Goal: Task Accomplishment & Management: Manage account settings

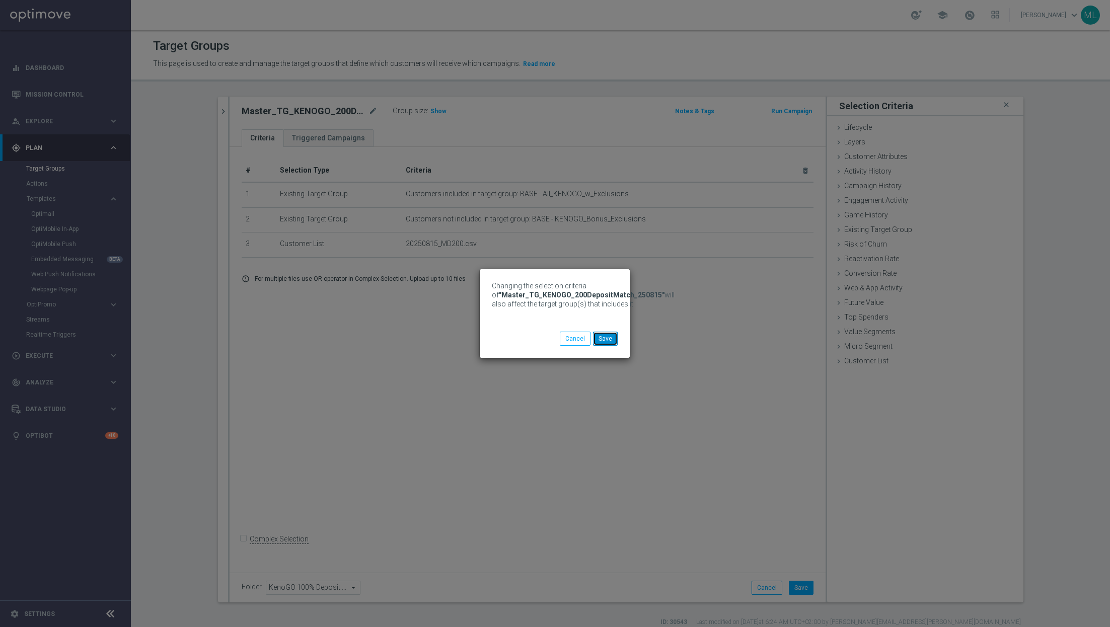
click at [608, 339] on button "Save" at bounding box center [605, 339] width 25 height 14
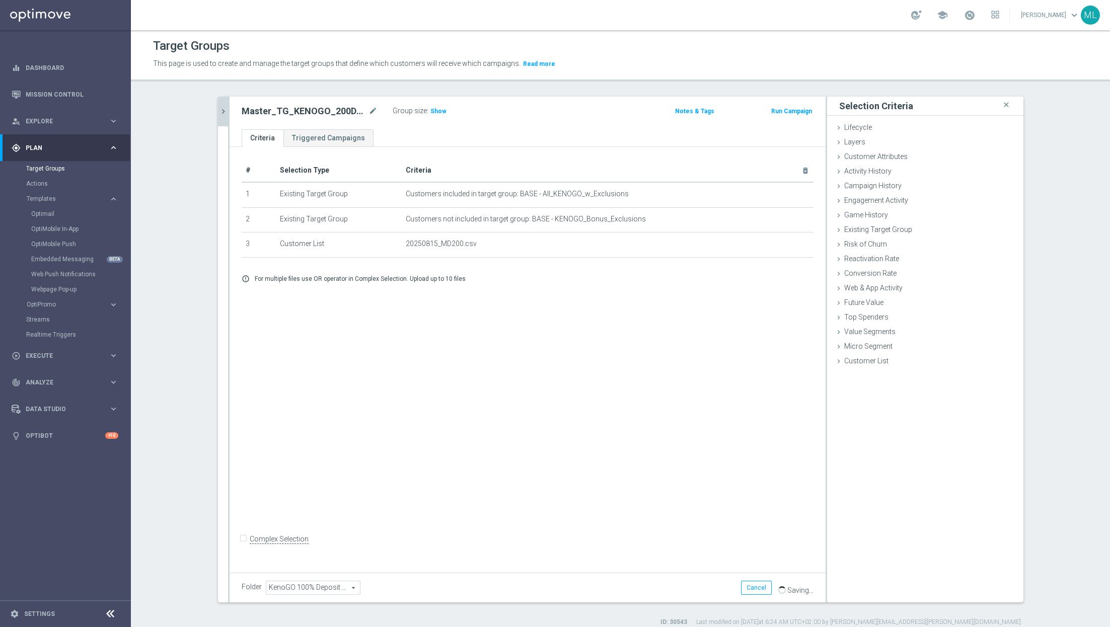
click at [221, 114] on icon "chevron_right" at bounding box center [223, 112] width 10 height 10
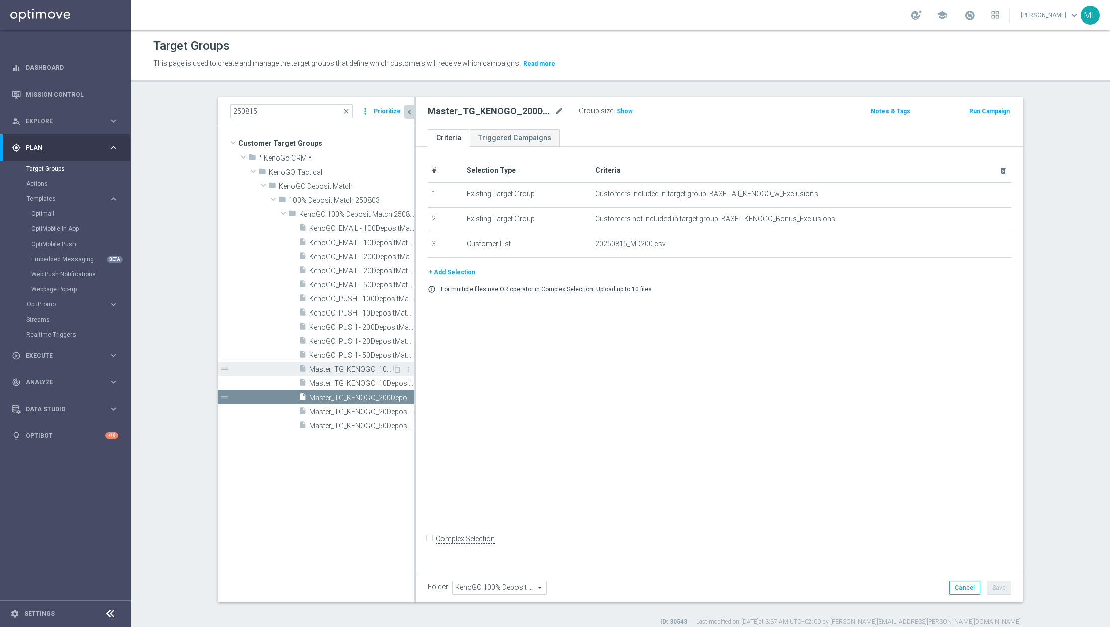
click at [357, 367] on span "Master_TG_KENOGO_100DepositMatch_250815" at bounding box center [350, 369] width 83 height 9
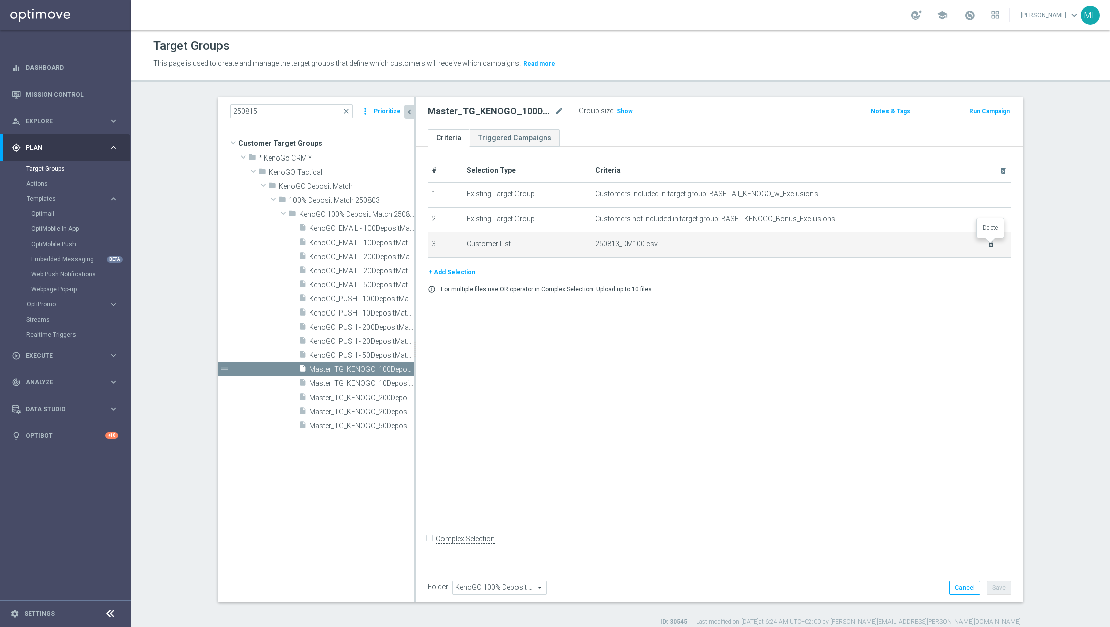
click at [990, 244] on icon "delete_forever" at bounding box center [991, 244] width 8 height 8
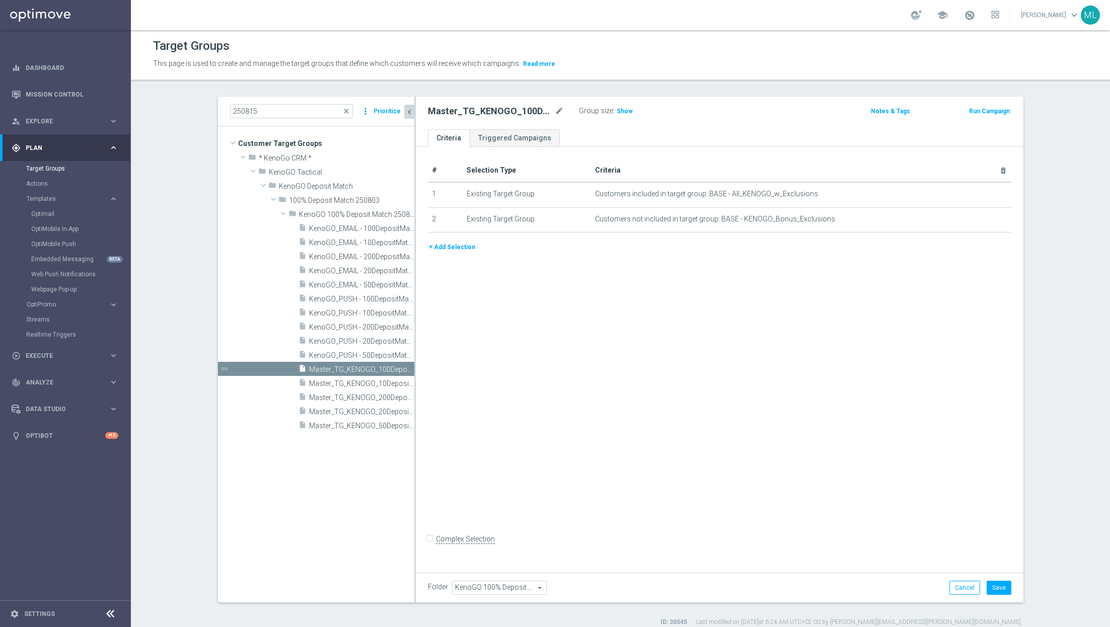
click at [463, 245] on button "+ Add Selection" at bounding box center [452, 247] width 48 height 11
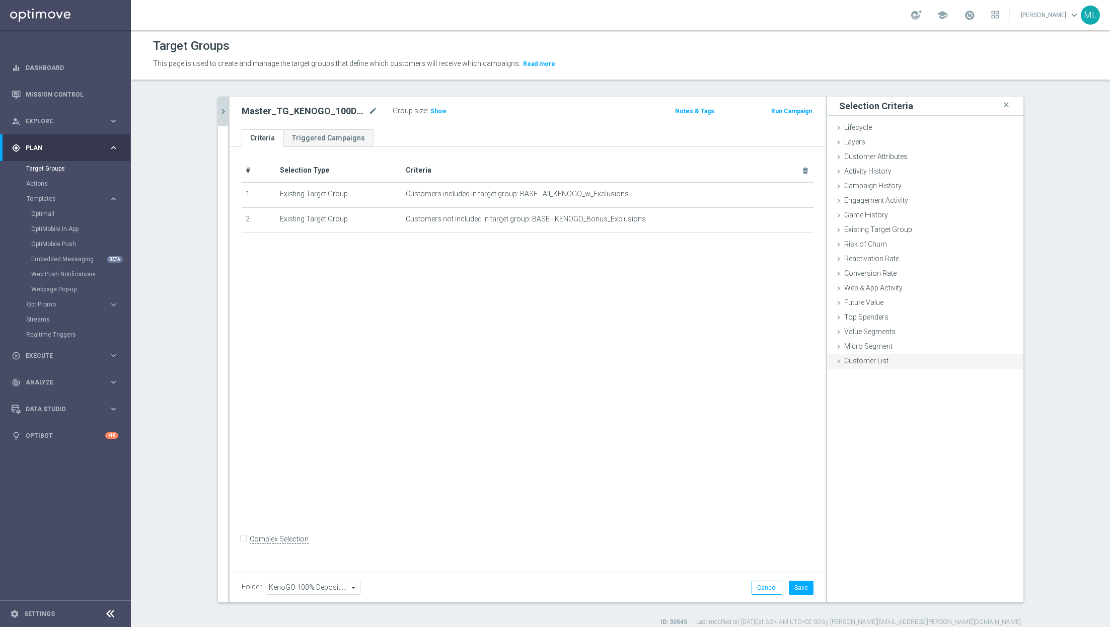
click at [839, 364] on icon at bounding box center [839, 361] width 8 height 8
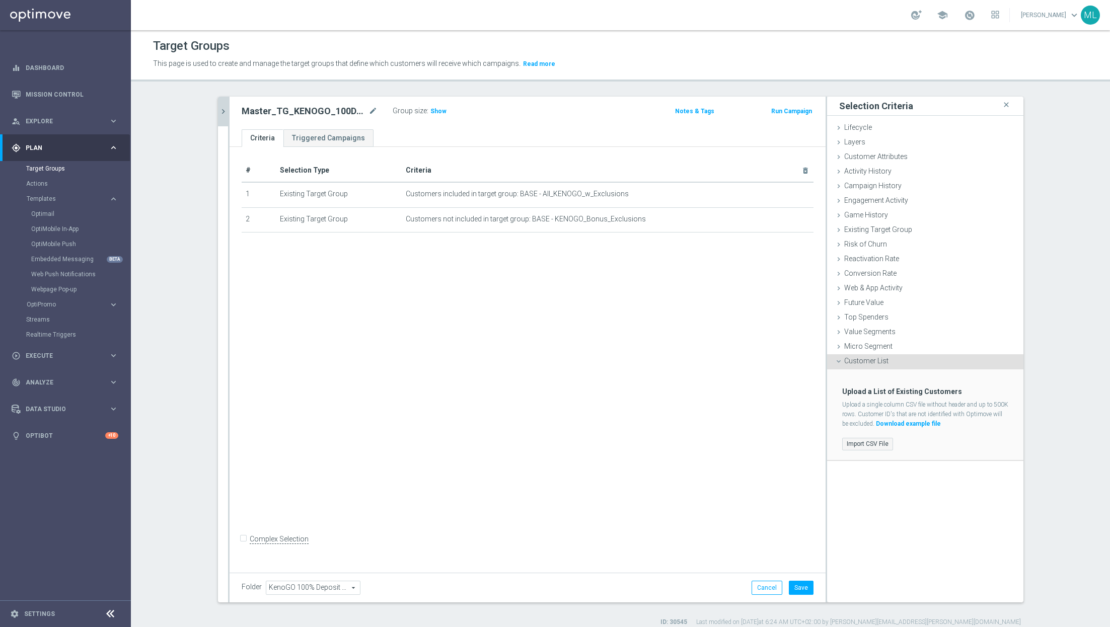
click at [859, 439] on label "Import CSV File" at bounding box center [867, 444] width 51 height 13
click at [0, 0] on input "Import CSV File" at bounding box center [0, 0] width 0 height 0
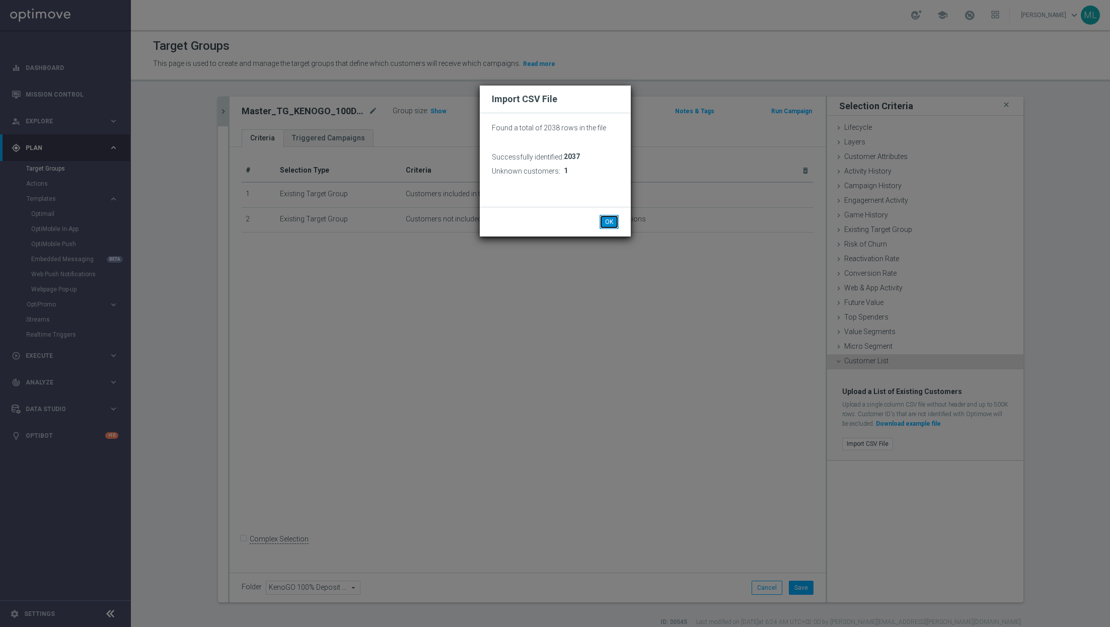
click at [612, 219] on button "OK" at bounding box center [609, 222] width 19 height 14
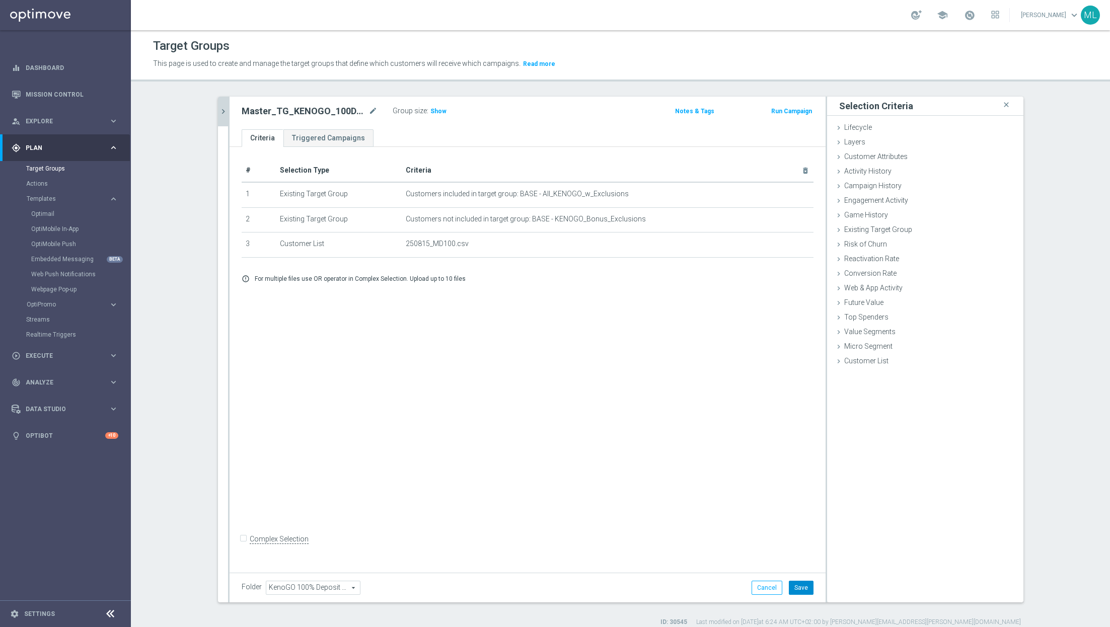
click at [805, 588] on button "Save" at bounding box center [801, 588] width 25 height 14
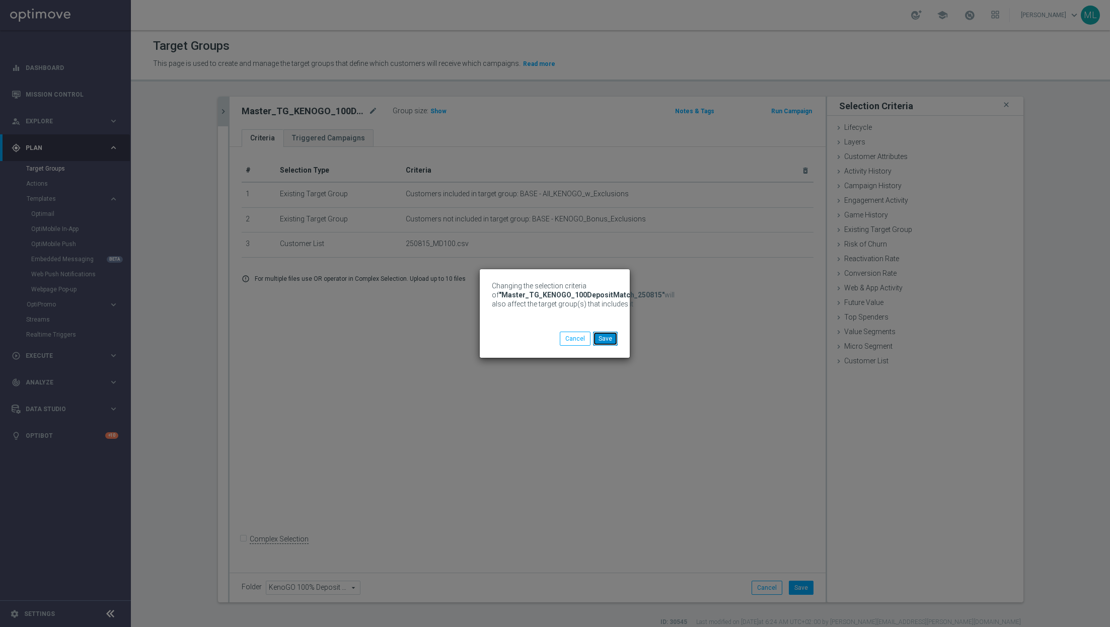
click at [613, 338] on button "Save" at bounding box center [605, 339] width 25 height 14
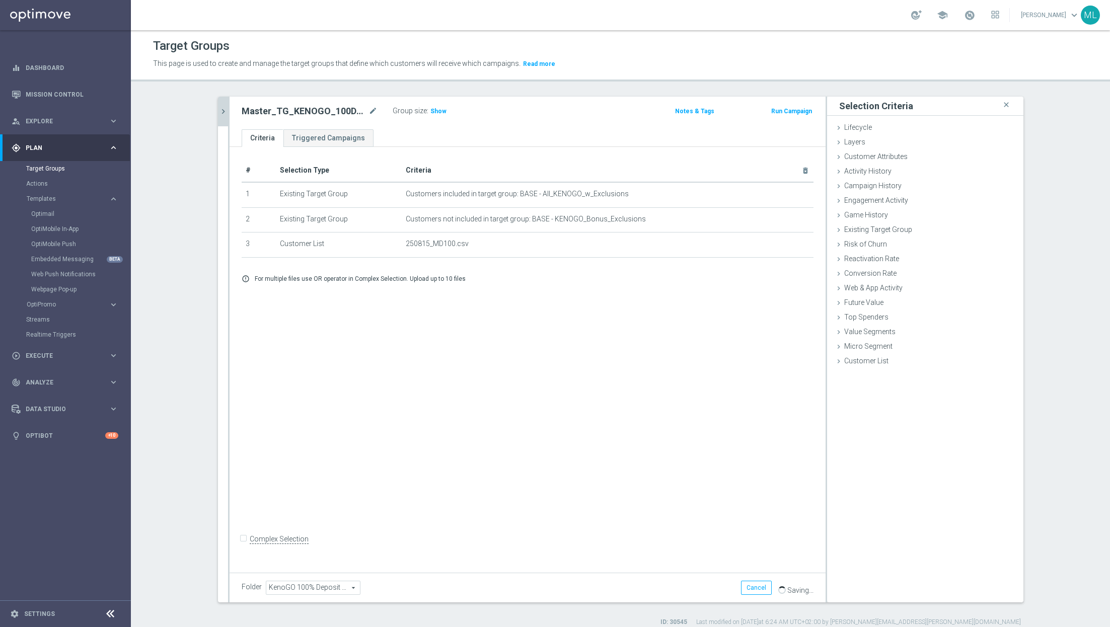
click at [227, 109] on icon "chevron_right" at bounding box center [223, 112] width 10 height 10
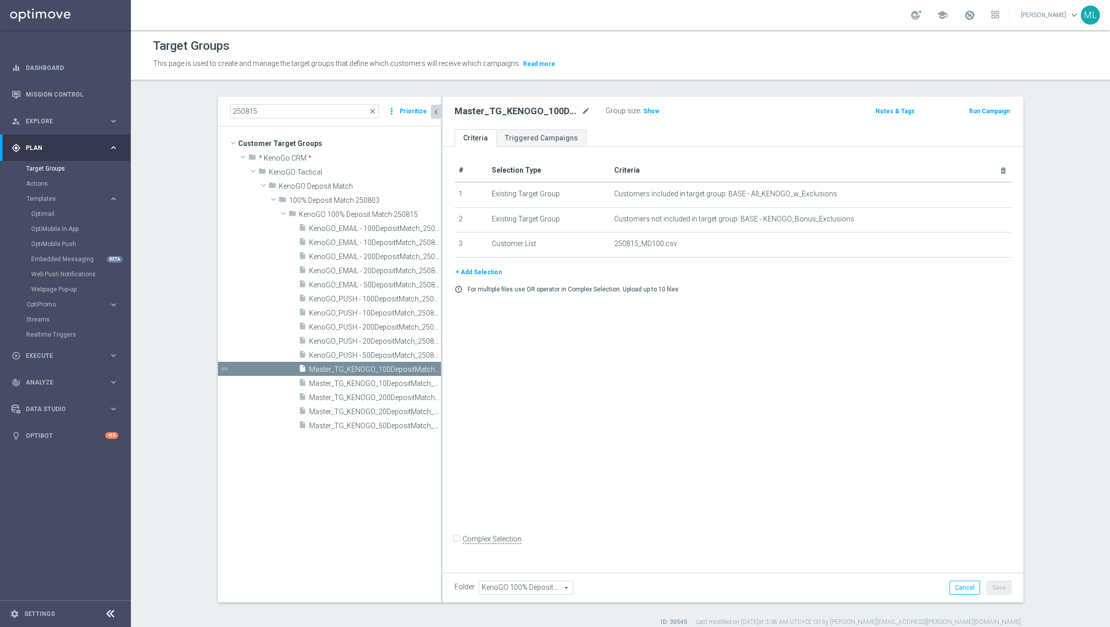
drag, startPoint x: 414, startPoint y: 390, endPoint x: 458, endPoint y: 392, distance: 43.8
click at [443, 392] on div at bounding box center [442, 350] width 2 height 506
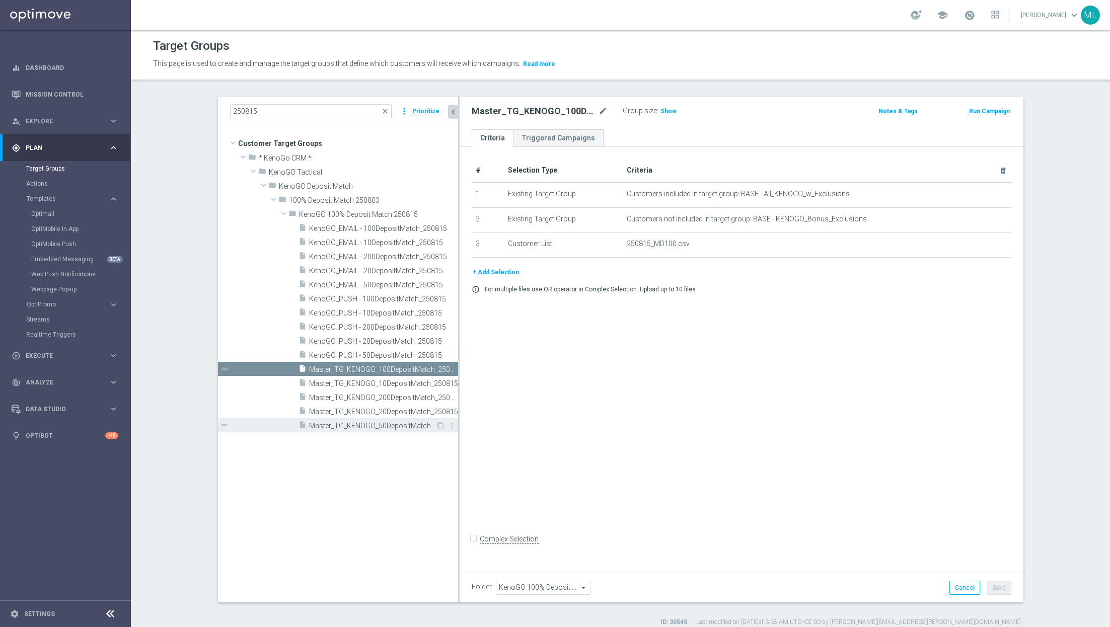
click at [389, 424] on span "Master_TG_KENOGO_50DepositMatch_250815" at bounding box center [372, 426] width 126 height 9
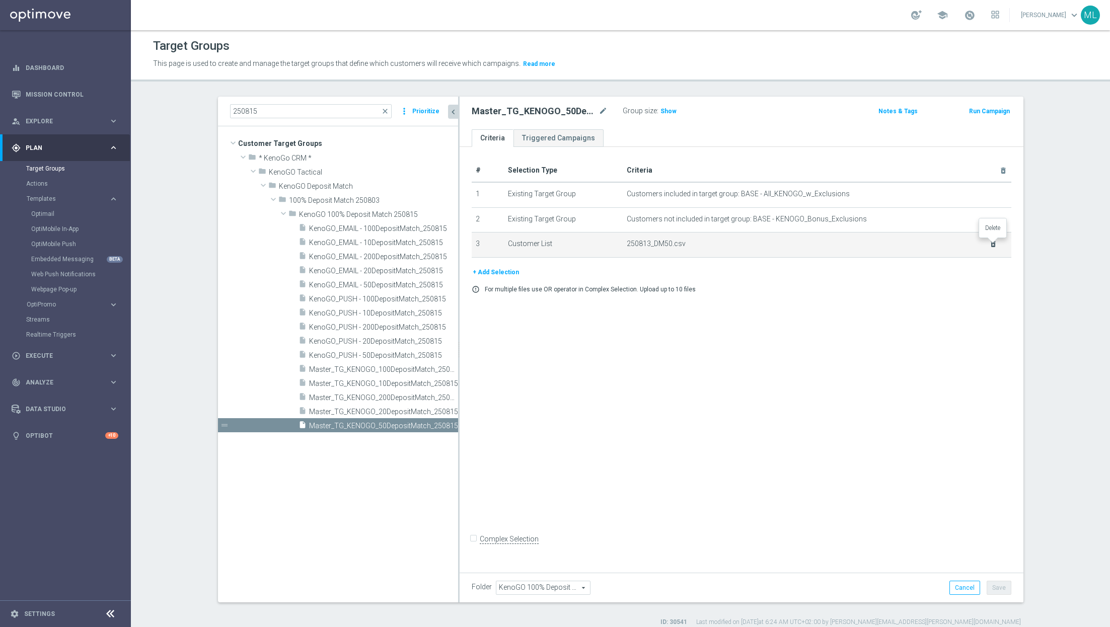
click at [992, 244] on icon "delete_forever" at bounding box center [993, 244] width 8 height 8
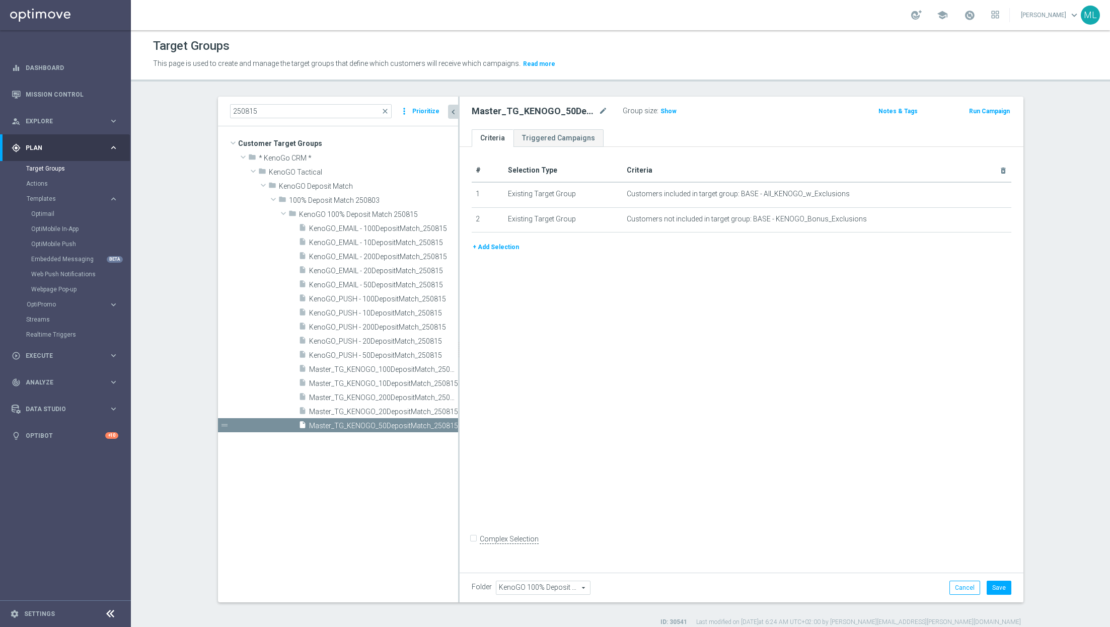
click at [508, 249] on button "+ Add Selection" at bounding box center [496, 247] width 48 height 11
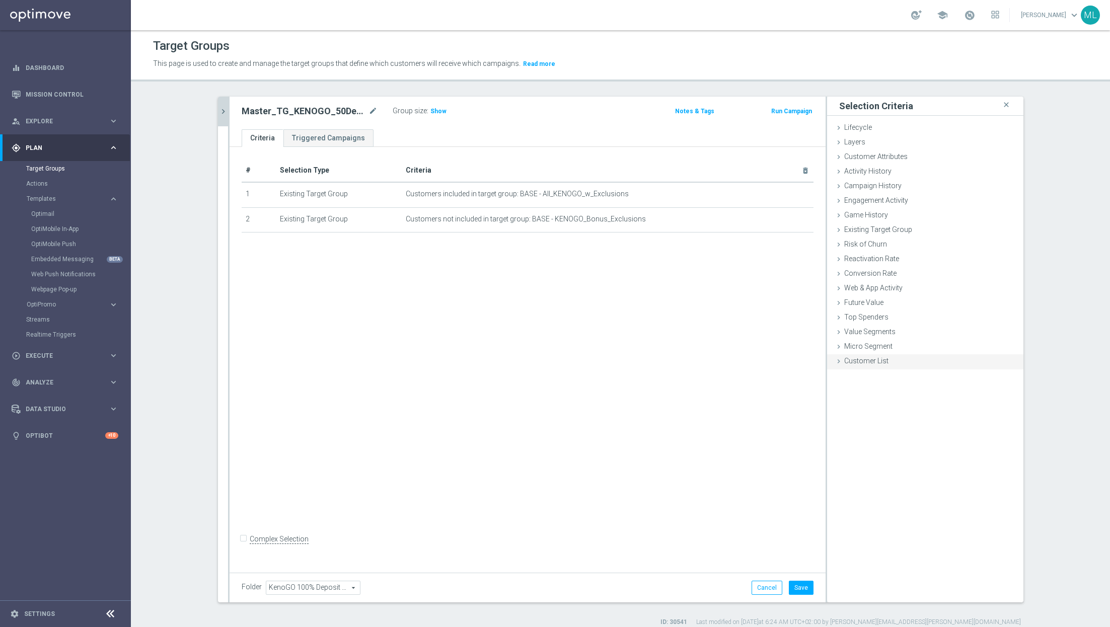
click at [841, 359] on icon at bounding box center [839, 361] width 8 height 8
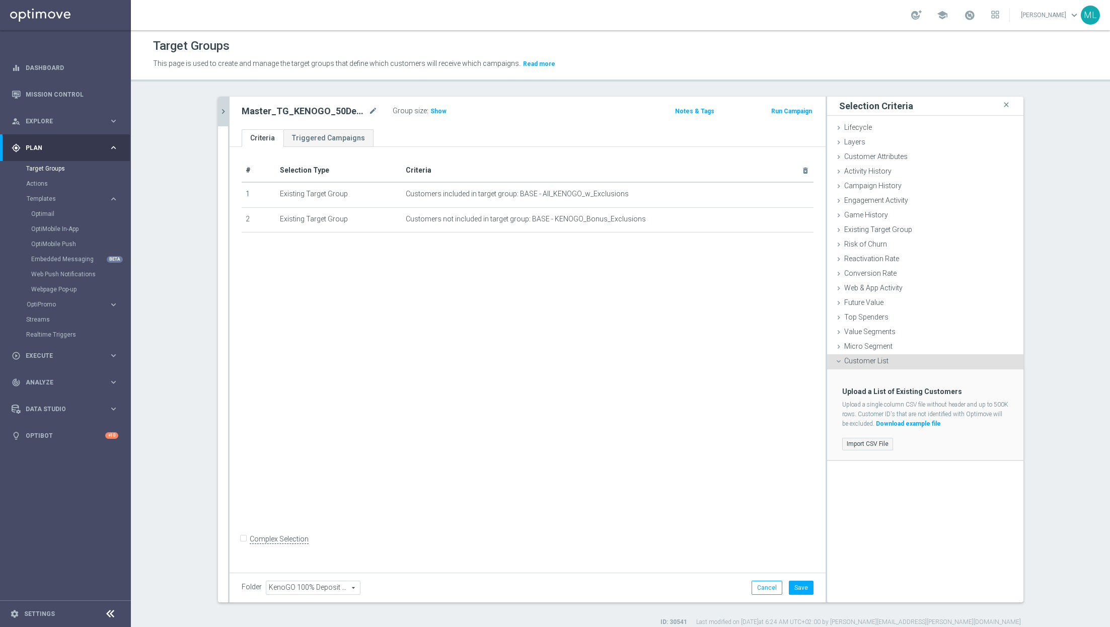
click at [866, 441] on label "Import CSV File" at bounding box center [867, 444] width 51 height 13
click at [0, 0] on input "Import CSV File" at bounding box center [0, 0] width 0 height 0
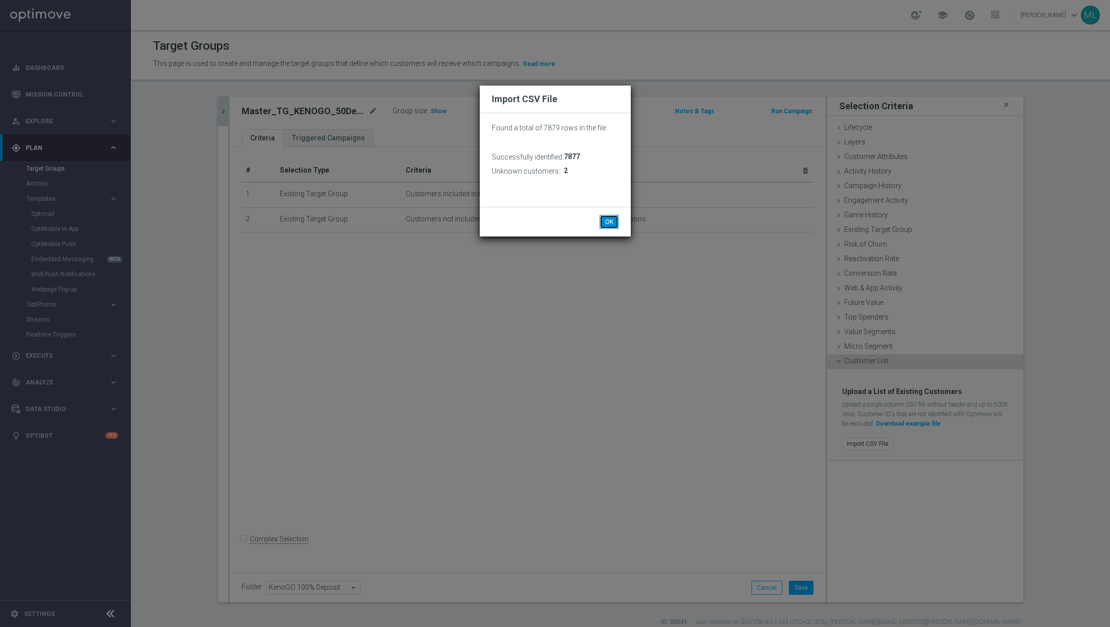
click at [611, 225] on button "OK" at bounding box center [609, 222] width 19 height 14
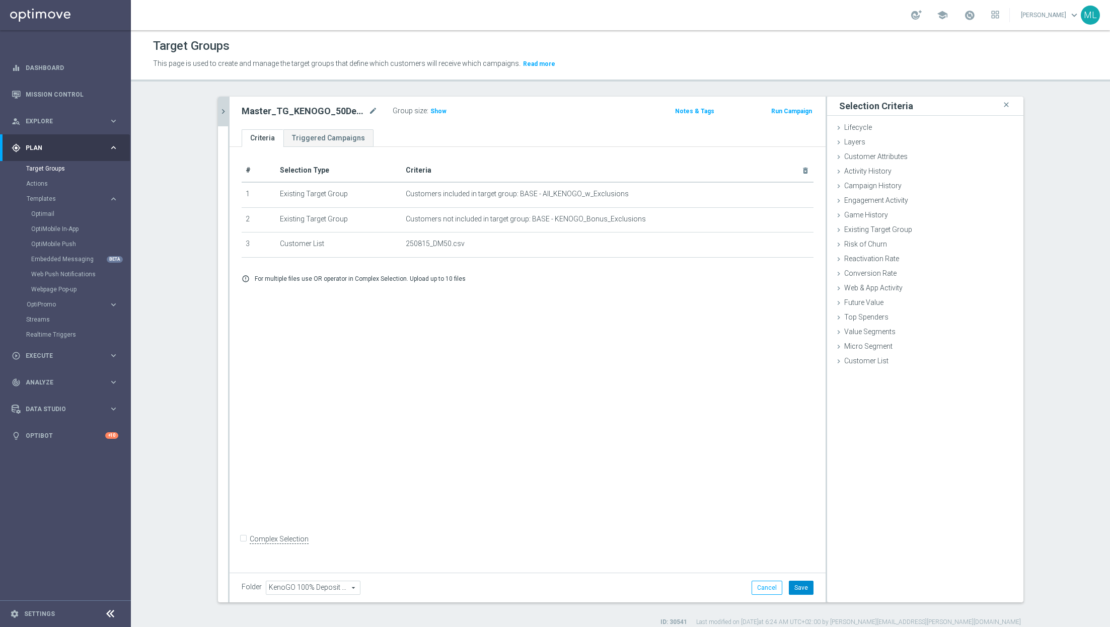
click at [801, 592] on button "Save" at bounding box center [801, 588] width 25 height 14
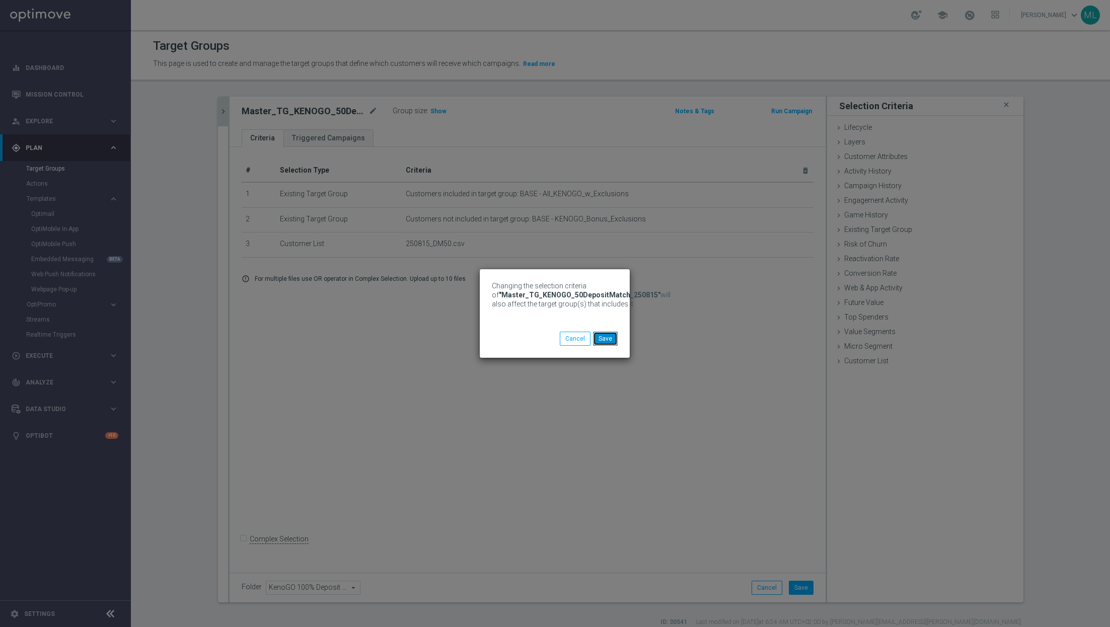
click at [608, 338] on button "Save" at bounding box center [605, 339] width 25 height 14
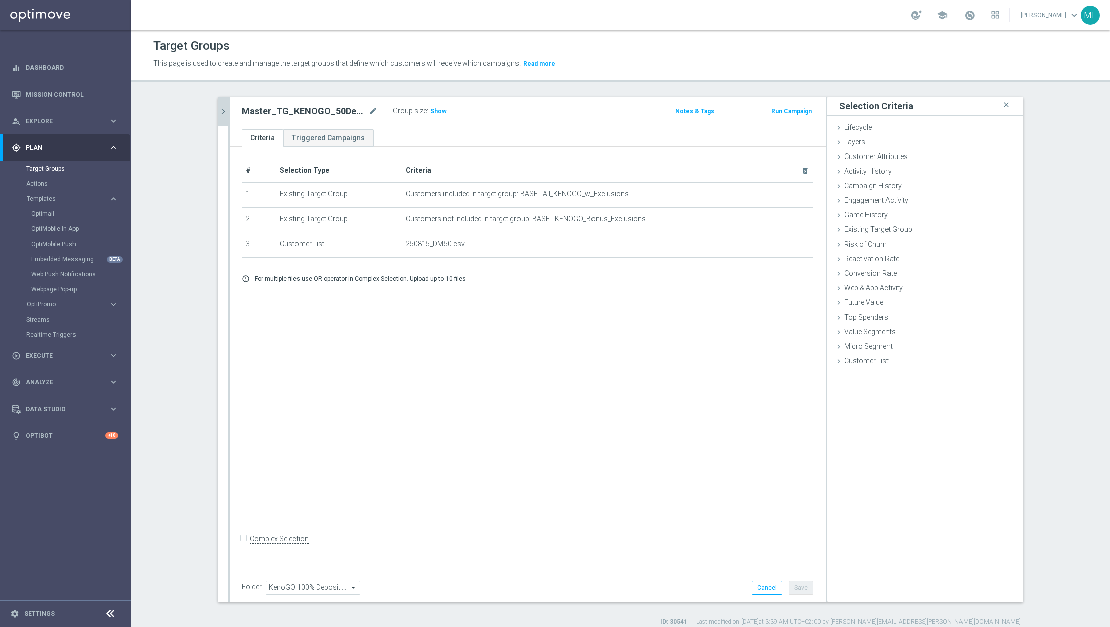
click at [225, 115] on icon "chevron_right" at bounding box center [223, 112] width 10 height 10
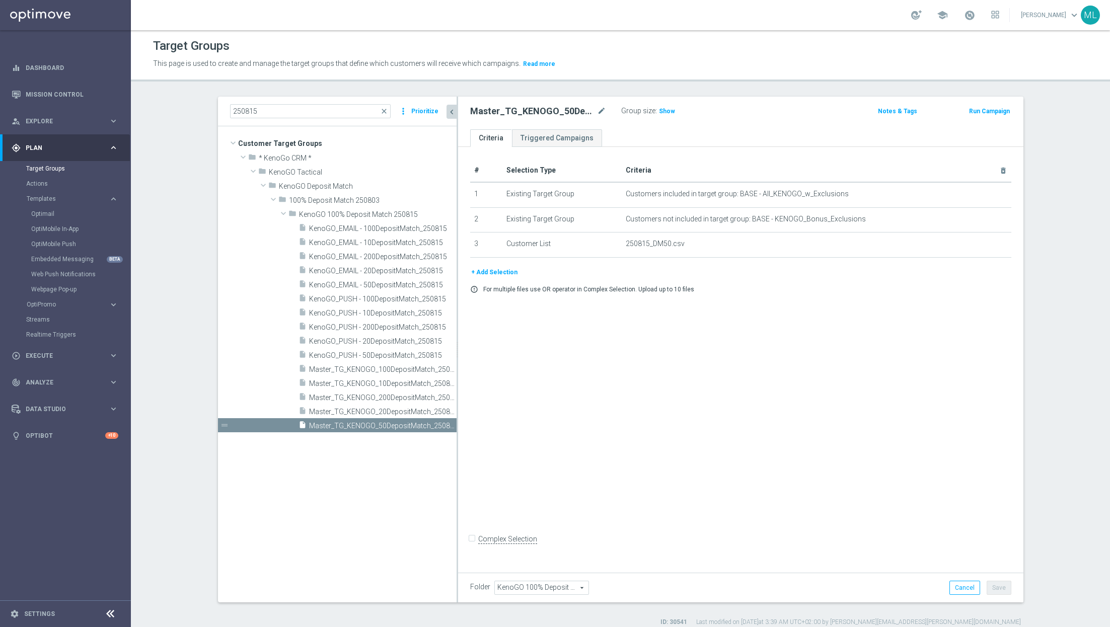
drag, startPoint x: 414, startPoint y: 397, endPoint x: 458, endPoint y: 396, distance: 43.8
click at [458, 398] on div at bounding box center [458, 350] width 2 height 506
click at [393, 410] on span "Master_TG_KENOGO_20DepositMatch_250815" at bounding box center [372, 412] width 127 height 9
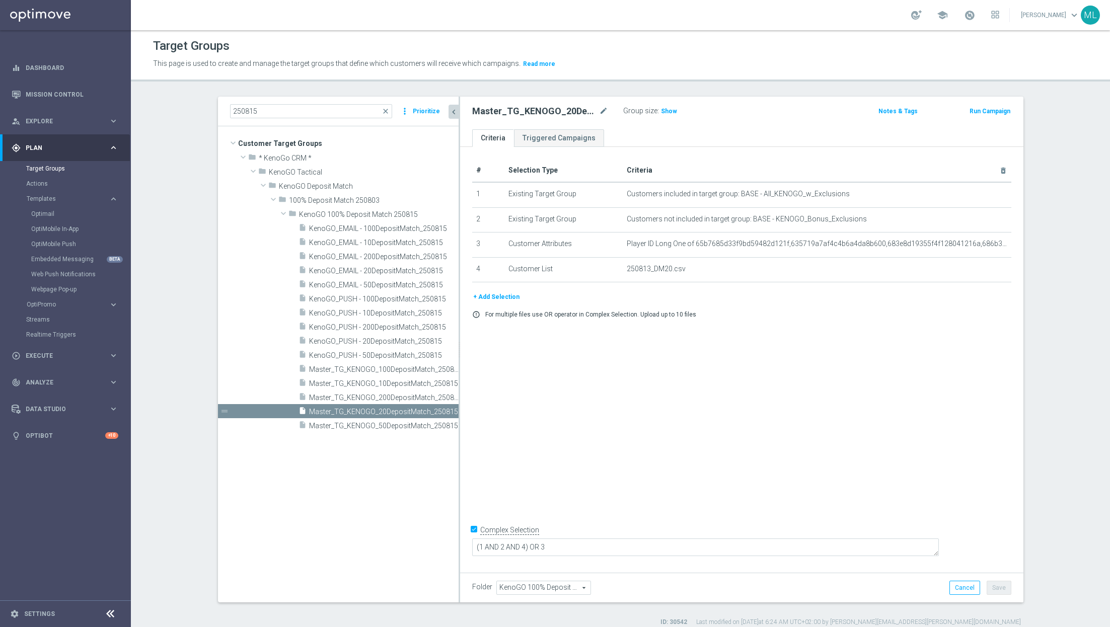
click at [499, 295] on button "+ Add Selection" at bounding box center [496, 296] width 48 height 11
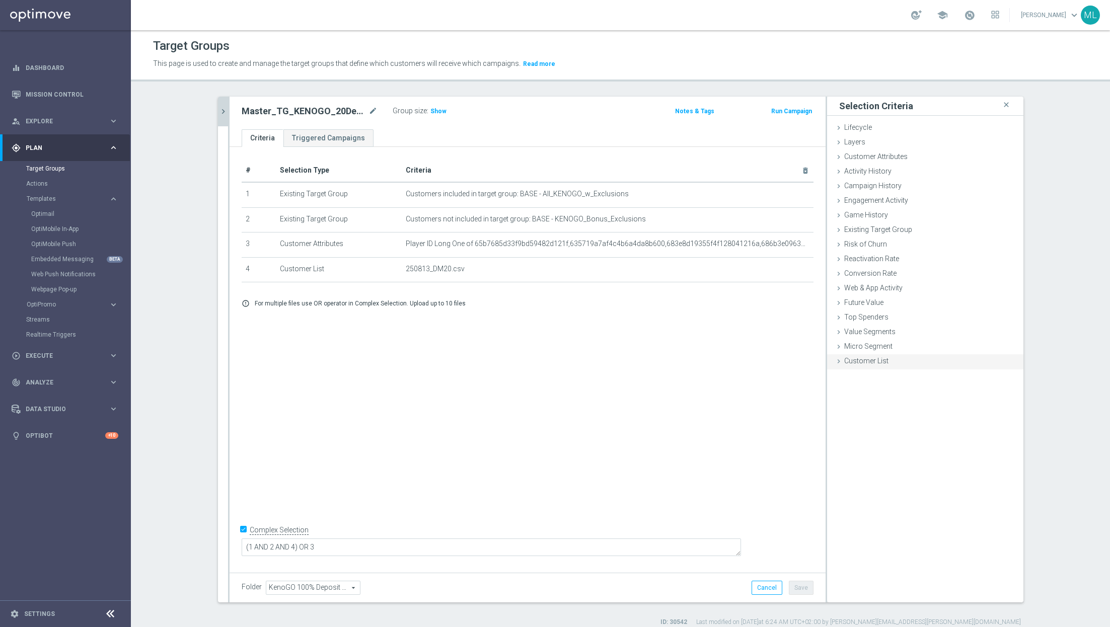
click at [838, 356] on div "Customer List done selection saved" at bounding box center [925, 361] width 196 height 15
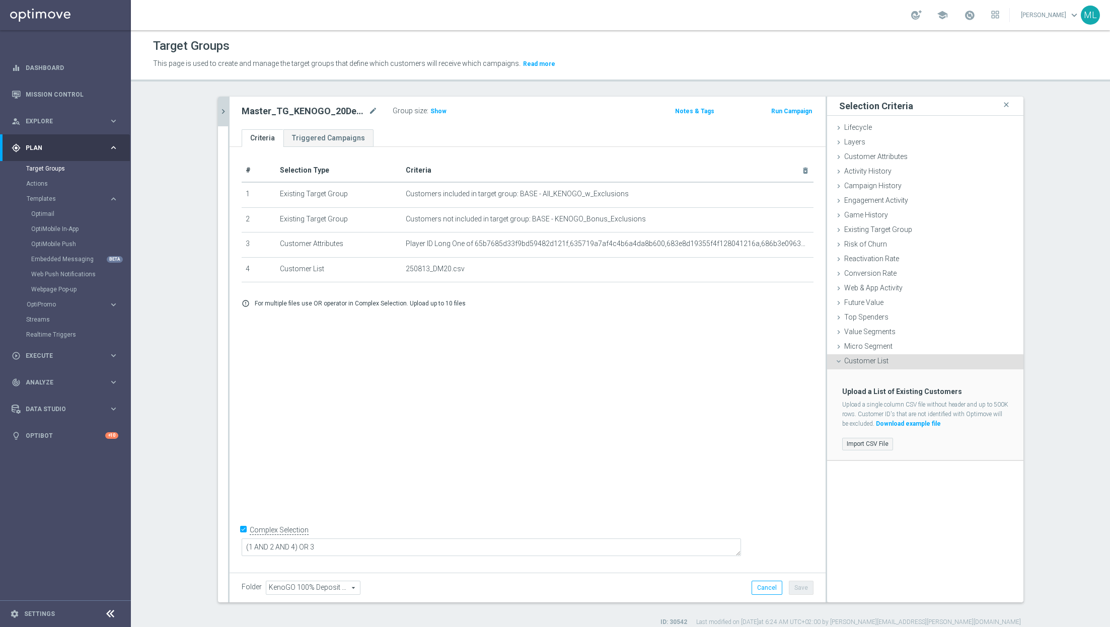
click at [863, 438] on label "Import CSV File" at bounding box center [867, 444] width 51 height 13
click at [0, 0] on input "Import CSV File" at bounding box center [0, 0] width 0 height 0
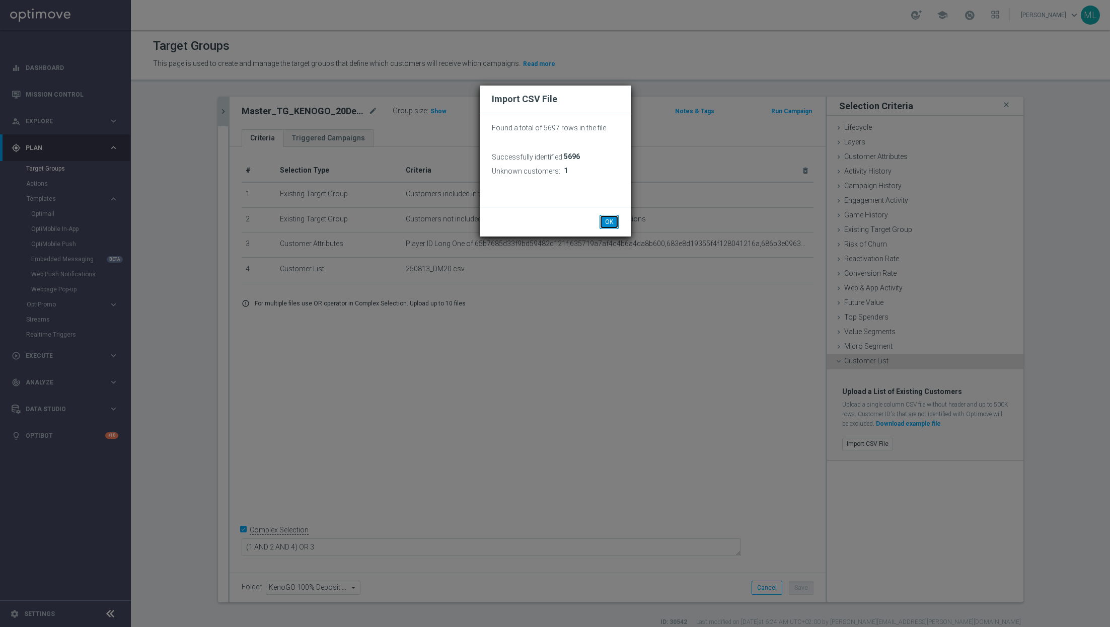
click at [608, 225] on button "OK" at bounding box center [609, 222] width 19 height 14
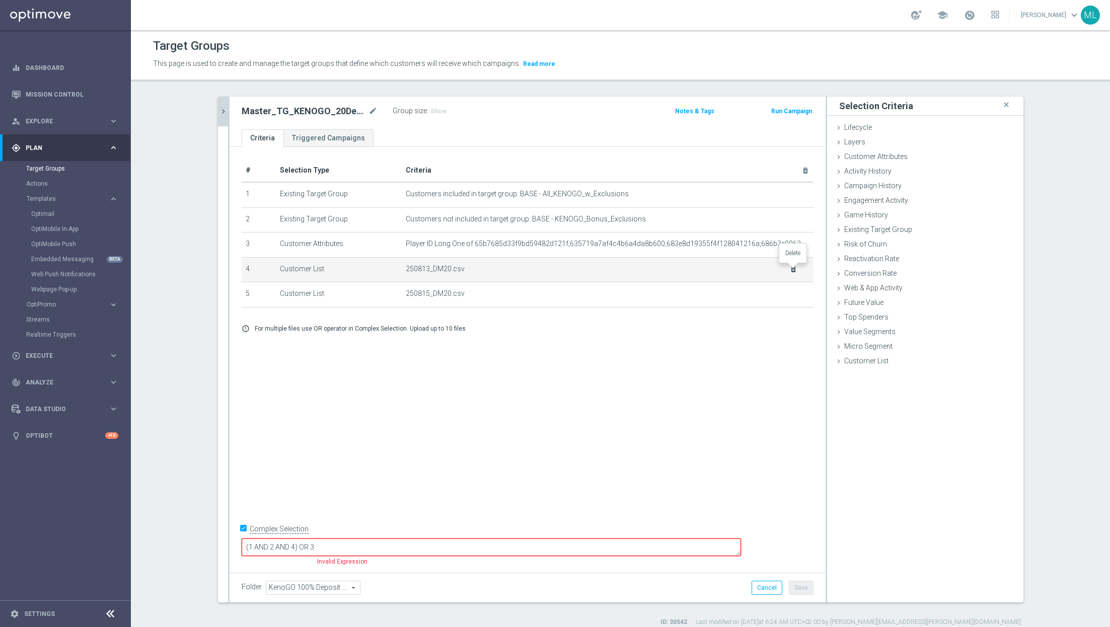
click at [790, 269] on icon "delete_forever" at bounding box center [793, 269] width 8 height 8
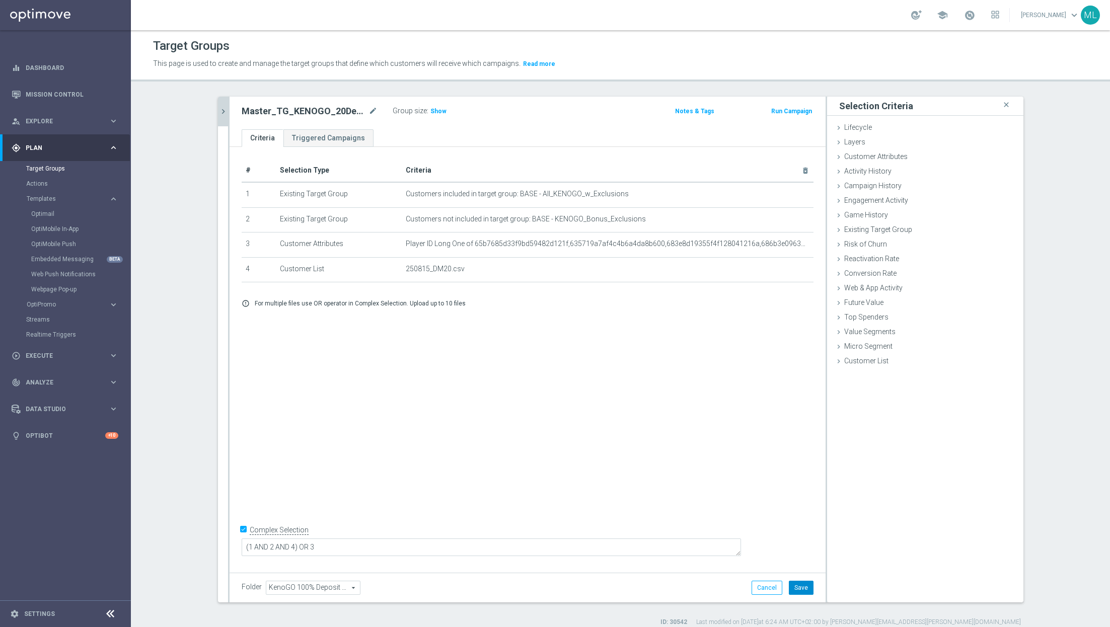
click at [795, 584] on button "Save" at bounding box center [801, 588] width 25 height 14
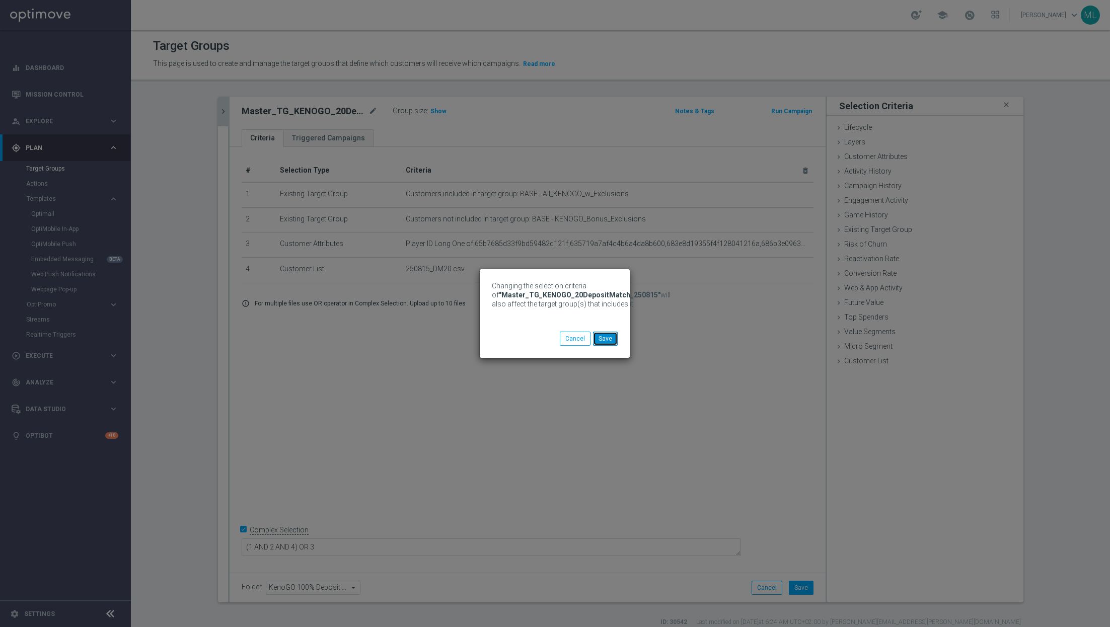
click at [607, 343] on button "Save" at bounding box center [605, 339] width 25 height 14
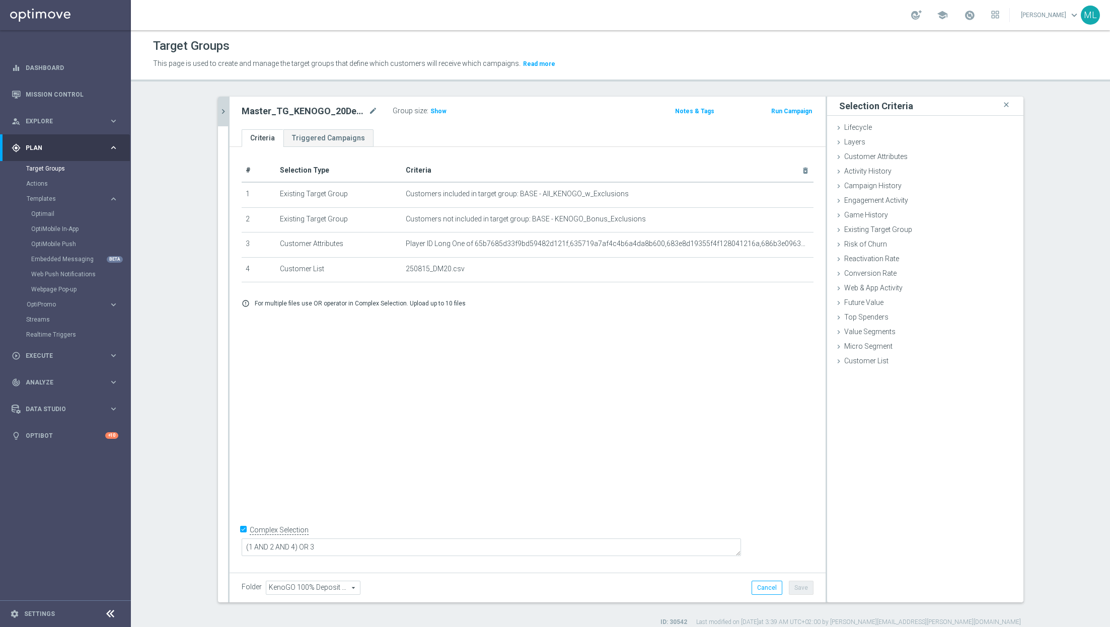
click at [224, 114] on icon "chevron_right" at bounding box center [223, 112] width 10 height 10
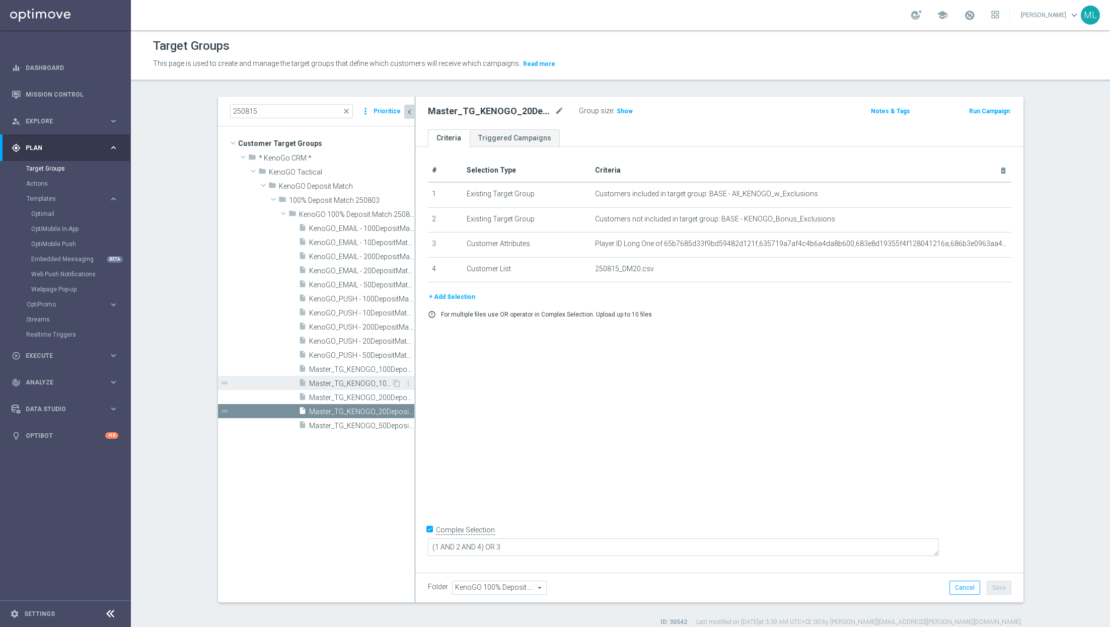
click at [364, 385] on span "Master_TG_KENOGO_10DepositMatch_250815" at bounding box center [350, 384] width 83 height 9
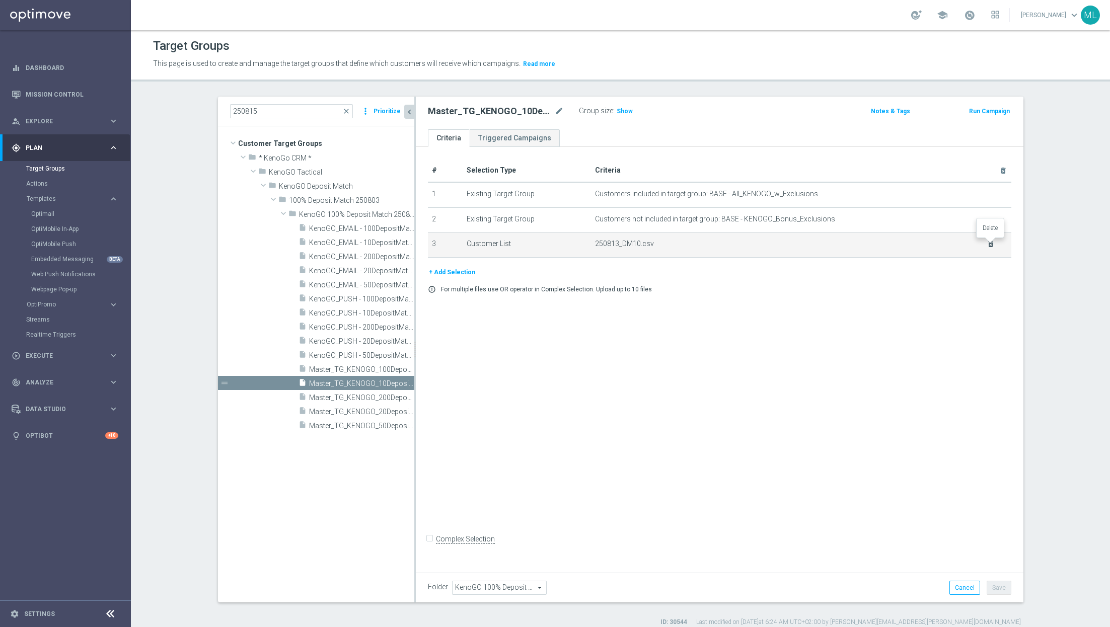
click at [991, 241] on icon "delete_forever" at bounding box center [991, 244] width 8 height 8
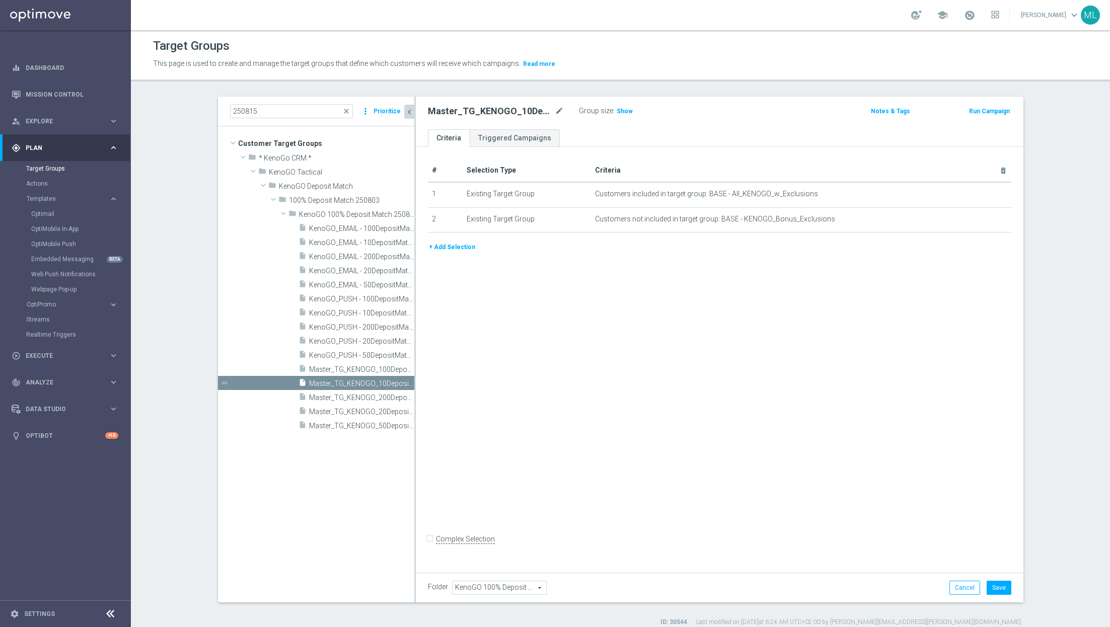
click at [454, 244] on button "+ Add Selection" at bounding box center [452, 247] width 48 height 11
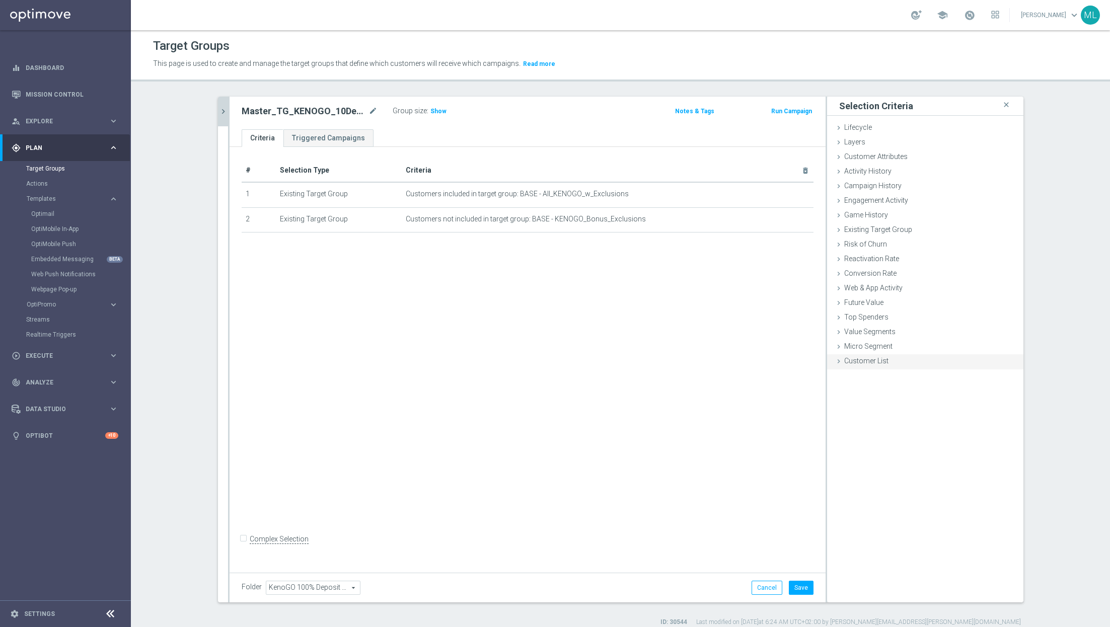
click at [839, 362] on icon at bounding box center [839, 361] width 8 height 8
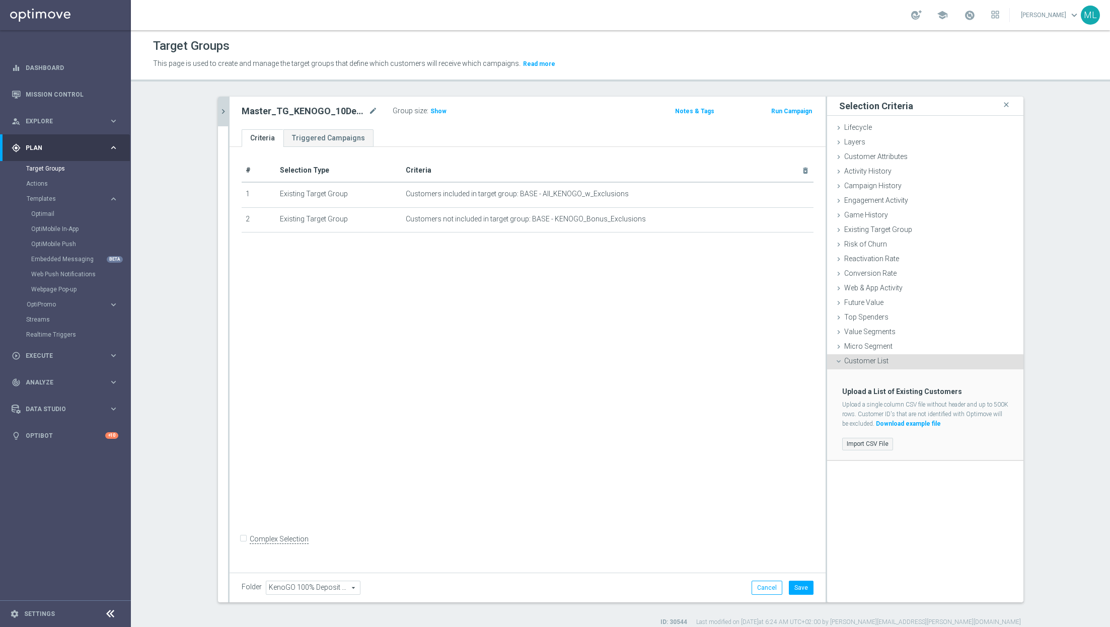
click at [867, 443] on label "Import CSV File" at bounding box center [867, 444] width 51 height 13
click at [0, 0] on input "Import CSV File" at bounding box center [0, 0] width 0 height 0
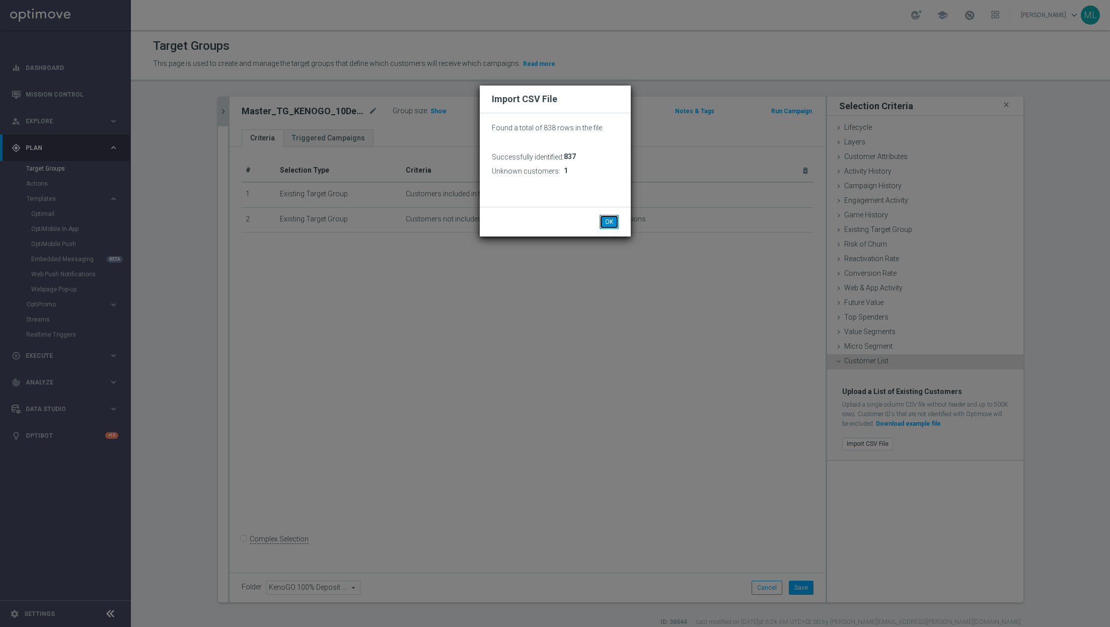
click at [614, 229] on button "OK" at bounding box center [609, 222] width 19 height 14
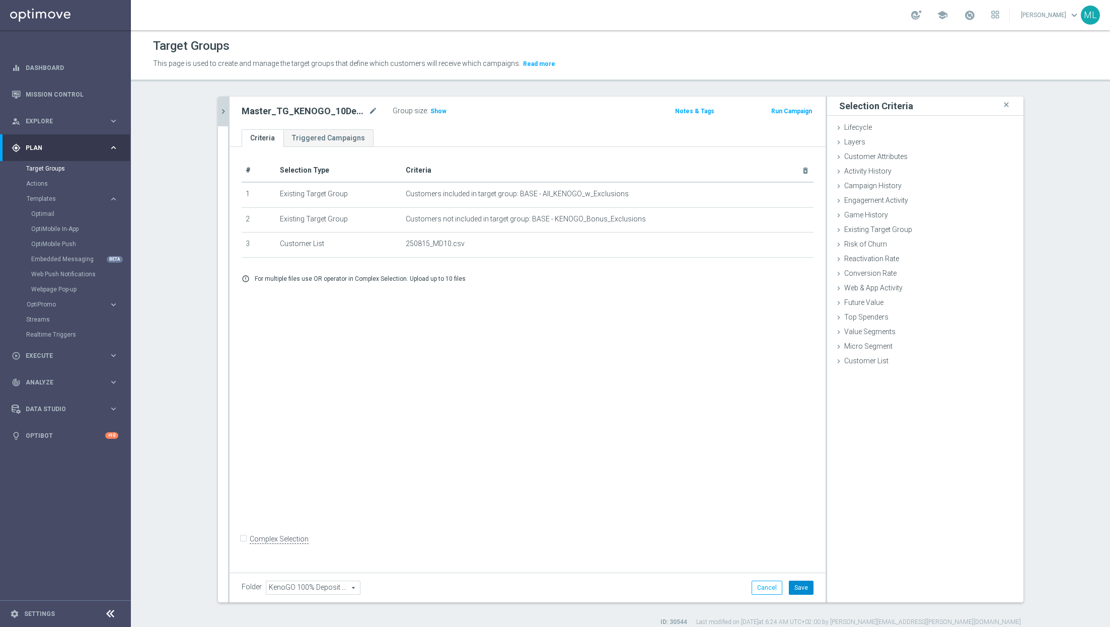
click at [807, 587] on button "Save" at bounding box center [801, 588] width 25 height 14
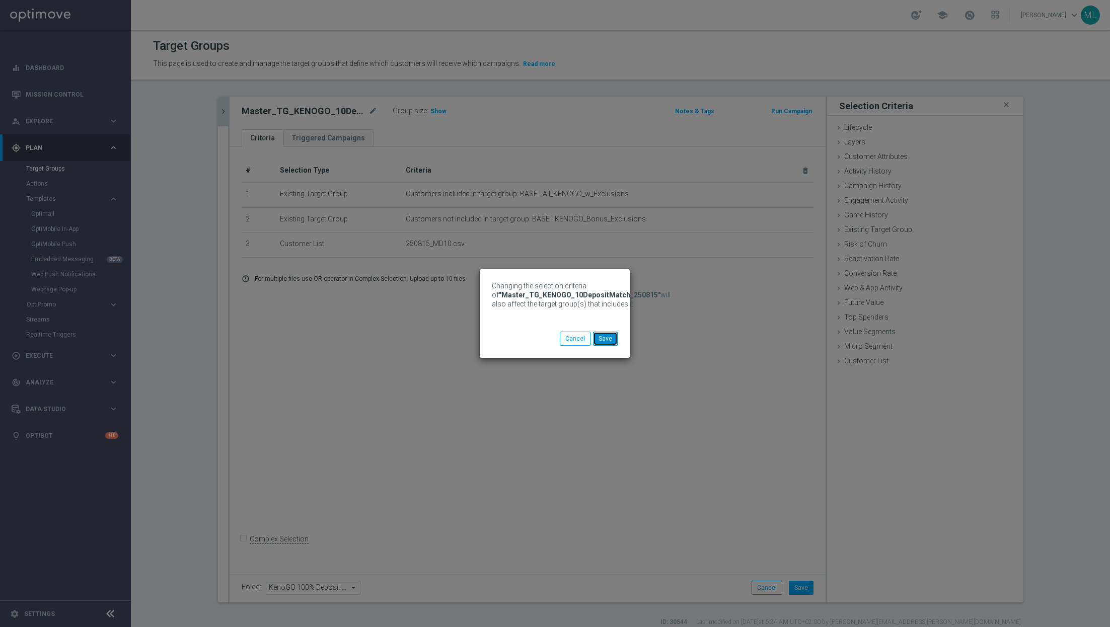
click at [609, 340] on button "Save" at bounding box center [605, 339] width 25 height 14
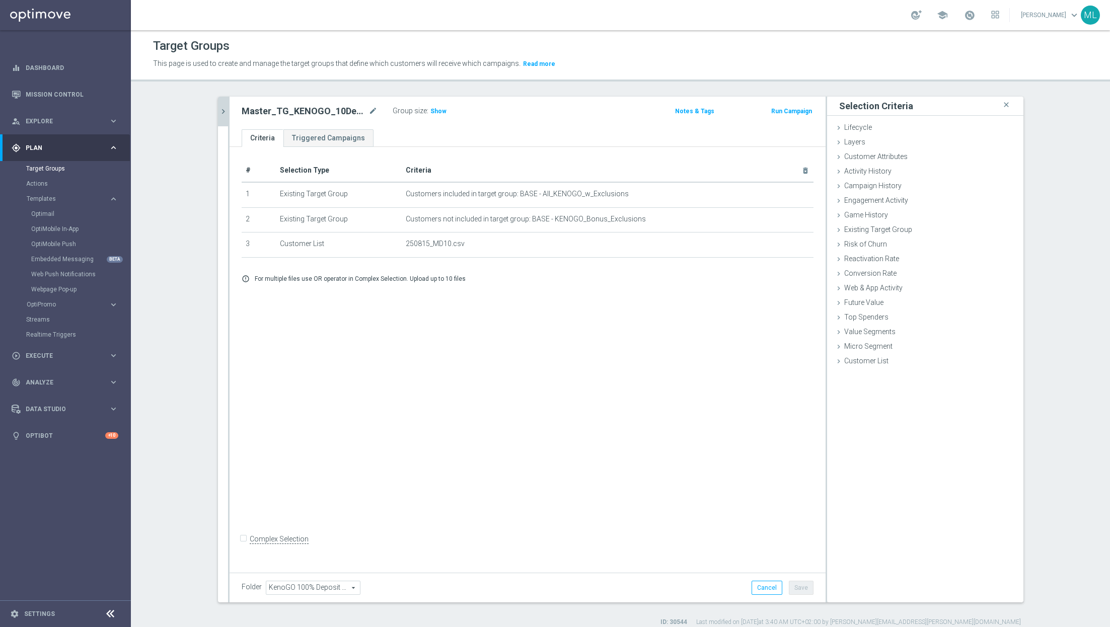
click at [221, 116] on button "chevron_right" at bounding box center [223, 112] width 10 height 30
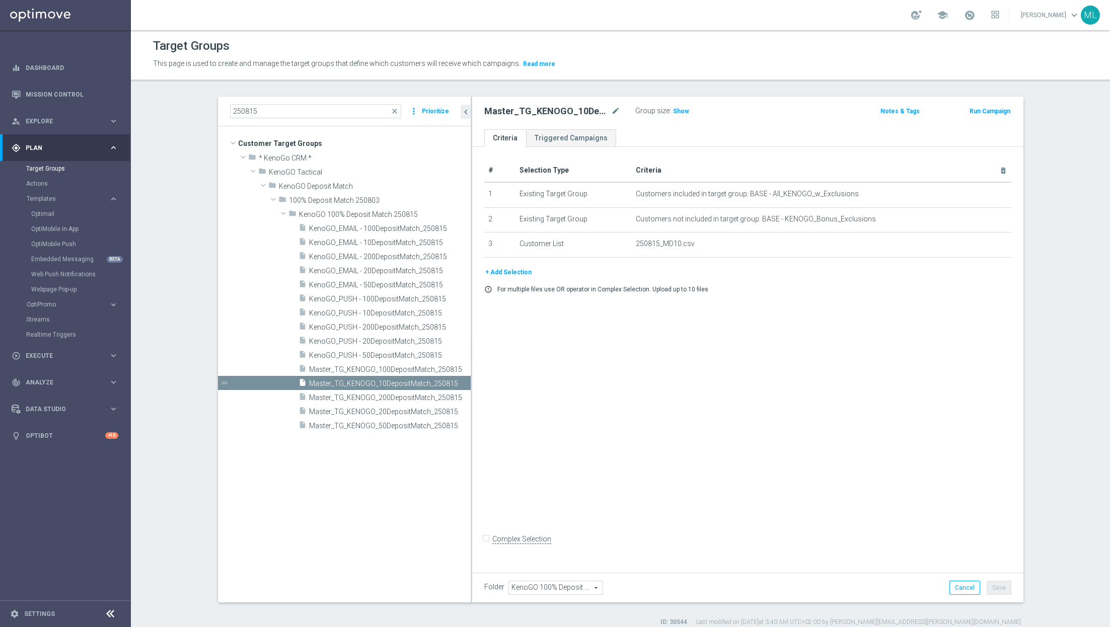
drag, startPoint x: 415, startPoint y: 354, endPoint x: 472, endPoint y: 360, distance: 57.7
click at [472, 360] on div at bounding box center [472, 350] width 2 height 506
click at [397, 397] on span "Master_TG_KENOGO_200DepositMatch_250815" at bounding box center [379, 398] width 140 height 9
click at [684, 110] on span "Show" at bounding box center [682, 111] width 16 height 7
click at [679, 108] on span "148" at bounding box center [681, 113] width 13 height 10
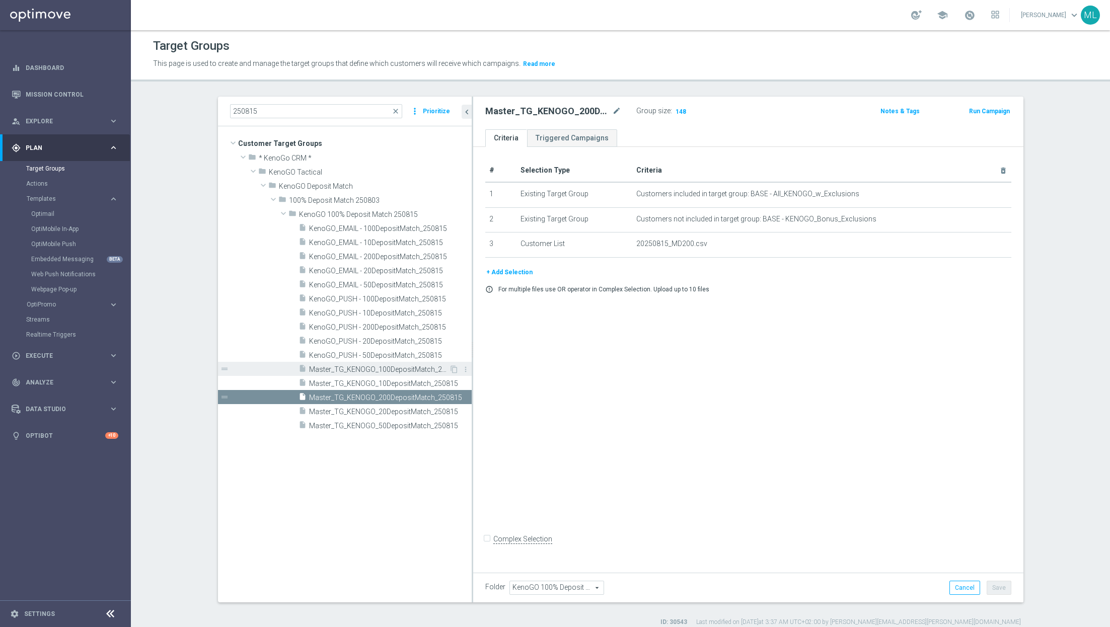
click at [402, 368] on span "Master_TG_KENOGO_100DepositMatch_250815" at bounding box center [379, 369] width 140 height 9
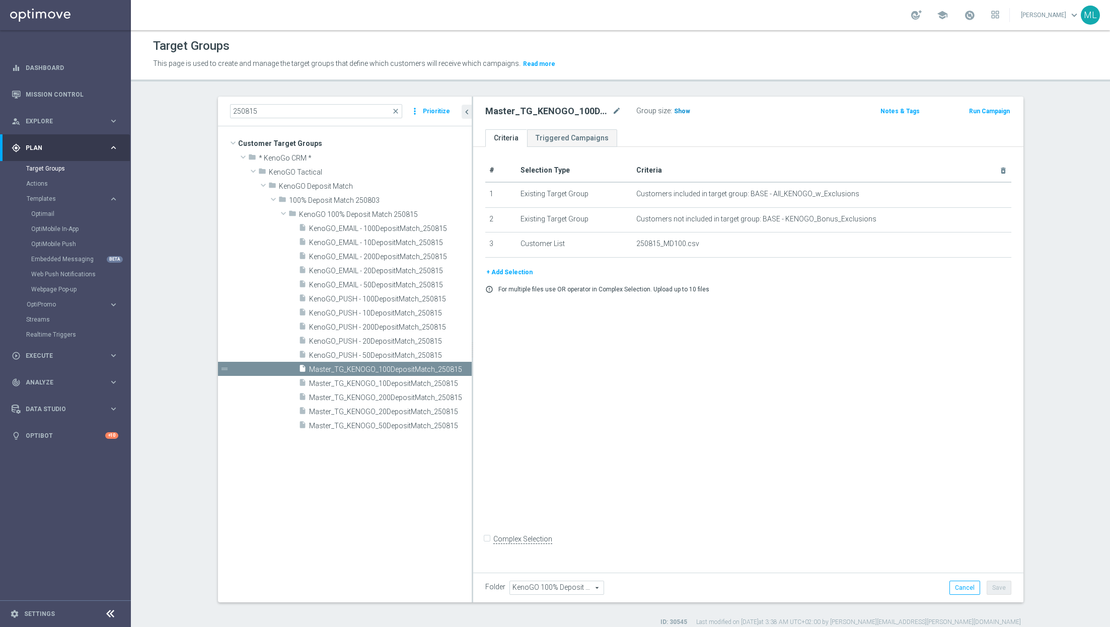
click at [674, 110] on span "Show" at bounding box center [682, 111] width 16 height 7
click at [677, 112] on span "1,942" at bounding box center [684, 113] width 18 height 10
click at [406, 427] on span "Master_TG_KENOGO_50DepositMatch_250815" at bounding box center [379, 426] width 140 height 9
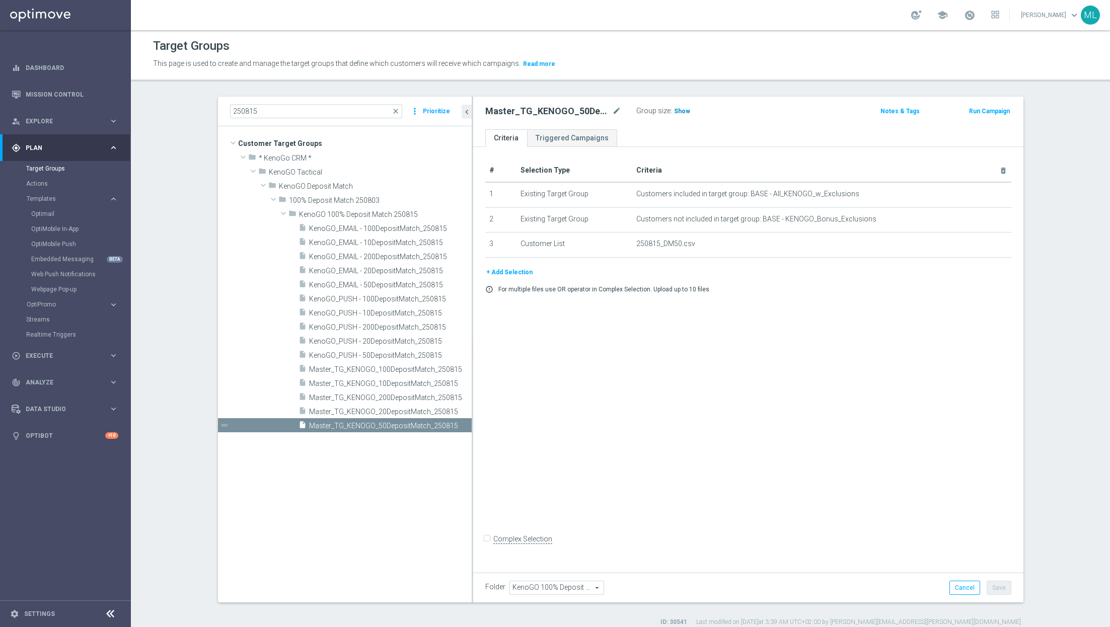
click at [680, 115] on h3 "Show" at bounding box center [682, 111] width 18 height 11
click at [680, 115] on div "Group size : Show Calculating…" at bounding box center [686, 110] width 101 height 12
click at [680, 112] on span "7,561" at bounding box center [684, 113] width 18 height 10
click at [408, 406] on div "insert_drive_file Master_TG_KENOGO_20DepositMatch_250815" at bounding box center [374, 411] width 151 height 14
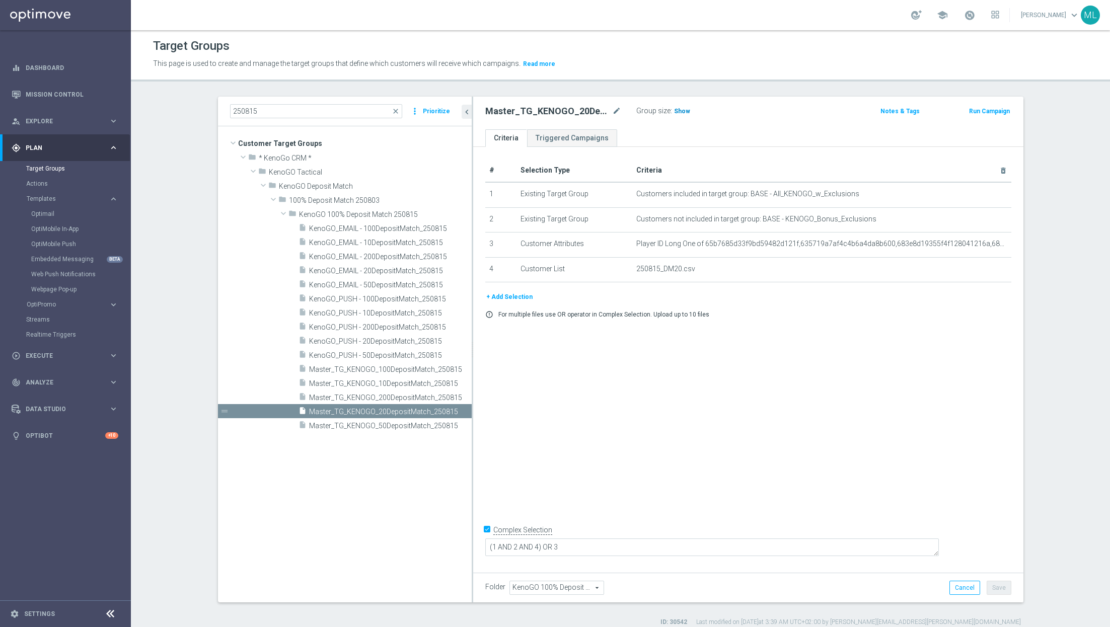
click at [677, 111] on span "Show" at bounding box center [682, 111] width 16 height 7
click at [680, 110] on span "5,454" at bounding box center [684, 113] width 18 height 10
click at [402, 384] on span "Master_TG_KENOGO_10DepositMatch_250815" at bounding box center [379, 384] width 140 height 9
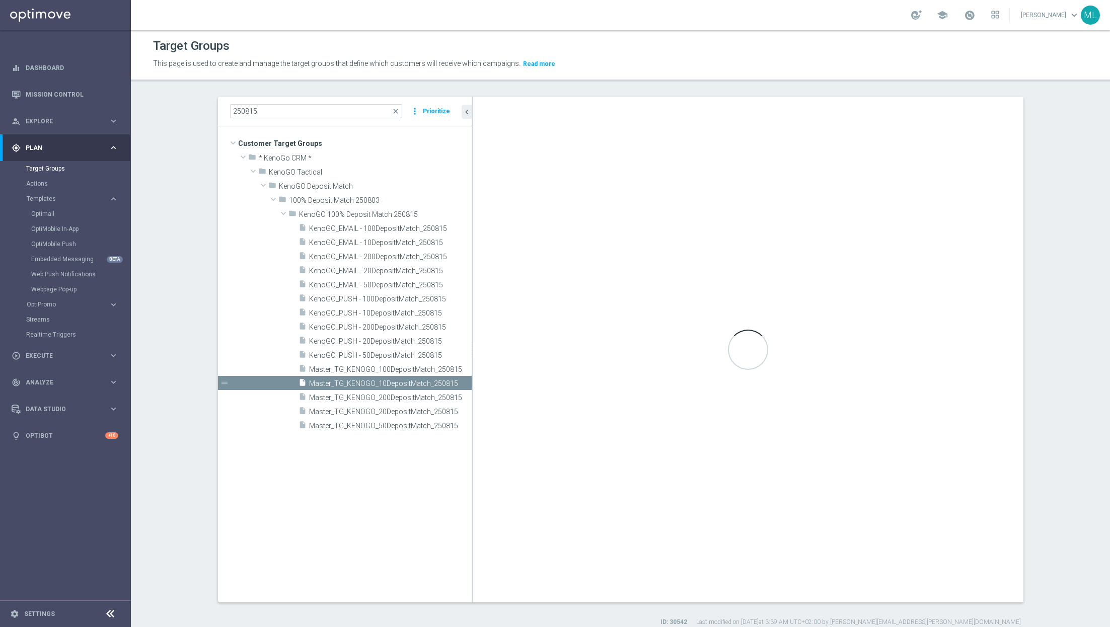
checkbox input "false"
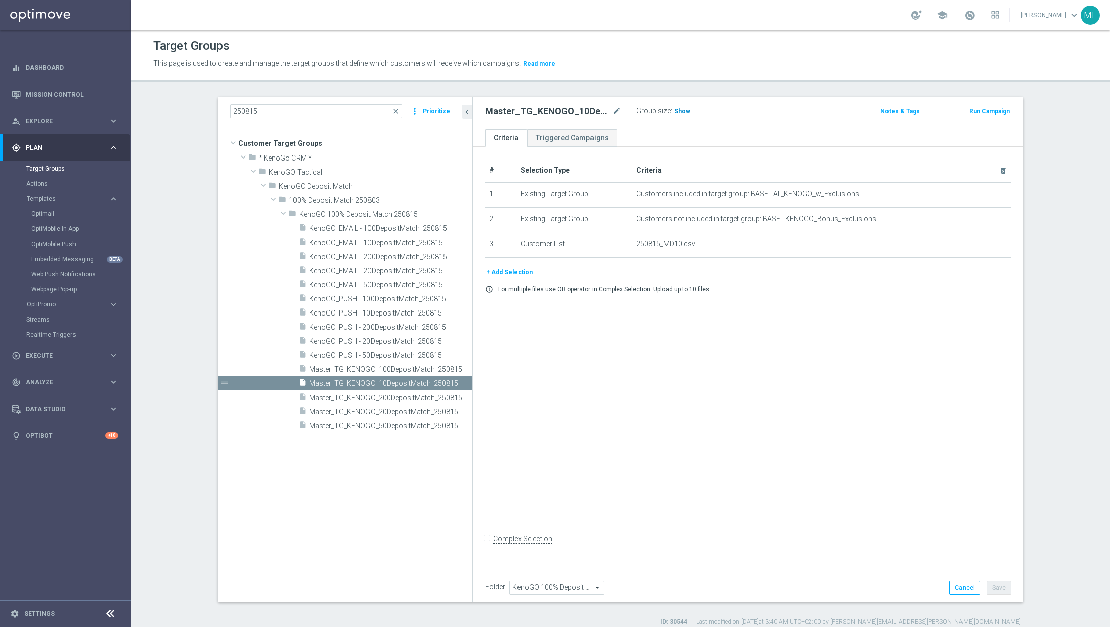
click at [683, 113] on span "Show" at bounding box center [682, 111] width 16 height 7
click at [675, 114] on span "823" at bounding box center [681, 113] width 13 height 10
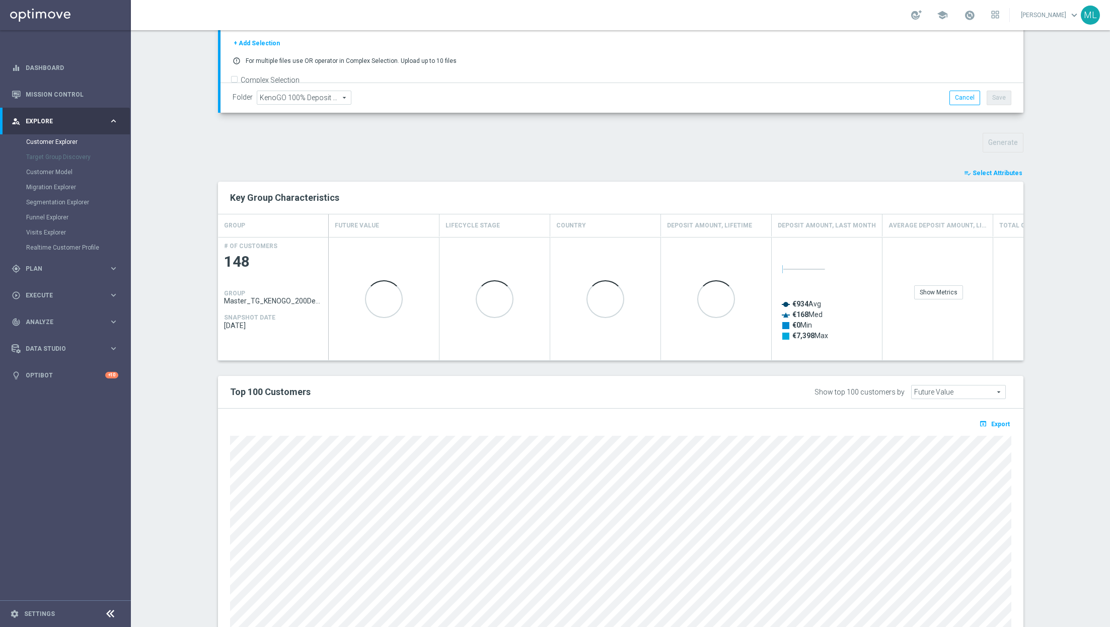
scroll to position [313, 0]
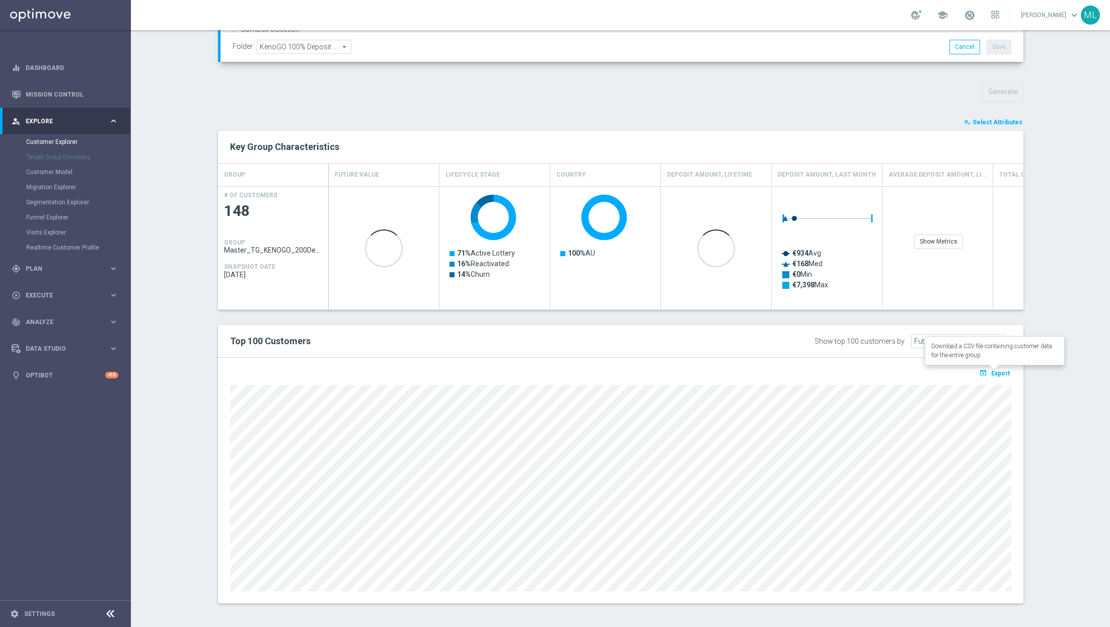
click at [998, 372] on span "Export" at bounding box center [1000, 373] width 19 height 7
click at [103, 291] on div "play_circle_outline Execute" at bounding box center [60, 295] width 97 height 9
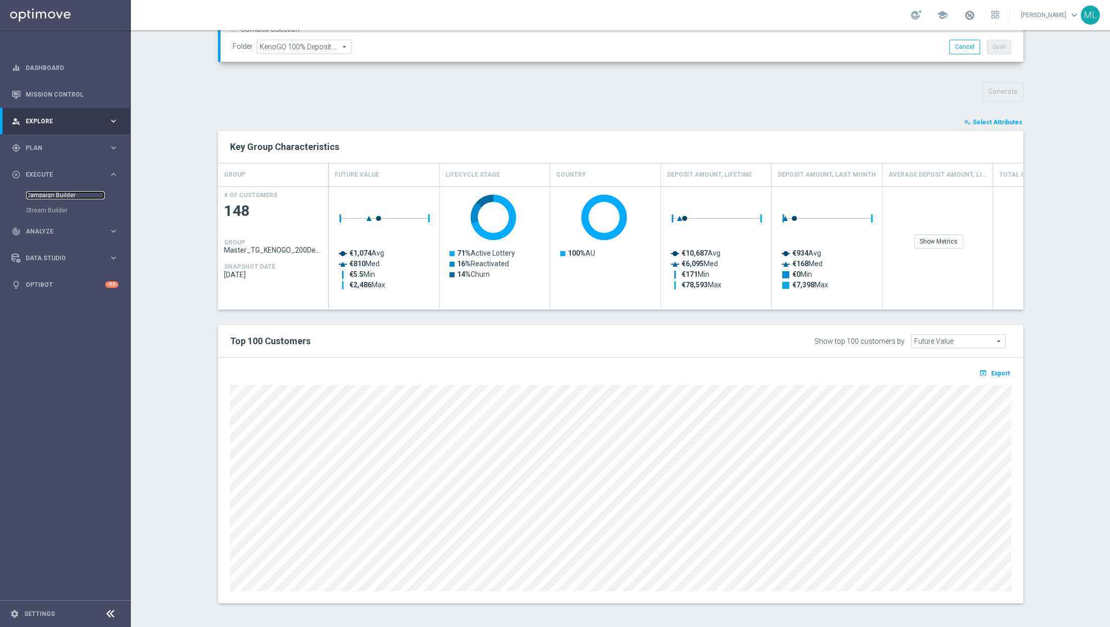
click at [57, 196] on link "Campaign Builder" at bounding box center [65, 195] width 79 height 8
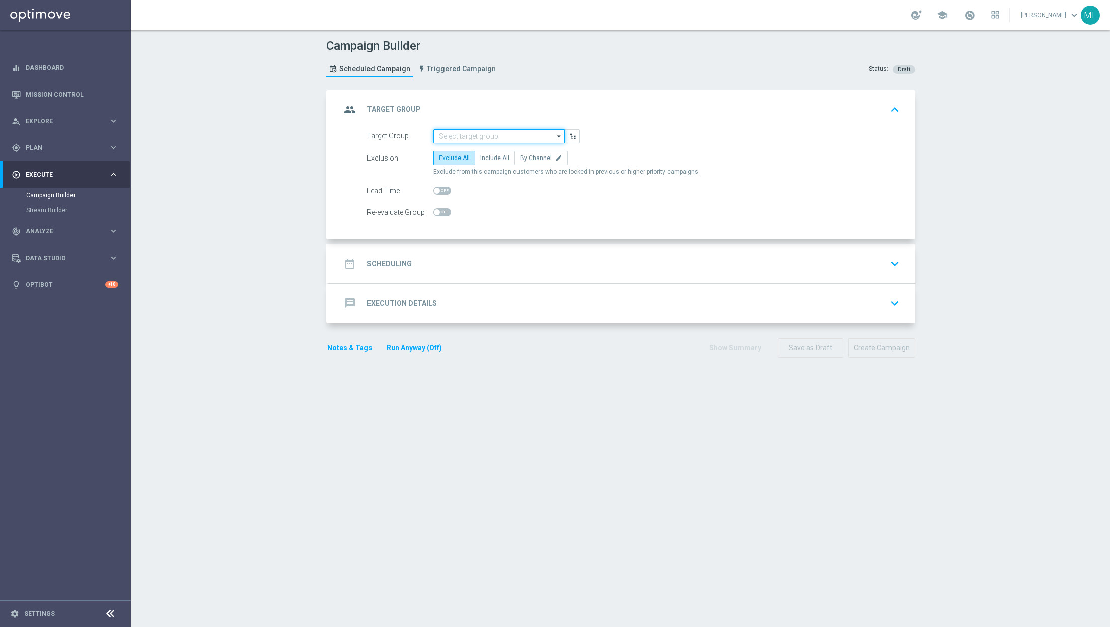
click at [496, 135] on input at bounding box center [498, 136] width 131 height 14
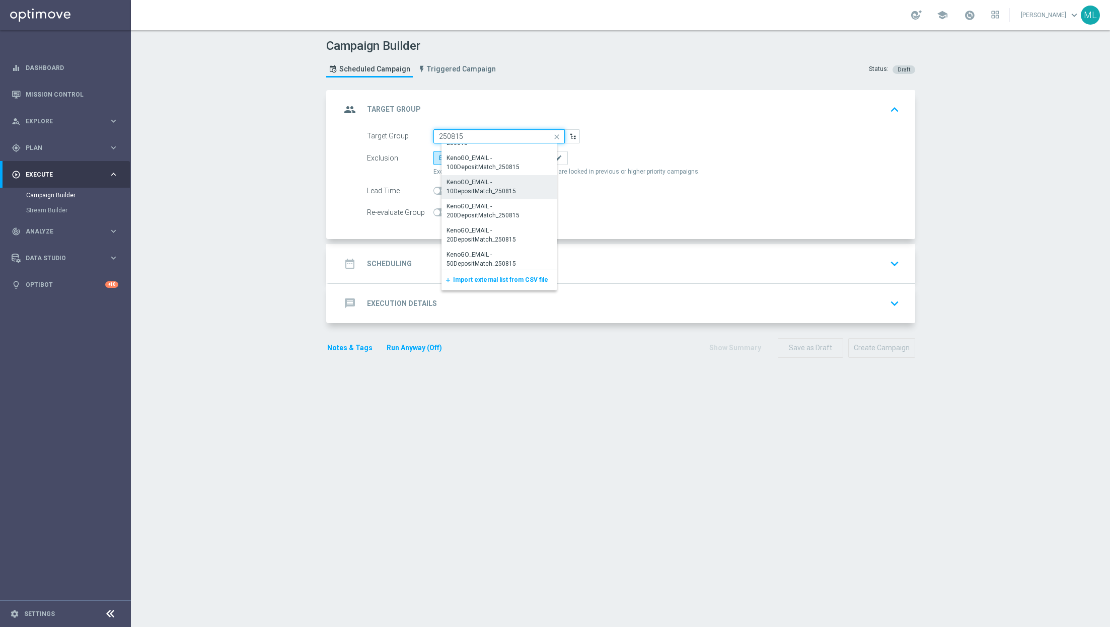
scroll to position [115, 0]
click at [484, 210] on div "KenoGO_EMAIL - 200DepositMatch_250815" at bounding box center [503, 210] width 112 height 18
type input "KenoGO_EMAIL - 200DepositMatch_250815"
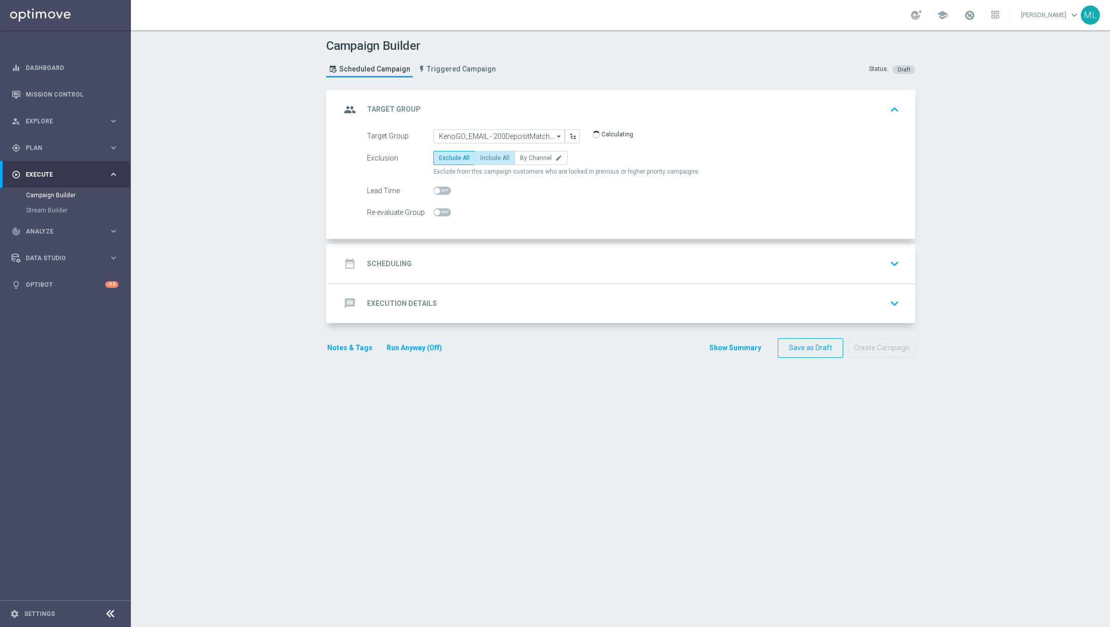
click at [490, 163] on label "Include All" at bounding box center [495, 158] width 40 height 14
click at [487, 163] on input "Include All" at bounding box center [483, 160] width 7 height 7
radio input "true"
click at [450, 268] on div "date_range Scheduling keyboard_arrow_down" at bounding box center [622, 263] width 562 height 19
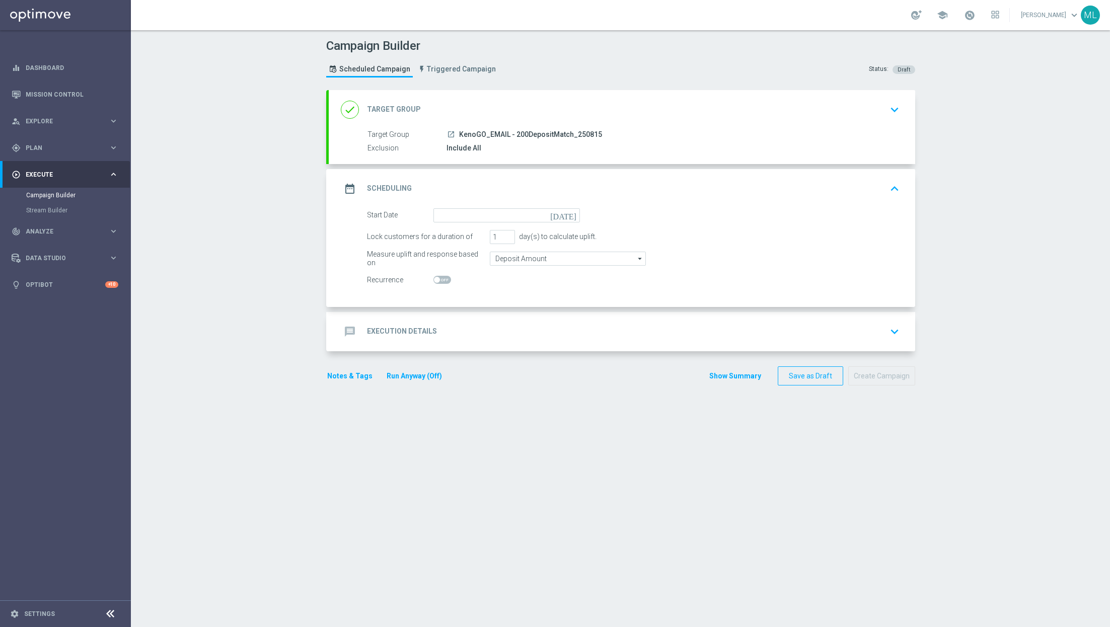
click at [571, 217] on icon "[DATE]" at bounding box center [565, 213] width 30 height 11
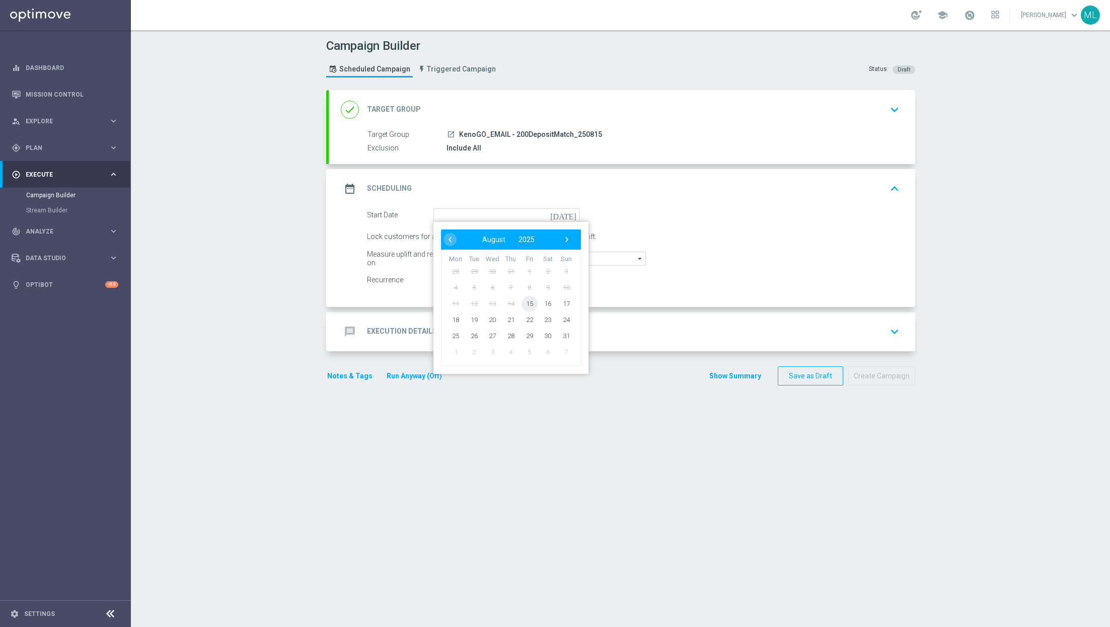
click at [531, 305] on span "15" at bounding box center [529, 304] width 16 height 16
type input "[DATE]"
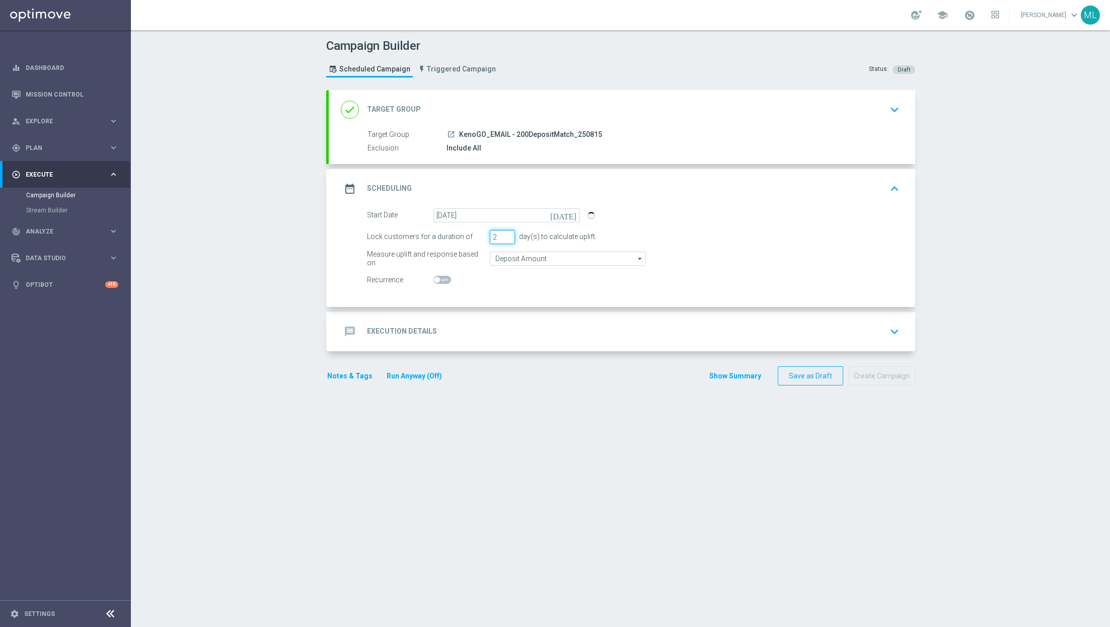
type input "2"
click at [508, 234] on input "2" at bounding box center [502, 237] width 25 height 14
click at [497, 331] on div "message Execution Details keyboard_arrow_down" at bounding box center [622, 331] width 562 height 19
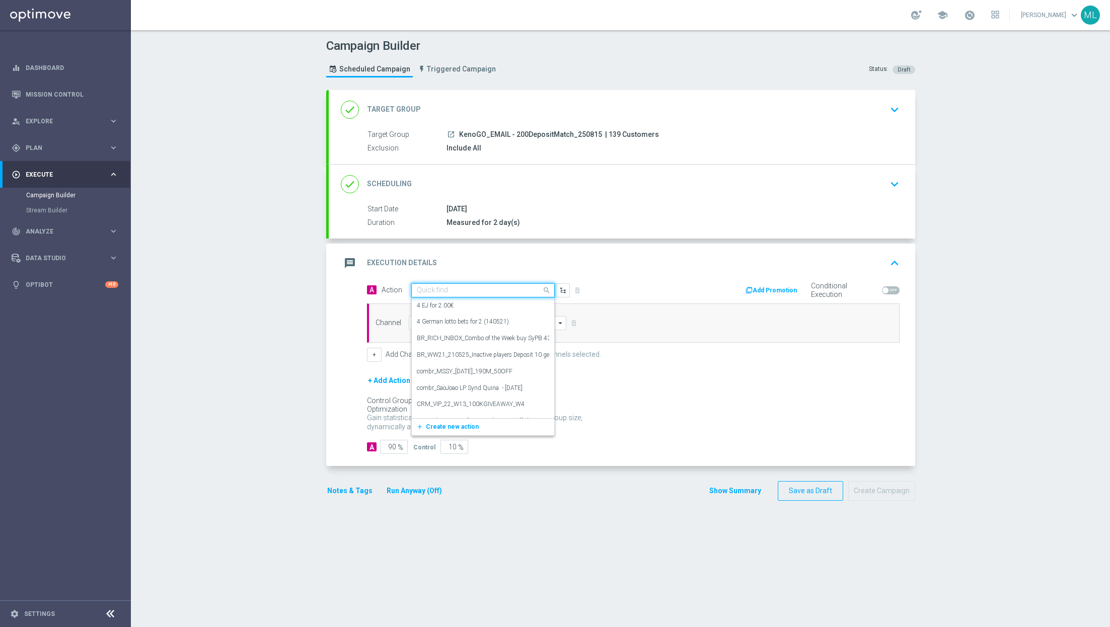
click at [465, 292] on input "text" at bounding box center [473, 290] width 112 height 9
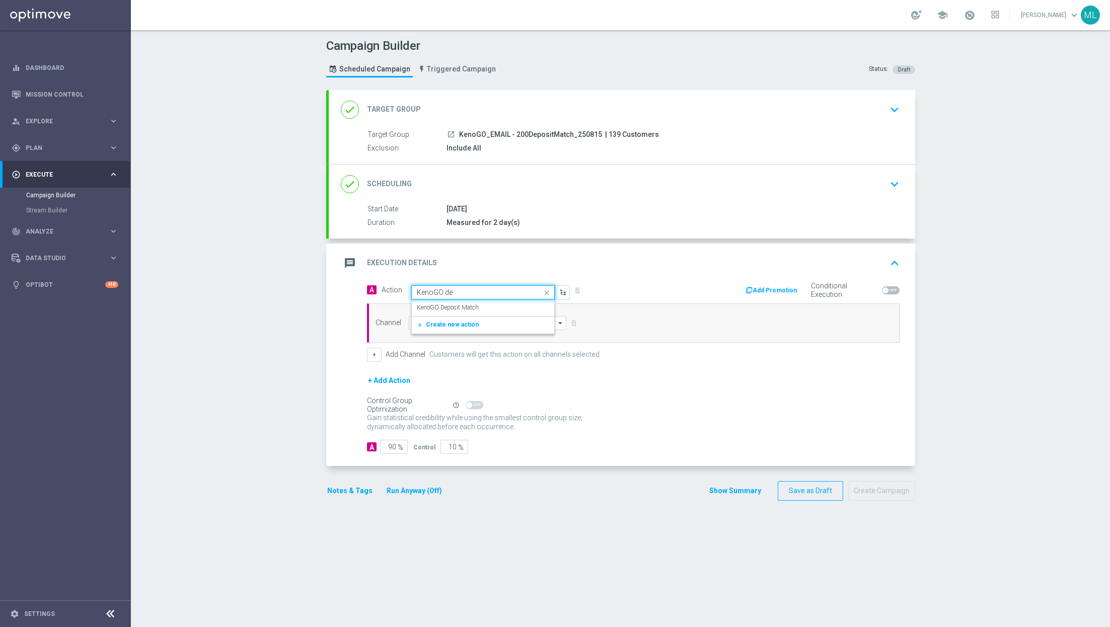
type input "KenoGO dep"
click at [481, 304] on div "KenoGO Deposit Match edit" at bounding box center [483, 308] width 132 height 17
click at [450, 318] on input at bounding box center [488, 323] width 158 height 14
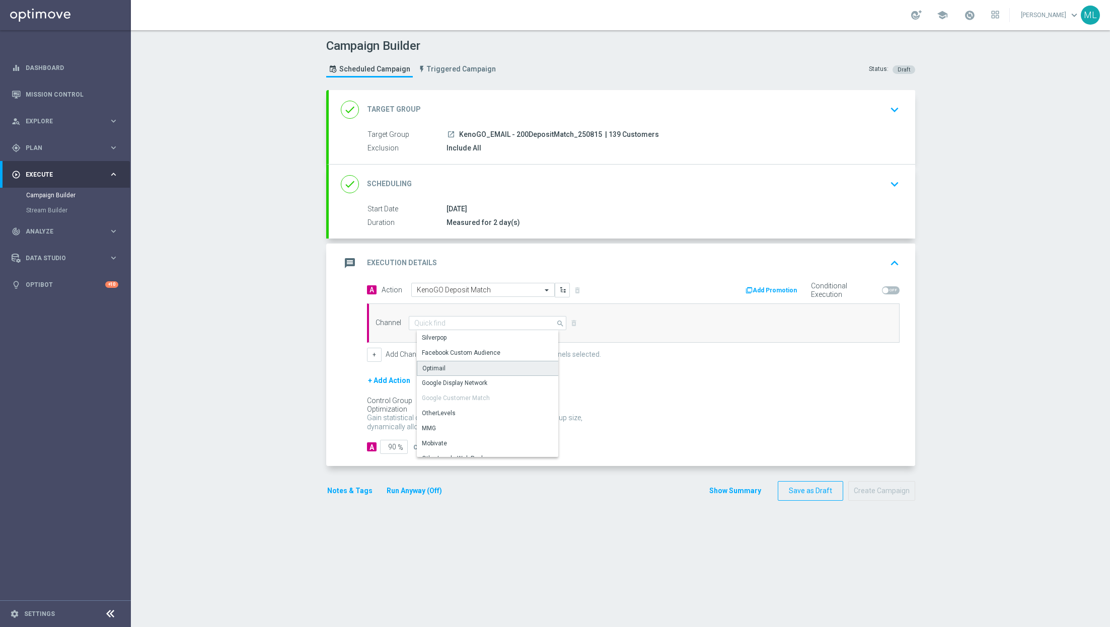
click at [451, 371] on div "Optimail" at bounding box center [492, 368] width 151 height 15
type input "Optimail"
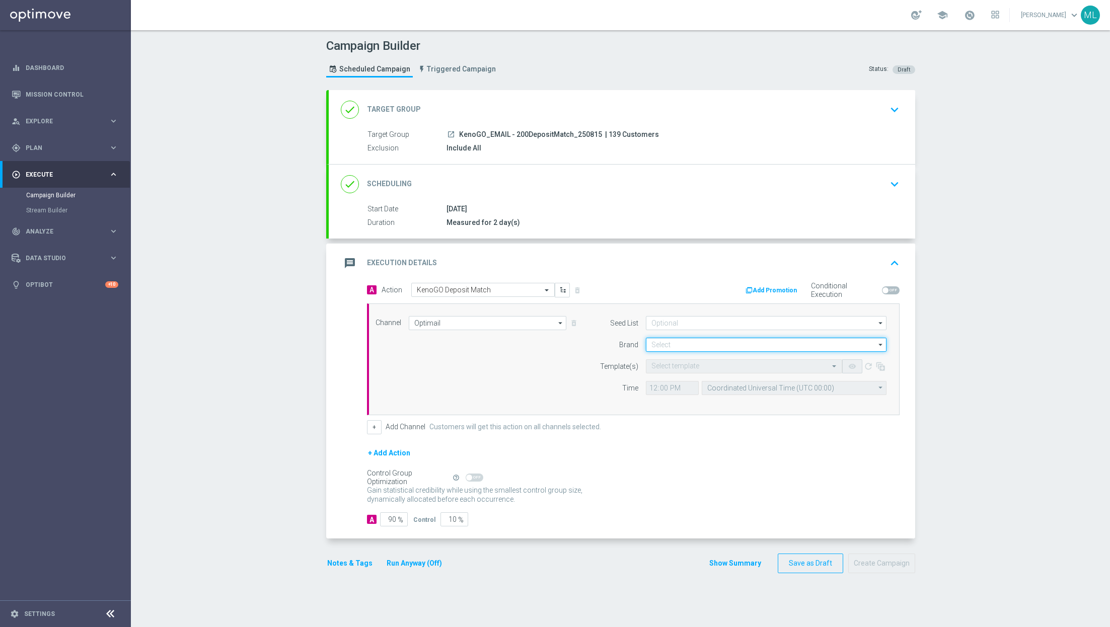
click at [671, 344] on input at bounding box center [766, 345] width 241 height 14
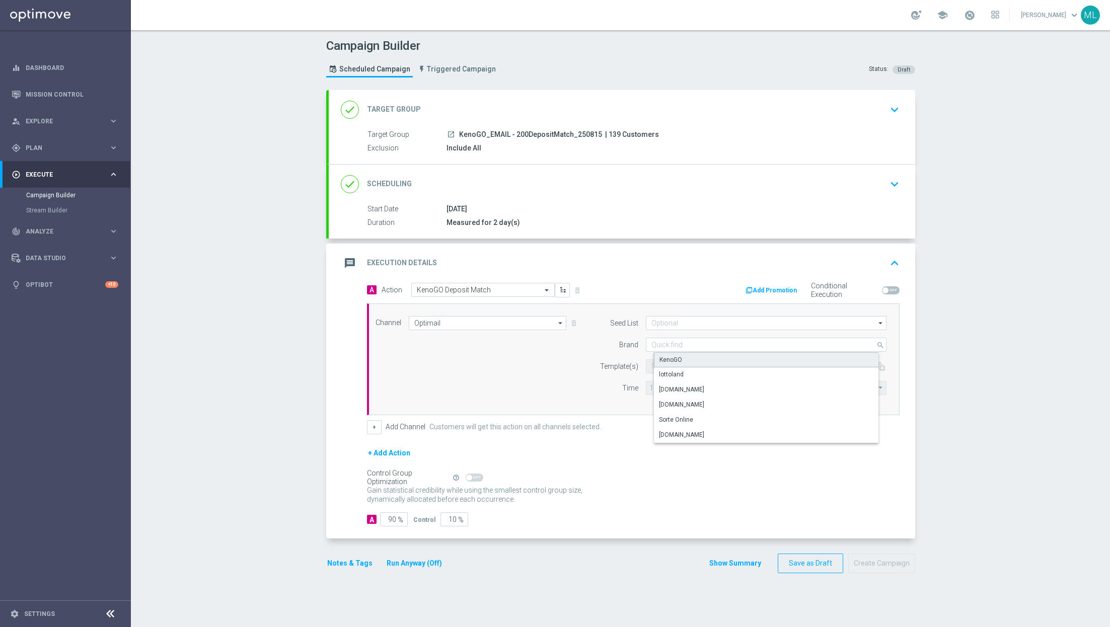
click at [677, 353] on div "KenoGO" at bounding box center [774, 359] width 241 height 15
type input "KenoGO"
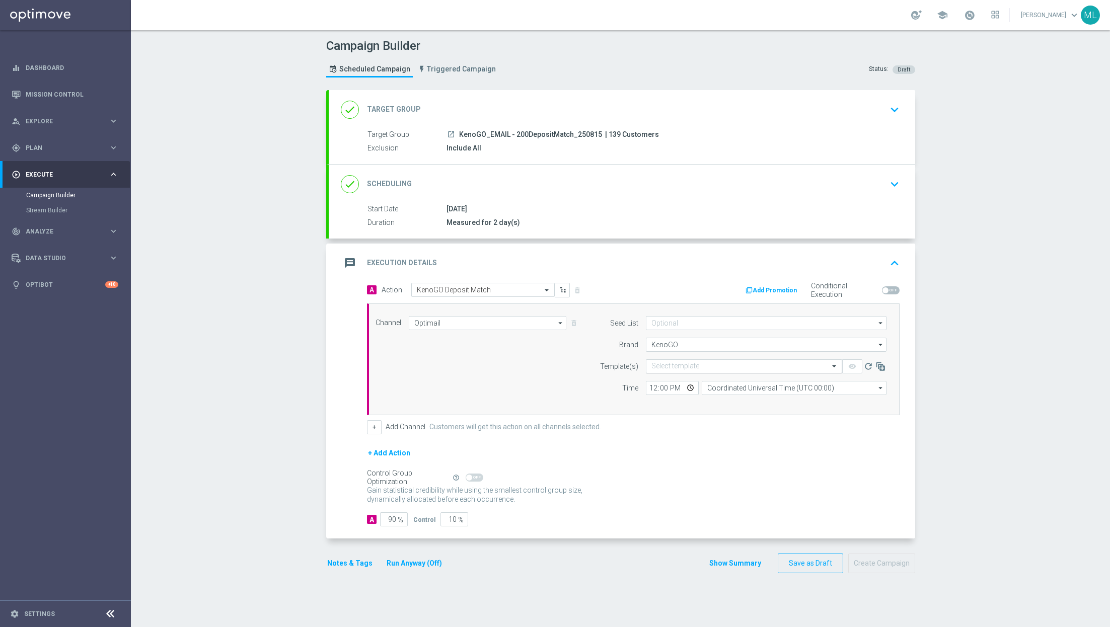
click at [728, 365] on input "text" at bounding box center [733, 366] width 165 height 9
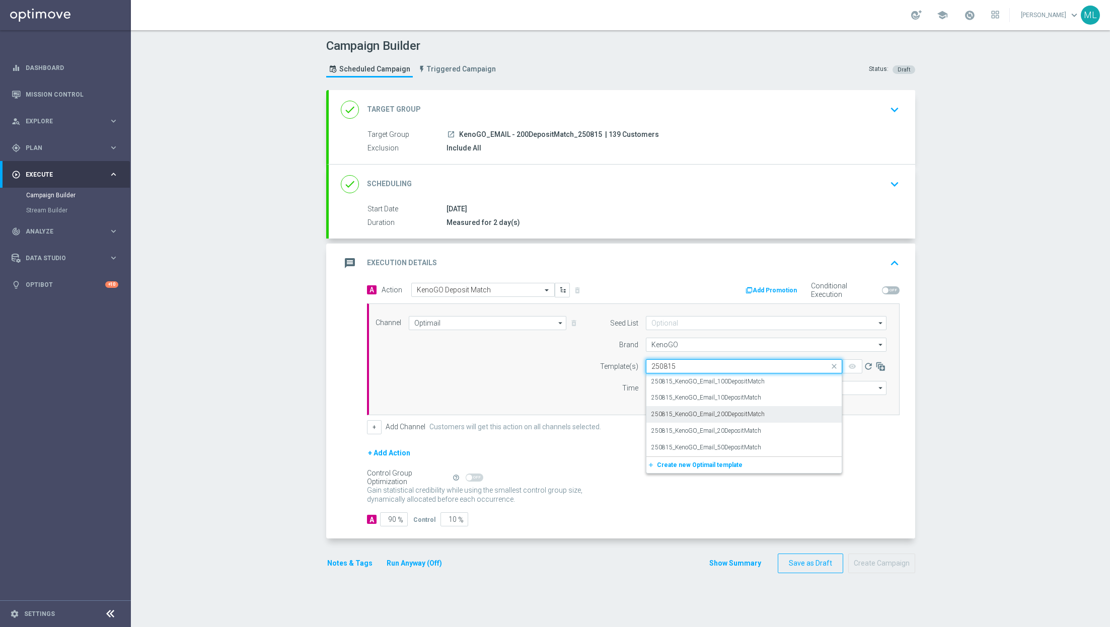
click at [755, 416] on label "250815_KenoGO_Email_200DepositMatch" at bounding box center [707, 414] width 113 height 9
type input "250815"
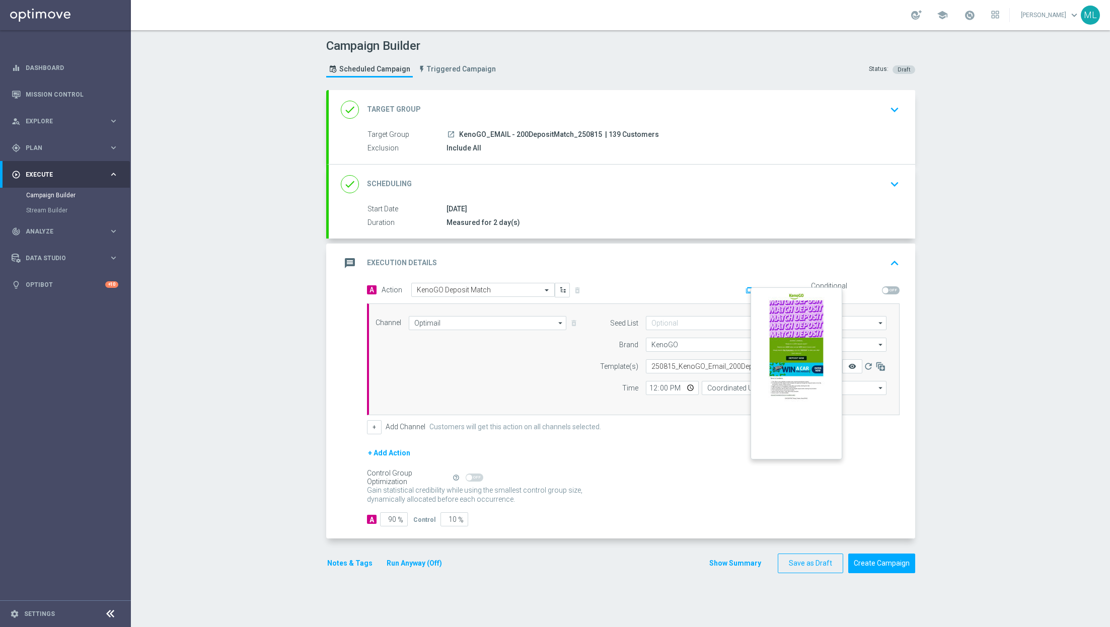
click at [850, 369] on icon "remove_red_eye" at bounding box center [852, 366] width 8 height 8
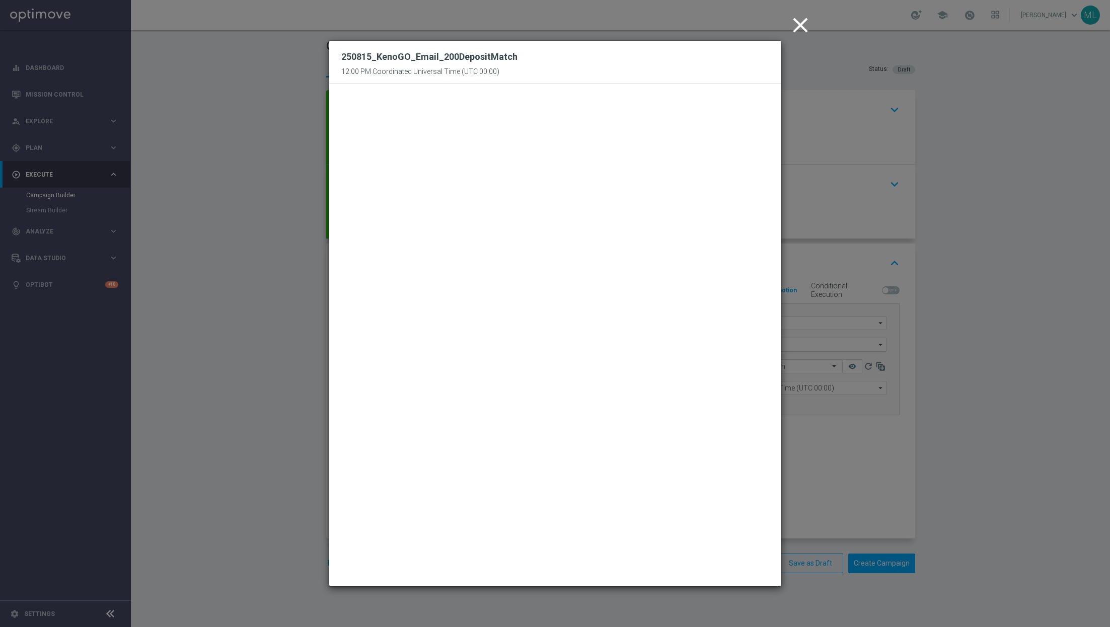
click at [797, 22] on icon "close" at bounding box center [800, 25] width 25 height 25
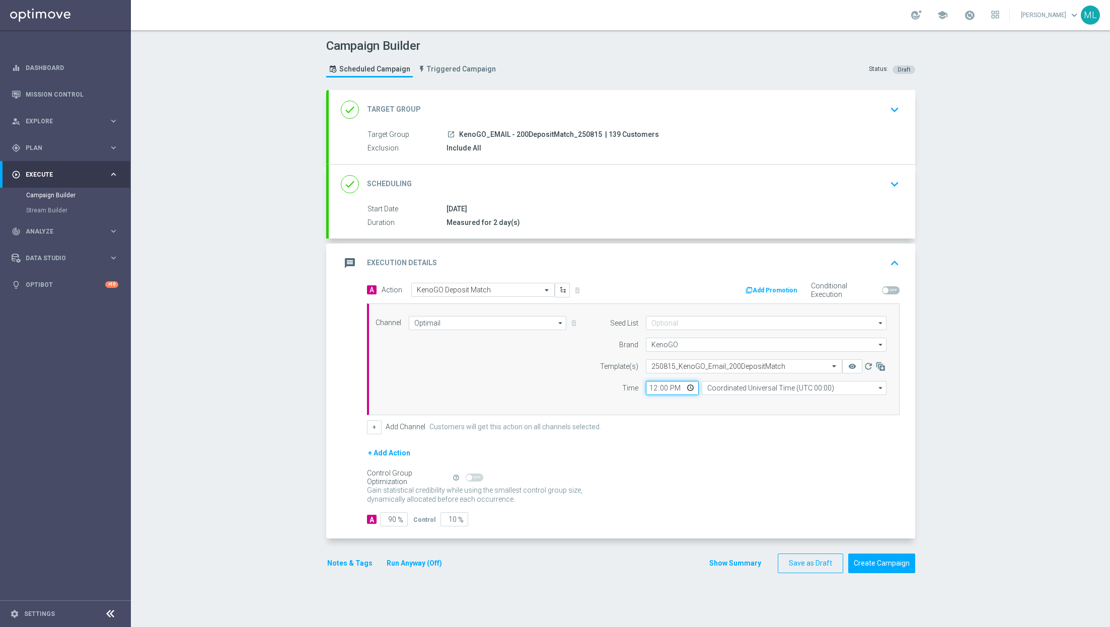
click at [655, 386] on input "12:00" at bounding box center [672, 388] width 53 height 14
type input "13:00"
click at [737, 387] on input "Coordinated Universal Time (UTC 00:00)" at bounding box center [794, 388] width 185 height 14
click at [781, 400] on div "Eastern Australia Time ([GEOGRAPHIC_DATA]) (UTC +10:00)" at bounding box center [797, 402] width 165 height 9
type input "Eastern Australia Time ([GEOGRAPHIC_DATA]) (UTC +10:00)"
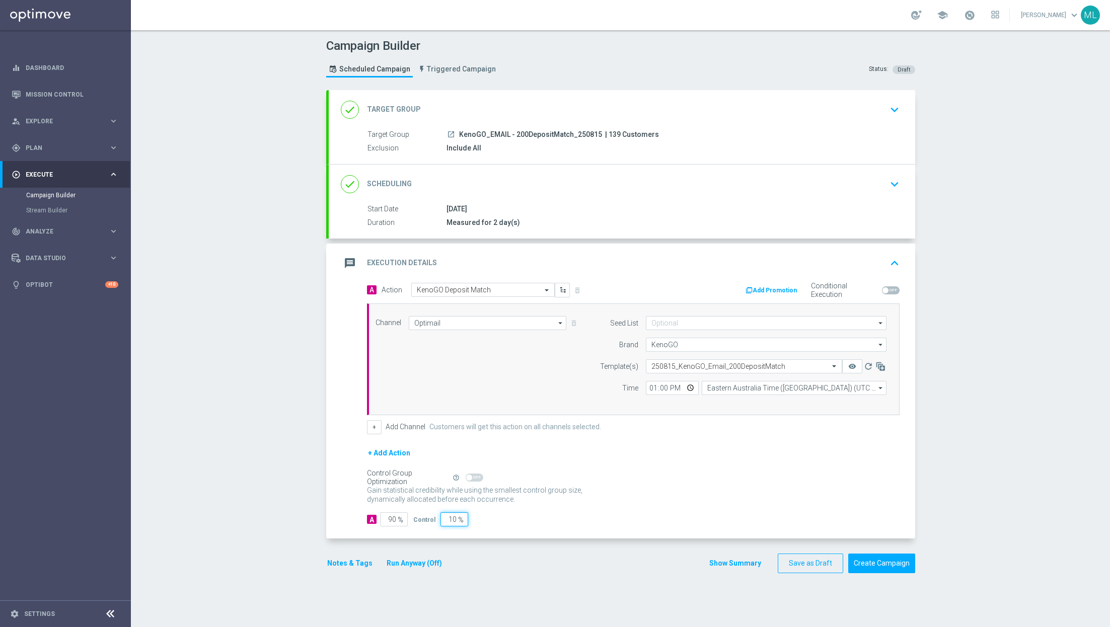
drag, startPoint x: 454, startPoint y: 519, endPoint x: 434, endPoint y: 515, distance: 20.0
click at [434, 515] on div "Control 10 %" at bounding box center [439, 519] width 52 height 14
type input "0"
type input "100"
type input "0"
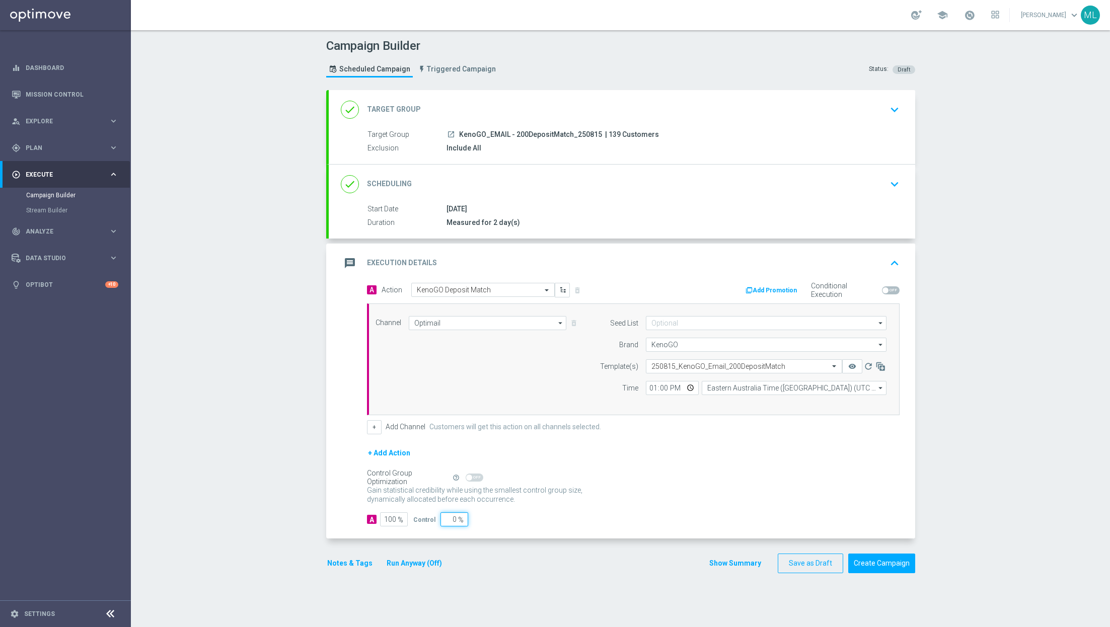
click at [579, 517] on div "A 100 % Control 0 %" at bounding box center [633, 519] width 533 height 14
click at [651, 468] on div "+ Add Action" at bounding box center [633, 459] width 533 height 25
click at [888, 112] on icon "keyboard_arrow_down" at bounding box center [894, 109] width 15 height 15
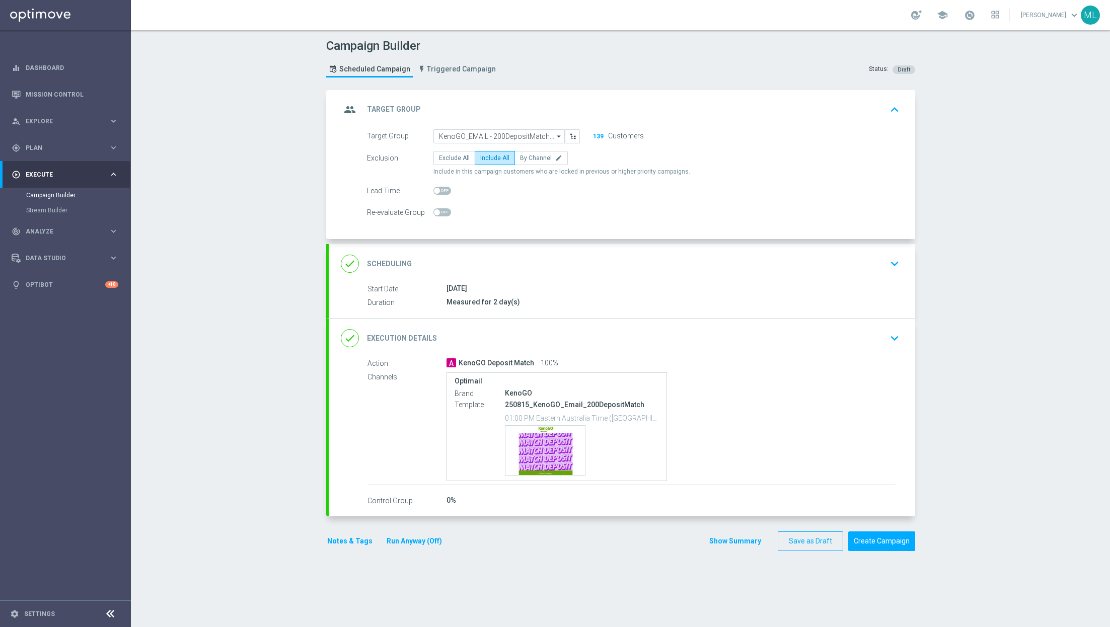
click at [891, 338] on icon "keyboard_arrow_down" at bounding box center [894, 338] width 15 height 15
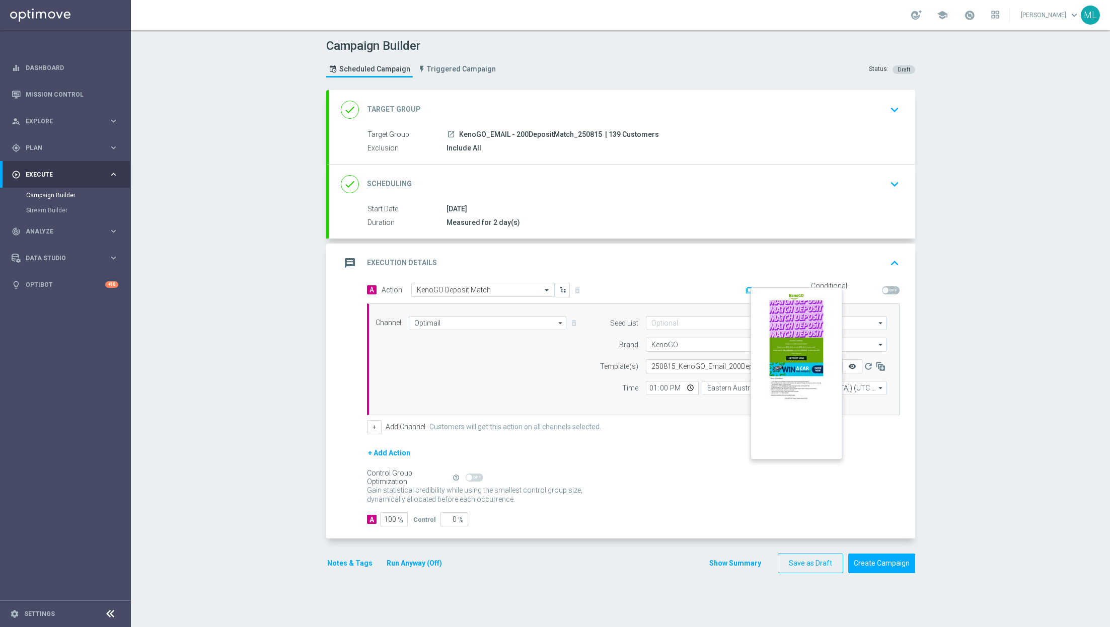
click at [853, 366] on icon "remove_red_eye" at bounding box center [852, 366] width 8 height 8
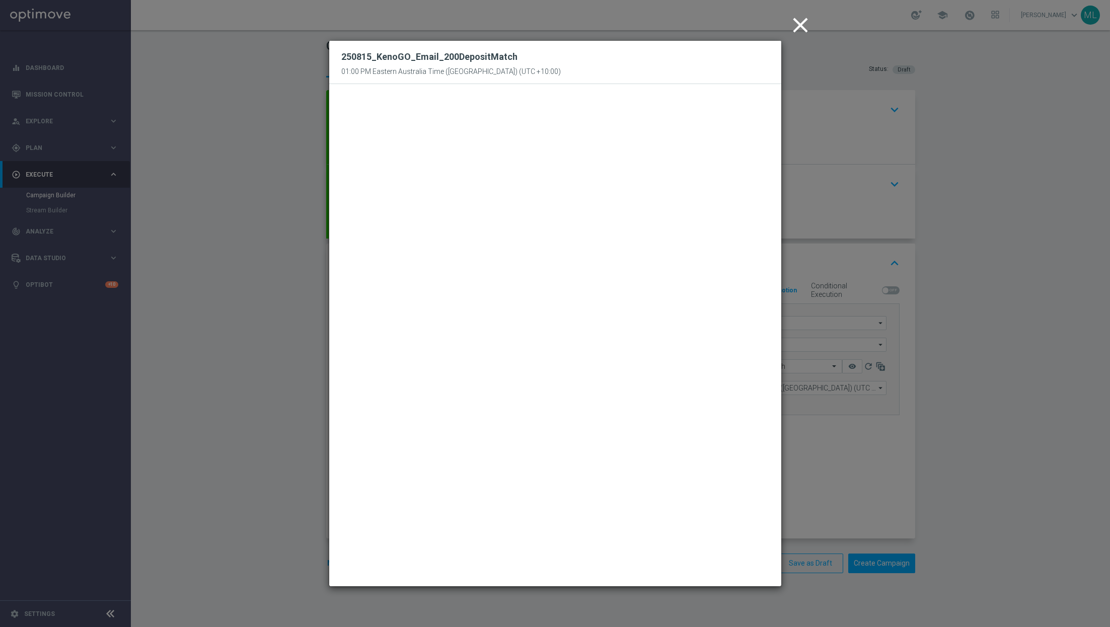
click at [797, 26] on icon "close" at bounding box center [800, 25] width 25 height 25
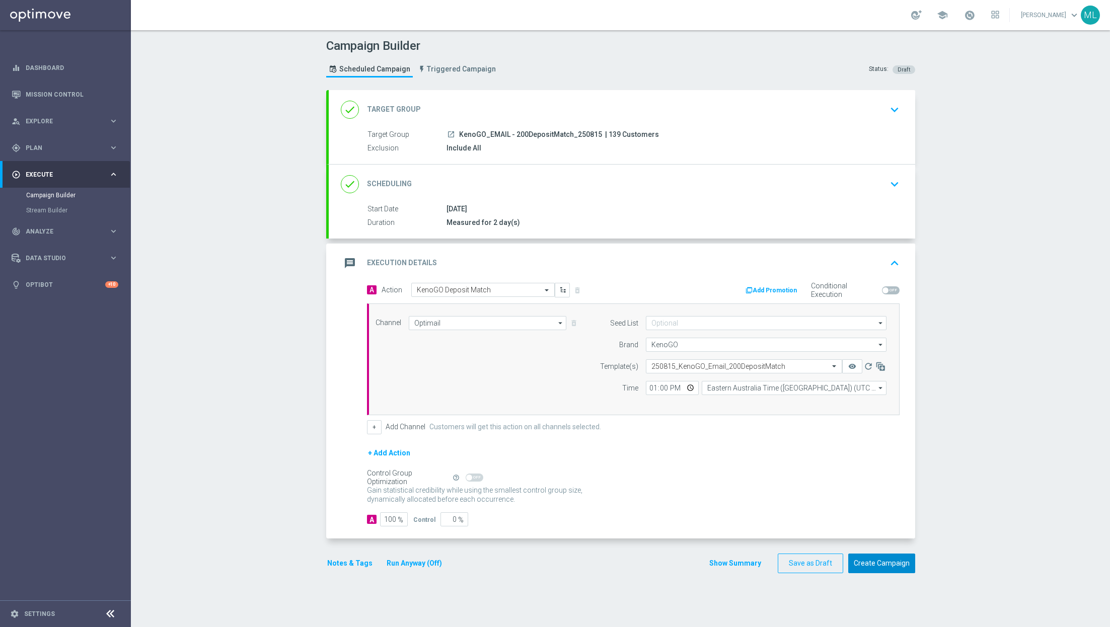
click at [892, 558] on button "Create Campaign" at bounding box center [881, 564] width 67 height 20
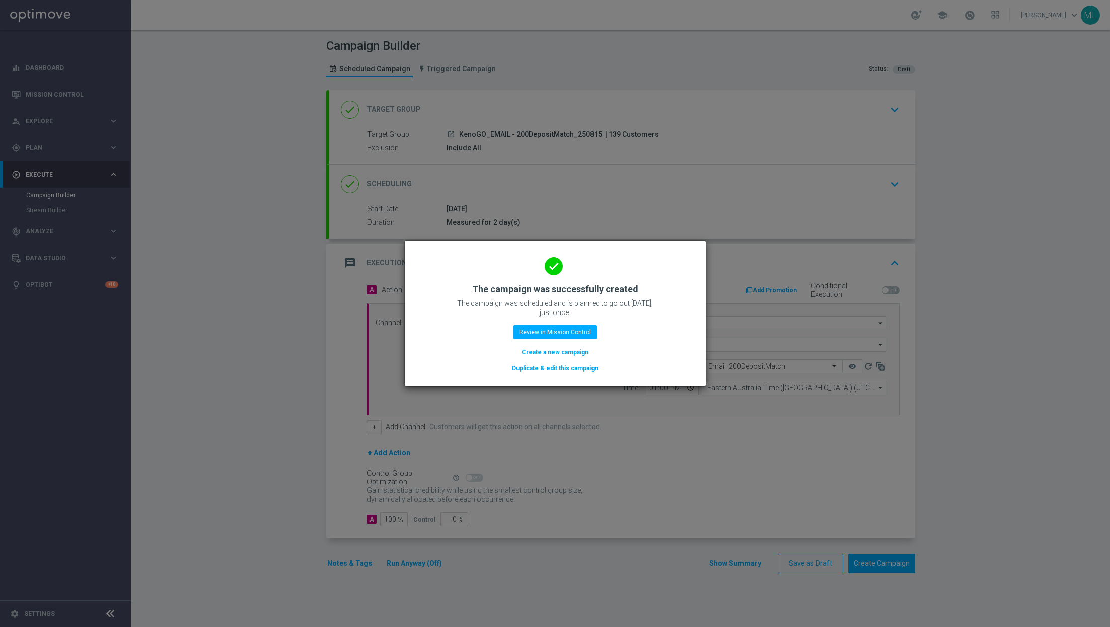
click at [537, 369] on button "Duplicate & edit this campaign" at bounding box center [555, 368] width 88 height 11
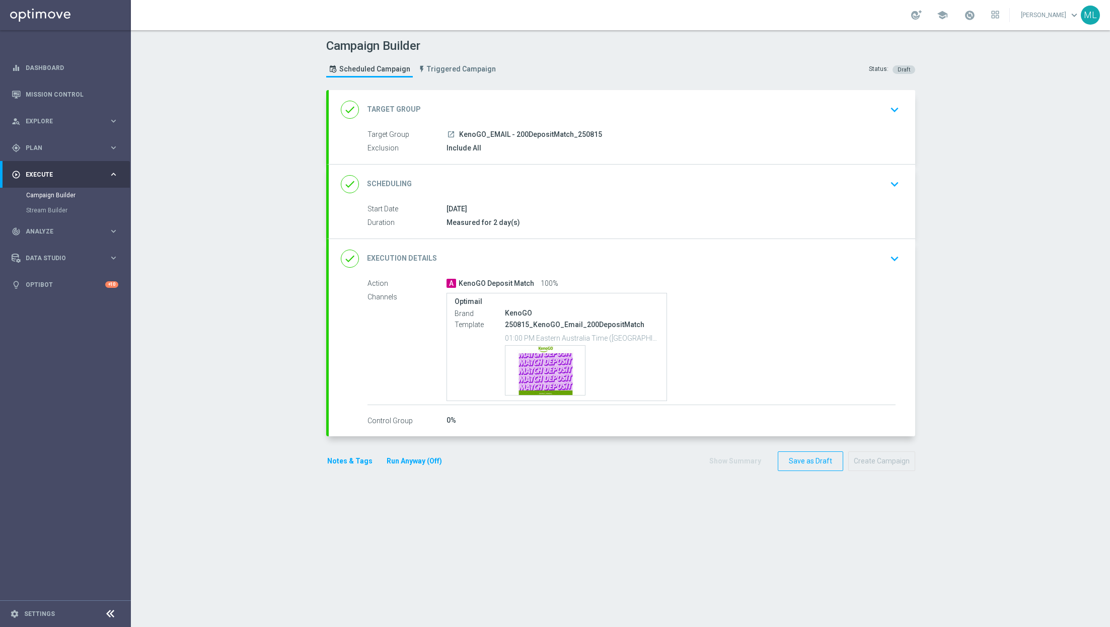
click at [897, 109] on icon "keyboard_arrow_down" at bounding box center [894, 109] width 15 height 15
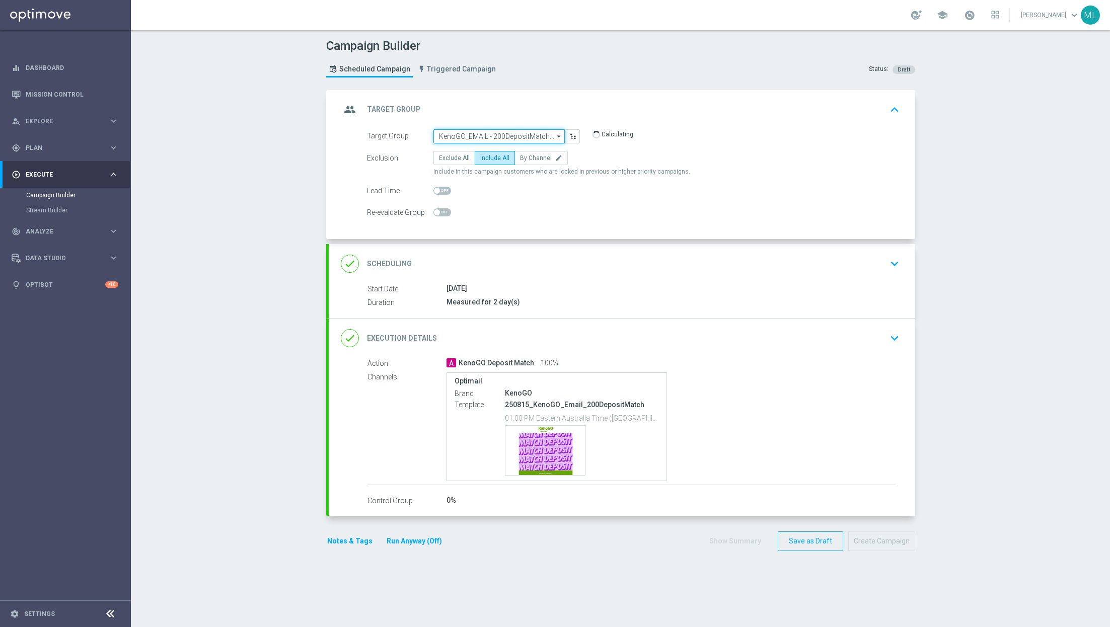
click at [549, 133] on input "KenoGO_EMAIL - 200DepositMatch_250815" at bounding box center [498, 136] width 131 height 14
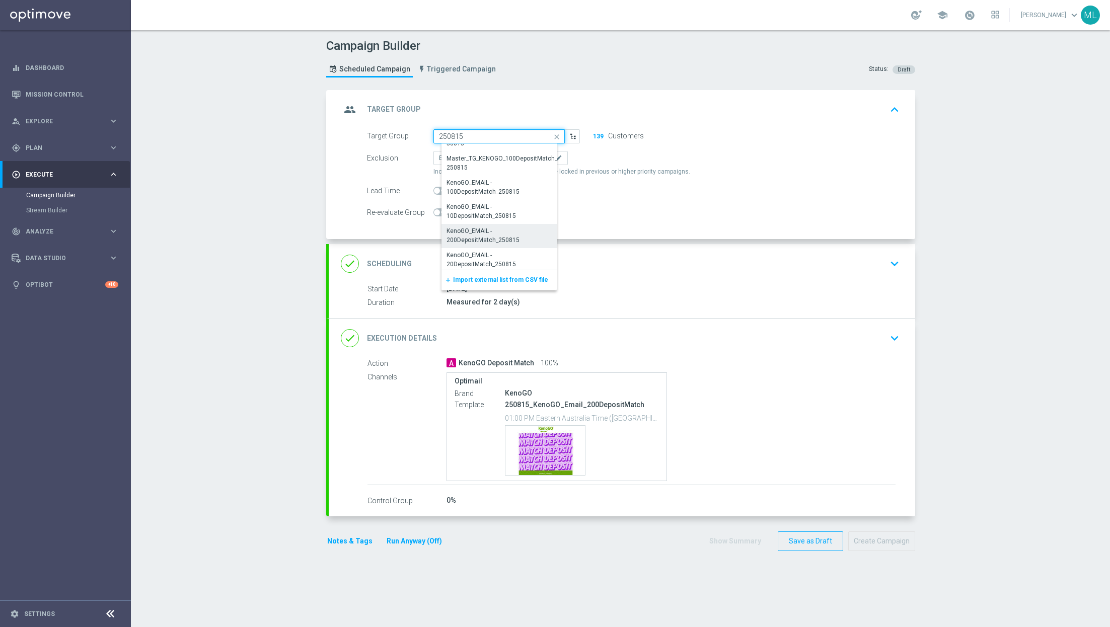
scroll to position [88, 0]
click at [504, 193] on div "KenoGO_EMAIL - 100DepositMatch_250815" at bounding box center [503, 189] width 113 height 18
type input "KenoGO_EMAIL - 100DepositMatch_250815"
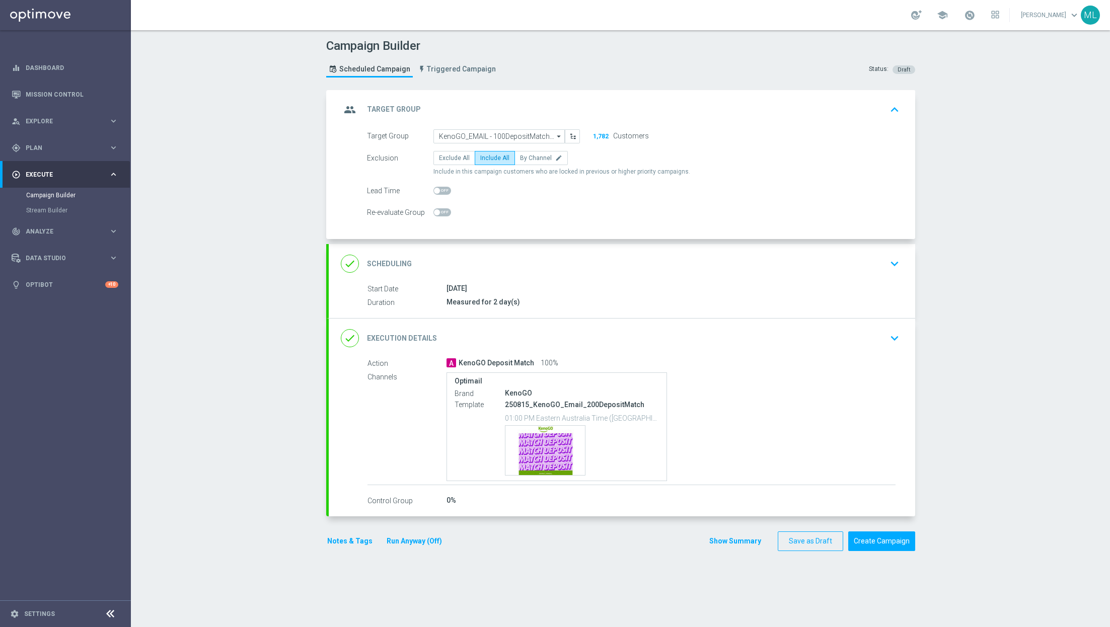
click at [885, 335] on div "done Execution Details keyboard_arrow_down" at bounding box center [622, 338] width 562 height 19
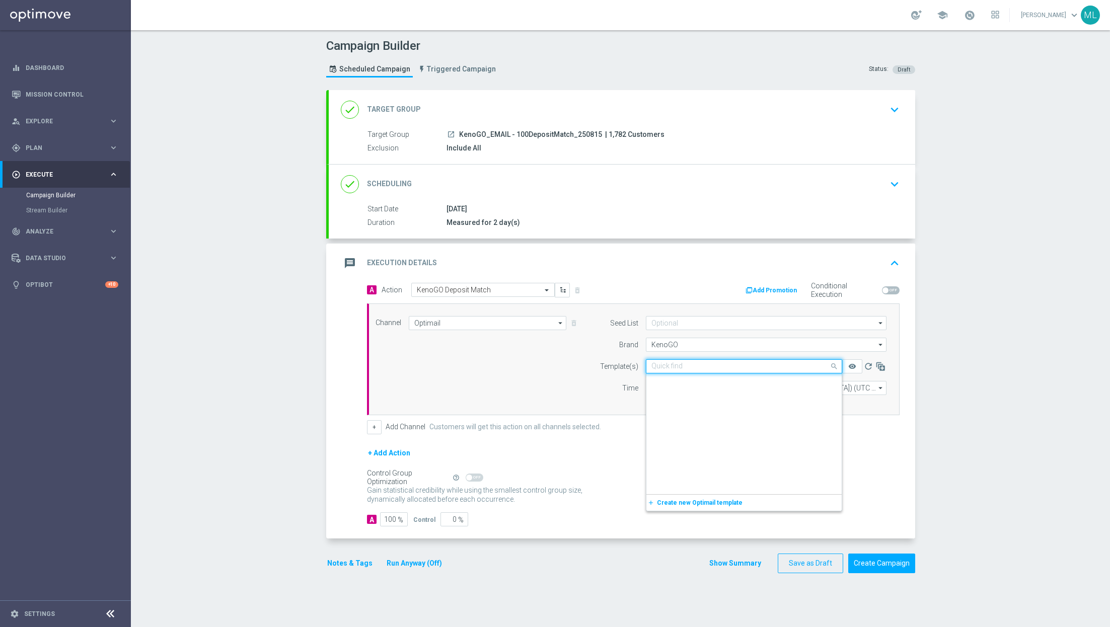
click at [677, 366] on input "text" at bounding box center [733, 366] width 165 height 9
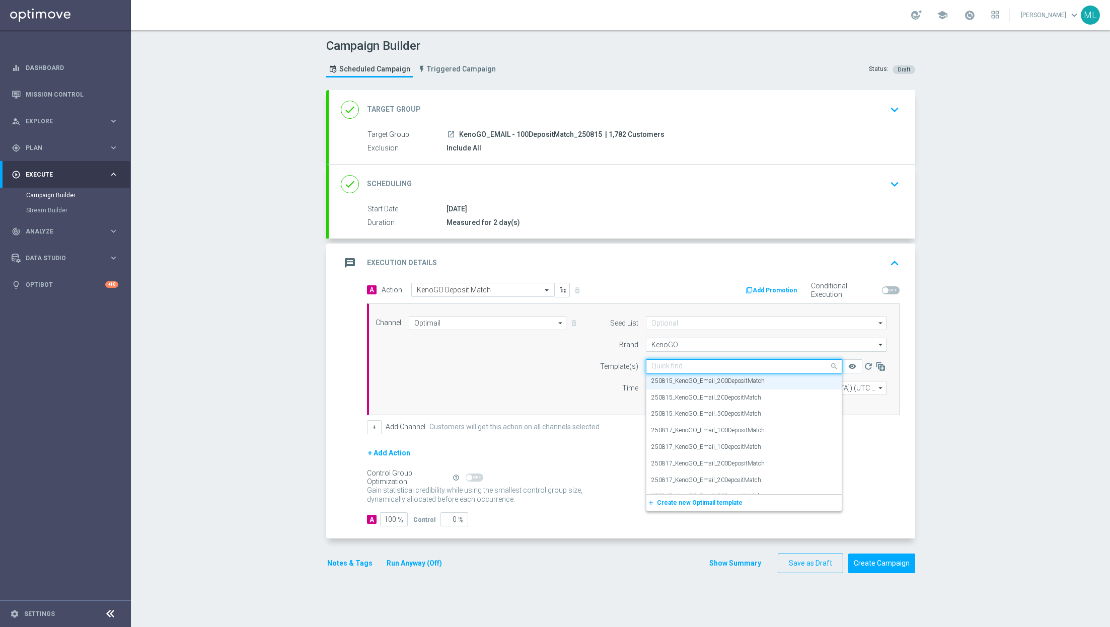
click at [671, 365] on input "text" at bounding box center [733, 366] width 165 height 9
click at [754, 382] on label "250815_KenoGO_Email_100DepositMatch" at bounding box center [707, 382] width 113 height 9
type input "250815"
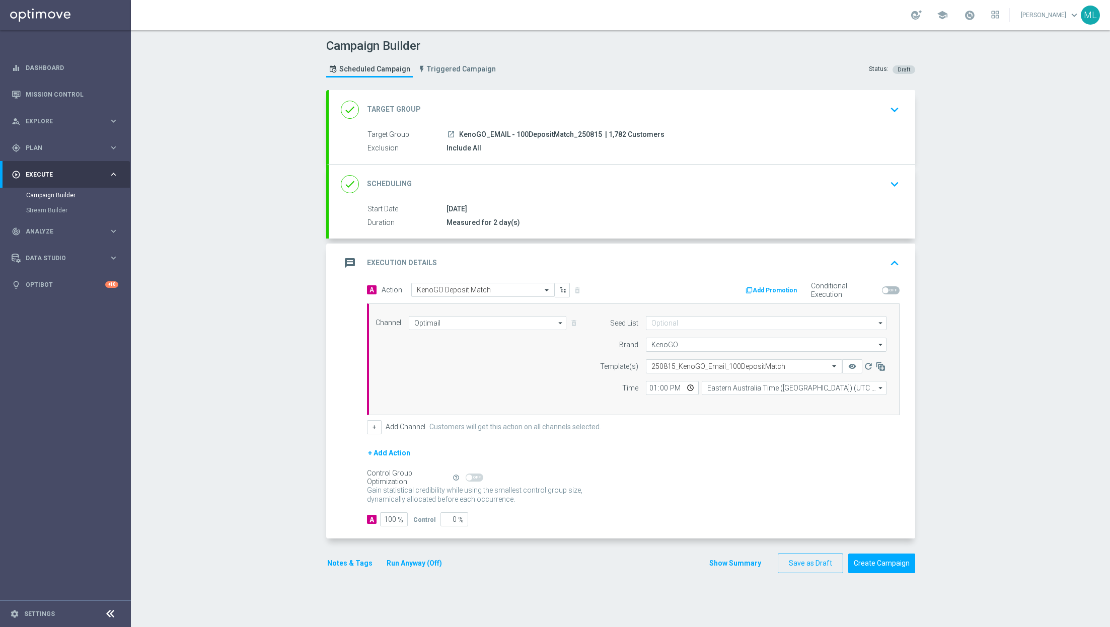
click at [416, 562] on button "Run Anyway (Off)" at bounding box center [414, 563] width 57 height 13
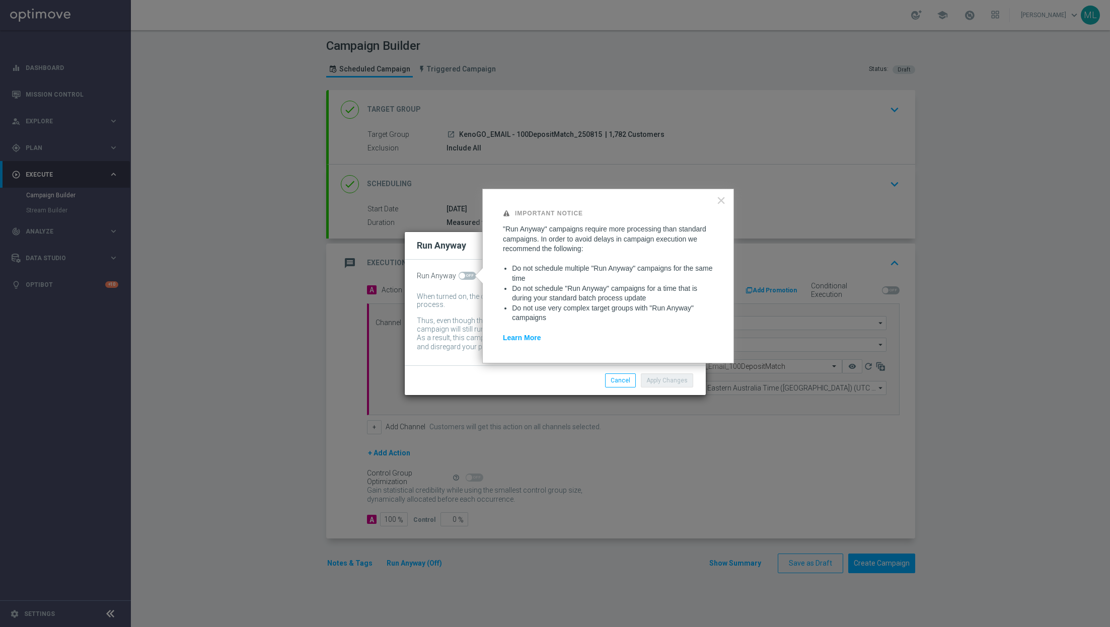
click at [468, 278] on span at bounding box center [468, 276] width 18 height 8
click at [468, 278] on input "checkbox" at bounding box center [468, 276] width 18 height 8
checkbox input "true"
click at [661, 378] on button "Apply Changes" at bounding box center [667, 381] width 52 height 14
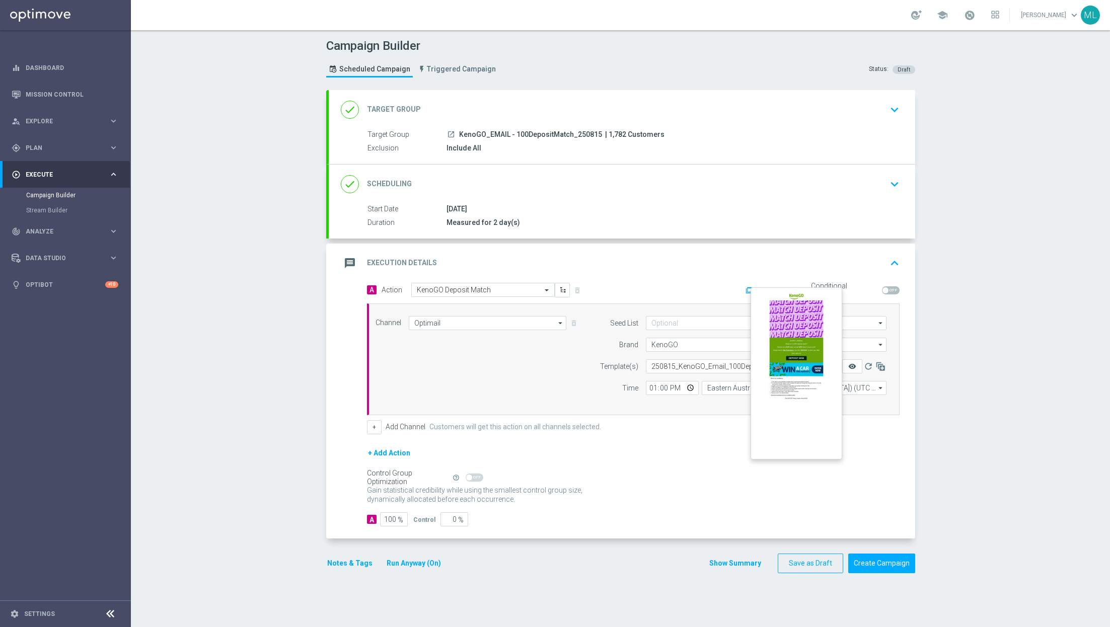
click at [856, 365] on icon "remove_red_eye" at bounding box center [852, 366] width 8 height 8
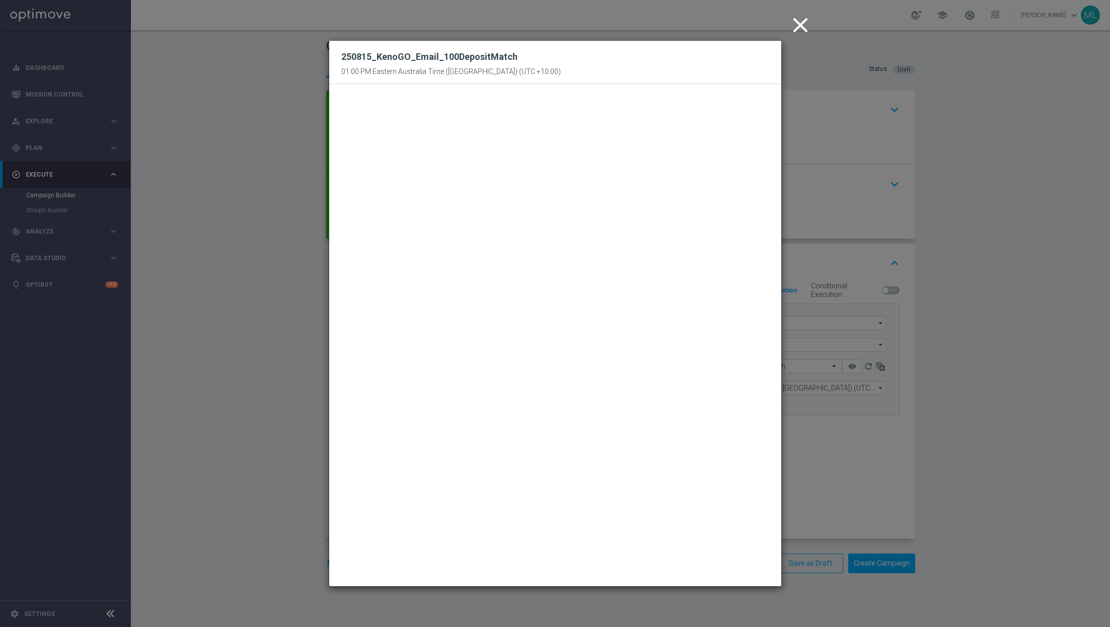
click at [800, 28] on icon "close" at bounding box center [800, 25] width 25 height 25
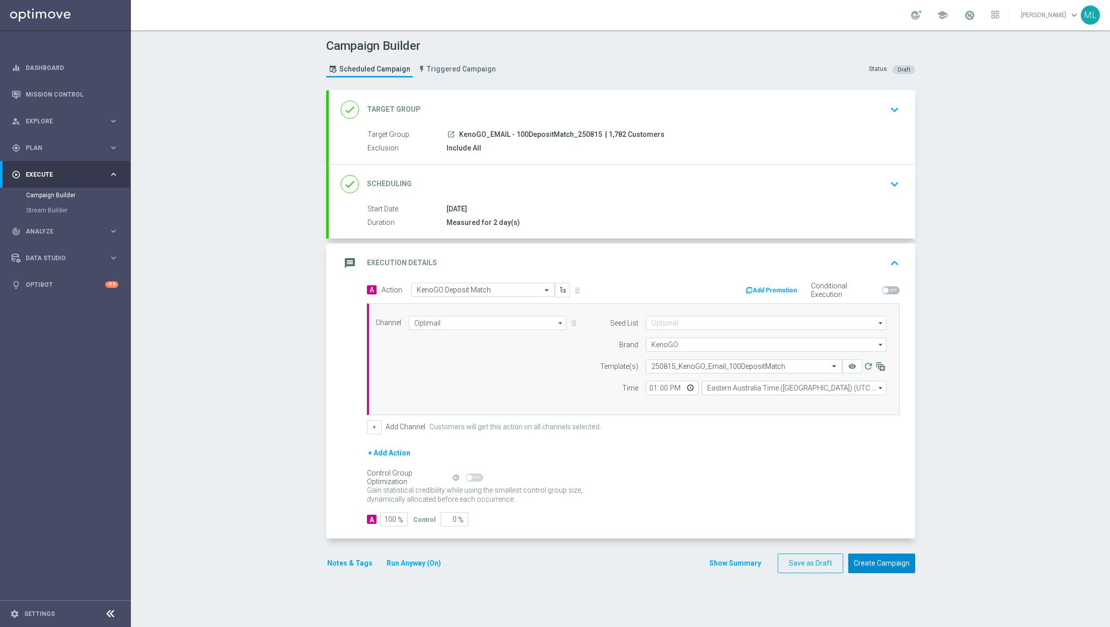
click at [884, 562] on button "Create Campaign" at bounding box center [881, 564] width 67 height 20
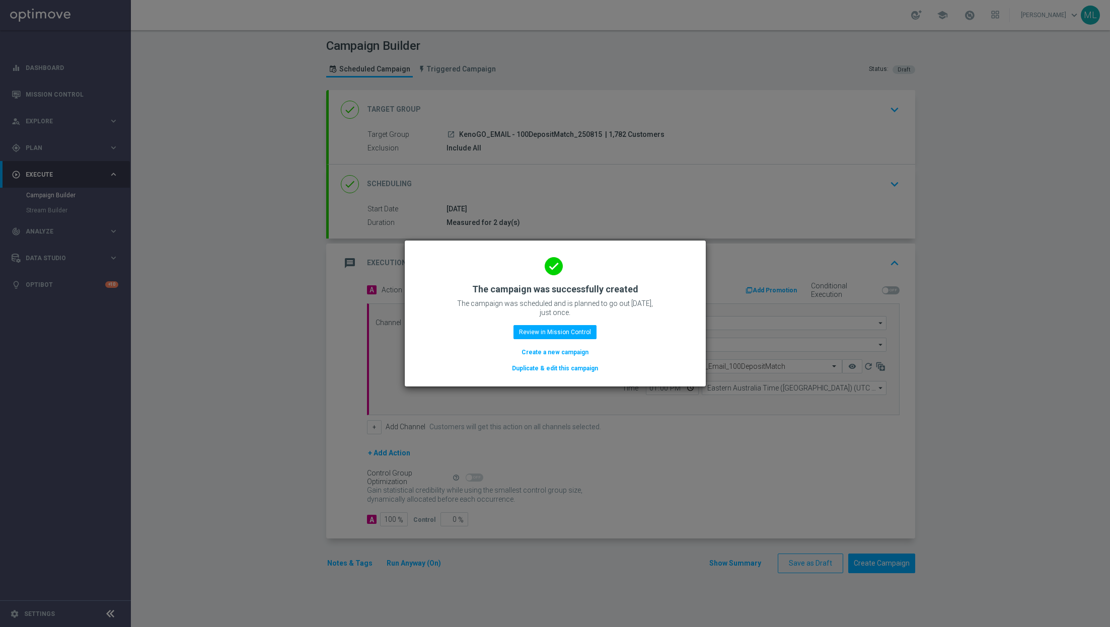
click at [570, 366] on button "Duplicate & edit this campaign" at bounding box center [555, 368] width 88 height 11
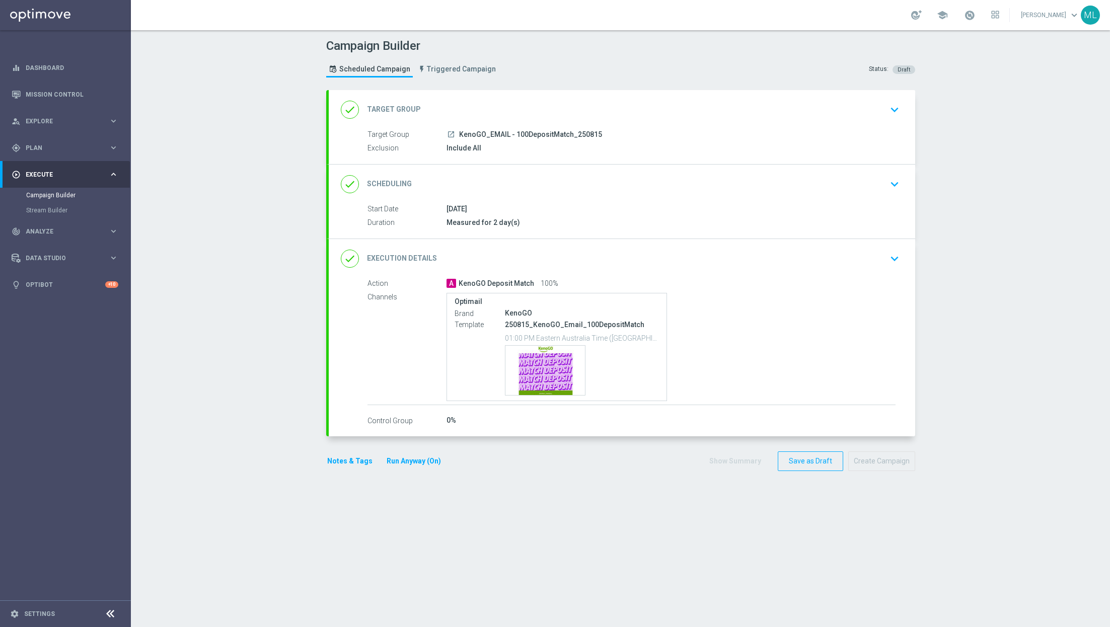
click at [714, 124] on div "done Target Group keyboard_arrow_down" at bounding box center [622, 109] width 587 height 39
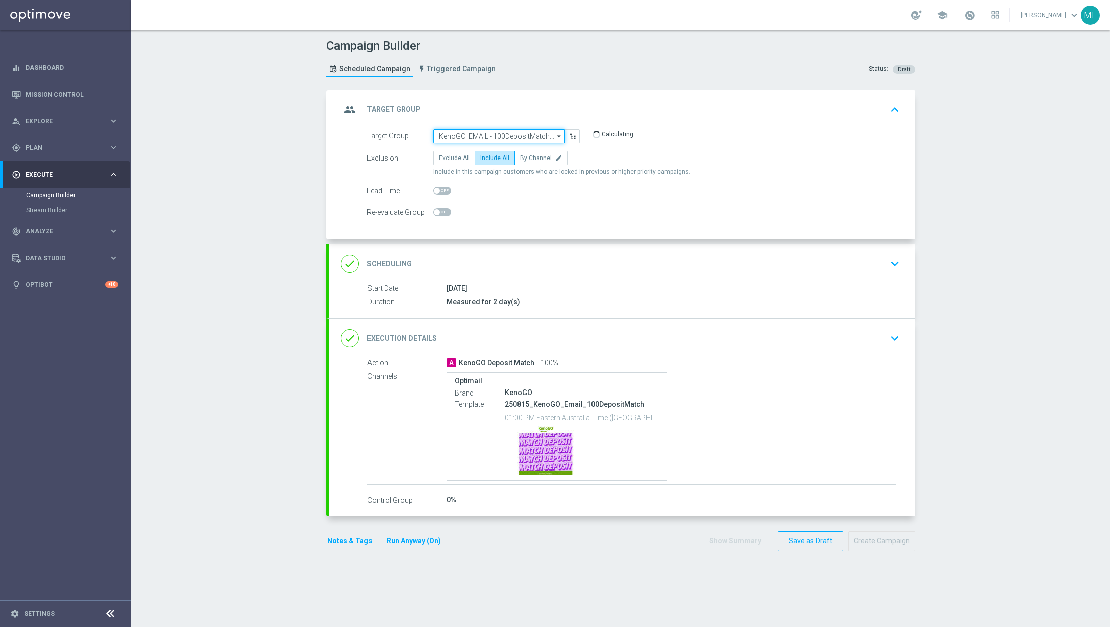
click at [511, 132] on input "KenoGO_EMAIL - 100DepositMatch_250815" at bounding box center [498, 136] width 131 height 14
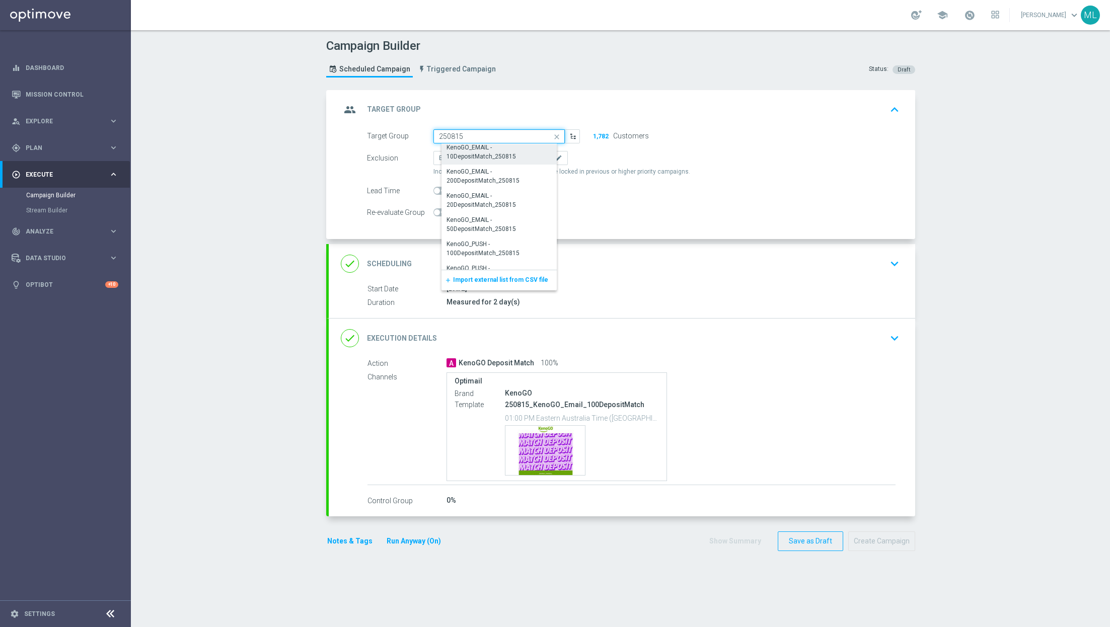
scroll to position [153, 0]
click at [493, 219] on div "KenoGO_EMAIL - 50DepositMatch_250815" at bounding box center [503, 220] width 113 height 18
type input "KenoGO_EMAIL - 50DepositMatch_250815"
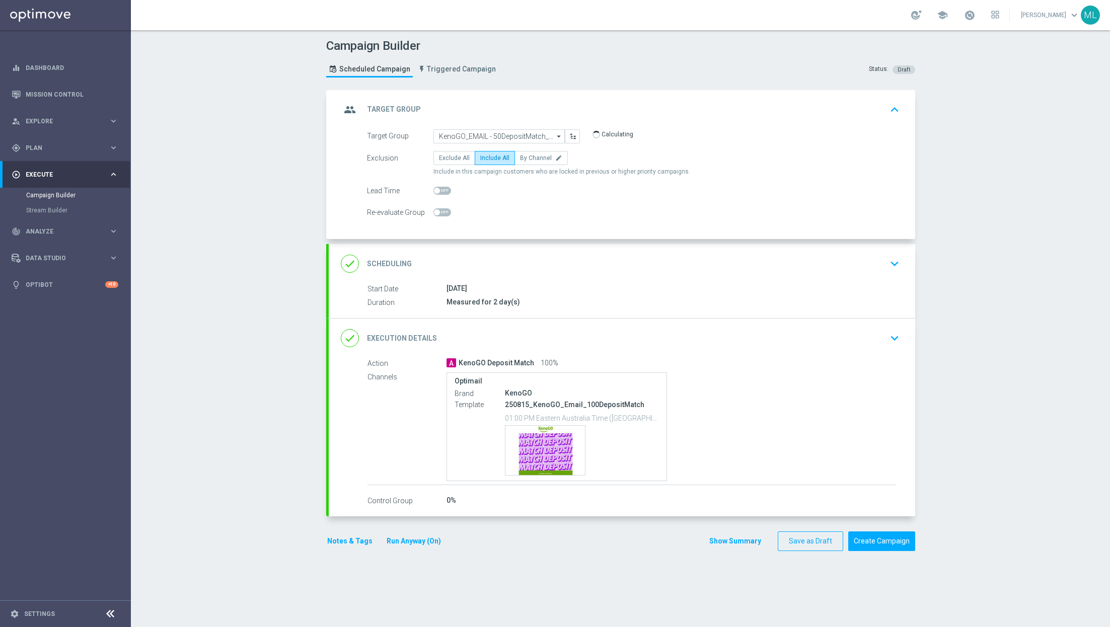
click at [897, 334] on icon "keyboard_arrow_down" at bounding box center [894, 338] width 15 height 15
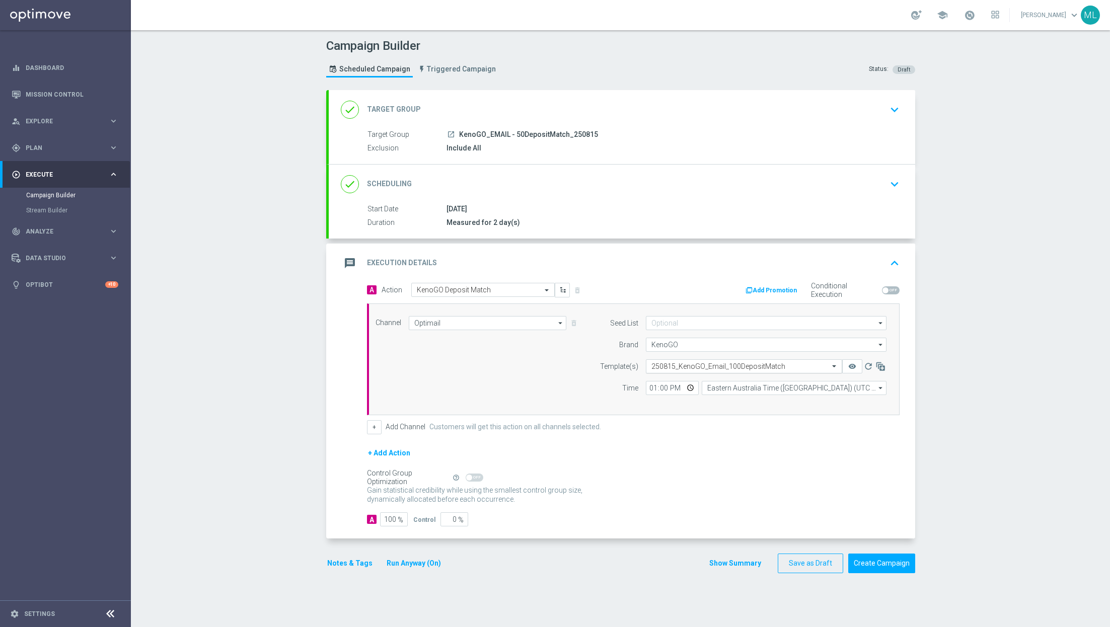
click at [678, 362] on input "text" at bounding box center [733, 366] width 165 height 9
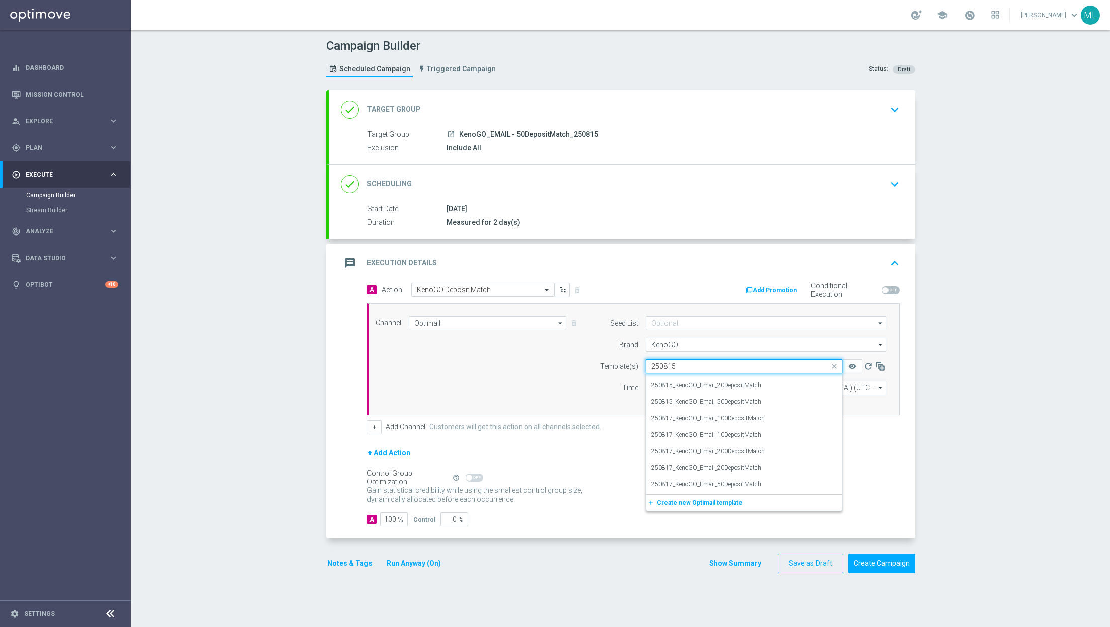
scroll to position [0, 0]
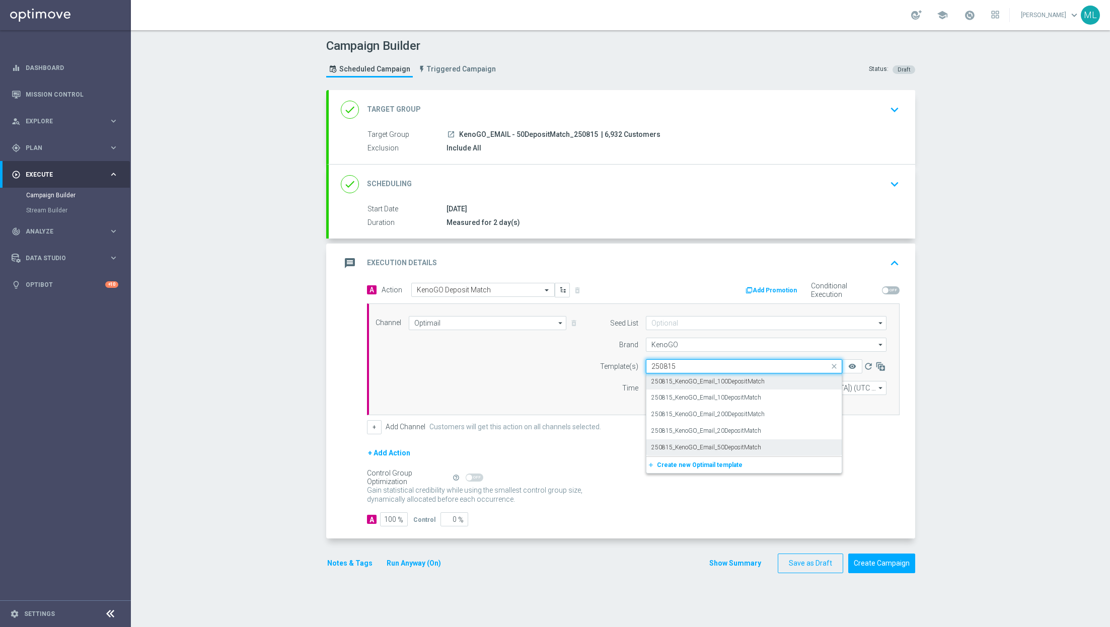
click at [706, 444] on label "250815_KenoGO_Email_50DepositMatch" at bounding box center [706, 448] width 110 height 9
type input "250815"
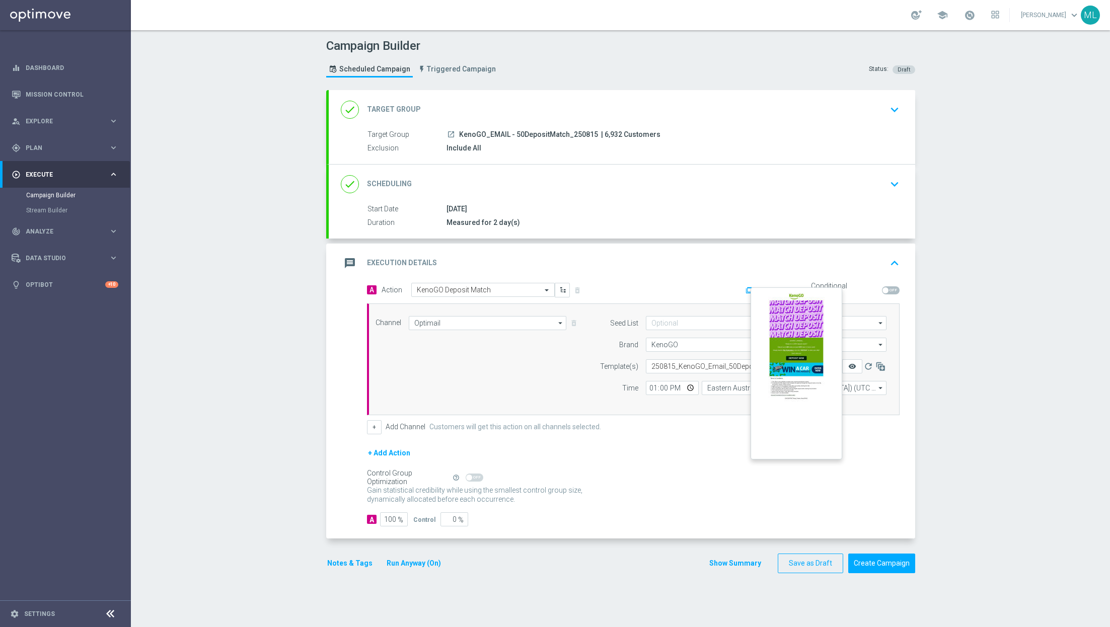
click at [851, 365] on icon "remove_red_eye" at bounding box center [852, 366] width 8 height 8
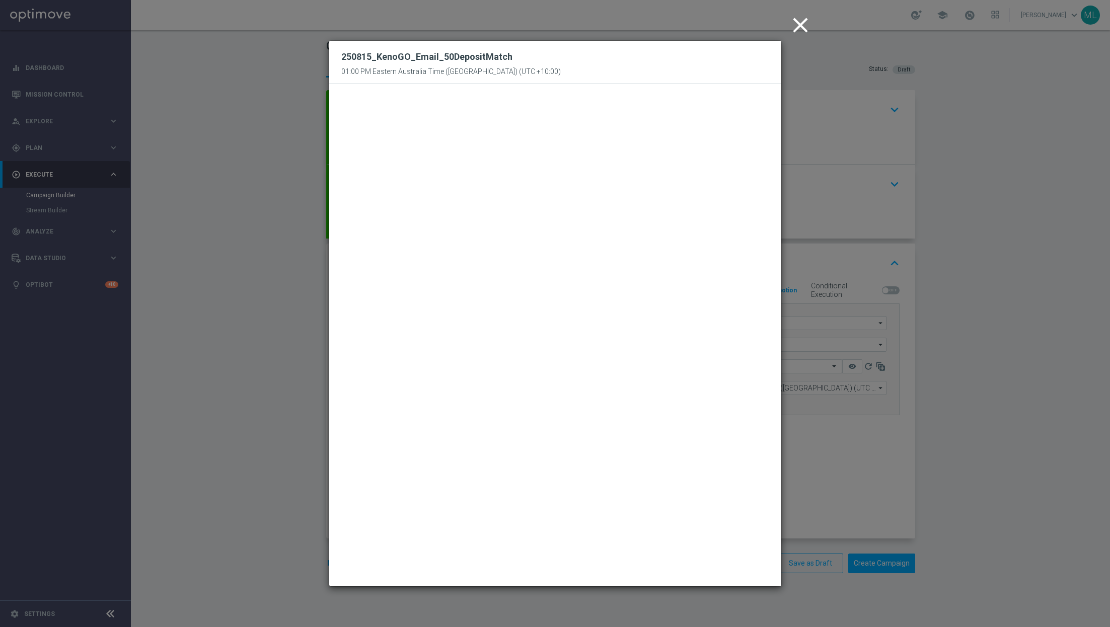
click at [800, 17] on icon "close" at bounding box center [800, 25] width 25 height 25
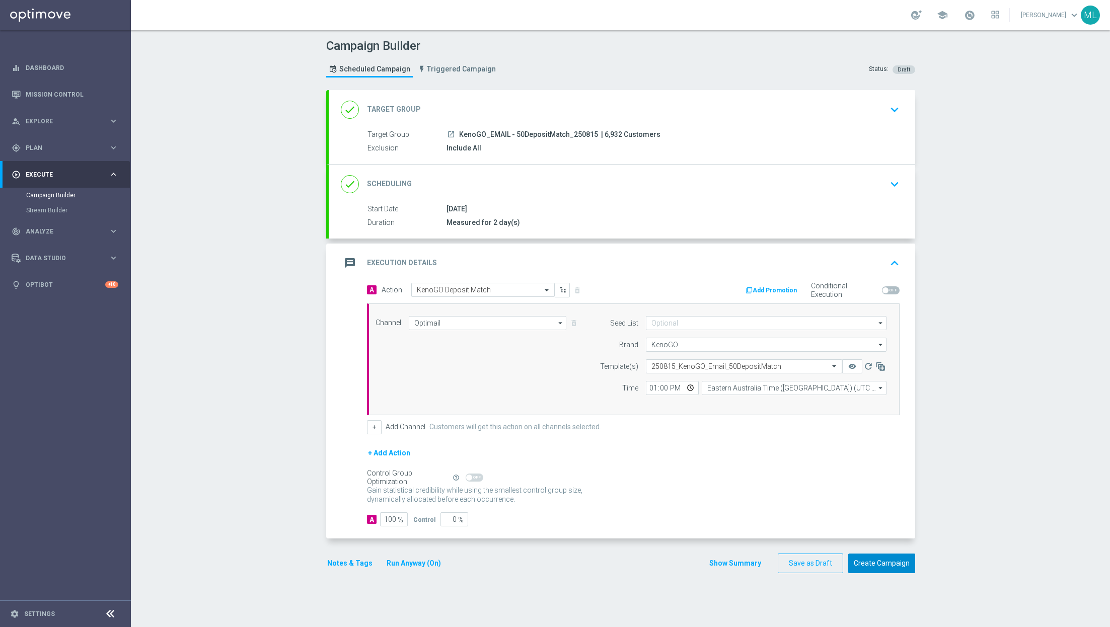
click at [902, 564] on button "Create Campaign" at bounding box center [881, 564] width 67 height 20
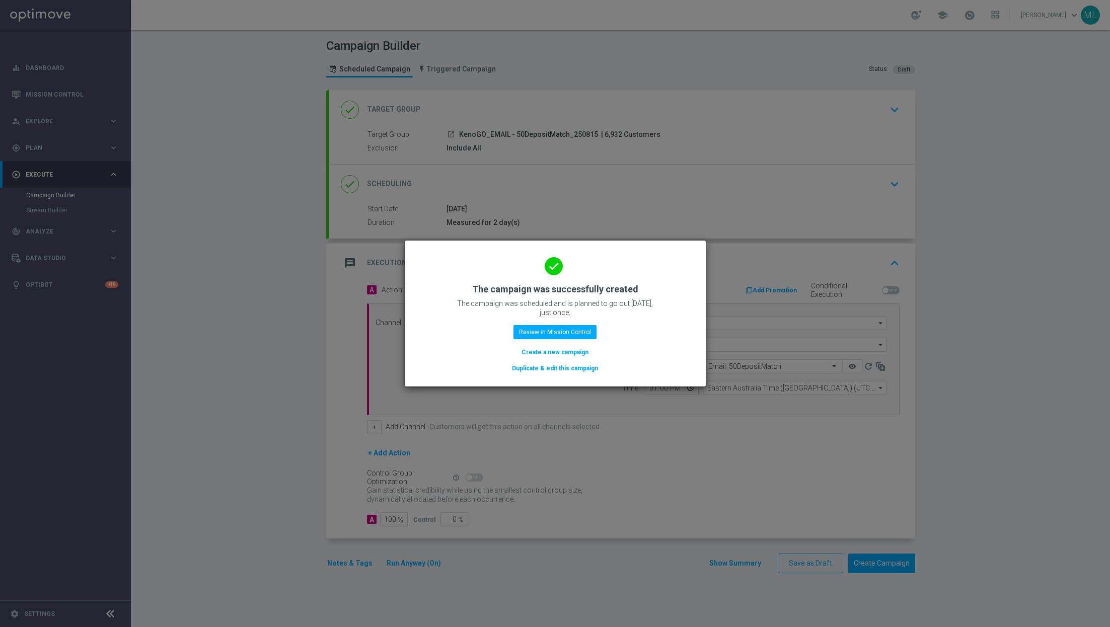
click at [548, 365] on button "Duplicate & edit this campaign" at bounding box center [555, 368] width 88 height 11
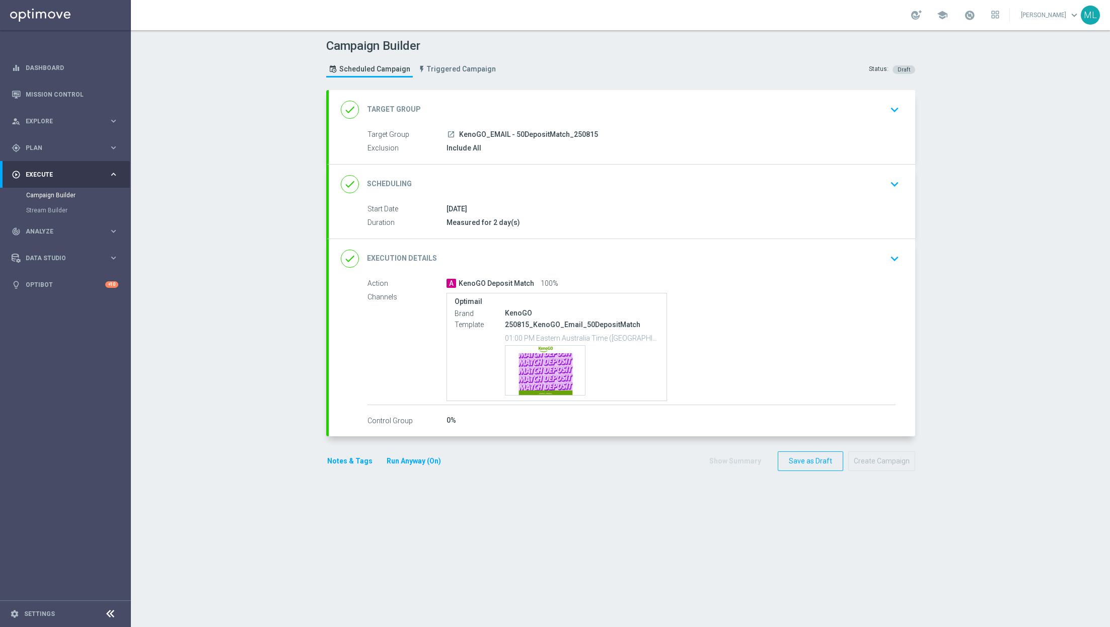
click at [874, 113] on div "done Target Group keyboard_arrow_down" at bounding box center [622, 109] width 562 height 19
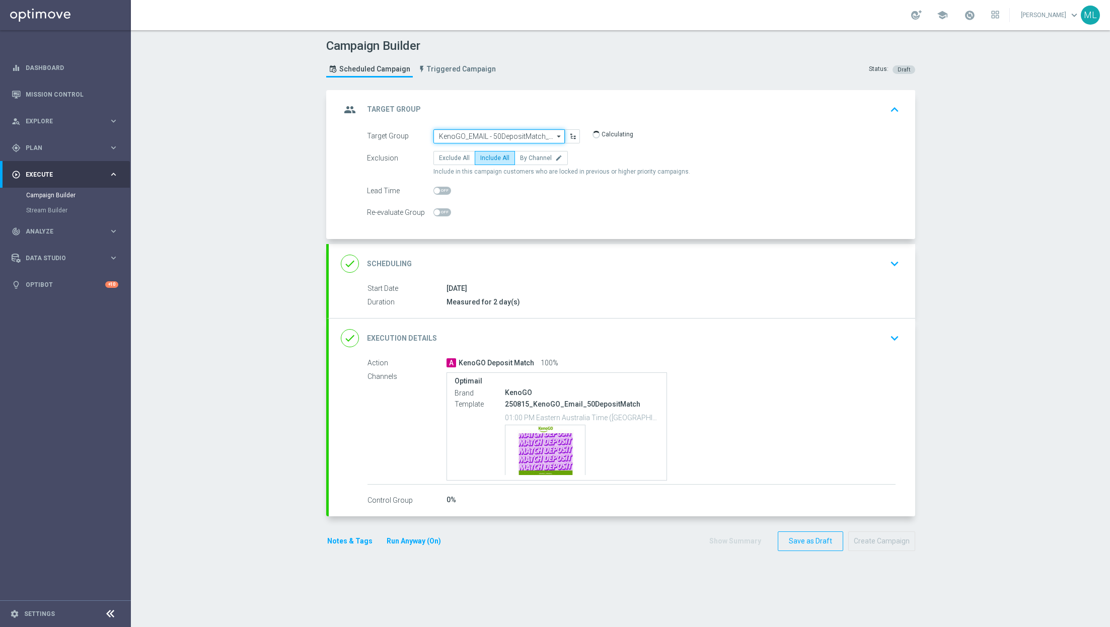
click at [517, 139] on input "KenoGO_EMAIL - 50DepositMatch_250815" at bounding box center [498, 136] width 131 height 14
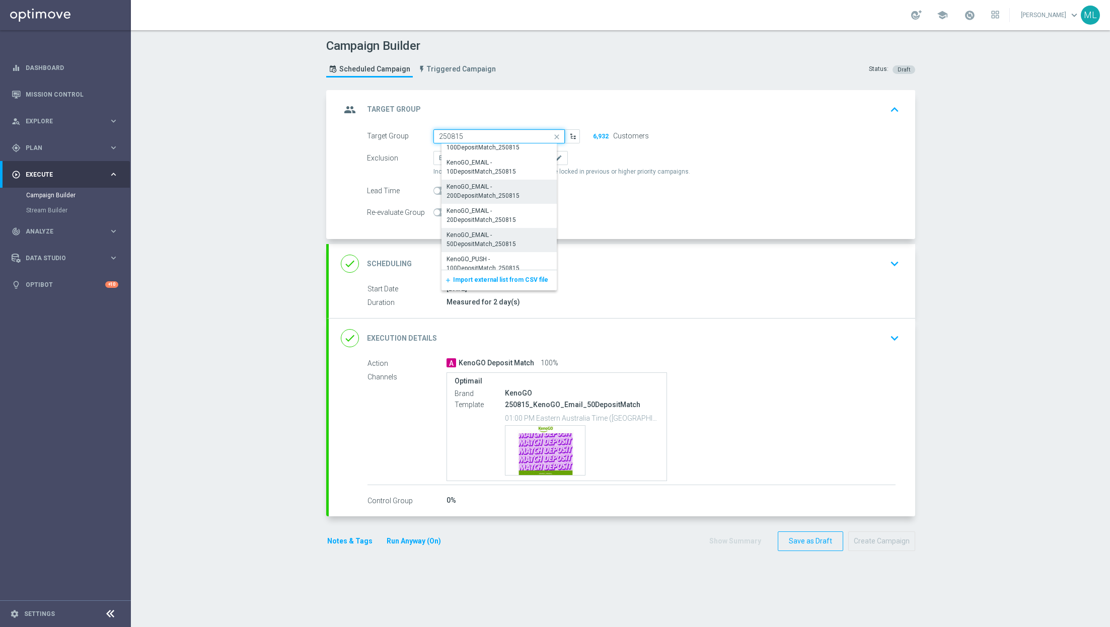
scroll to position [134, 0]
click at [493, 213] on div "KenoGO_EMAIL - 20DepositMatch_250815" at bounding box center [503, 215] width 112 height 18
type input "KenoGO_EMAIL - 20DepositMatch_250815"
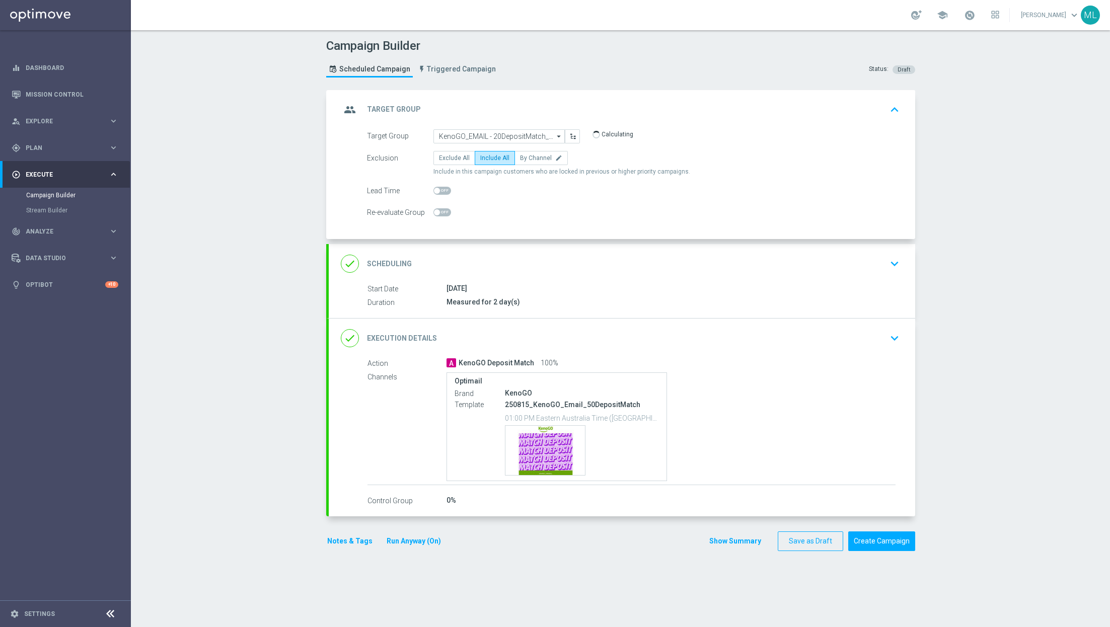
click at [889, 331] on icon "keyboard_arrow_down" at bounding box center [894, 338] width 15 height 15
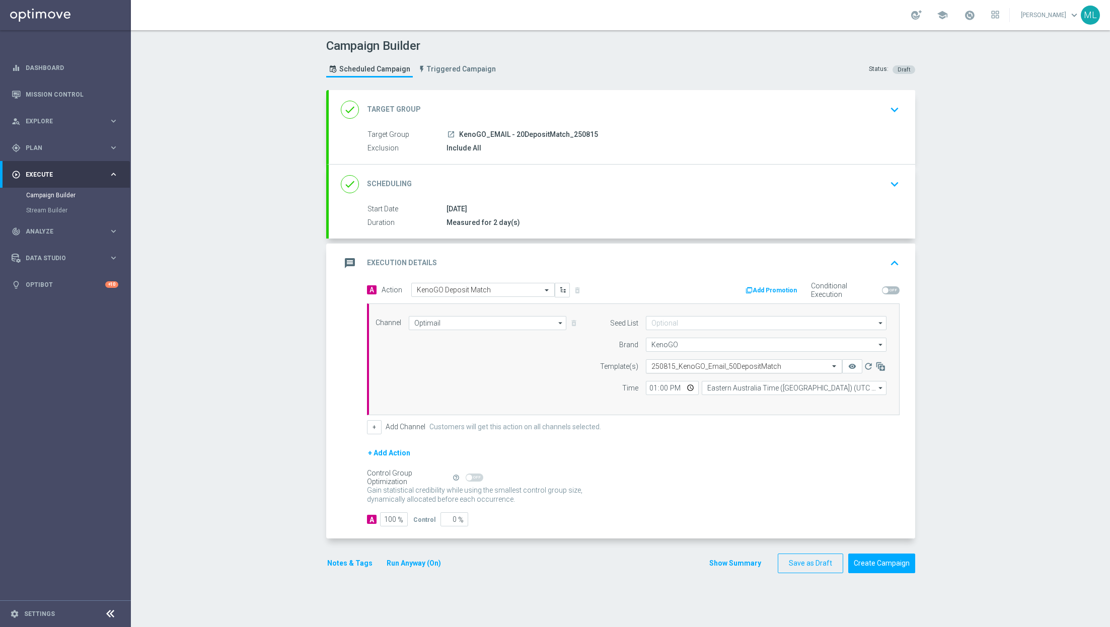
click at [676, 362] on input "text" at bounding box center [733, 366] width 165 height 9
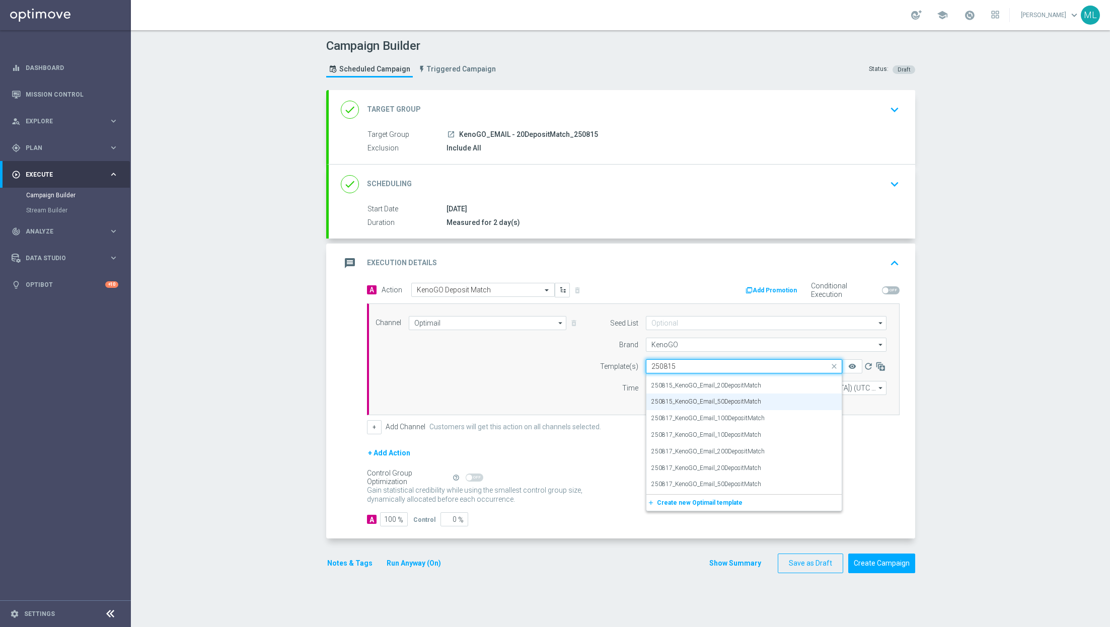
scroll to position [0, 0]
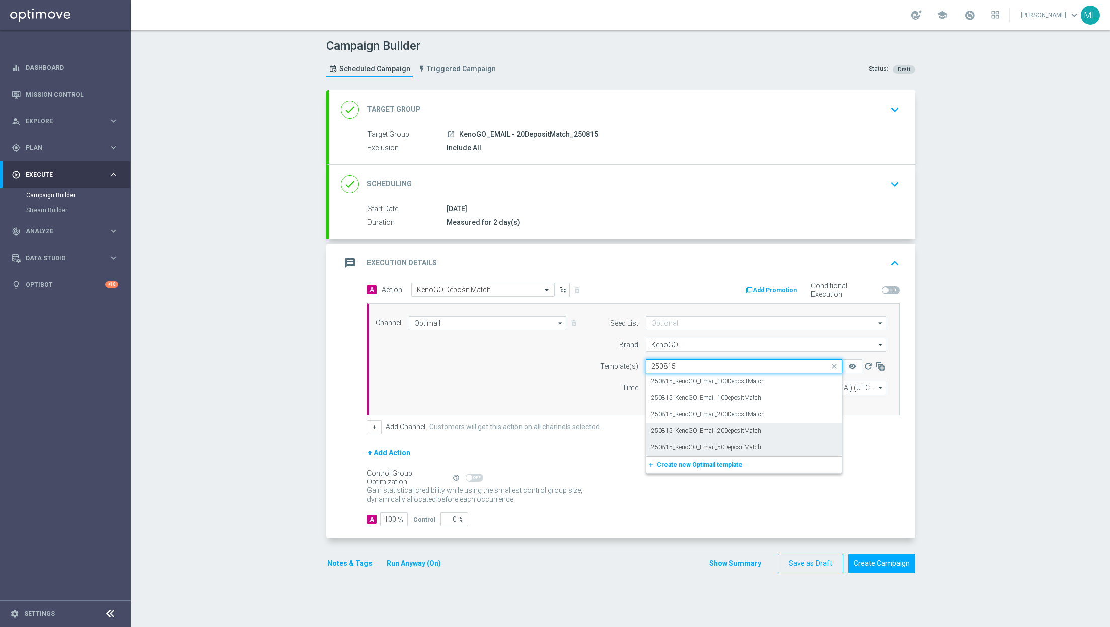
click at [730, 430] on label "250815_KenoGO_Email_20DepositMatch" at bounding box center [706, 431] width 110 height 9
type input "250815"
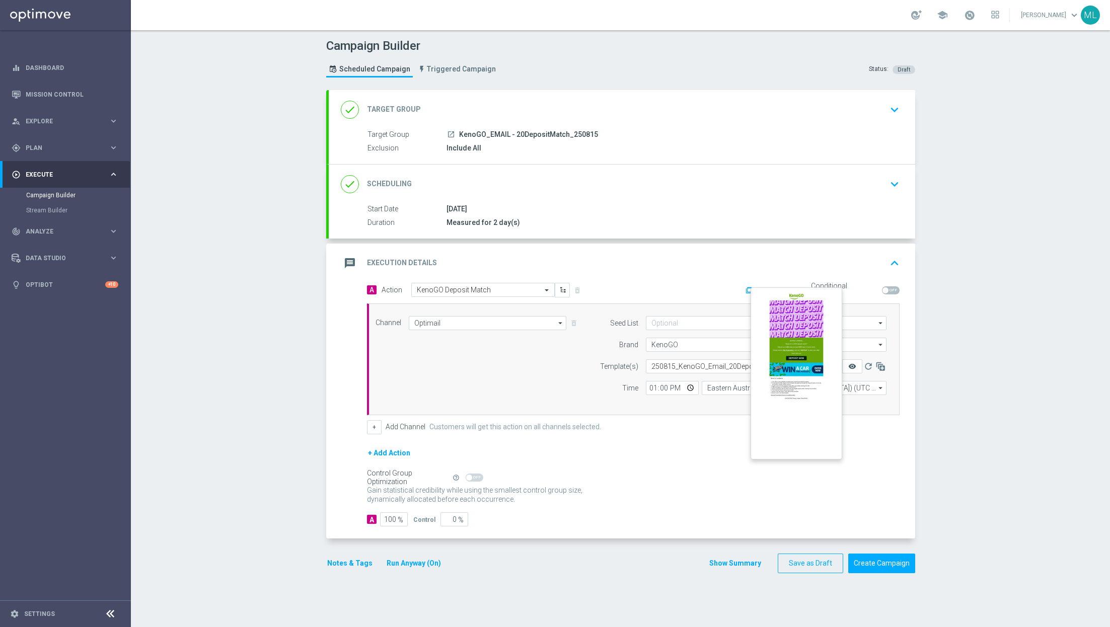
click at [855, 365] on icon "remove_red_eye" at bounding box center [852, 366] width 8 height 8
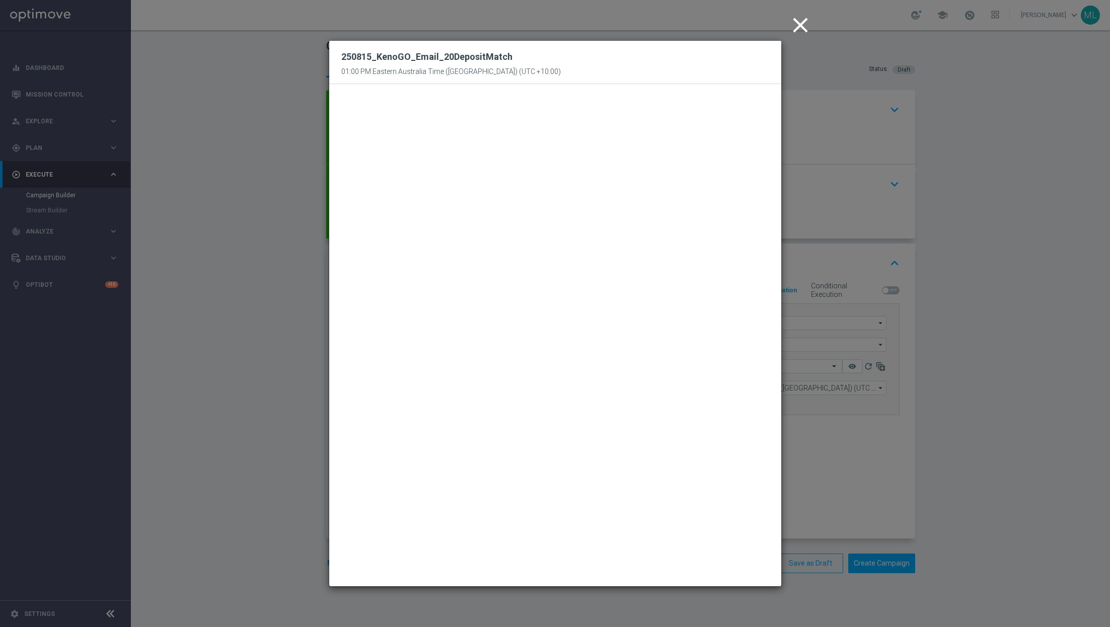
click at [808, 24] on icon "close" at bounding box center [800, 25] width 25 height 25
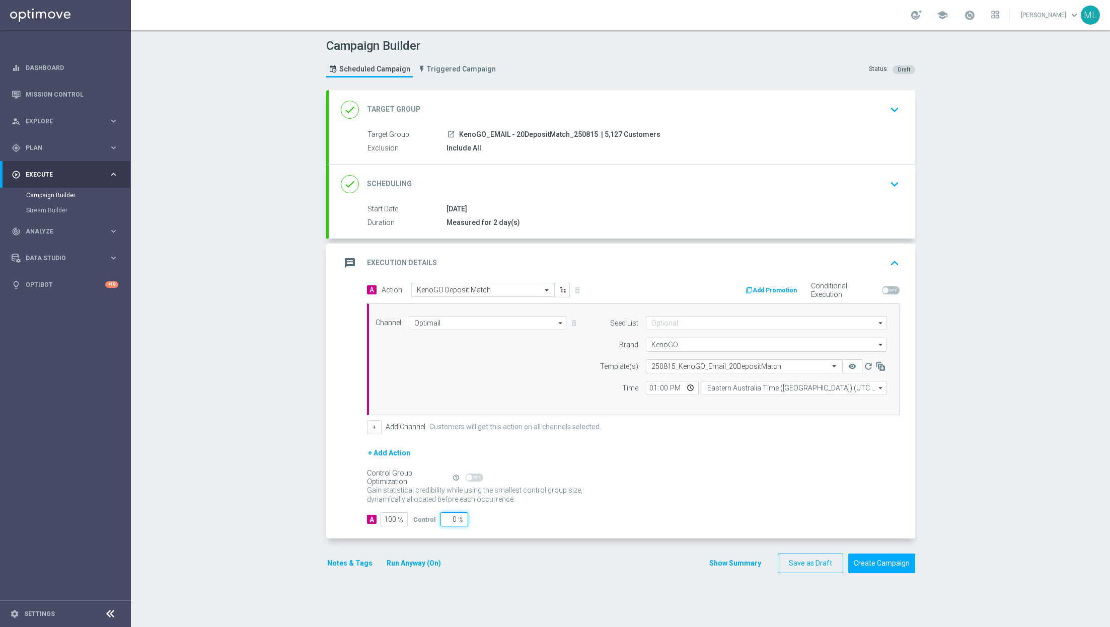
click at [455, 518] on input "0" at bounding box center [455, 519] width 28 height 14
click at [452, 517] on input "0" at bounding box center [455, 519] width 28 height 14
type input "10"
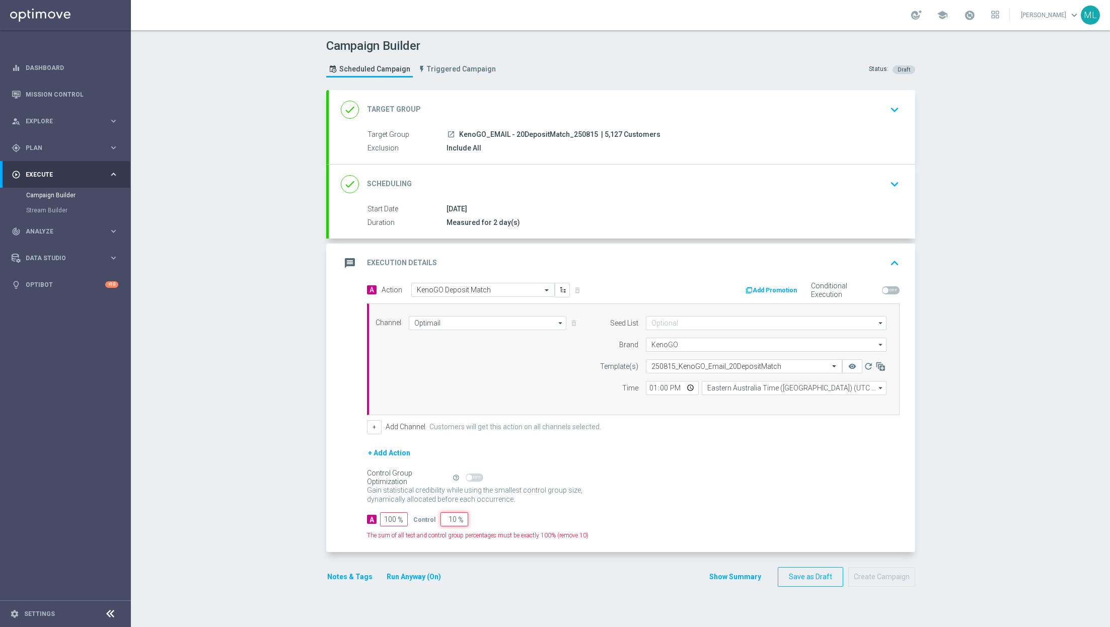
type input "90"
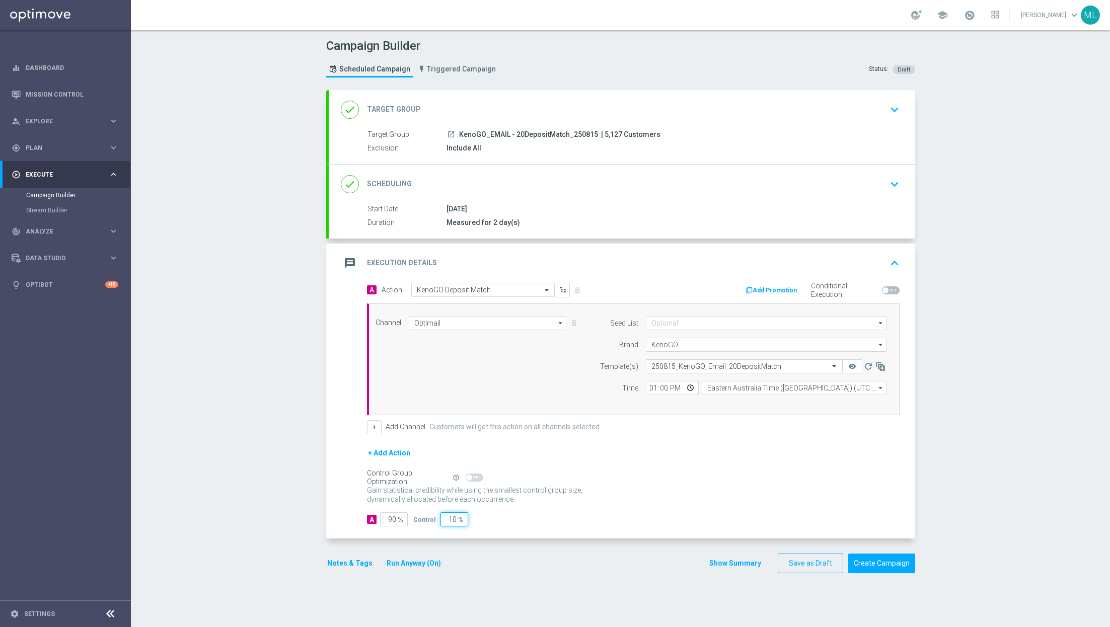
type input "10"
click at [563, 507] on form "A Action Select action KenoGO Deposit Match delete_forever Add Promotion Condit…" at bounding box center [633, 405] width 533 height 244
click at [890, 560] on button "Create Campaign" at bounding box center [881, 564] width 67 height 20
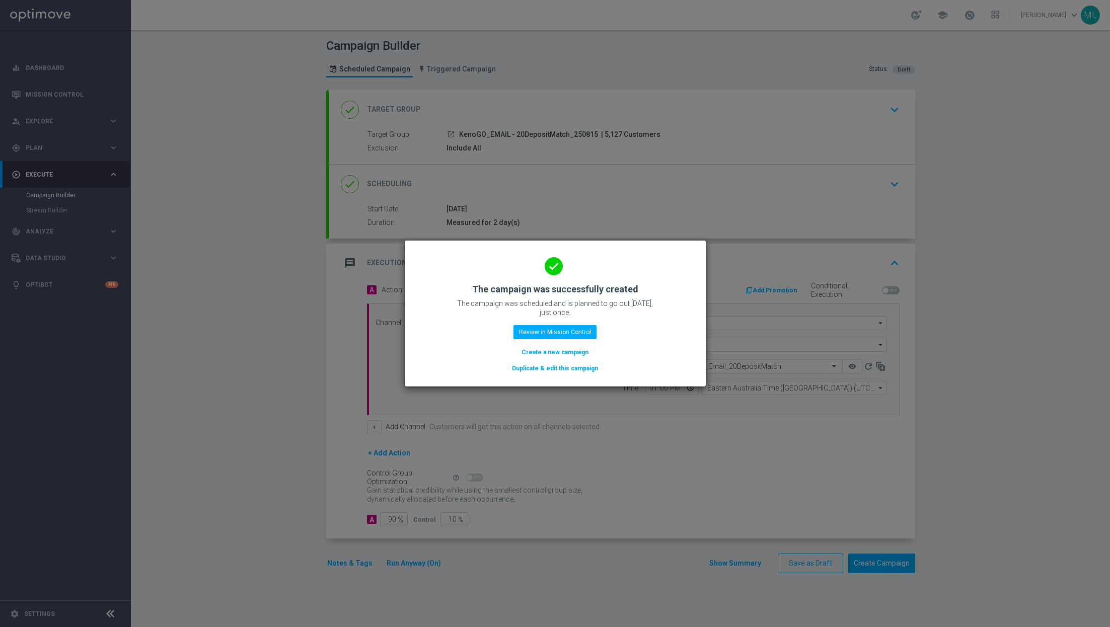
click at [564, 371] on button "Duplicate & edit this campaign" at bounding box center [555, 368] width 88 height 11
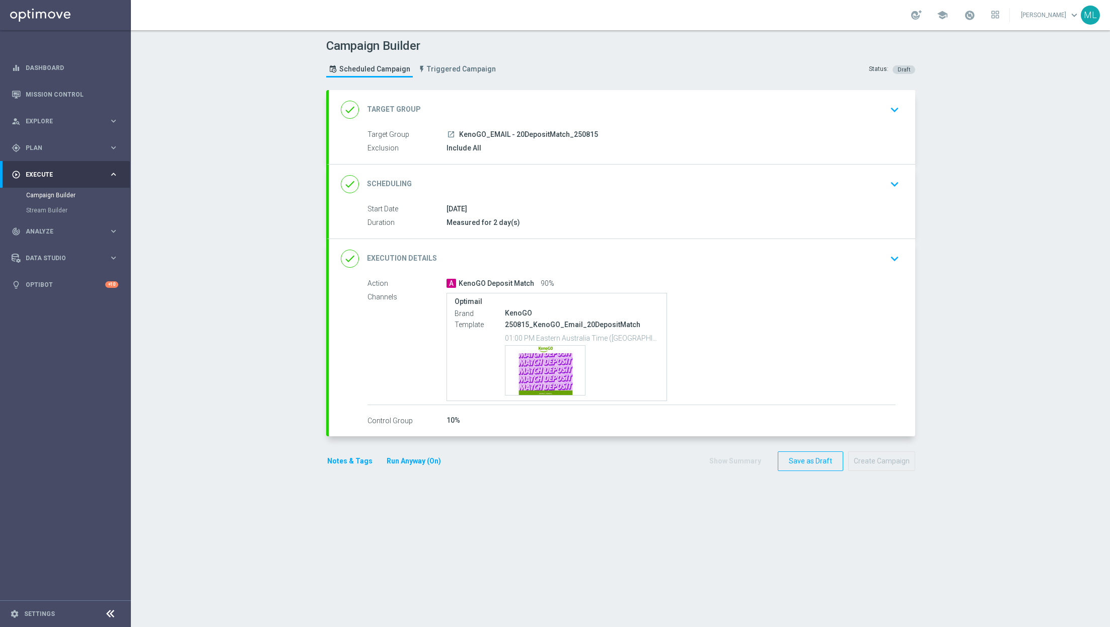
click at [696, 124] on div "done Target Group keyboard_arrow_down" at bounding box center [622, 109] width 587 height 39
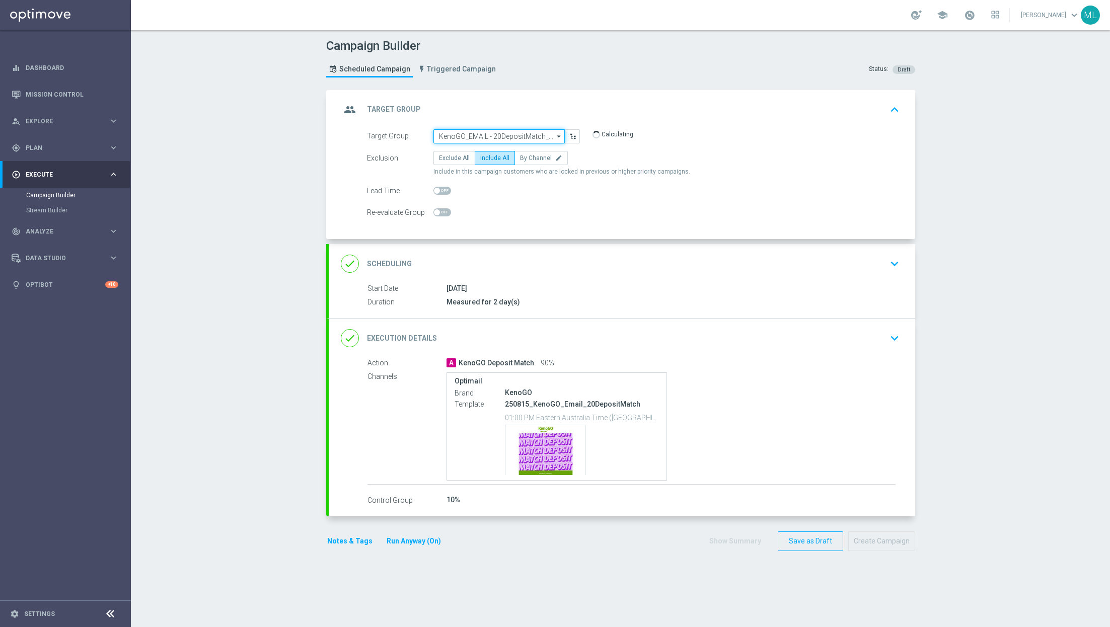
click at [490, 142] on input "KenoGO_EMAIL - 20DepositMatch_250815" at bounding box center [498, 136] width 131 height 14
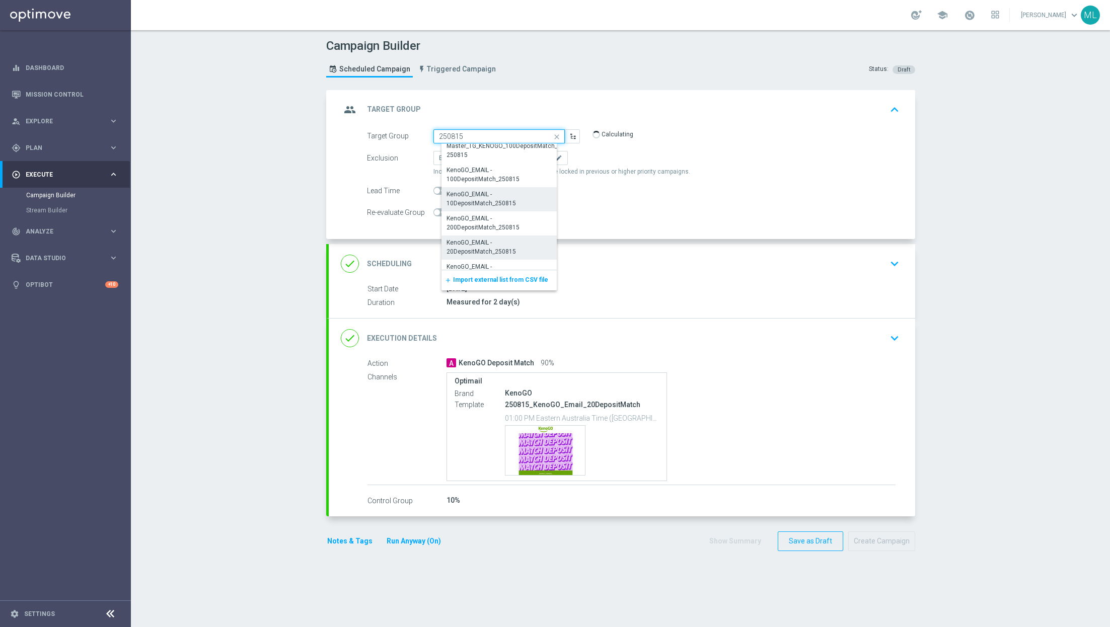
scroll to position [103, 0]
click at [526, 190] on div "KenoGO_EMAIL - 10DepositMatch_250815" at bounding box center [503, 198] width 113 height 18
type input "KenoGO_EMAIL - 10DepositMatch_250815"
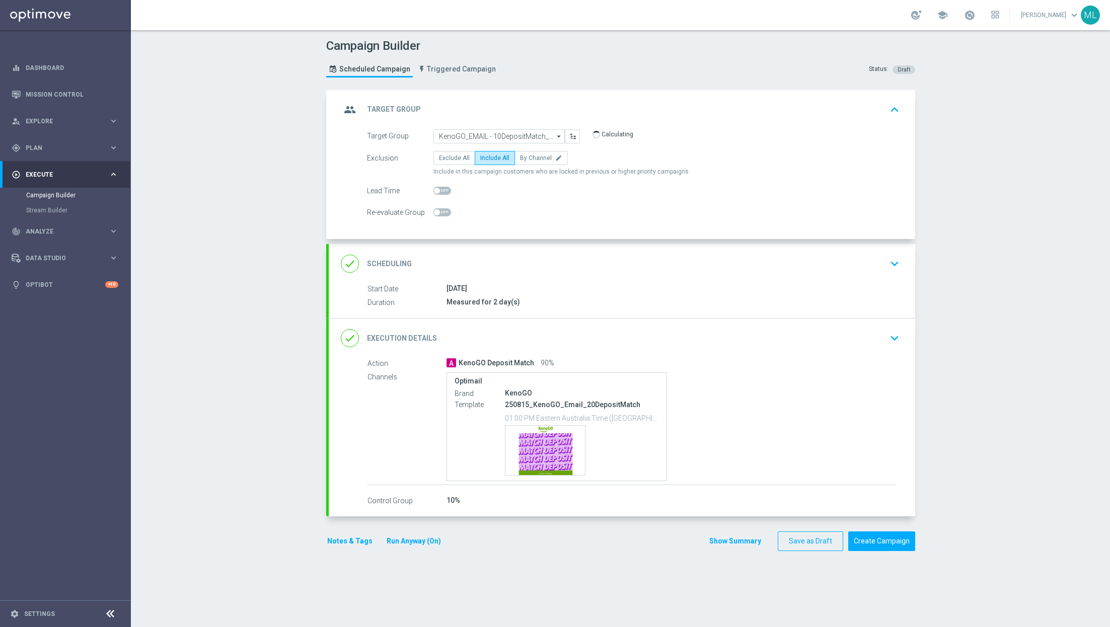
click at [737, 351] on div "done Execution Details keyboard_arrow_down" at bounding box center [622, 338] width 587 height 39
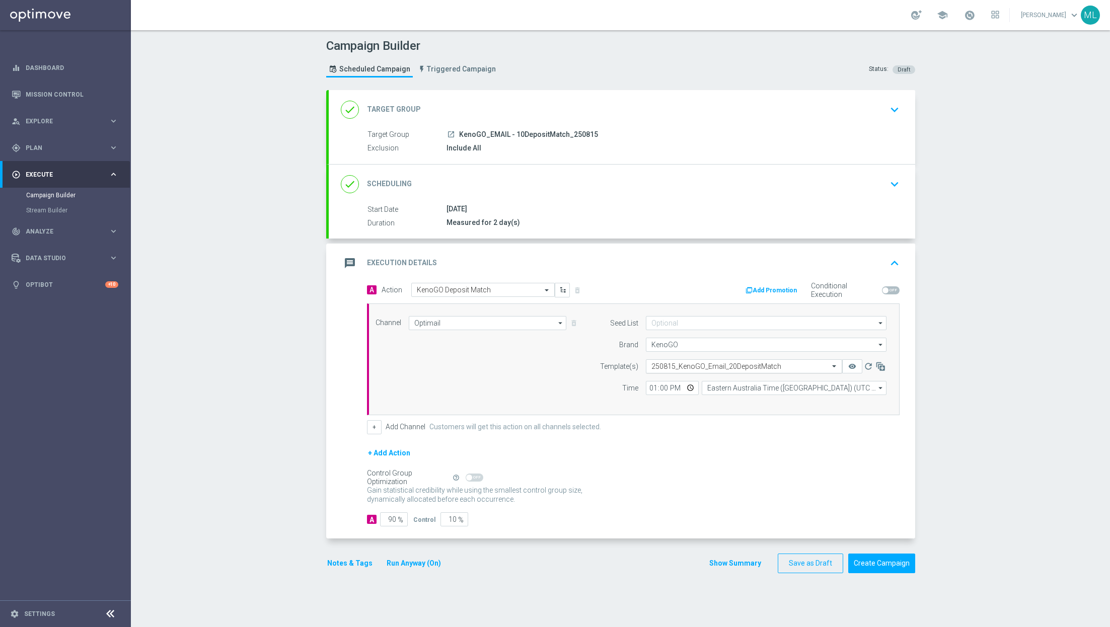
click at [720, 366] on input "text" at bounding box center [733, 366] width 165 height 9
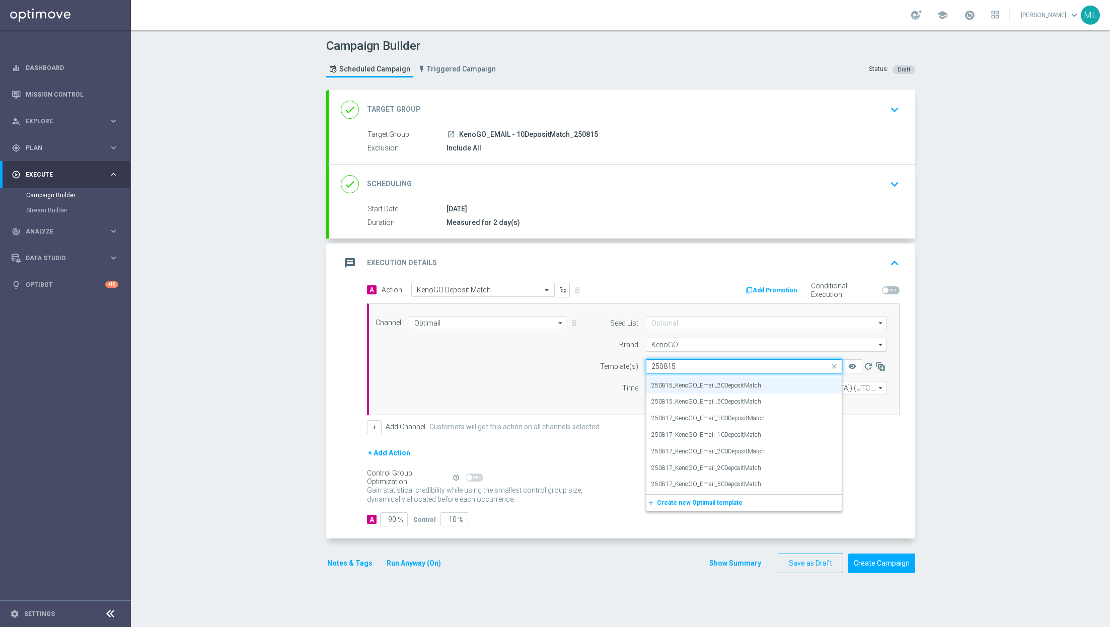
scroll to position [0, 0]
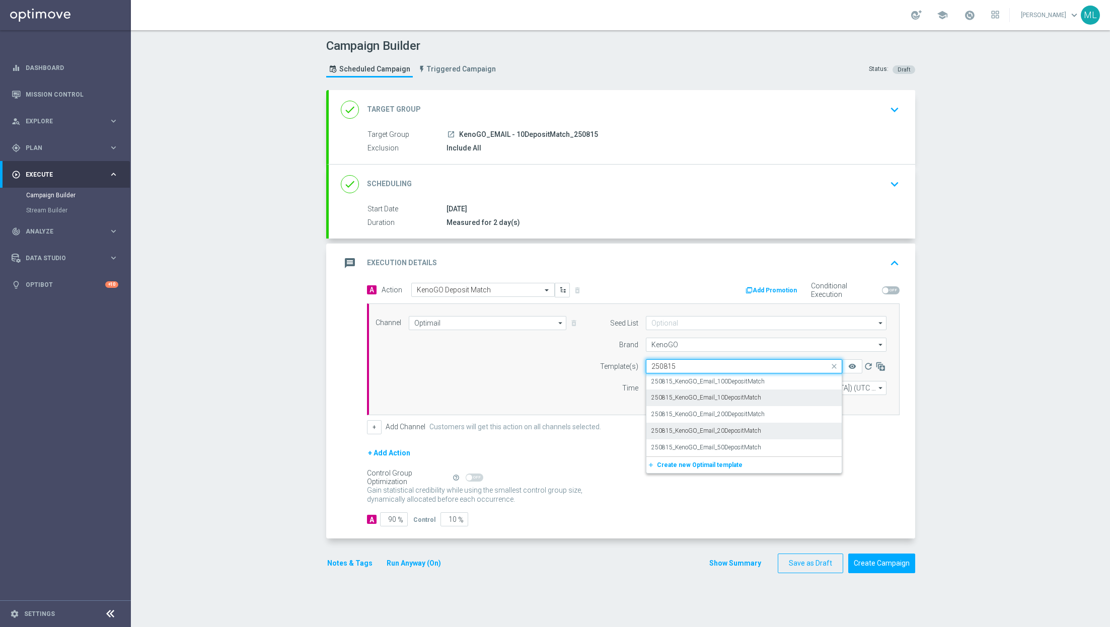
click at [732, 398] on label "250815_KenoGO_Email_10DepositMatch" at bounding box center [706, 398] width 110 height 9
type input "250815"
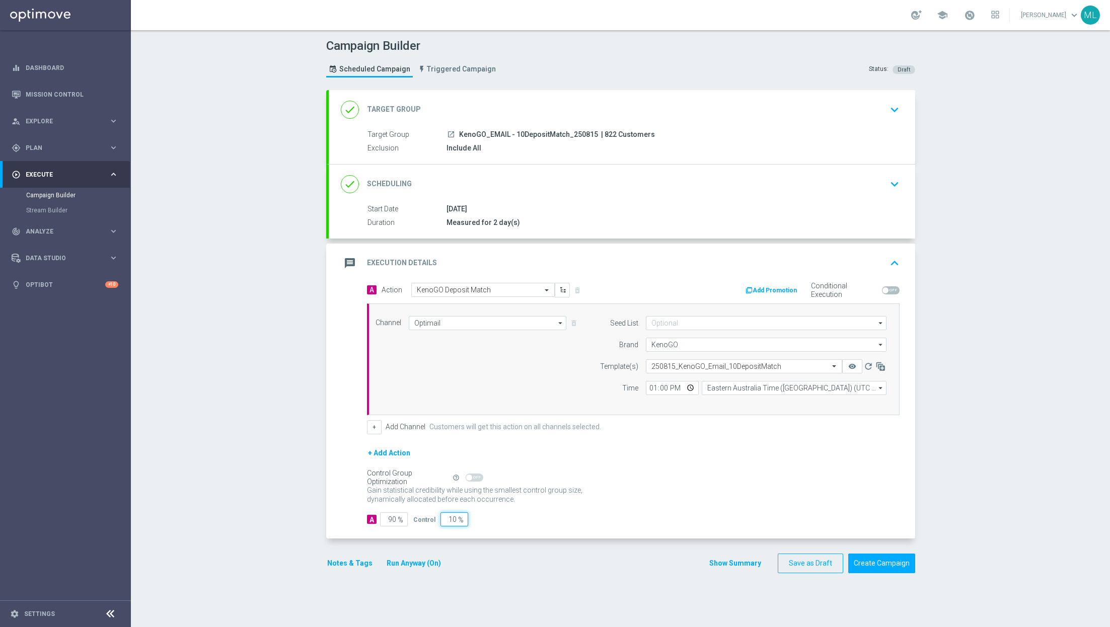
drag, startPoint x: 453, startPoint y: 517, endPoint x: 435, endPoint y: 517, distance: 18.1
click at [435, 517] on div "Control 10 %" at bounding box center [439, 519] width 52 height 14
type input "0"
type input "100"
type input "0"
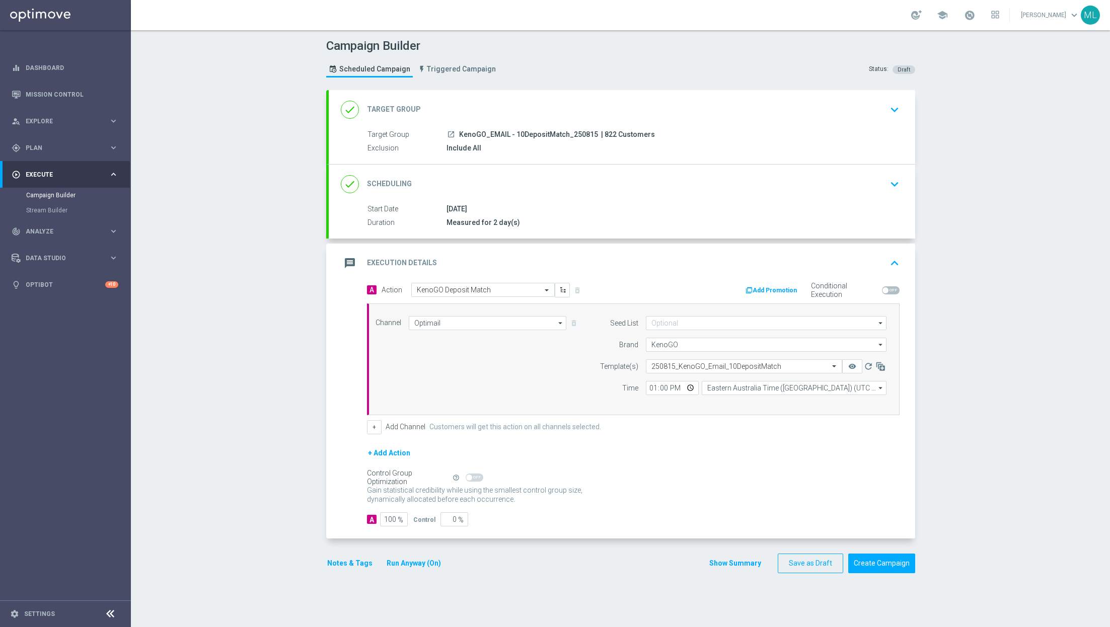
click at [616, 498] on div "Gain statistical credibility while using the smallest control group size, dynam…" at bounding box center [633, 495] width 533 height 24
click at [878, 563] on button "Create Campaign" at bounding box center [881, 564] width 67 height 20
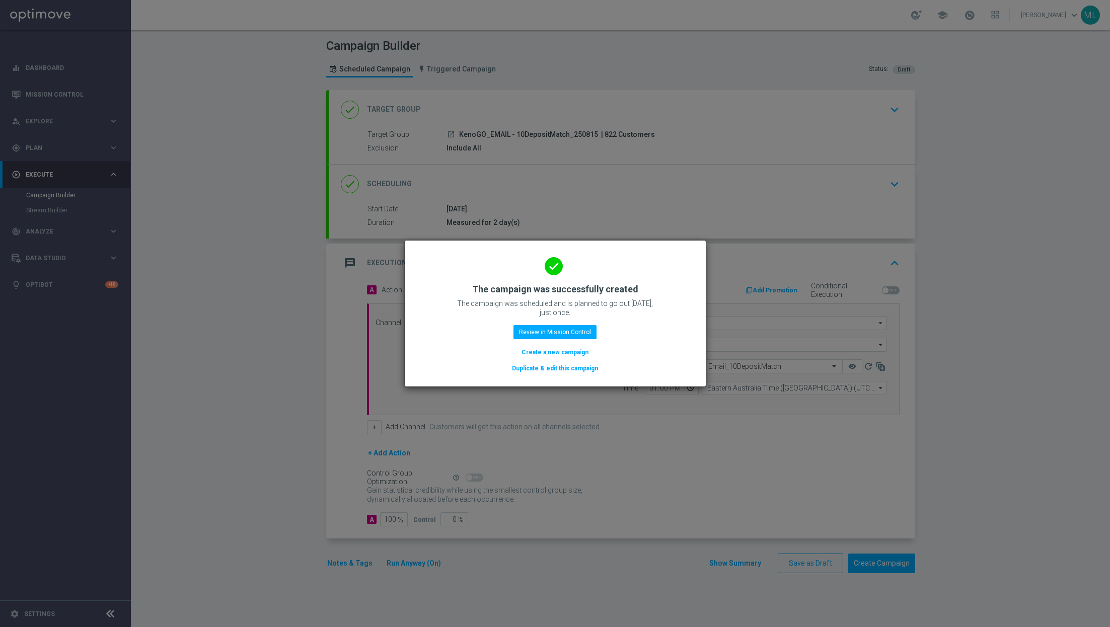
click at [562, 368] on button "Duplicate & edit this campaign" at bounding box center [555, 368] width 88 height 11
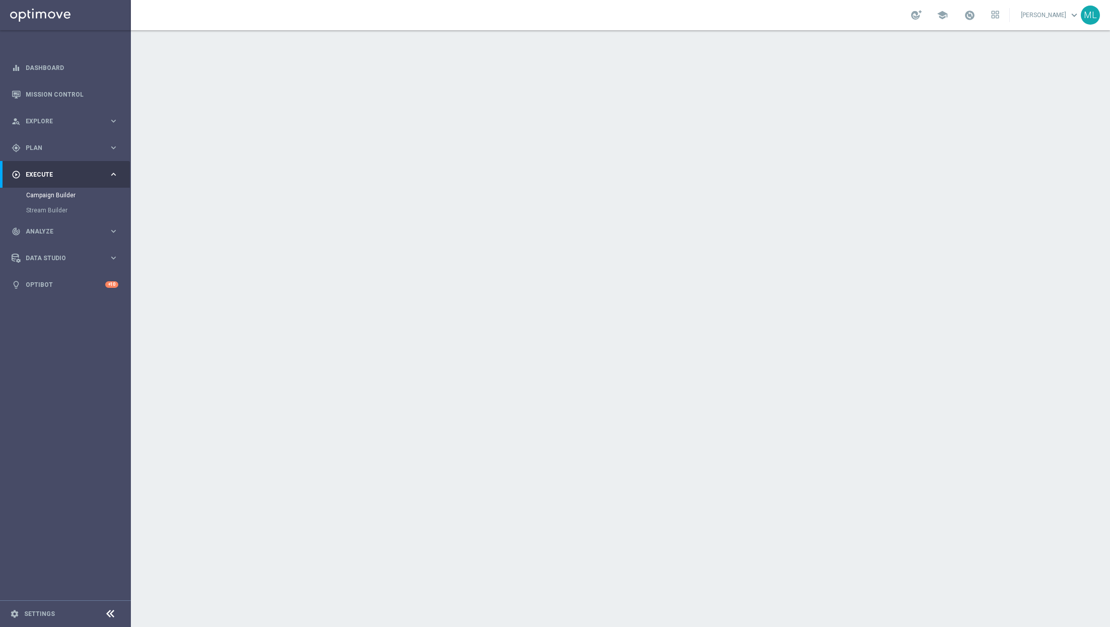
click at [901, 112] on icon "keyboard_arrow_down" at bounding box center [894, 109] width 15 height 15
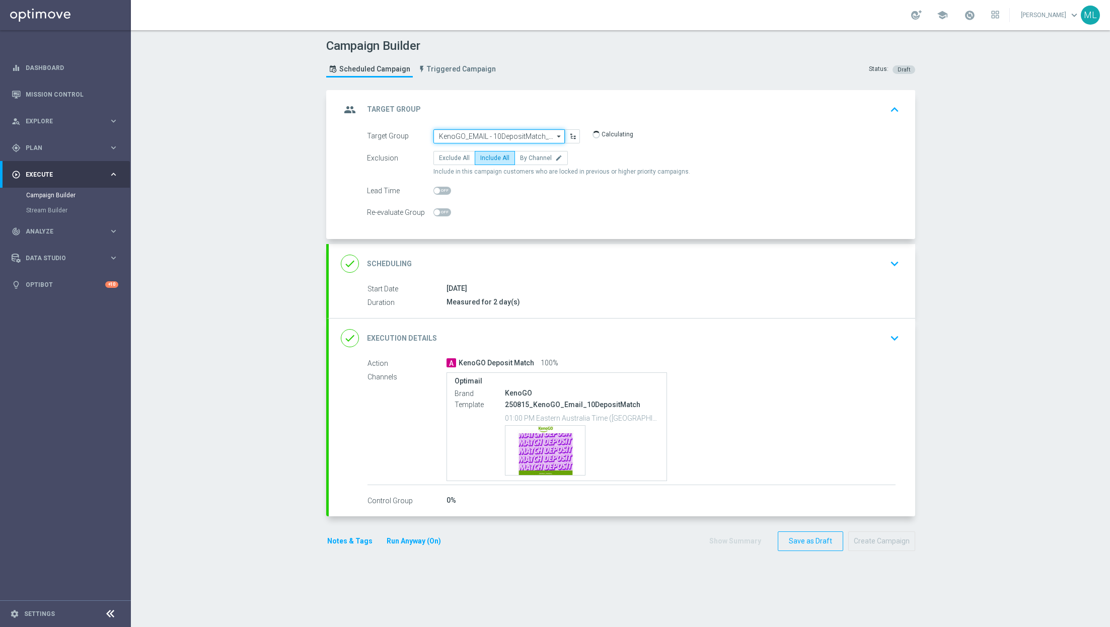
click at [506, 136] on input "KenoGO_EMAIL - 10DepositMatch_250815" at bounding box center [498, 136] width 131 height 14
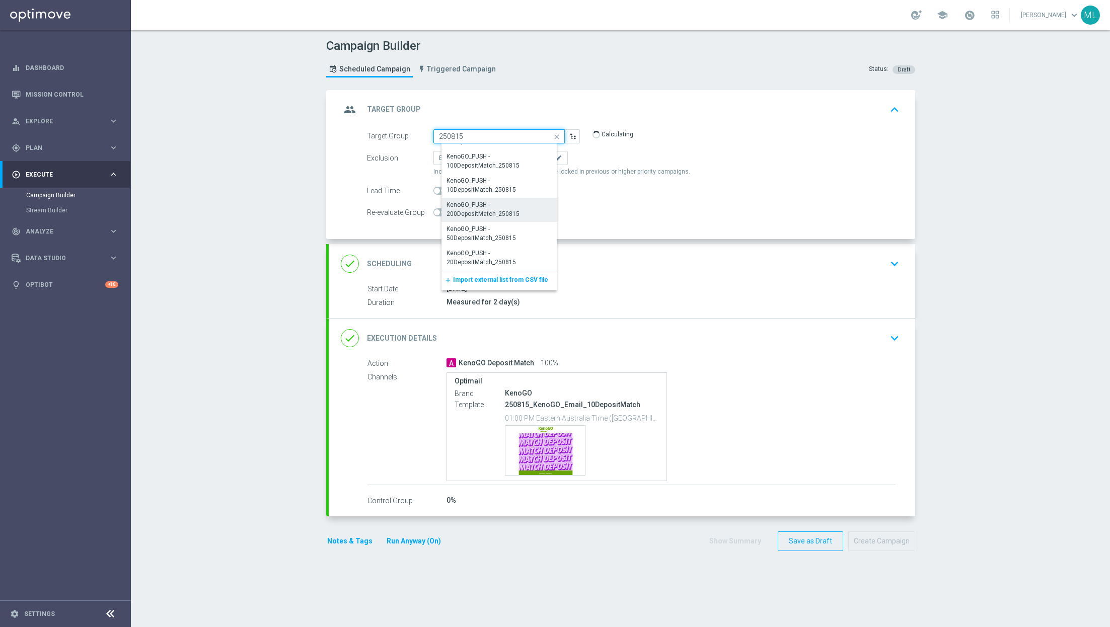
scroll to position [237, 0]
click at [499, 207] on div "KenoGO_PUSH - 200DepositMatch_250815" at bounding box center [503, 209] width 113 height 18
type input "KenoGO_PUSH - 200DepositMatch_250815"
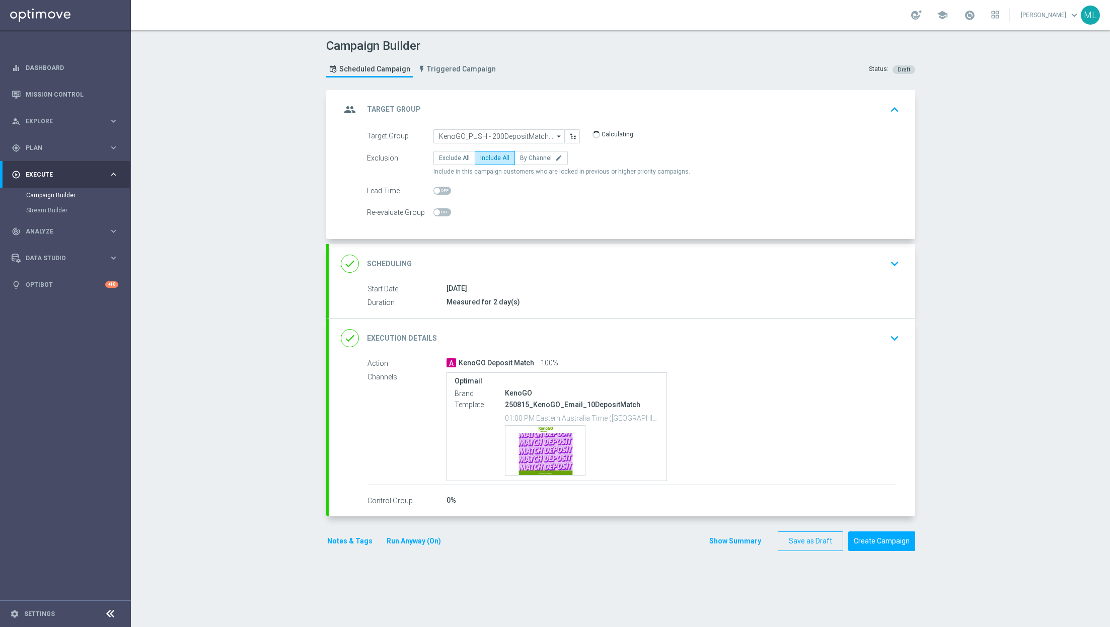
click at [889, 331] on icon "keyboard_arrow_down" at bounding box center [894, 338] width 15 height 15
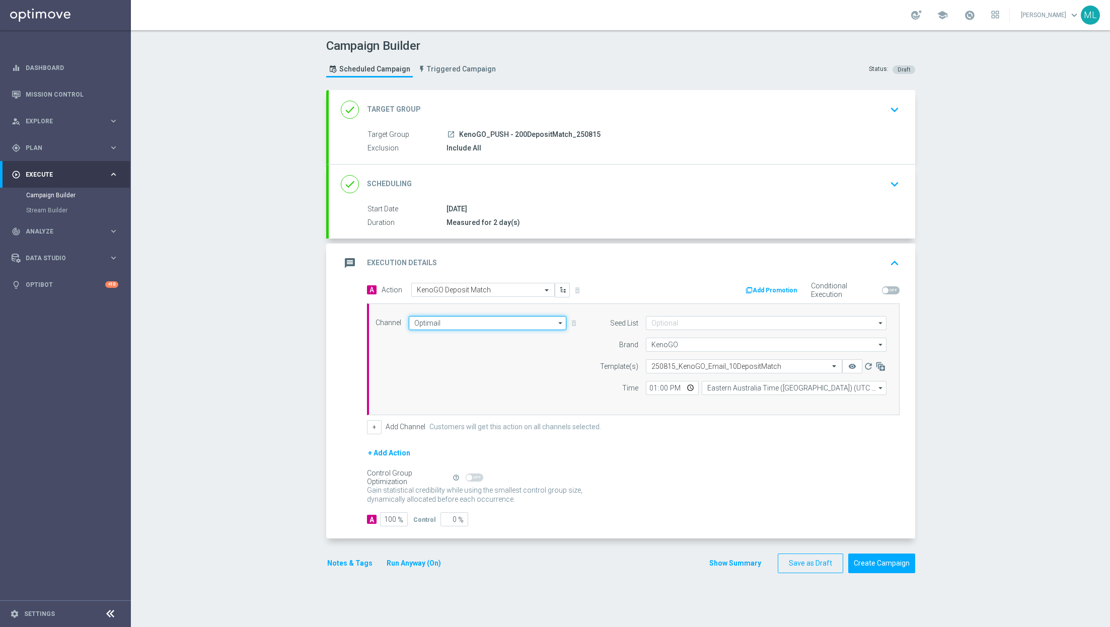
click at [545, 317] on input "Optimail" at bounding box center [488, 323] width 158 height 14
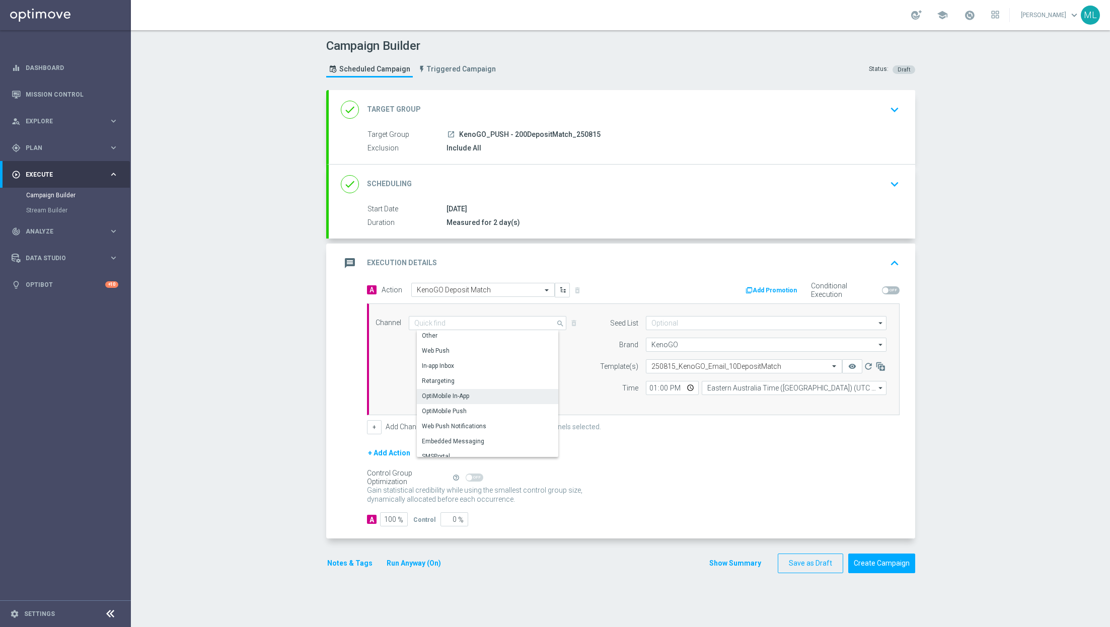
click at [457, 404] on div "OptiMobile Push" at bounding box center [492, 411] width 151 height 14
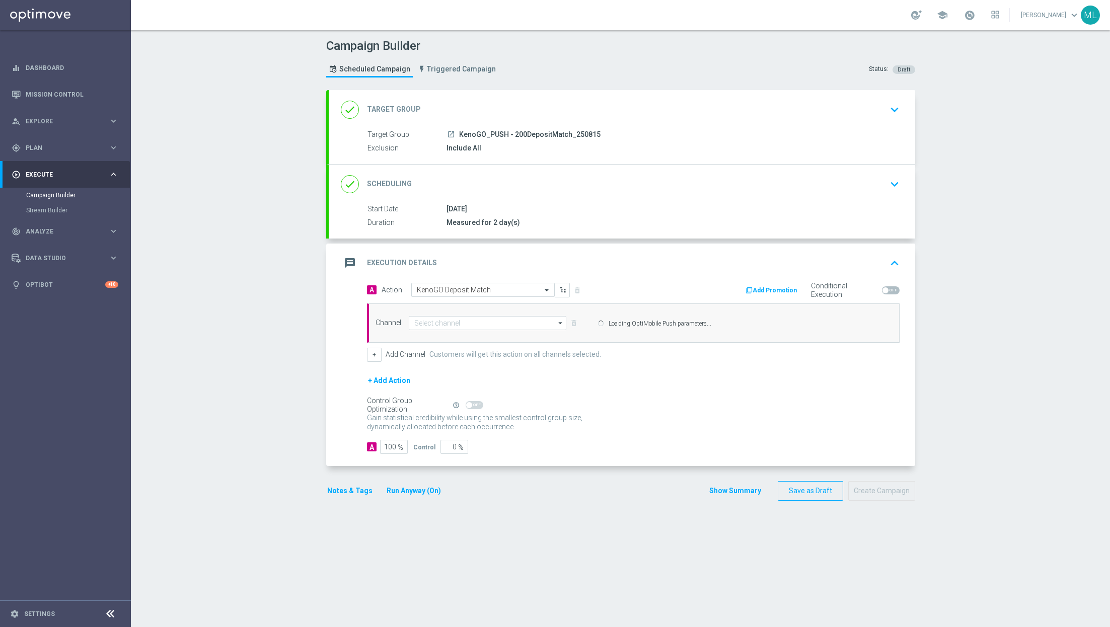
type input "OptiMobile Push"
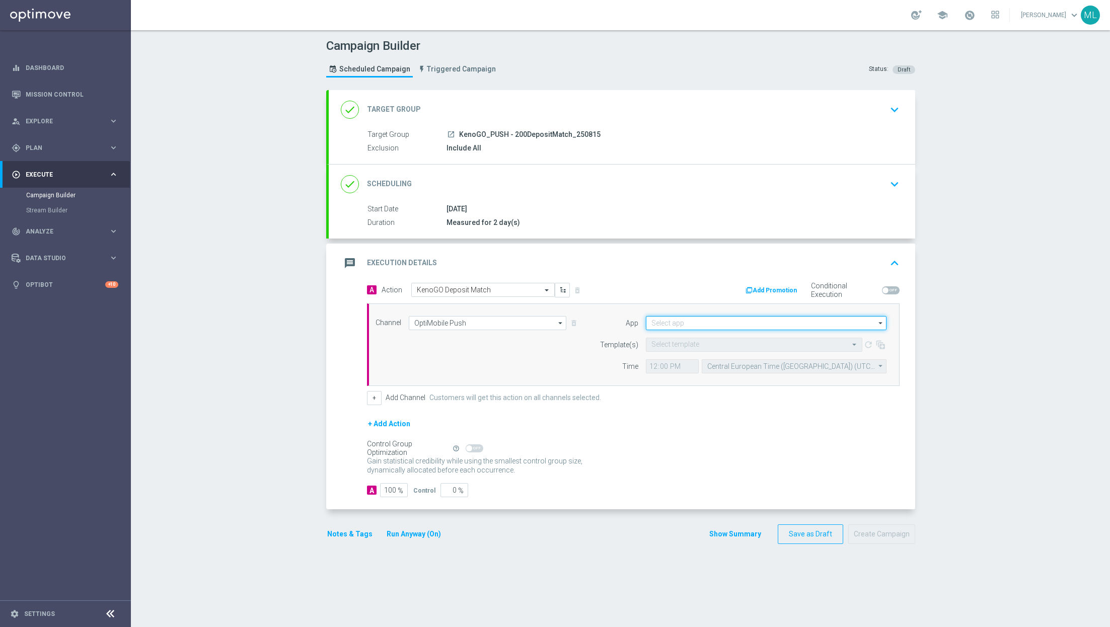
click at [689, 324] on input at bounding box center [766, 323] width 241 height 14
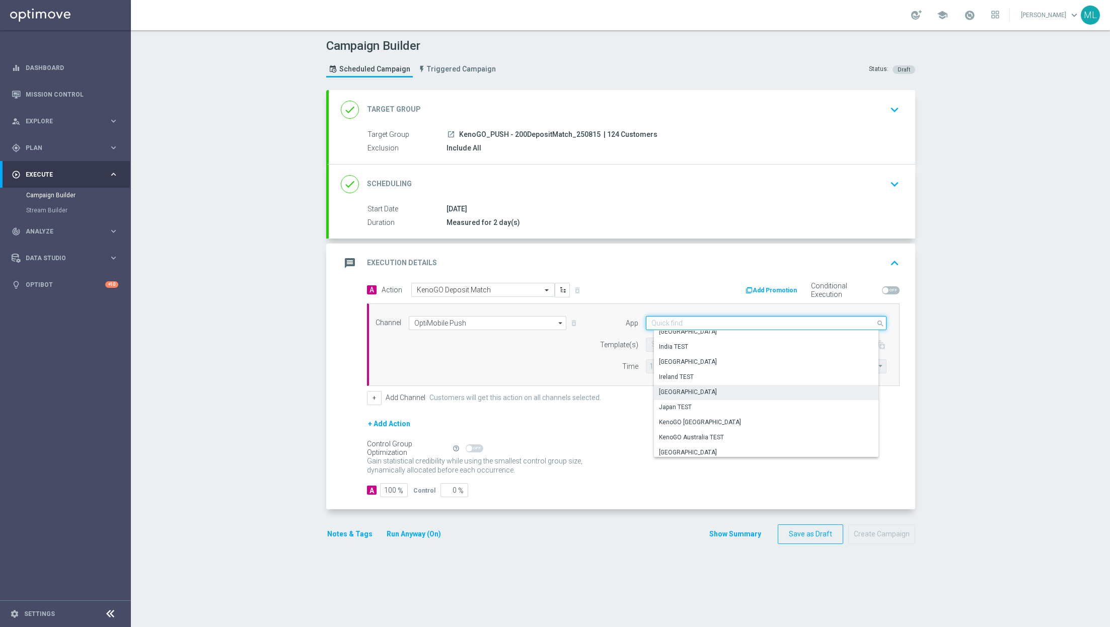
scroll to position [195, 0]
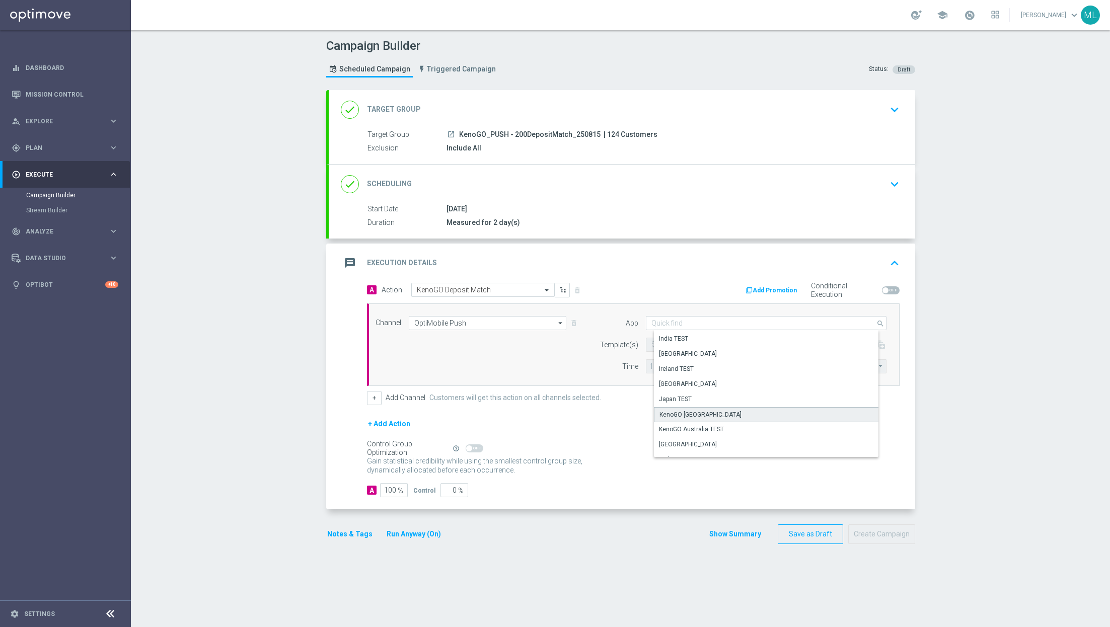
click at [734, 407] on div "KenoGO Australia" at bounding box center [770, 414] width 233 height 15
type input "KenoGO Australia"
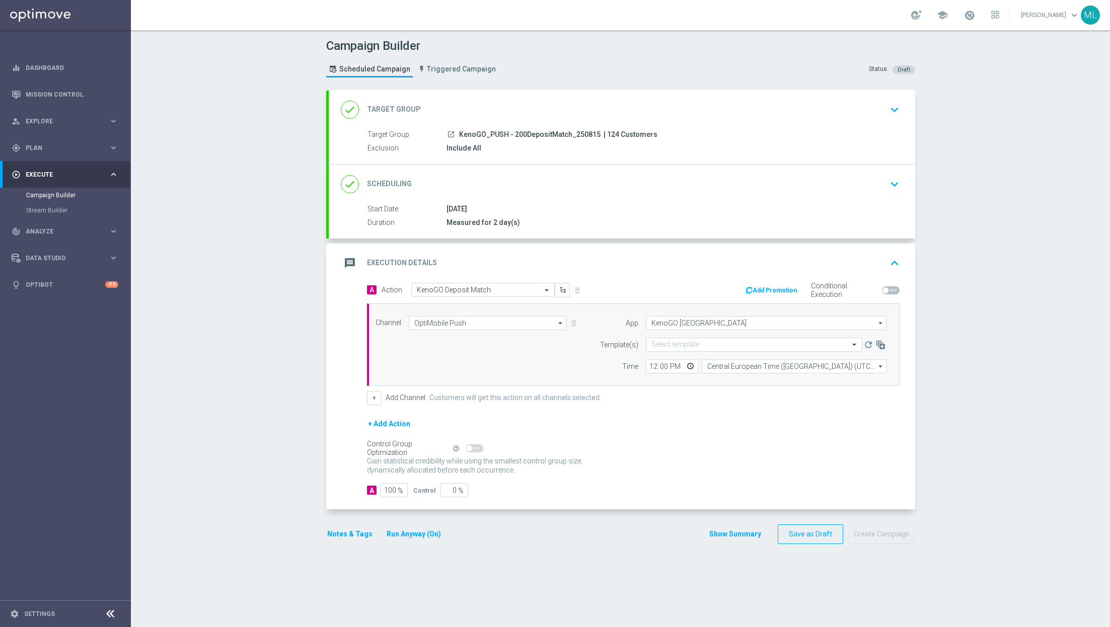
click at [683, 336] on form "App KenoGO Australia KenoGO Australia arrow_drop_down Show Selected 1 of 36 Aus…" at bounding box center [741, 344] width 292 height 57
click at [672, 347] on input "text" at bounding box center [743, 345] width 185 height 9
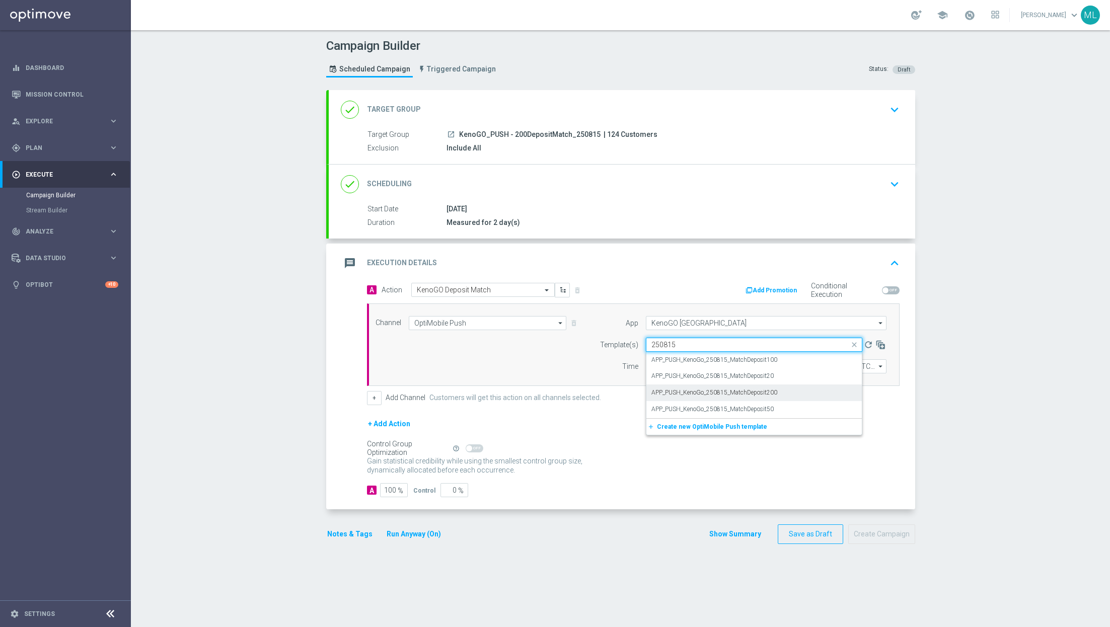
click at [768, 390] on label "APP_PUSH_KenoGo_250815_MatchDeposit200" at bounding box center [714, 393] width 126 height 9
type input "250815"
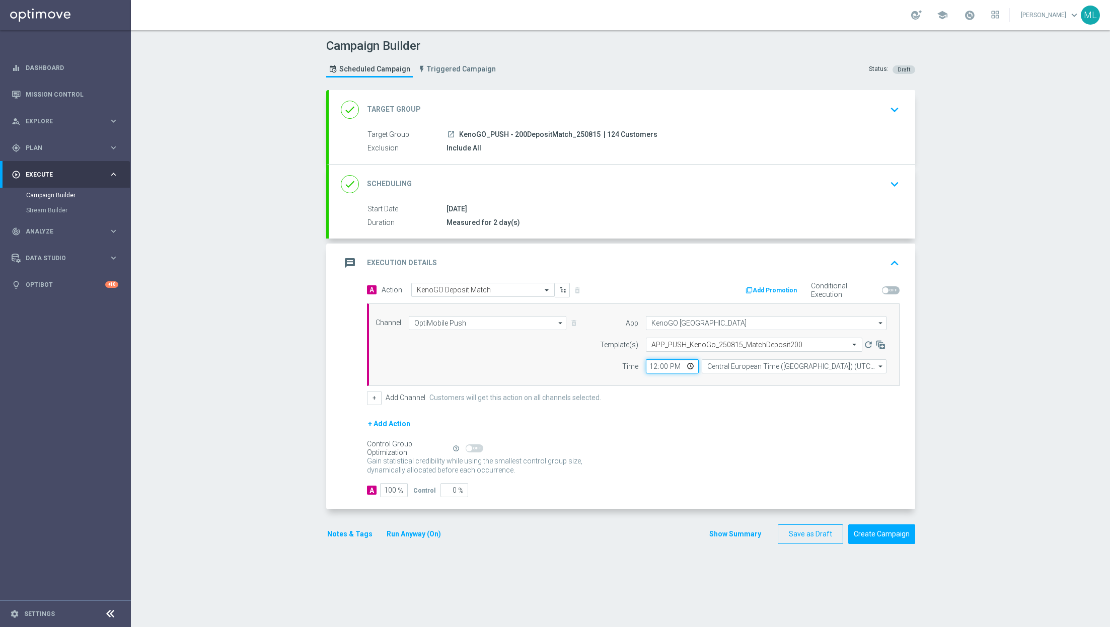
click at [650, 363] on input "12:00" at bounding box center [672, 366] width 53 height 14
type input "13:00"
click at [687, 398] on div "+ Add Channel Customers will get this action on all channels selected." at bounding box center [633, 398] width 533 height 14
click at [741, 356] on form "Template(s) Select template APP_PUSH_KenoGo_250815_MatchDeposit200 refresh Time…" at bounding box center [741, 356] width 292 height 36
click at [737, 365] on input "Central European Time (Budapest) (UTC +02:00)" at bounding box center [794, 366] width 185 height 14
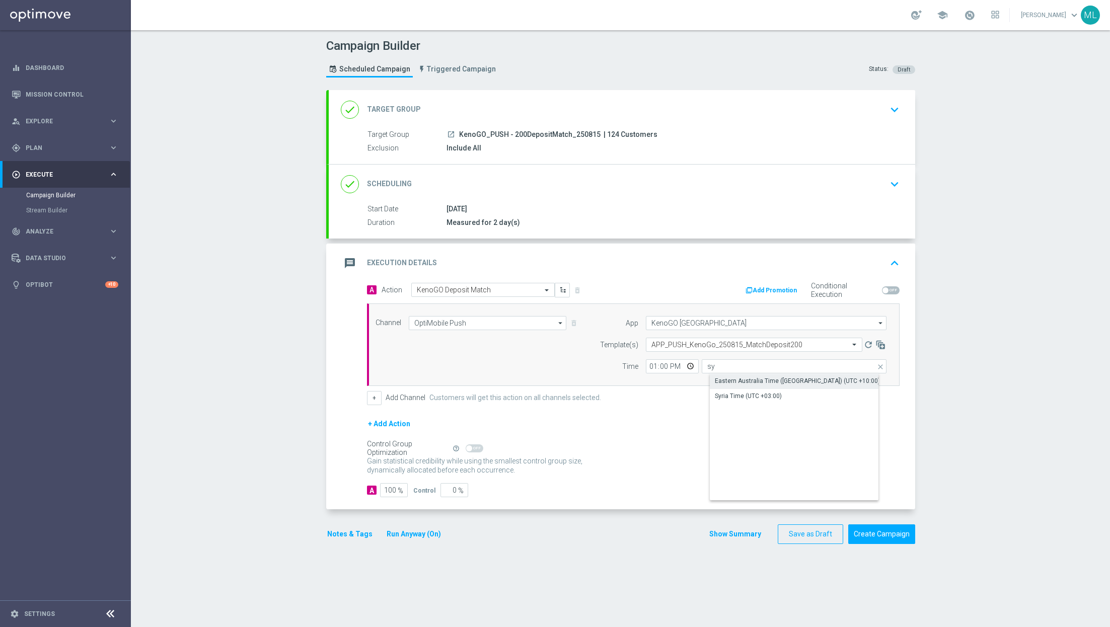
click at [768, 382] on div "Eastern Australia Time (Sydney) (UTC +10:00)" at bounding box center [797, 381] width 165 height 9
type input "Eastern Australia Time (Sydney) (UTC +10:00)"
click at [659, 435] on div "+ Add Action" at bounding box center [633, 430] width 533 height 25
click at [901, 534] on button "Create Campaign" at bounding box center [881, 535] width 67 height 20
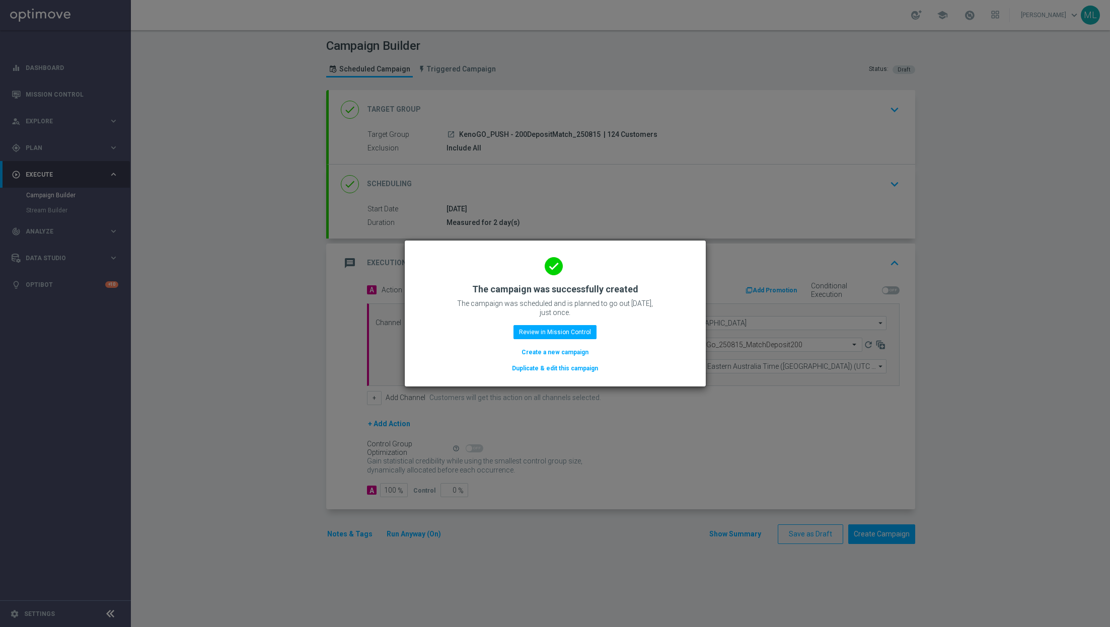
click at [554, 369] on button "Duplicate & edit this campaign" at bounding box center [555, 368] width 88 height 11
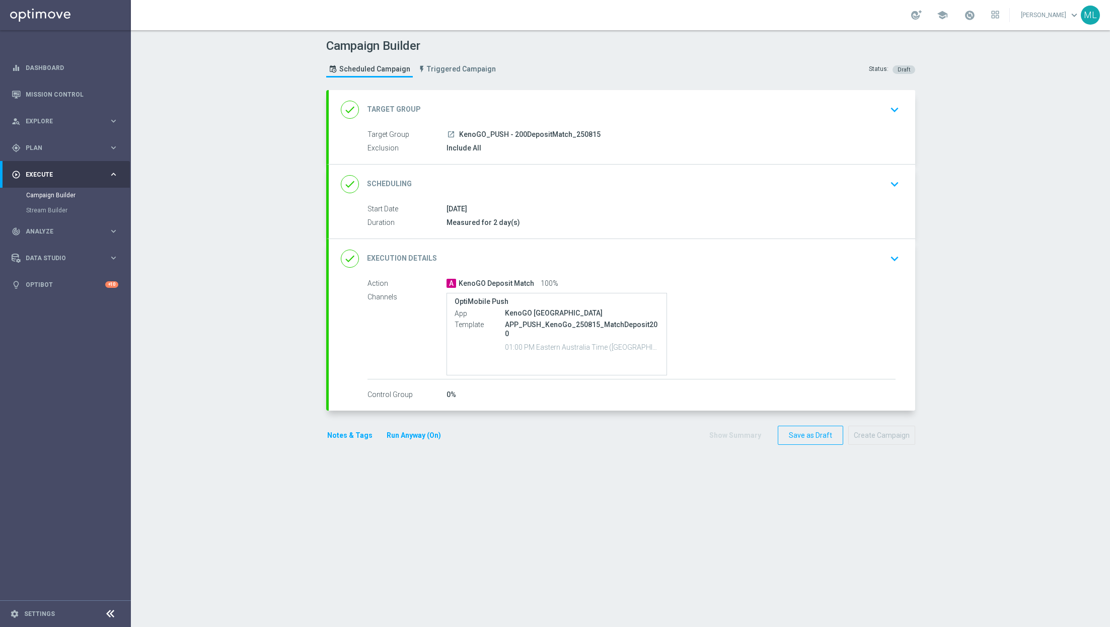
click at [654, 153] on div "Exclusion Include All" at bounding box center [632, 148] width 528 height 11
click at [891, 115] on icon "keyboard_arrow_down" at bounding box center [894, 109] width 15 height 15
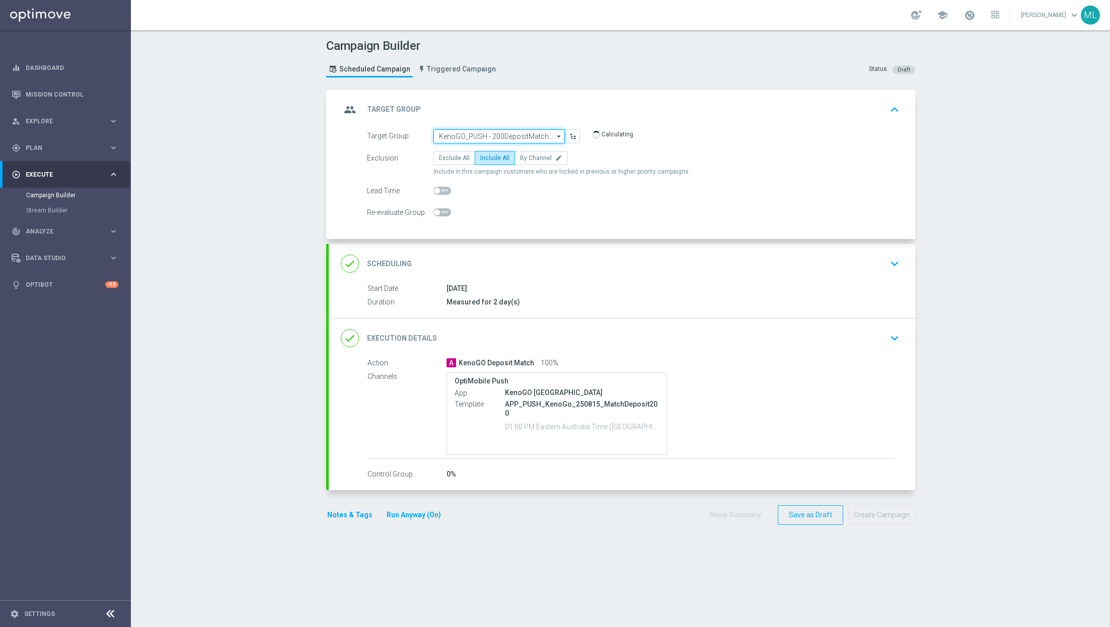
click at [503, 136] on input "KenoGO_PUSH - 200DepositMatch_250815" at bounding box center [498, 136] width 131 height 14
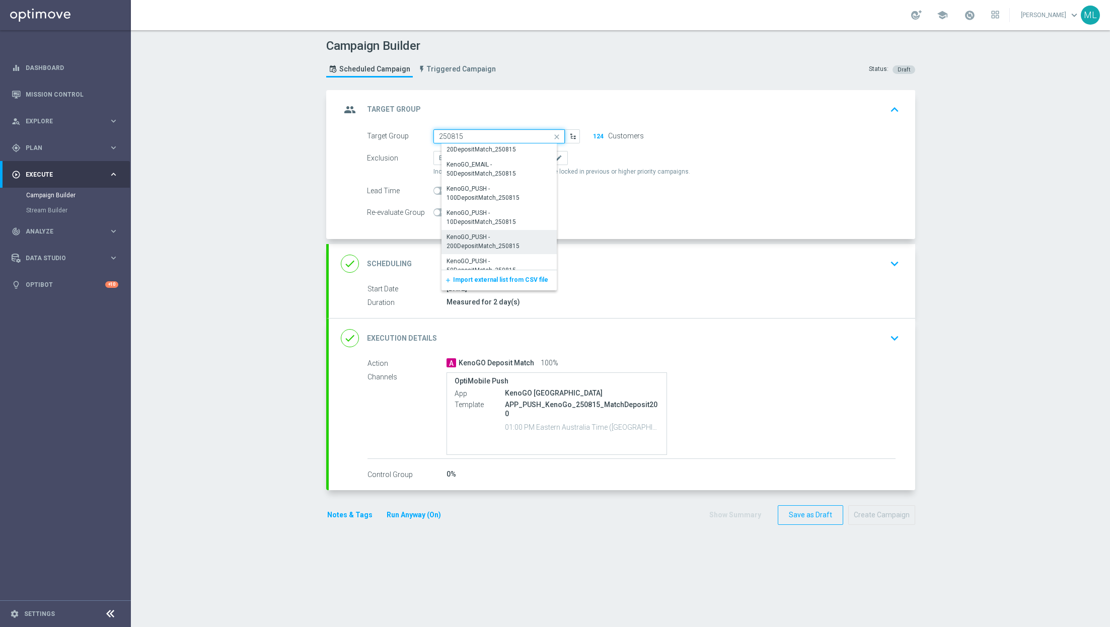
scroll to position [202, 0]
click at [512, 214] on div "KenoGO_PUSH - 10DepositMatch_250815" at bounding box center [503, 219] width 112 height 18
type input "KenoGO_PUSH - 10DepositMatch_250815"
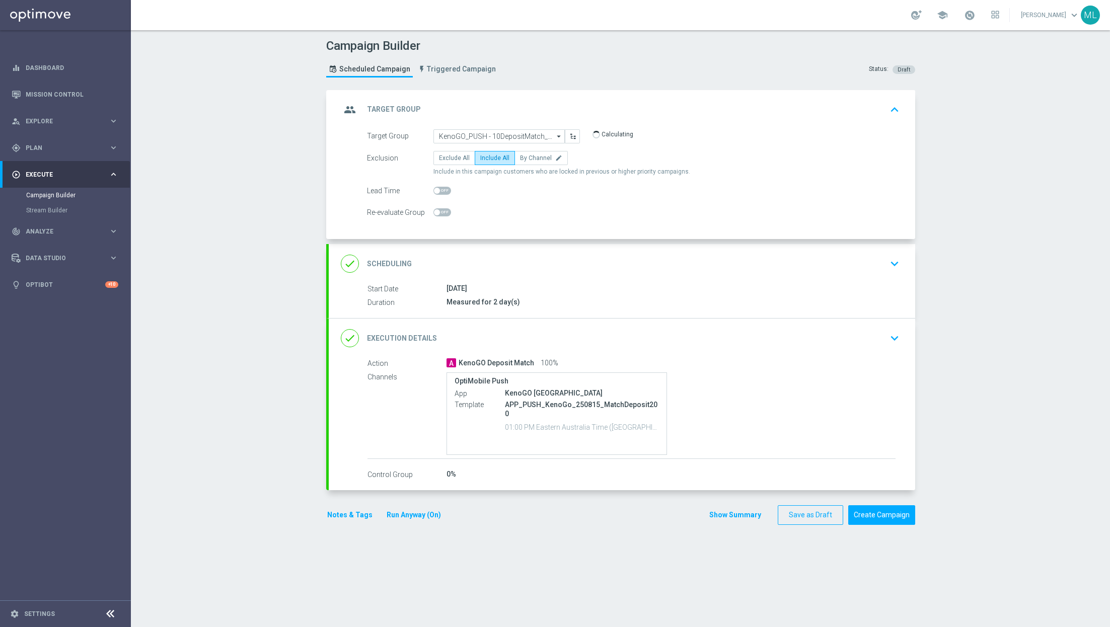
click at [897, 332] on icon "keyboard_arrow_down" at bounding box center [894, 338] width 15 height 15
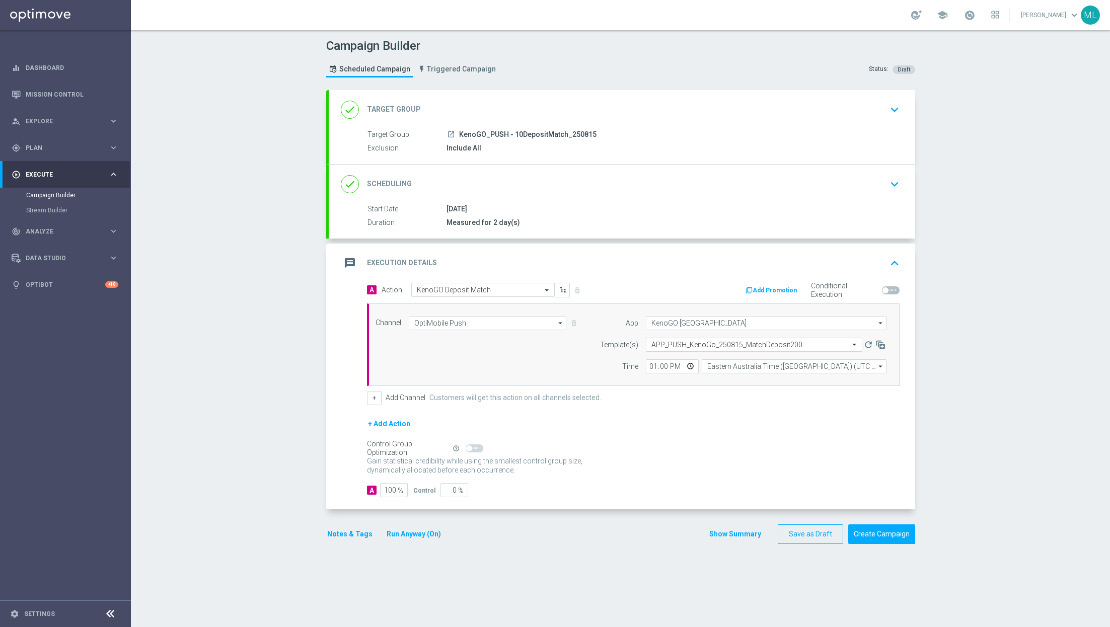
click at [692, 341] on input "text" at bounding box center [743, 345] width 185 height 9
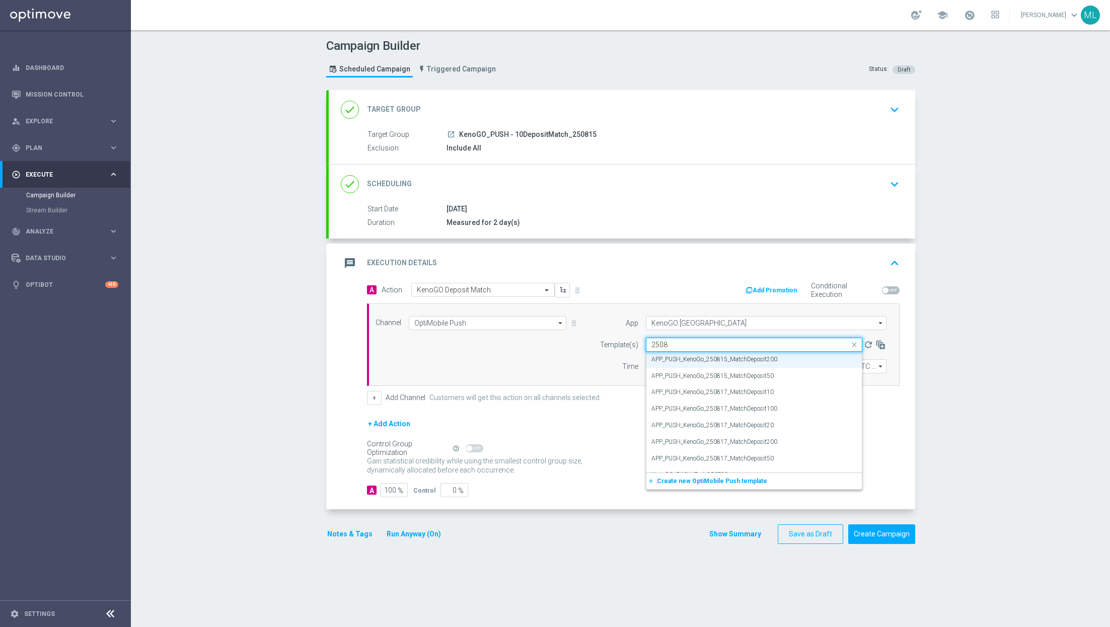
scroll to position [128, 0]
type input "250815"
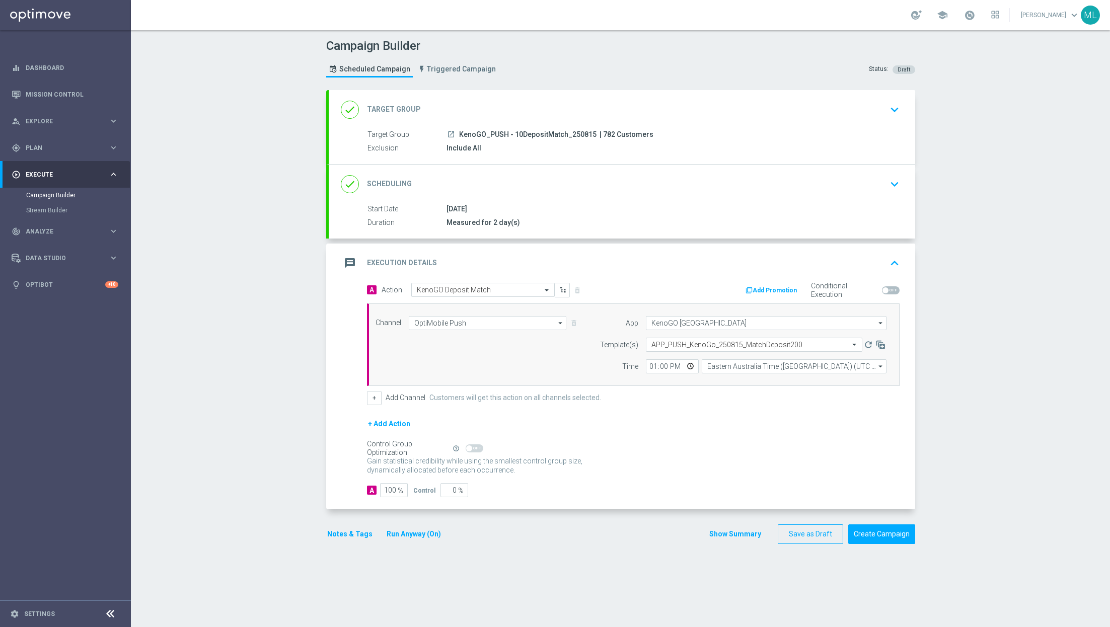
click at [711, 151] on div "Include All" at bounding box center [671, 148] width 449 height 10
click at [890, 109] on icon "keyboard_arrow_down" at bounding box center [894, 109] width 15 height 15
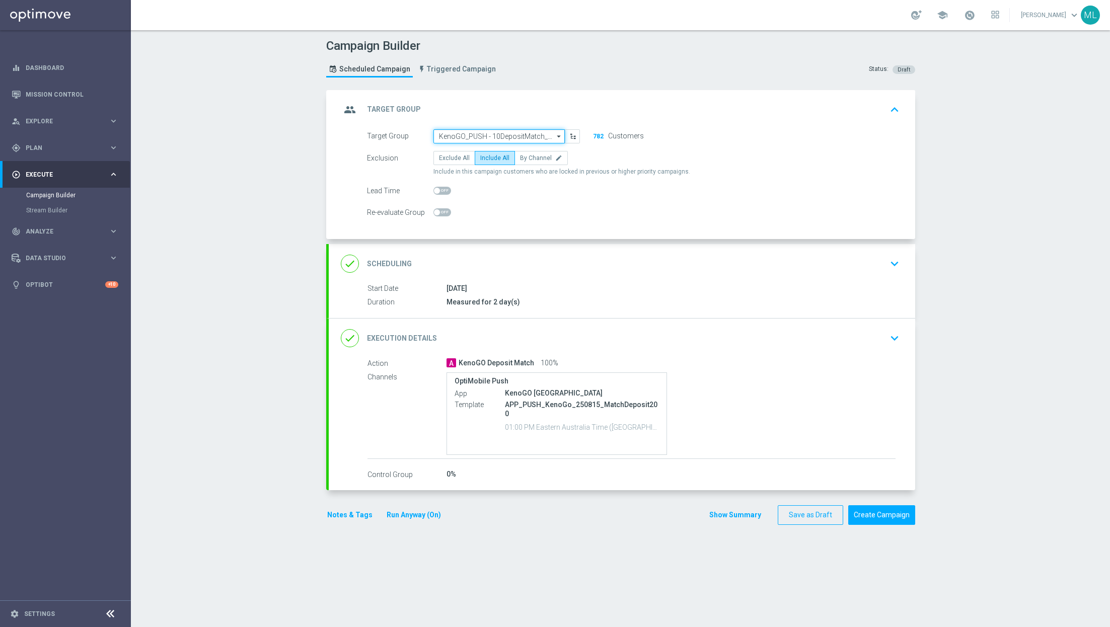
click at [496, 135] on input "KenoGO_PUSH - 10DepositMatch_250815" at bounding box center [498, 136] width 131 height 14
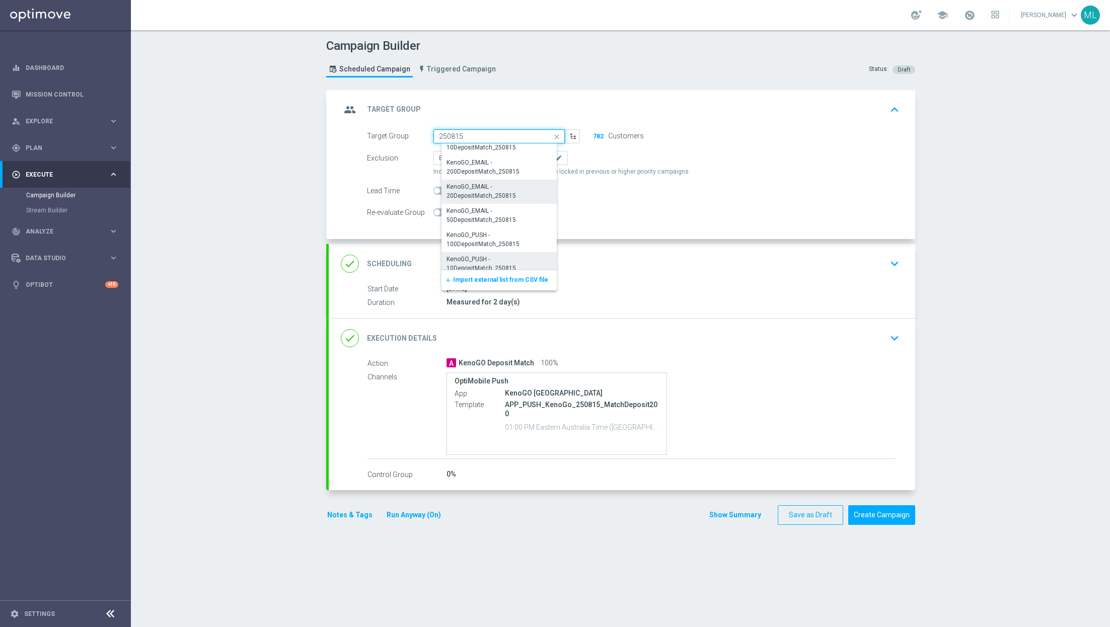
scroll to position [177, 0]
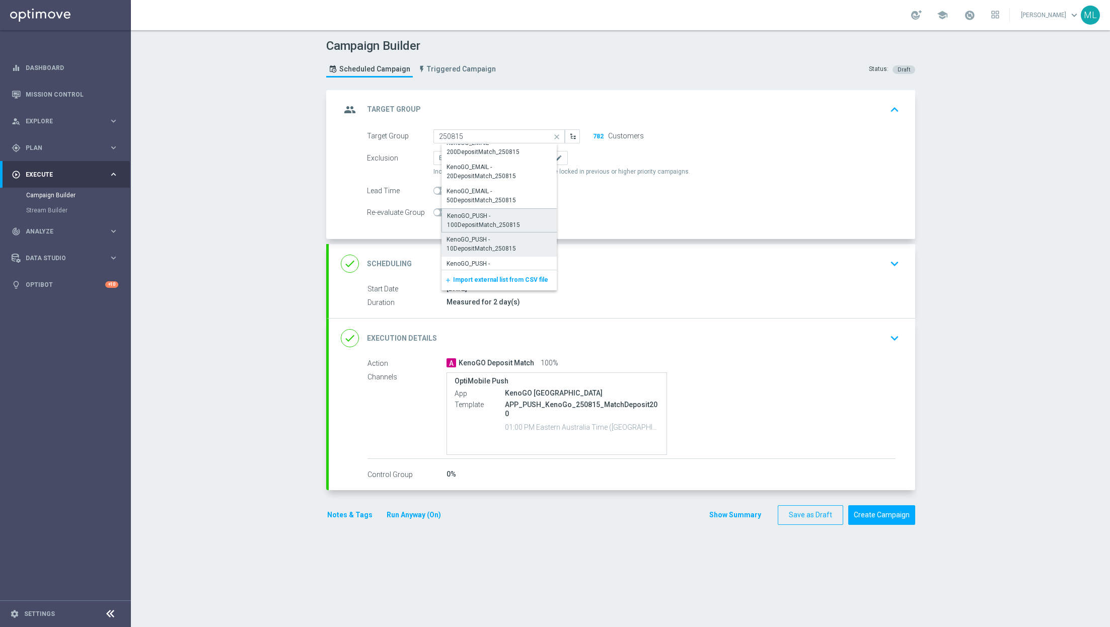
click at [514, 219] on div "KenoGO_PUSH - 100DepositMatch_250815" at bounding box center [503, 220] width 112 height 18
type input "KenoGO_PUSH - 100DepositMatch_250815"
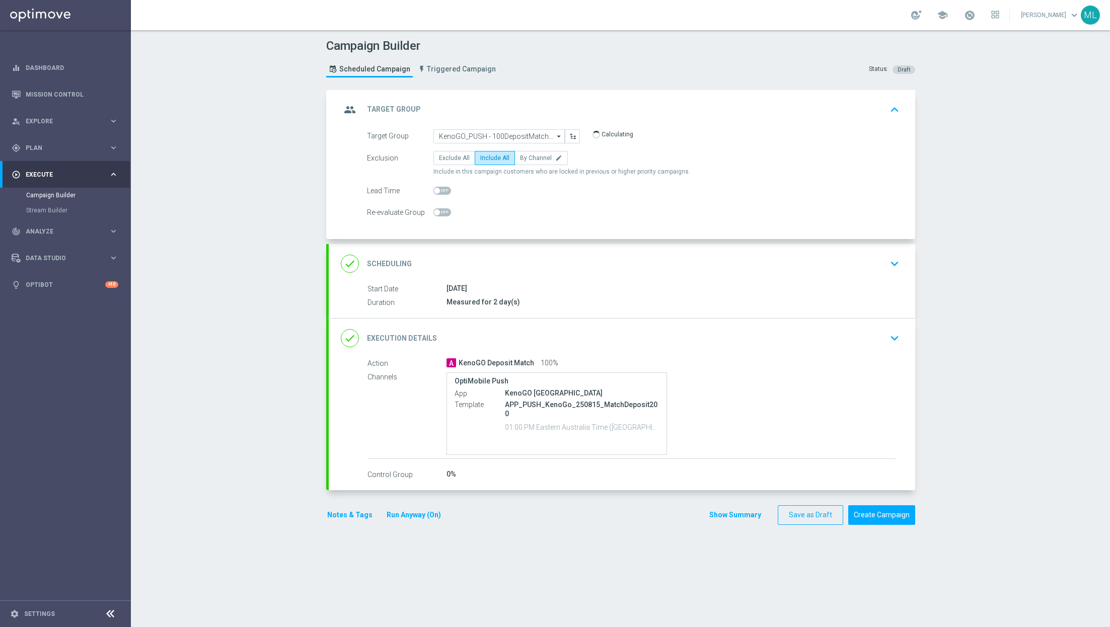
click at [888, 336] on icon "keyboard_arrow_down" at bounding box center [894, 338] width 15 height 15
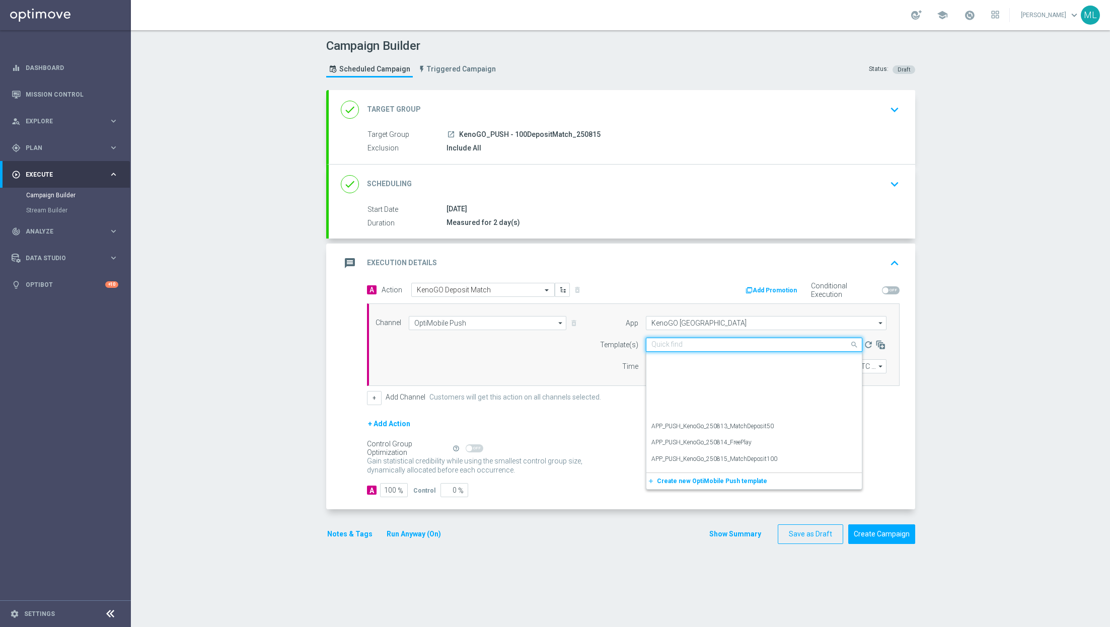
click at [726, 346] on input "text" at bounding box center [743, 345] width 185 height 9
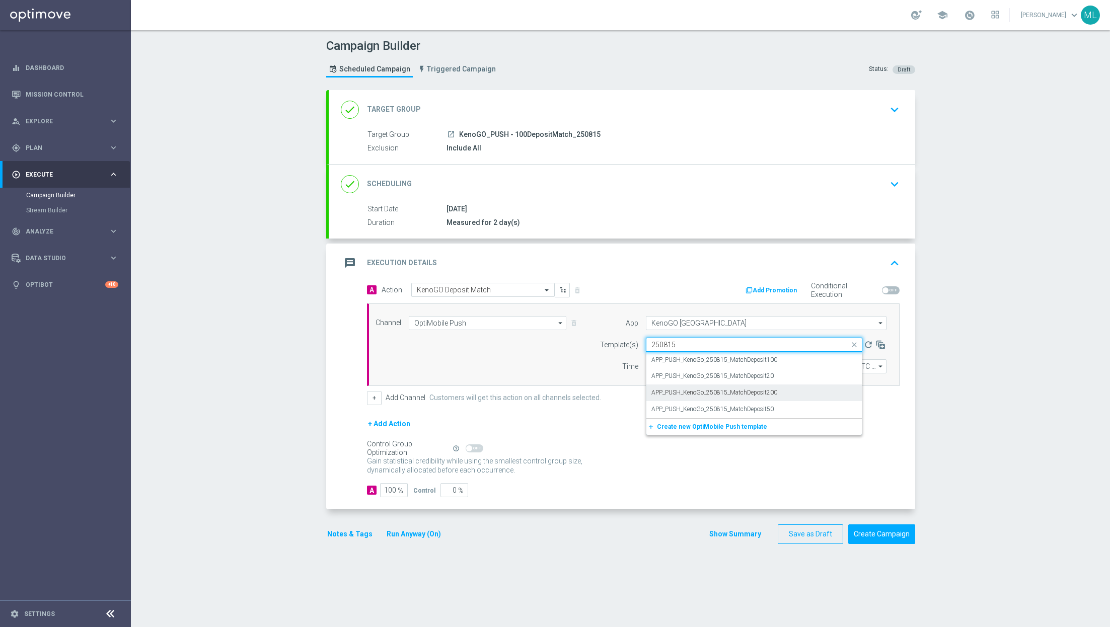
scroll to position [0, 0]
click at [800, 361] on div "APP_PUSH_KenoGo_250815_MatchDeposit100" at bounding box center [753, 360] width 205 height 17
type input "250815"
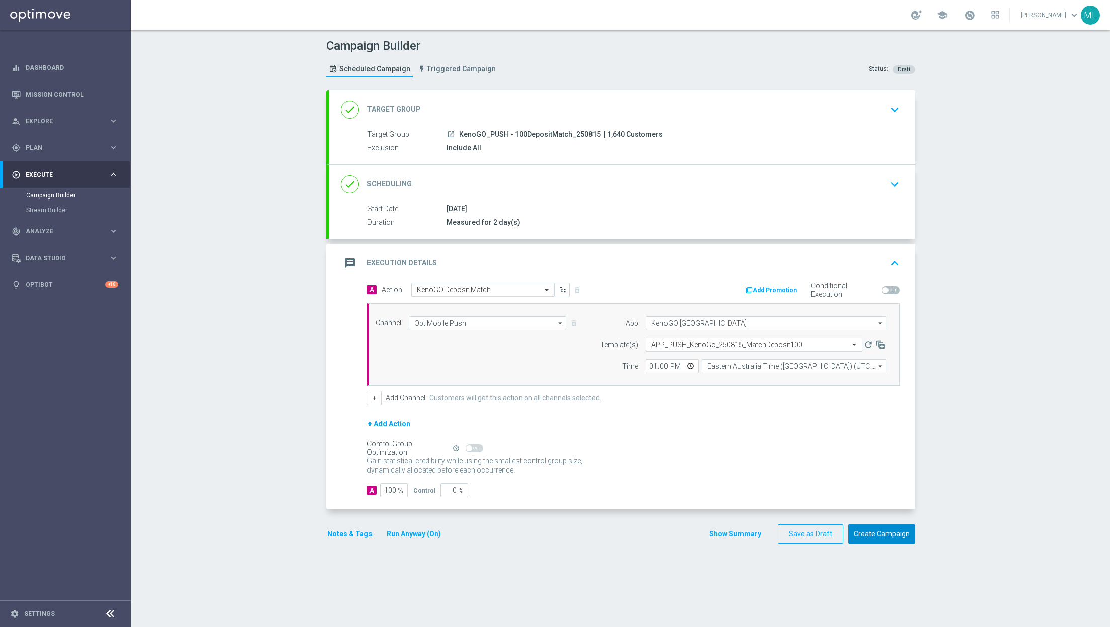
click at [881, 533] on button "Create Campaign" at bounding box center [881, 535] width 67 height 20
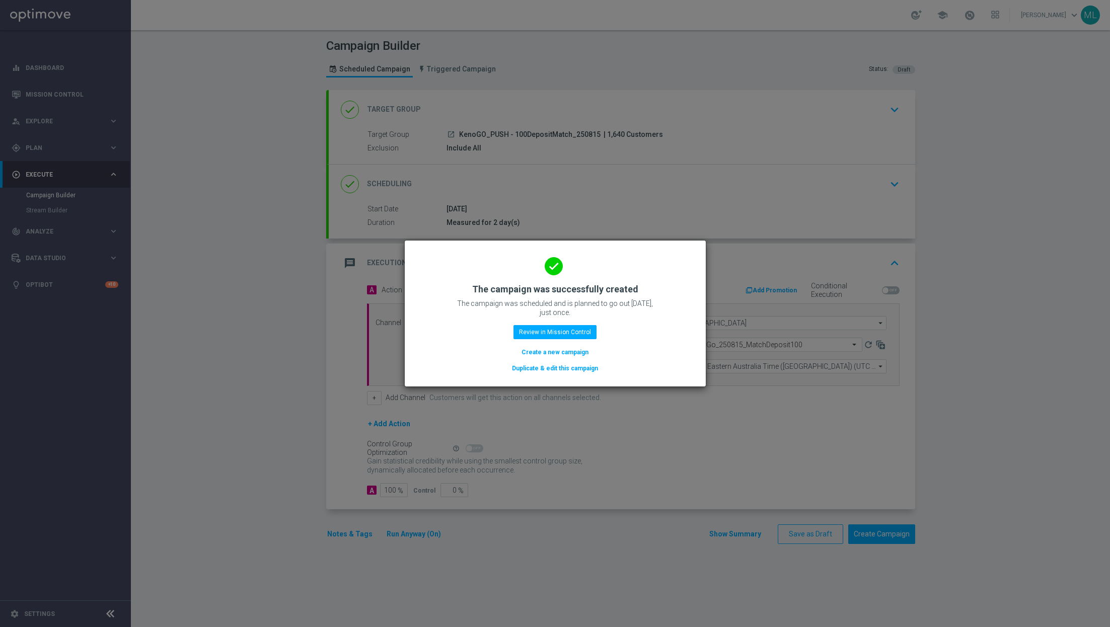
click at [541, 369] on button "Duplicate & edit this campaign" at bounding box center [555, 368] width 88 height 11
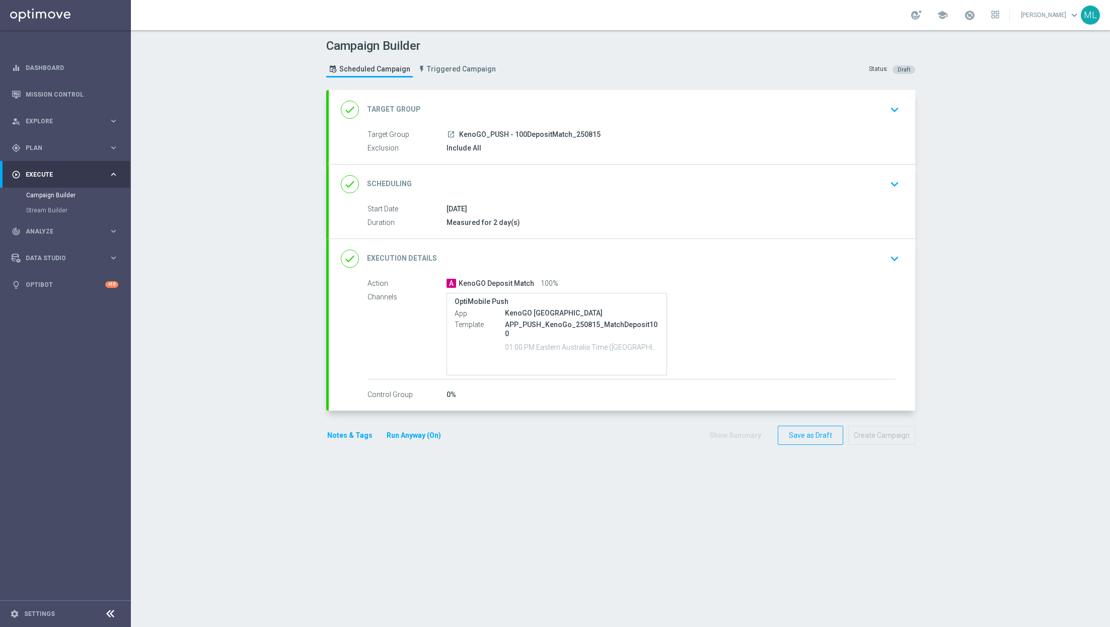
click at [573, 144] on div "Include All" at bounding box center [671, 148] width 449 height 10
click at [891, 115] on icon "keyboard_arrow_down" at bounding box center [894, 109] width 15 height 15
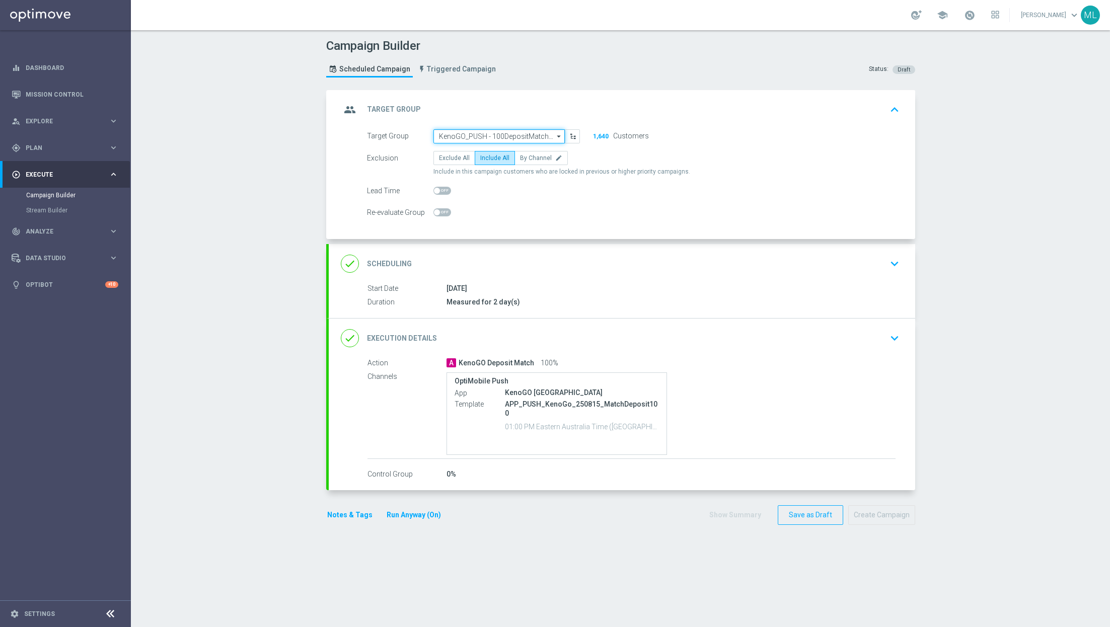
click at [529, 135] on input "KenoGO_PUSH - 100DepositMatch_250815" at bounding box center [498, 136] width 131 height 14
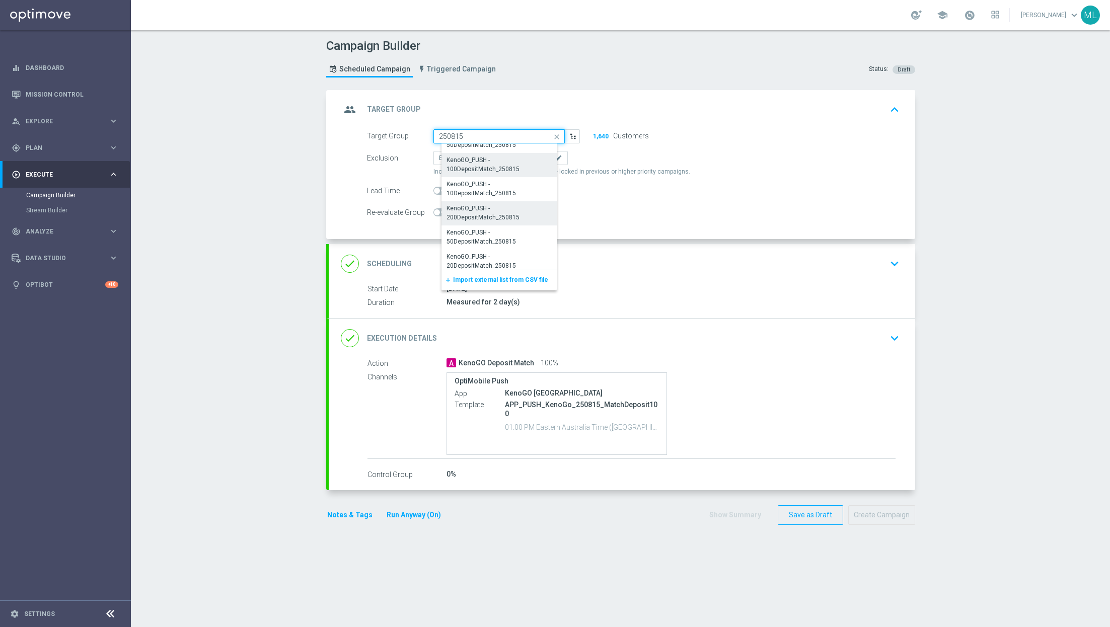
scroll to position [237, 0]
click at [491, 229] on div "KenoGO_PUSH - 50DepositMatch_250815" at bounding box center [503, 233] width 113 height 18
type input "KenoGO_PUSH - 50DepositMatch_250815"
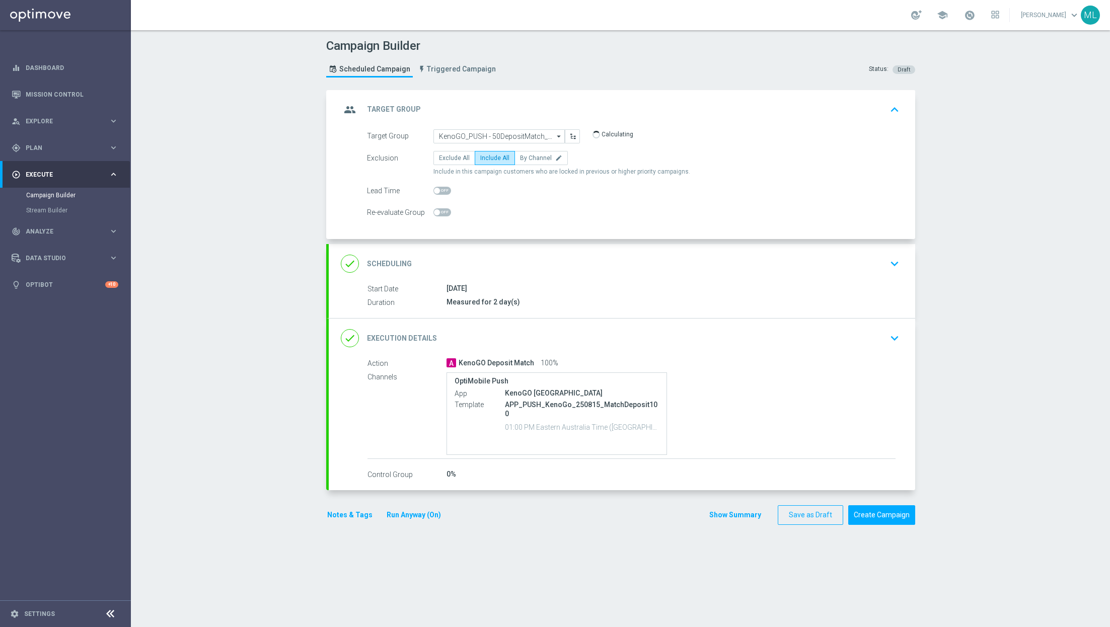
click at [893, 334] on icon "keyboard_arrow_down" at bounding box center [894, 338] width 15 height 15
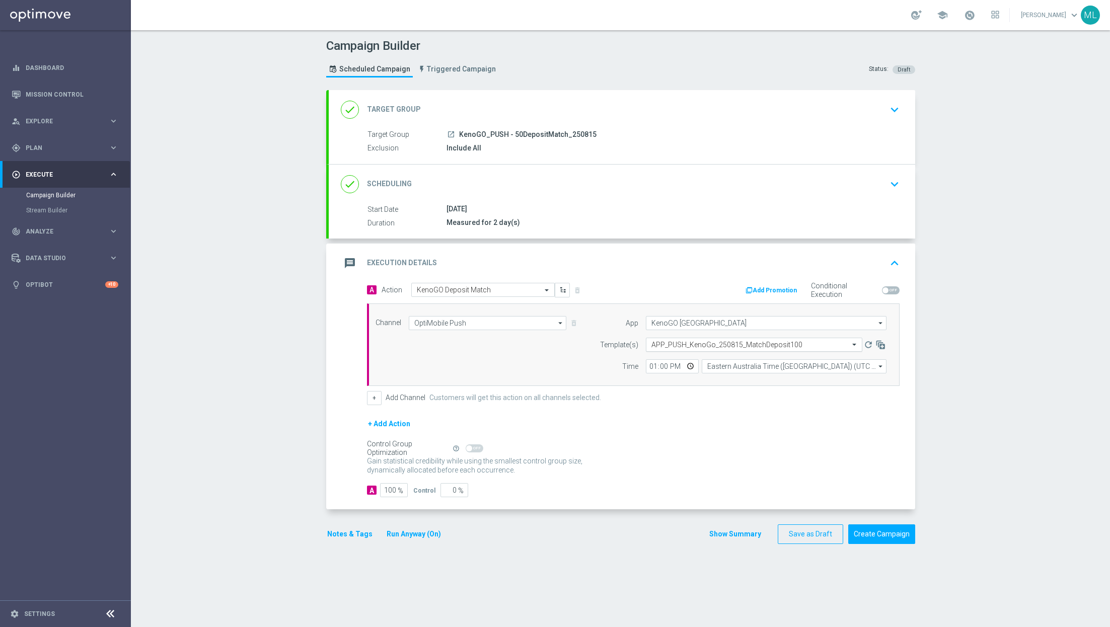
click at [740, 339] on div "Select template APP_PUSH_KenoGo_250815_MatchDeposit100" at bounding box center [754, 345] width 216 height 14
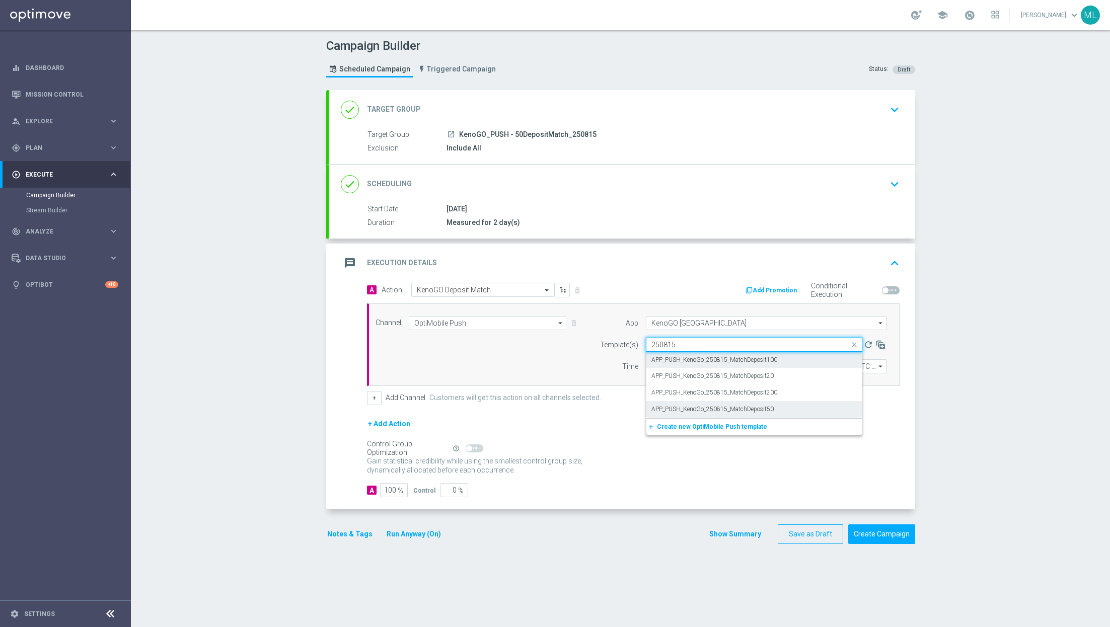
click at [785, 404] on div "APP_PUSH_KenoGo_250815_MatchDeposit50" at bounding box center [753, 409] width 205 height 17
type input "250815"
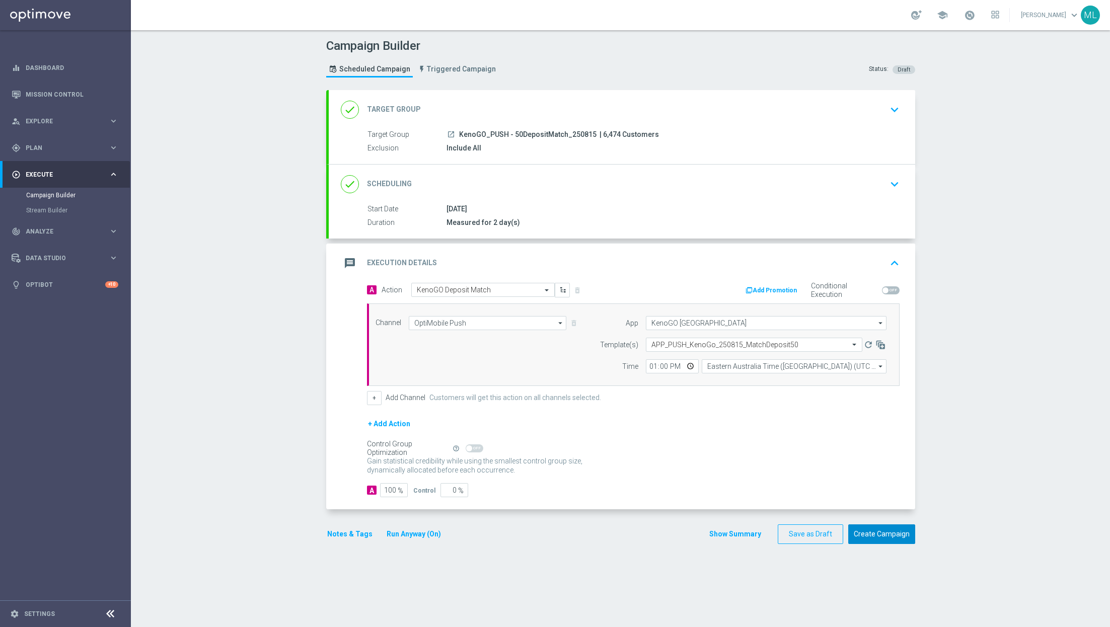
click at [902, 537] on button "Create Campaign" at bounding box center [881, 535] width 67 height 20
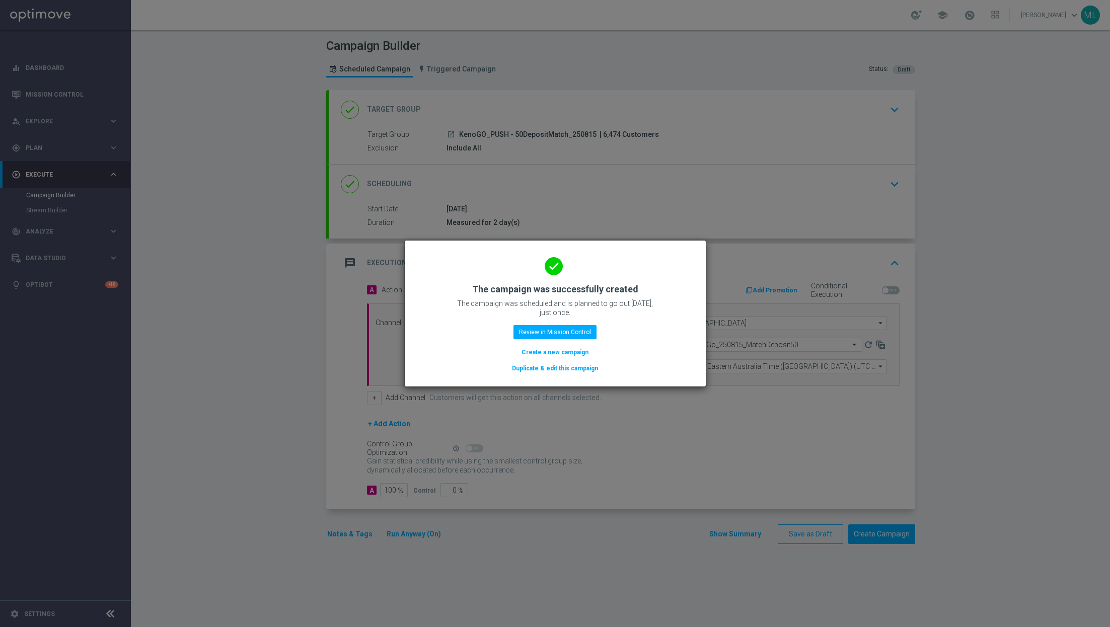
click at [557, 370] on button "Duplicate & edit this campaign" at bounding box center [555, 368] width 88 height 11
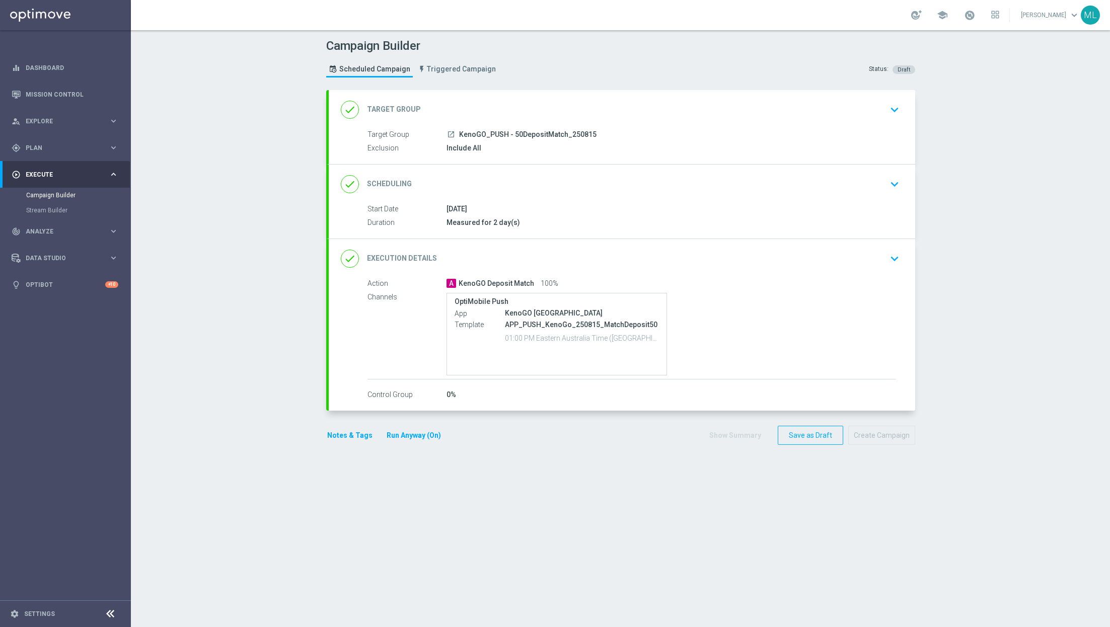
click at [894, 108] on icon "keyboard_arrow_down" at bounding box center [894, 109] width 15 height 15
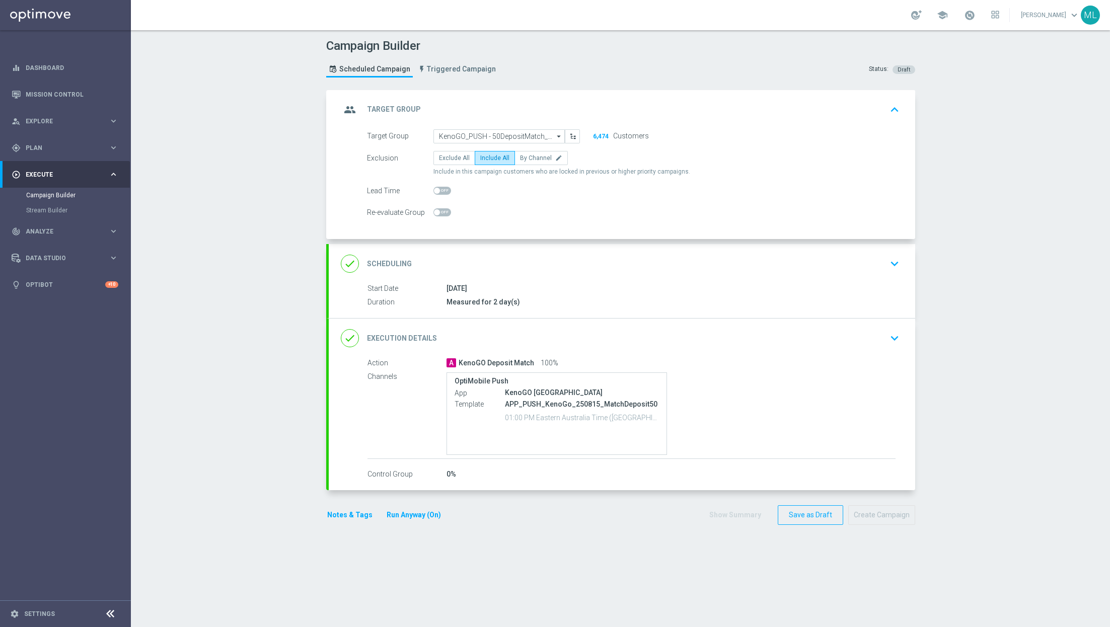
click at [477, 143] on form "Target Group KenoGO_PUSH - 50DepositMatch_250815 KenoGO_PUSH - 50DepositMatch_2…" at bounding box center [633, 174] width 533 height 91
click at [466, 135] on input "KenoGO_PUSH - 50DepositMatch_250815" at bounding box center [498, 136] width 131 height 14
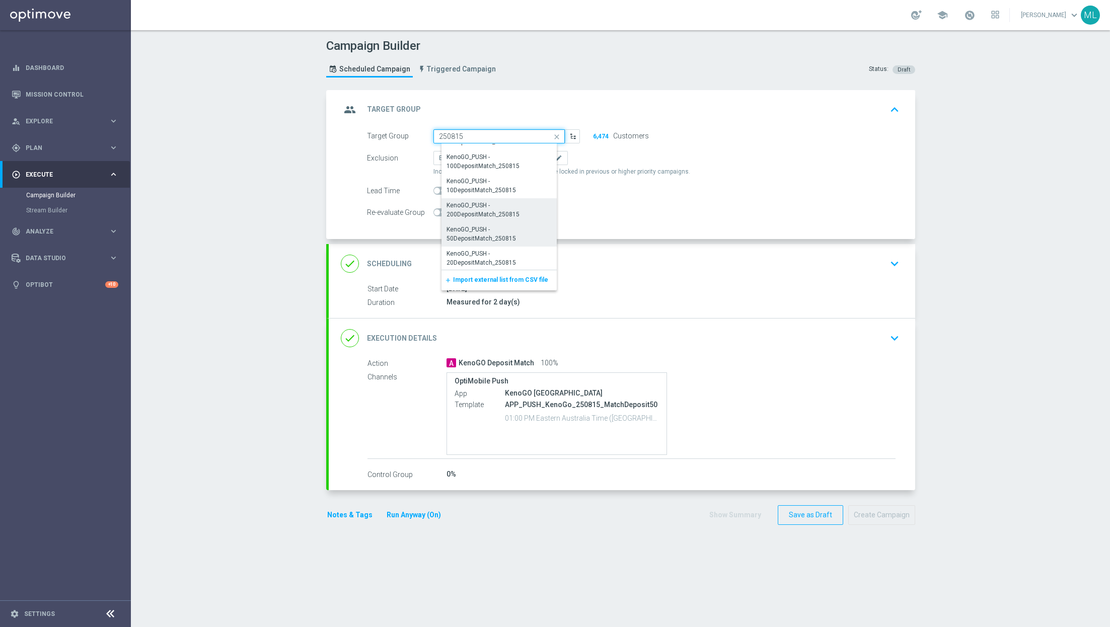
scroll to position [237, 0]
click at [509, 247] on div "KenoGO_PUSH - 20DepositMatch_250815" at bounding box center [503, 257] width 123 height 23
type input "KenoGO_PUSH - 20DepositMatch_250815"
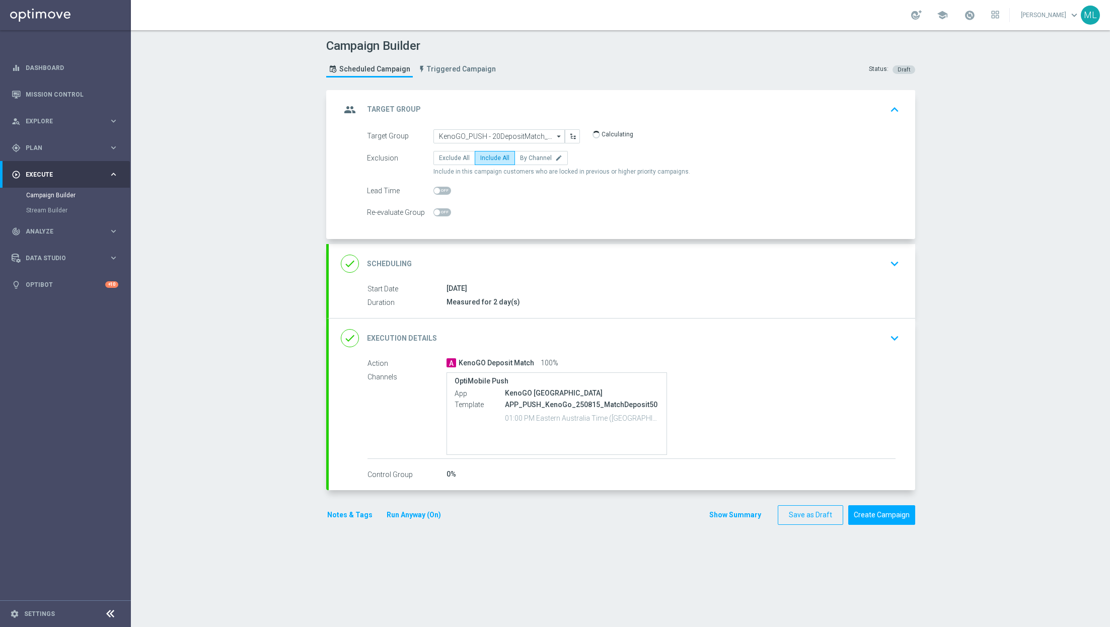
click at [891, 337] on icon "keyboard_arrow_down" at bounding box center [894, 338] width 15 height 15
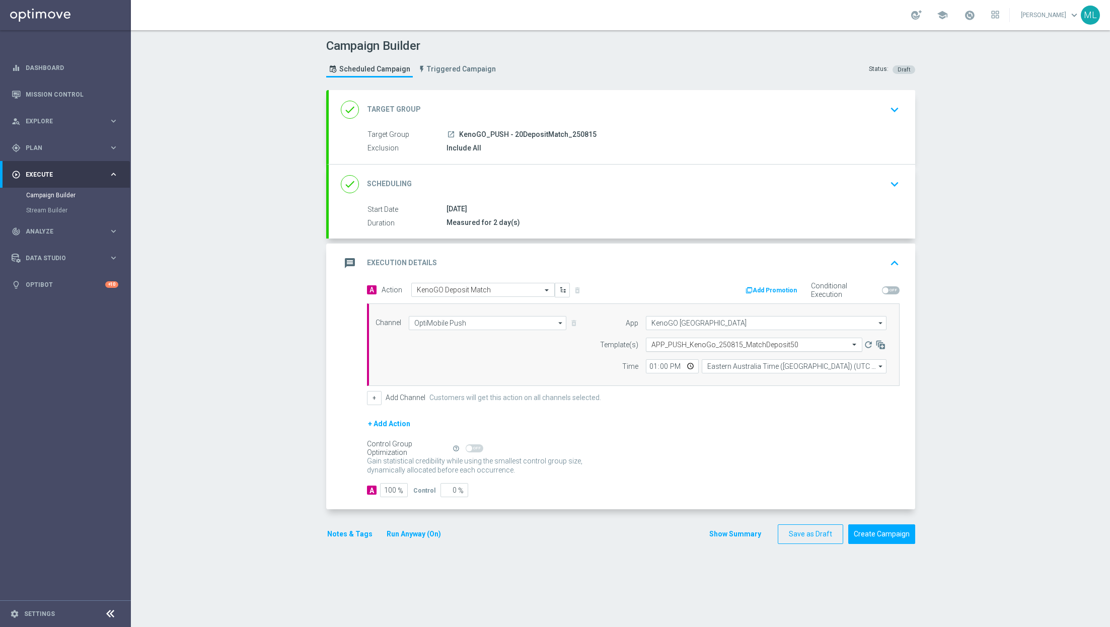
click at [761, 344] on input "text" at bounding box center [743, 345] width 185 height 9
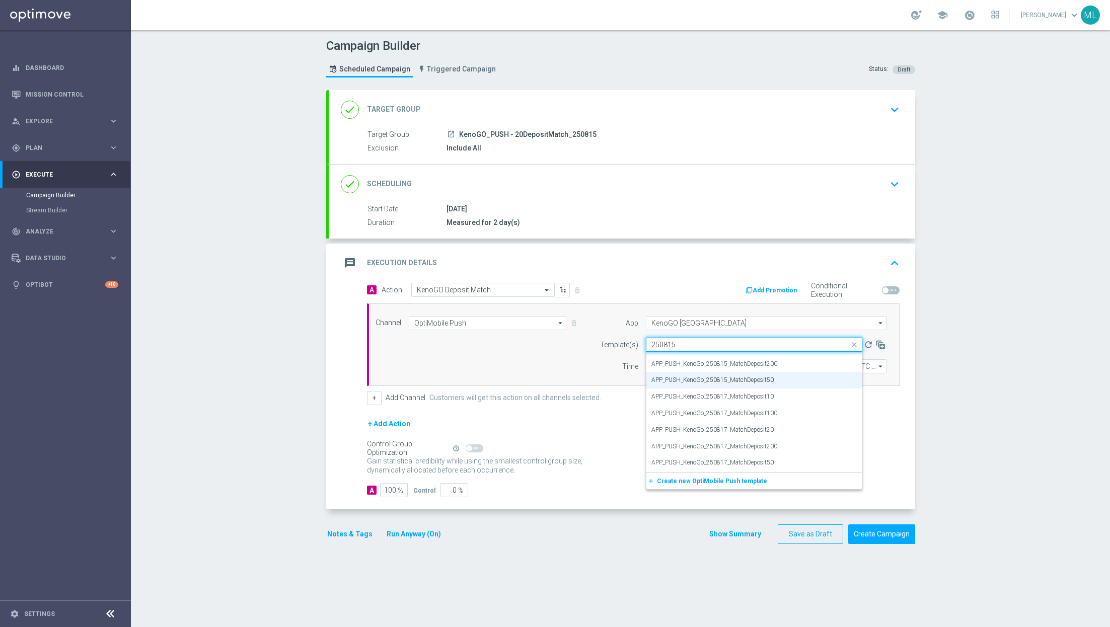
scroll to position [0, 0]
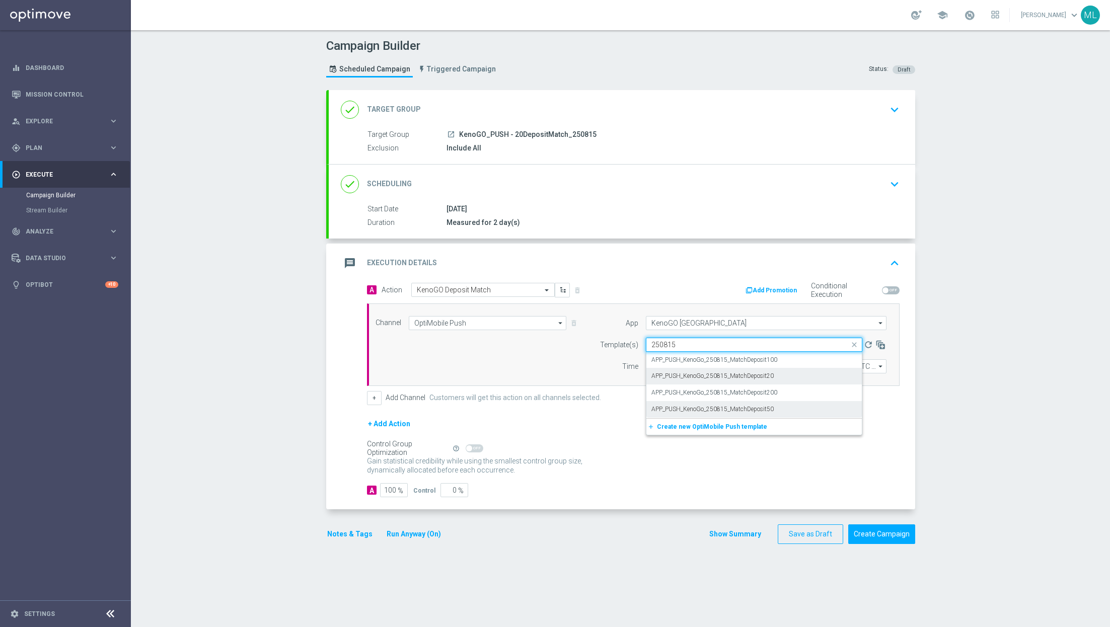
click at [793, 380] on div "APP_PUSH_KenoGo_250815_MatchDeposit20" at bounding box center [753, 376] width 205 height 17
type input "250815"
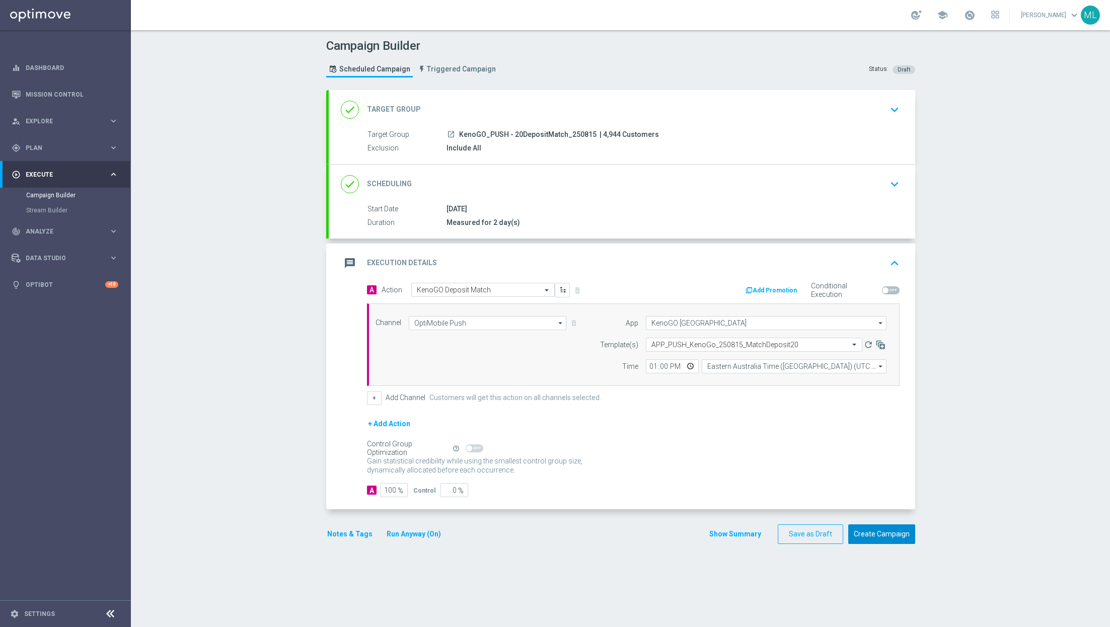
click at [885, 528] on button "Create Campaign" at bounding box center [881, 535] width 67 height 20
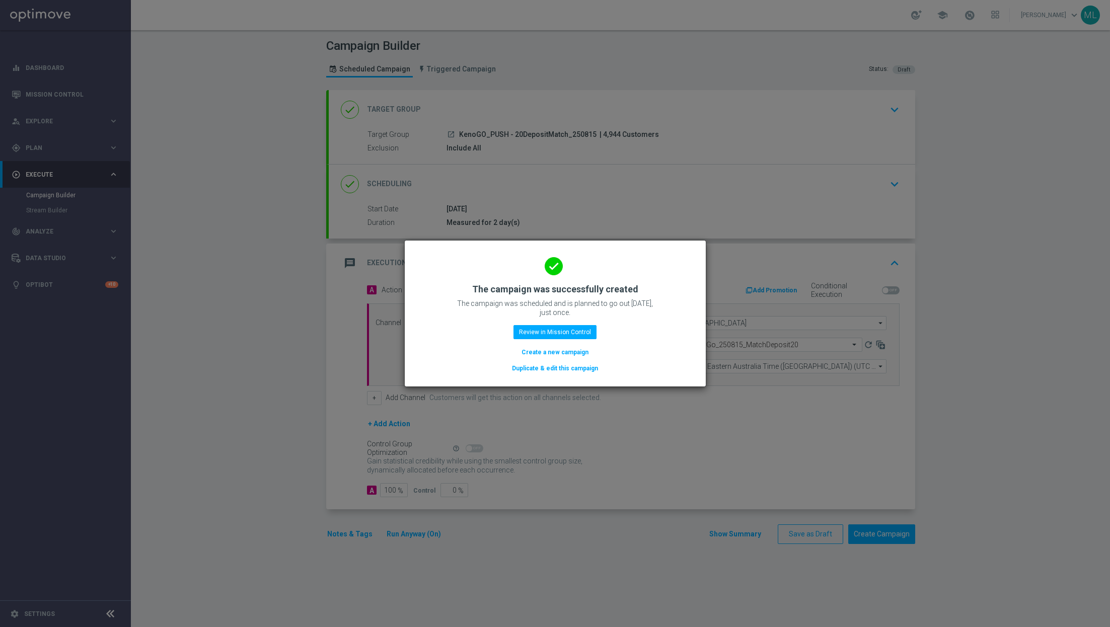
click at [568, 368] on button "Duplicate & edit this campaign" at bounding box center [555, 368] width 88 height 11
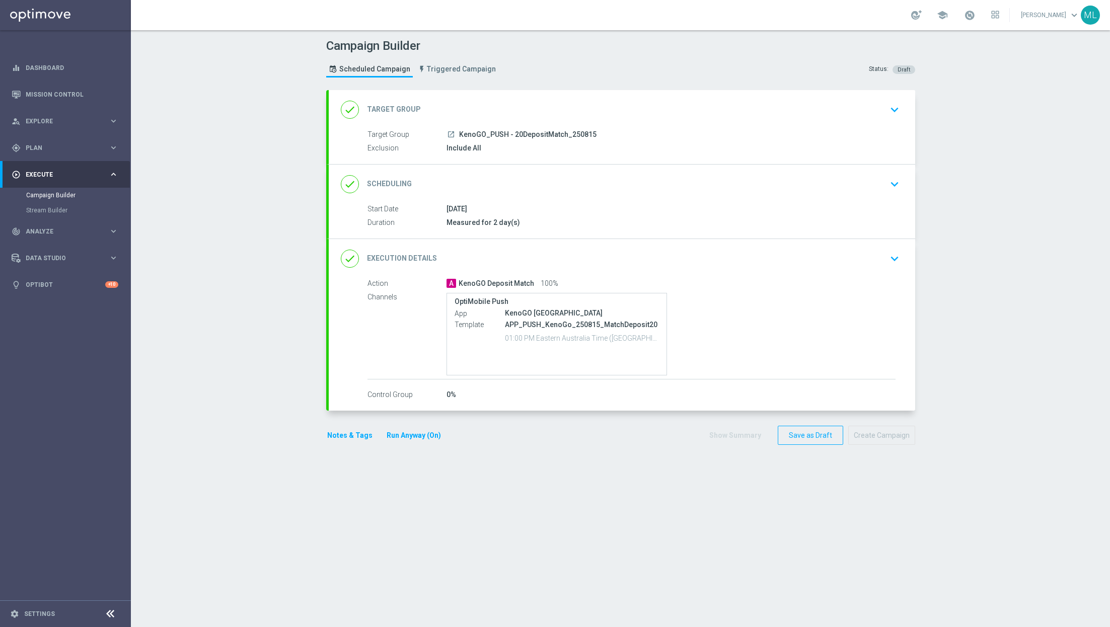
click at [894, 117] on button "keyboard_arrow_down" at bounding box center [894, 109] width 17 height 19
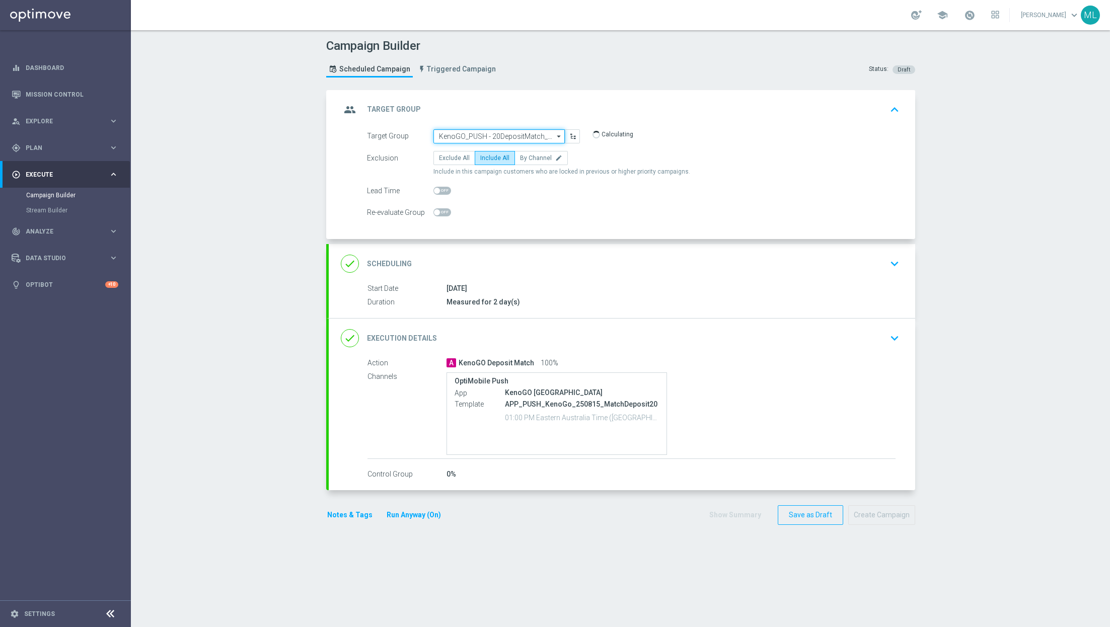
click at [514, 132] on input "KenoGO_PUSH - 20DepositMatch_250815" at bounding box center [498, 136] width 131 height 14
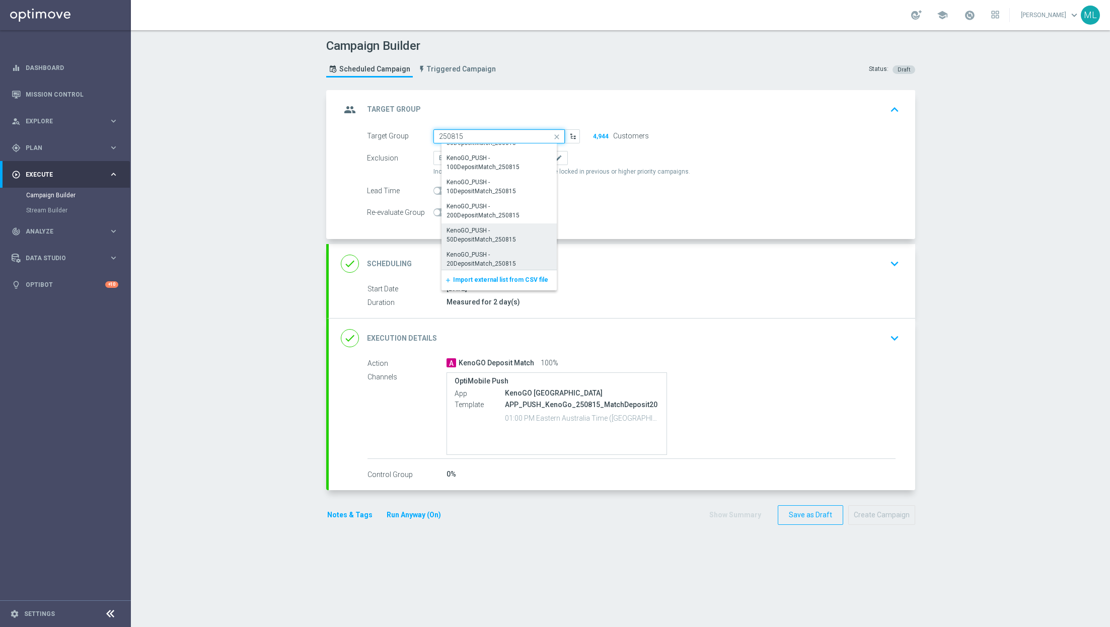
scroll to position [237, 0]
click at [510, 179] on div "KenoGO_PUSH - 10DepositMatch_250815" at bounding box center [503, 185] width 112 height 18
type input "KenoGO_PUSH - 10DepositMatch_250815"
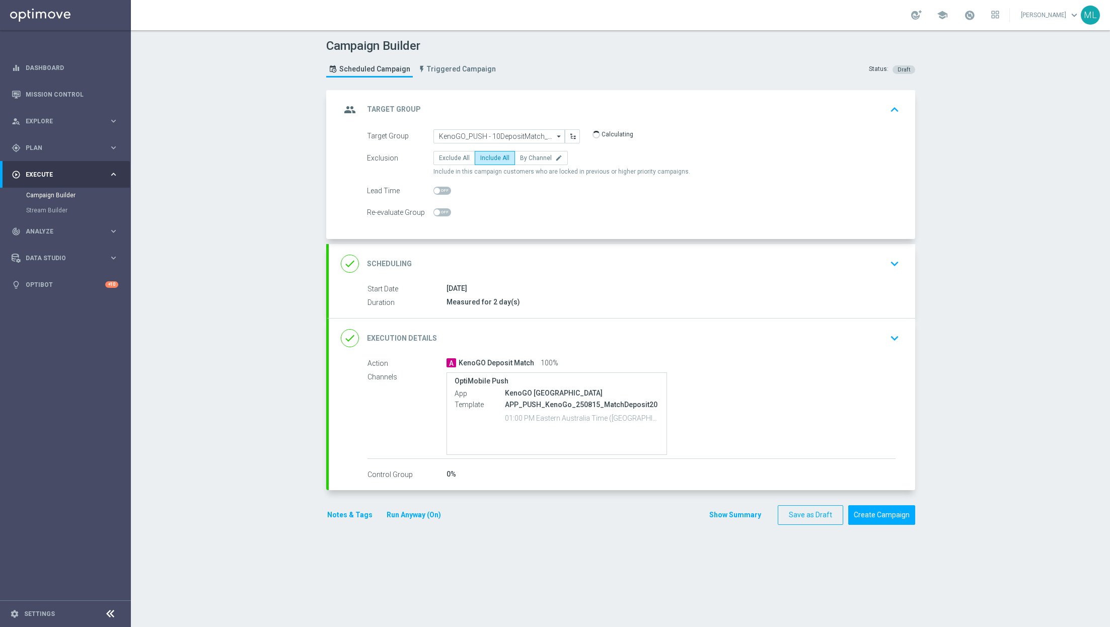
click at [890, 338] on icon "keyboard_arrow_down" at bounding box center [894, 338] width 15 height 15
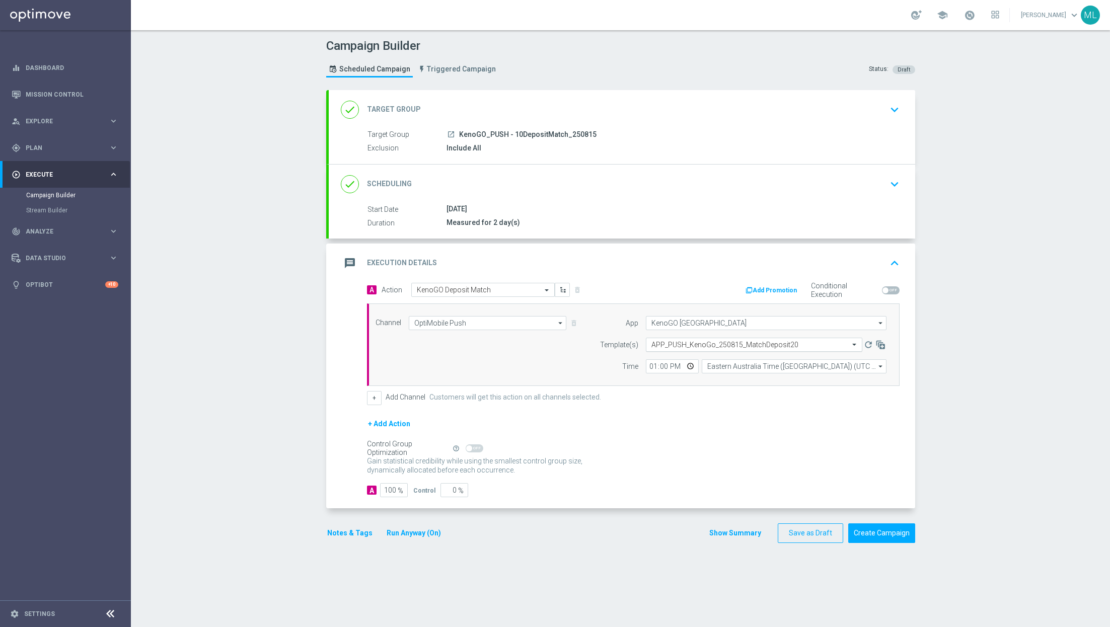
click at [760, 346] on input "text" at bounding box center [743, 345] width 185 height 9
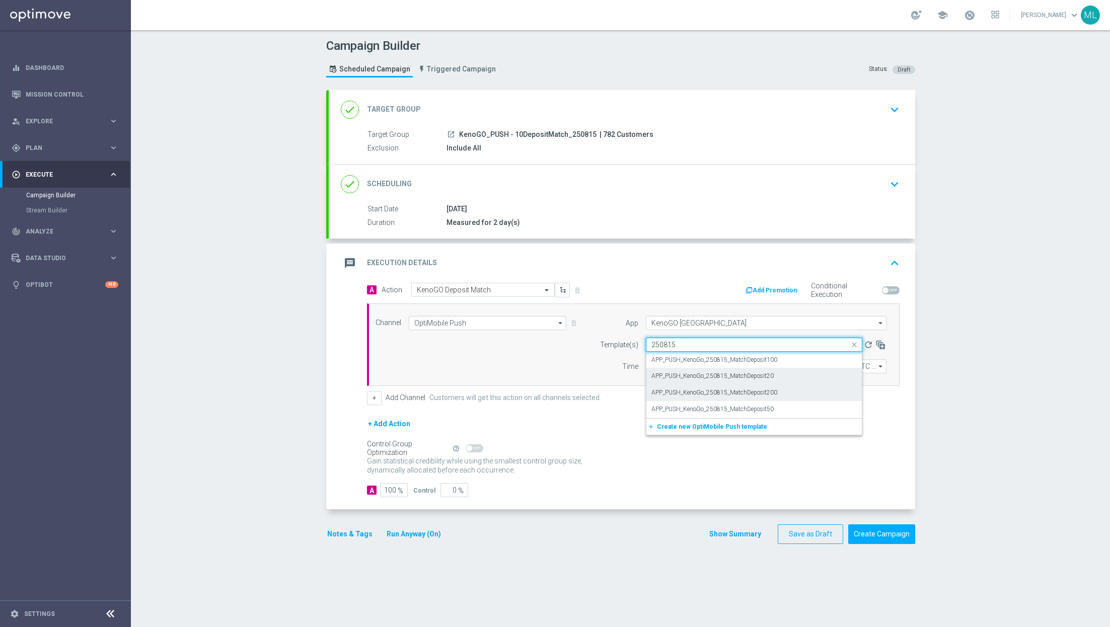
type input "250815"
click at [938, 349] on div "Campaign Builder Scheduled Campaign Triggered Campaign Status: Draft done Targe…" at bounding box center [620, 328] width 979 height 597
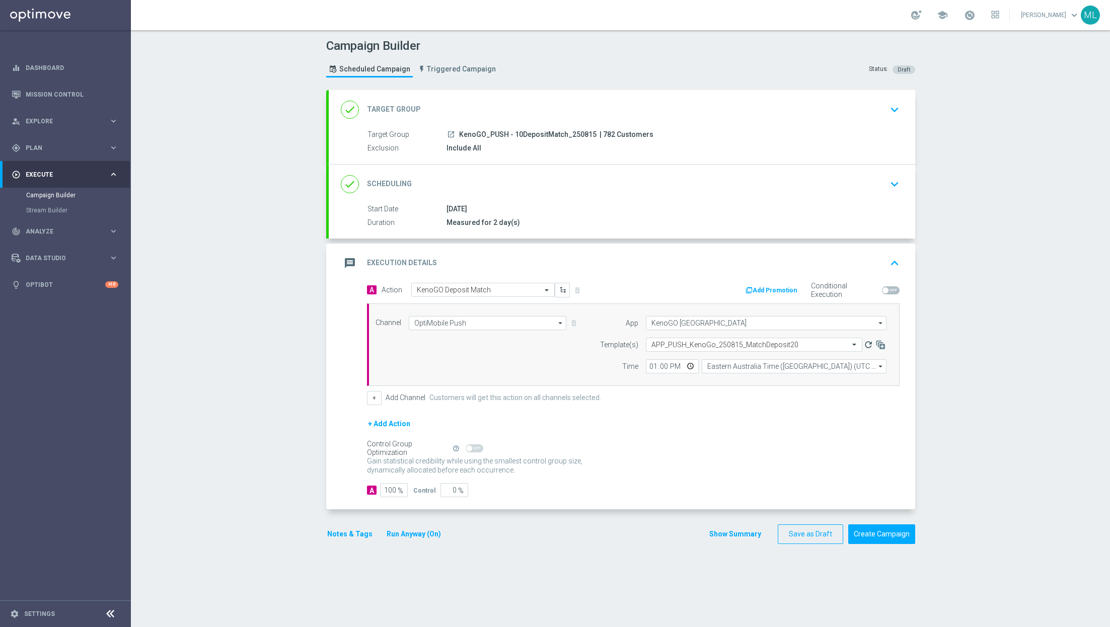
click at [866, 342] on icon "refresh" at bounding box center [868, 345] width 10 height 10
click at [816, 343] on input "text" at bounding box center [743, 345] width 185 height 9
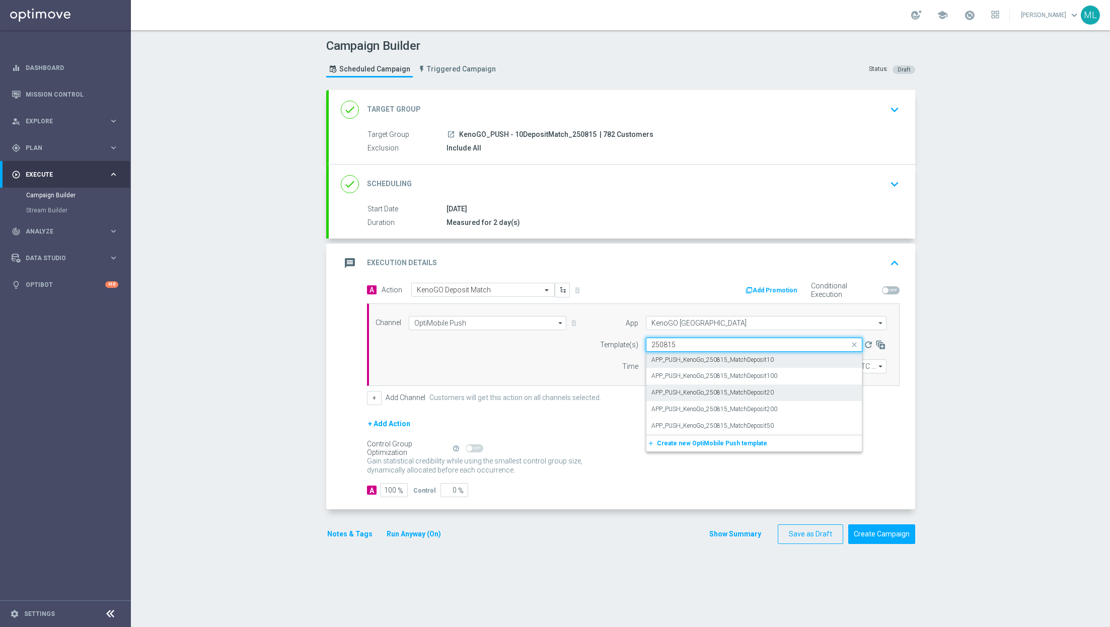
click at [781, 358] on div "APP_PUSH_KenoGo_250815_MatchDeposit10" at bounding box center [753, 360] width 205 height 17
type input "250815"
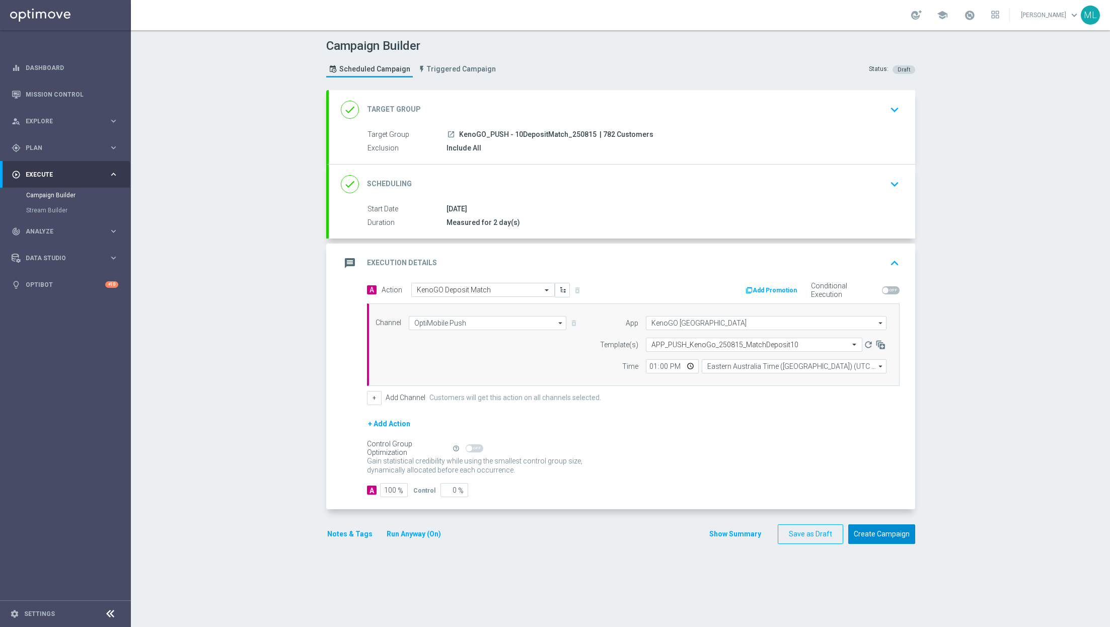
click at [890, 531] on button "Create Campaign" at bounding box center [881, 535] width 67 height 20
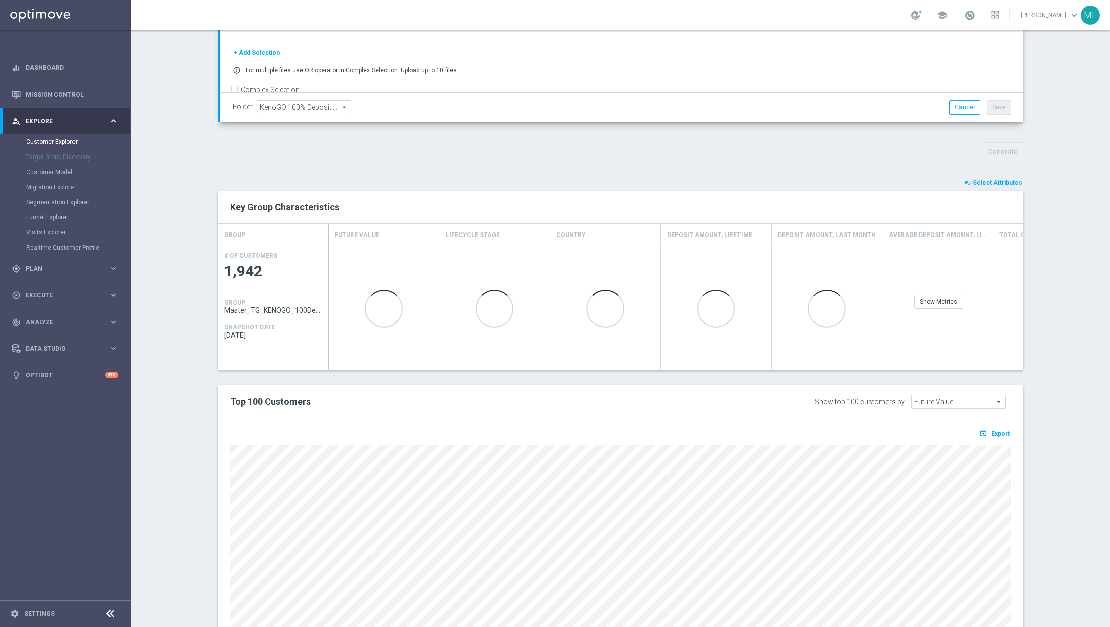
scroll to position [287, 0]
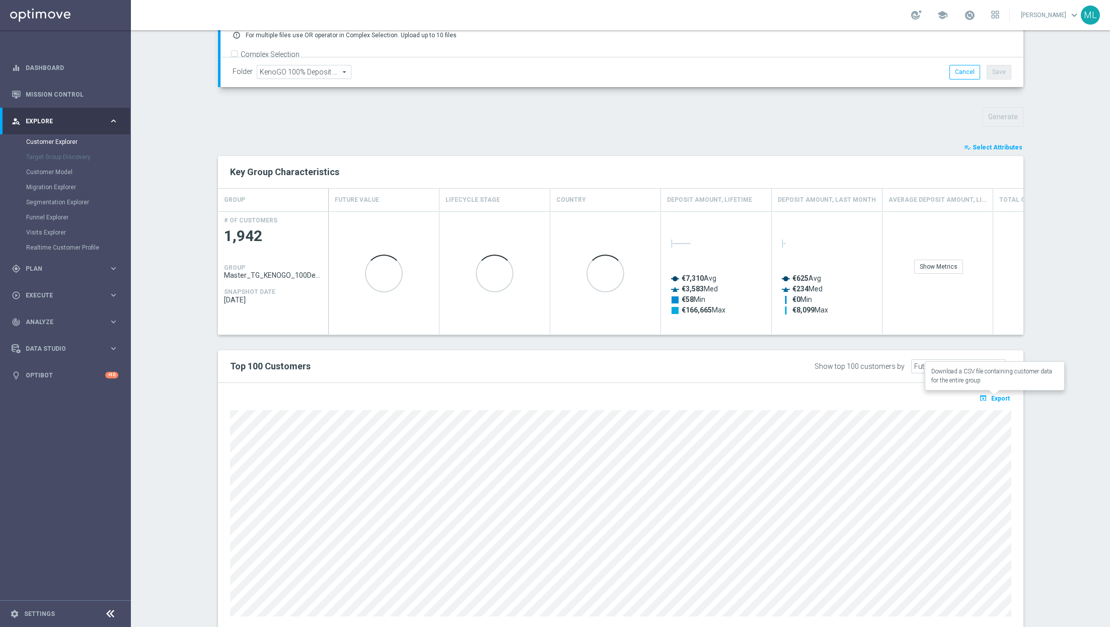
click at [996, 398] on span "Export" at bounding box center [1000, 398] width 19 height 7
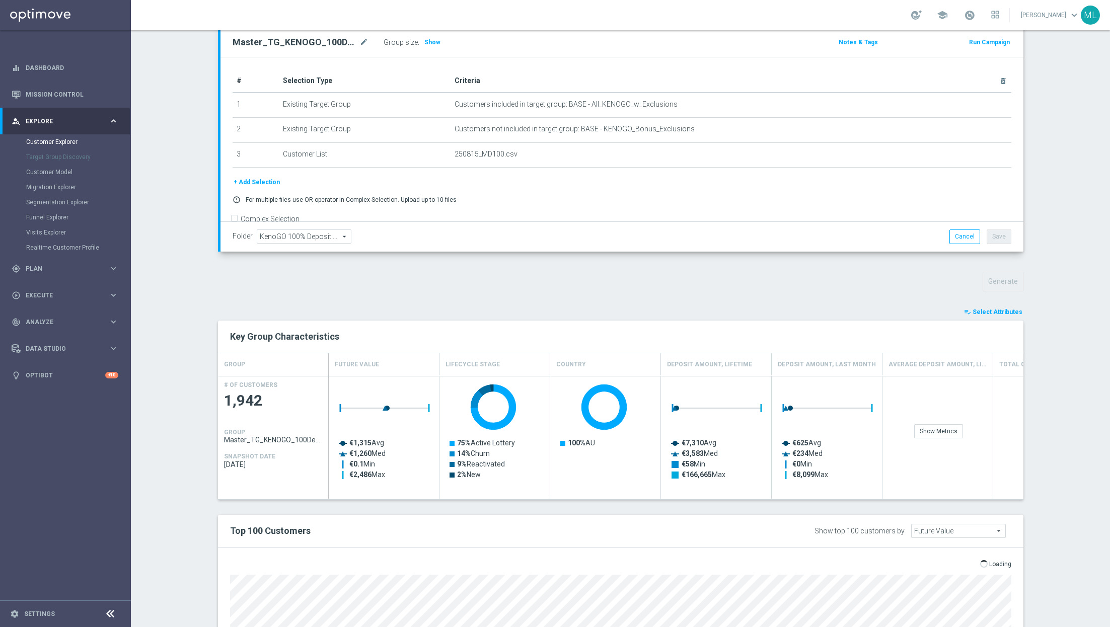
scroll to position [0, 0]
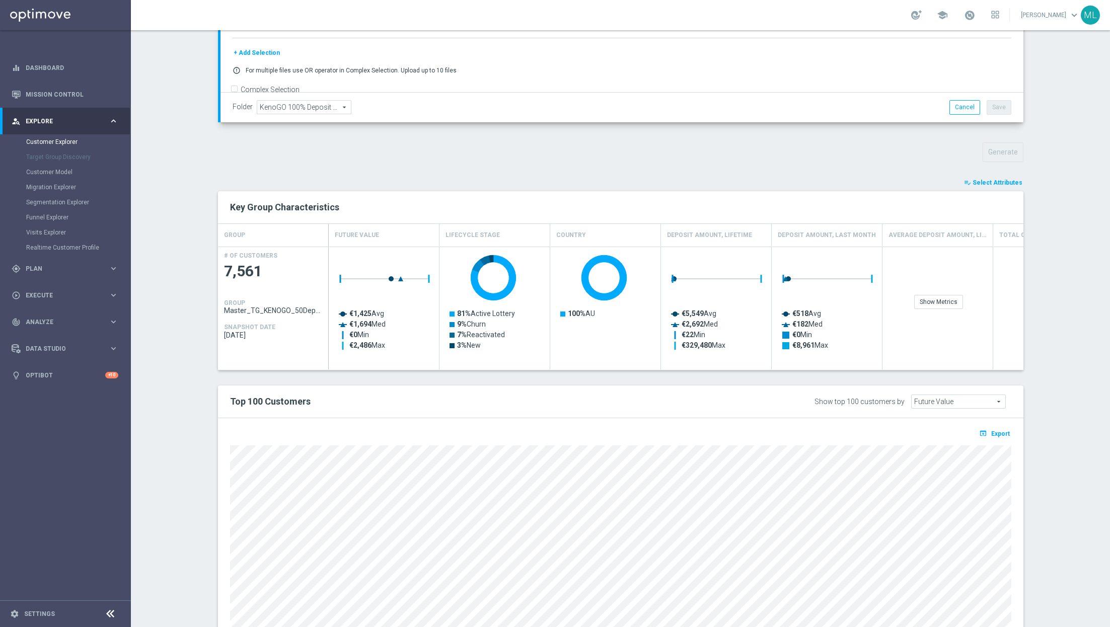
scroll to position [256, 0]
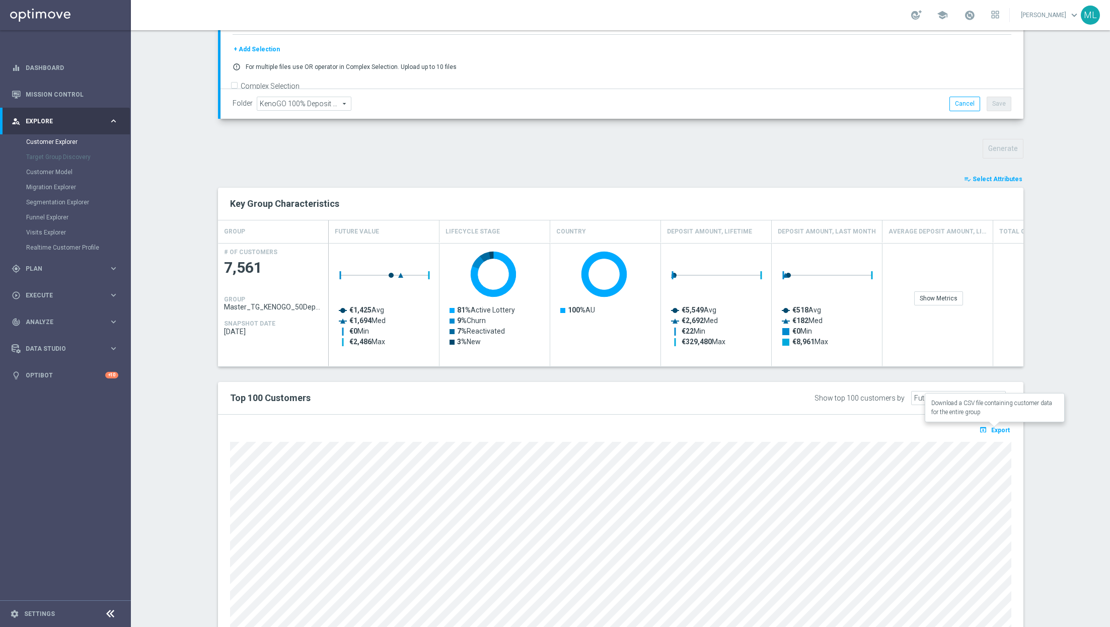
click at [996, 427] on span "Export" at bounding box center [1000, 430] width 19 height 7
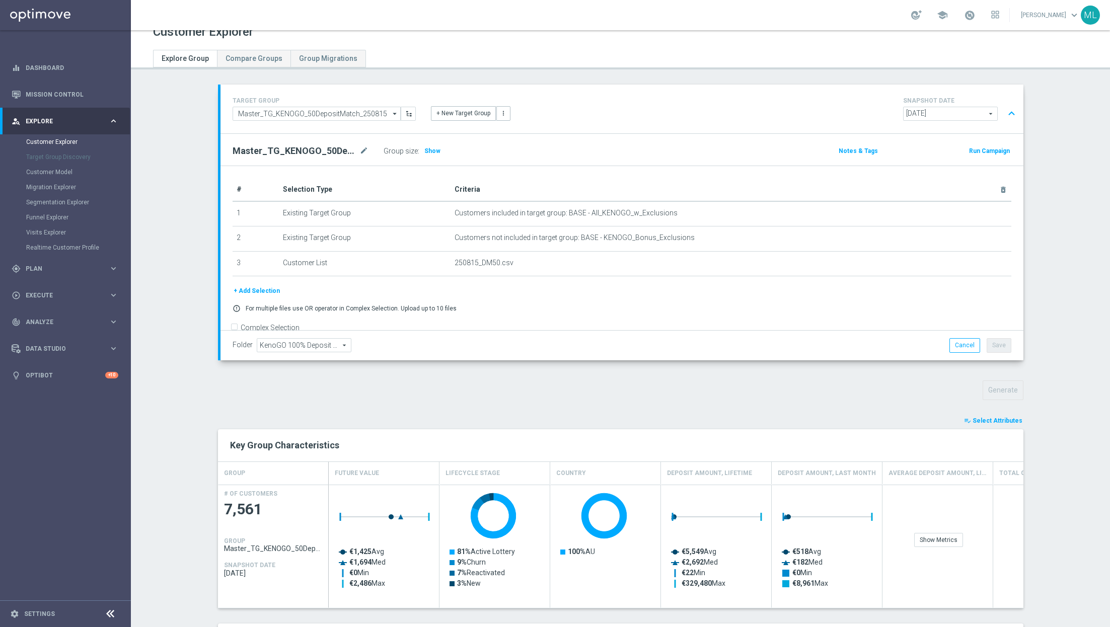
scroll to position [0, 0]
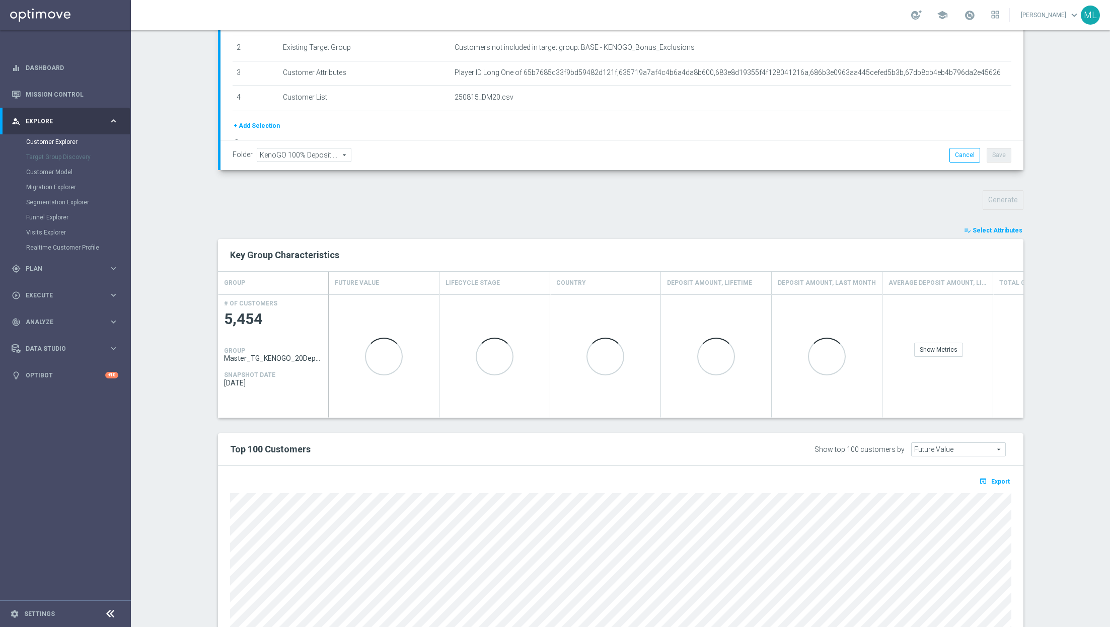
scroll to position [215, 0]
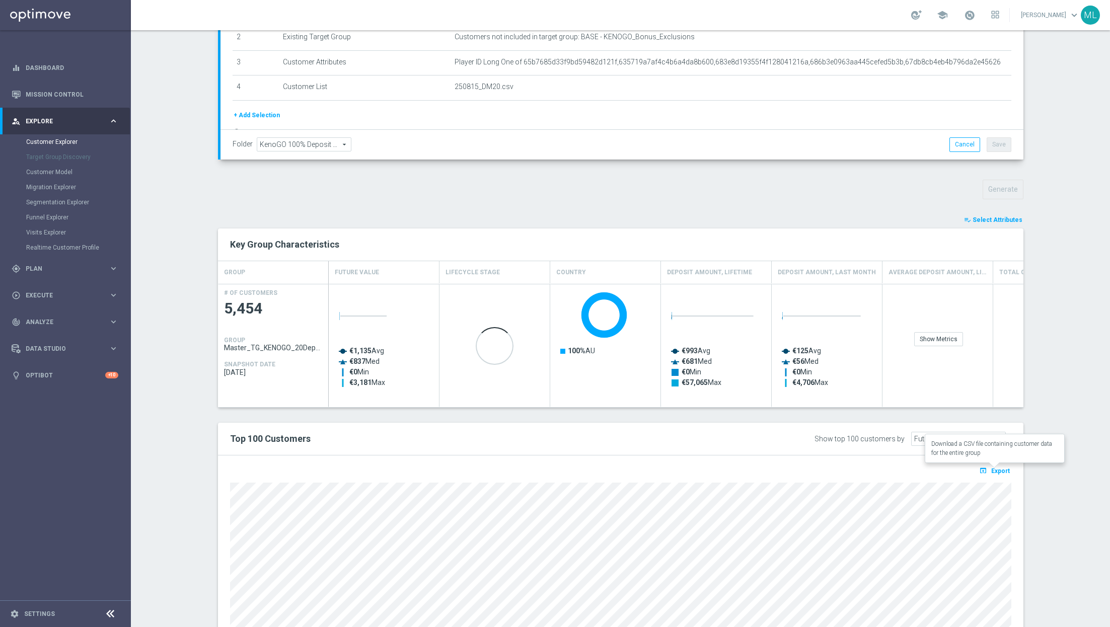
click at [990, 471] on button "open_in_browser Export" at bounding box center [995, 470] width 34 height 13
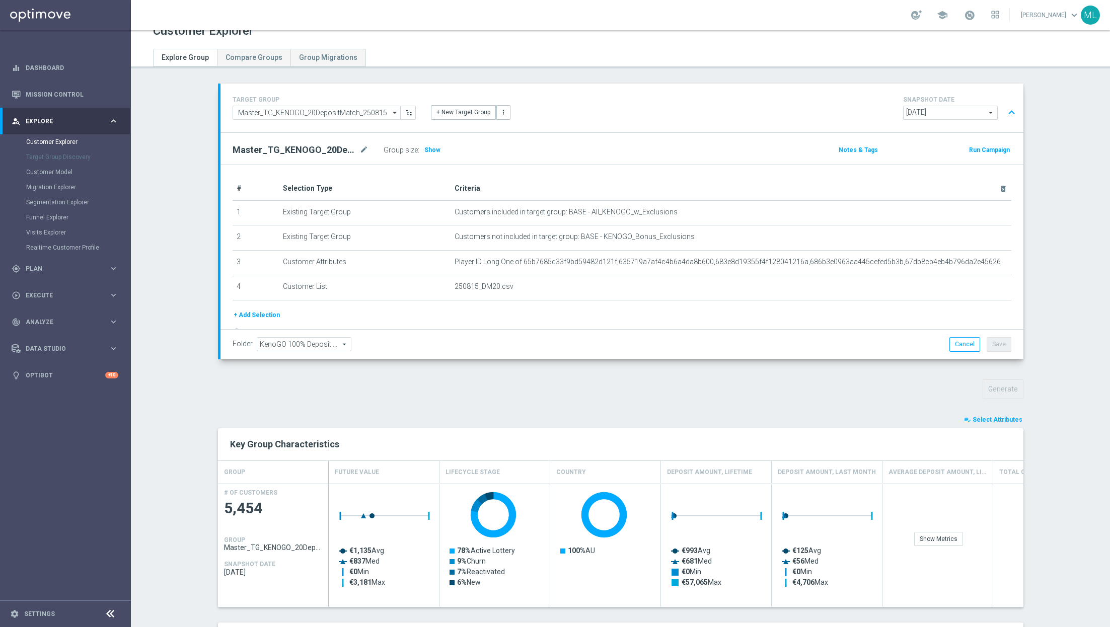
scroll to position [0, 0]
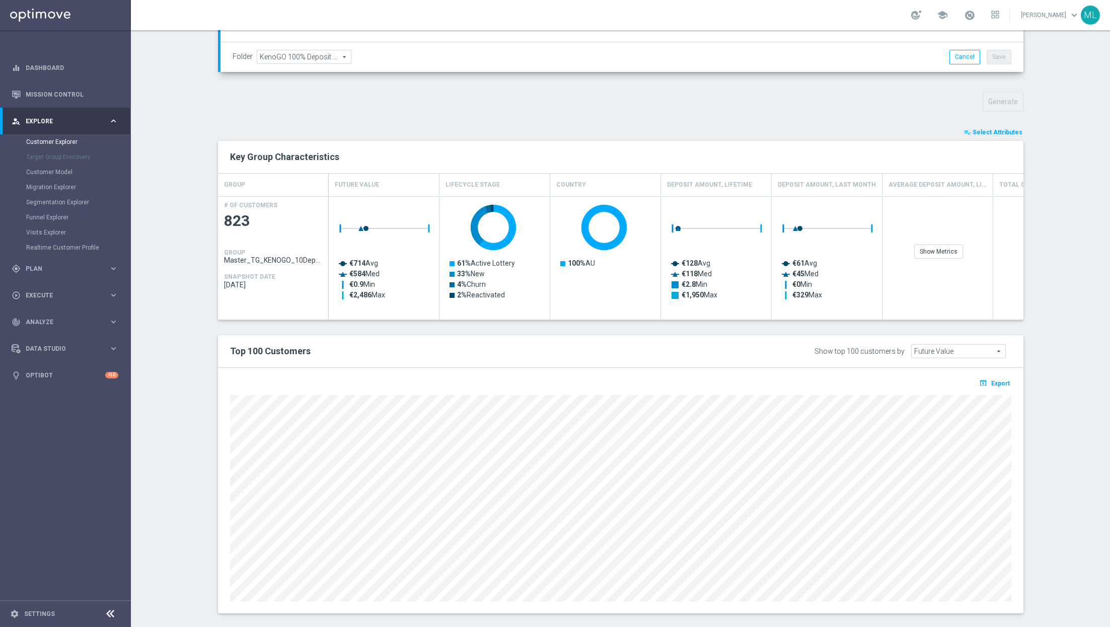
scroll to position [313, 0]
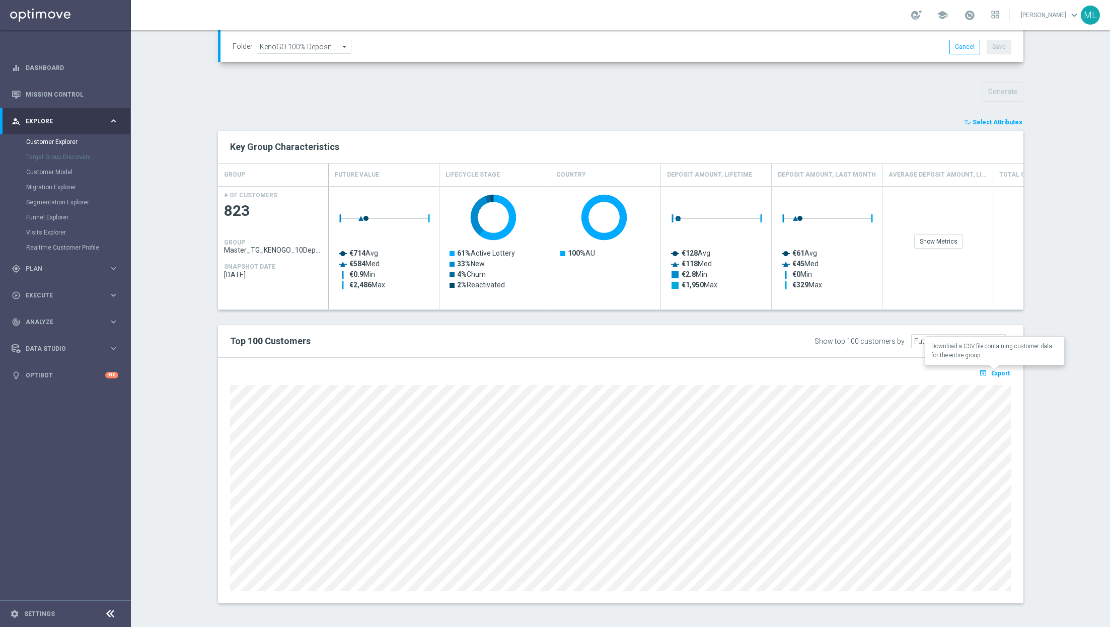
click at [1008, 371] on span "Export" at bounding box center [1000, 373] width 19 height 7
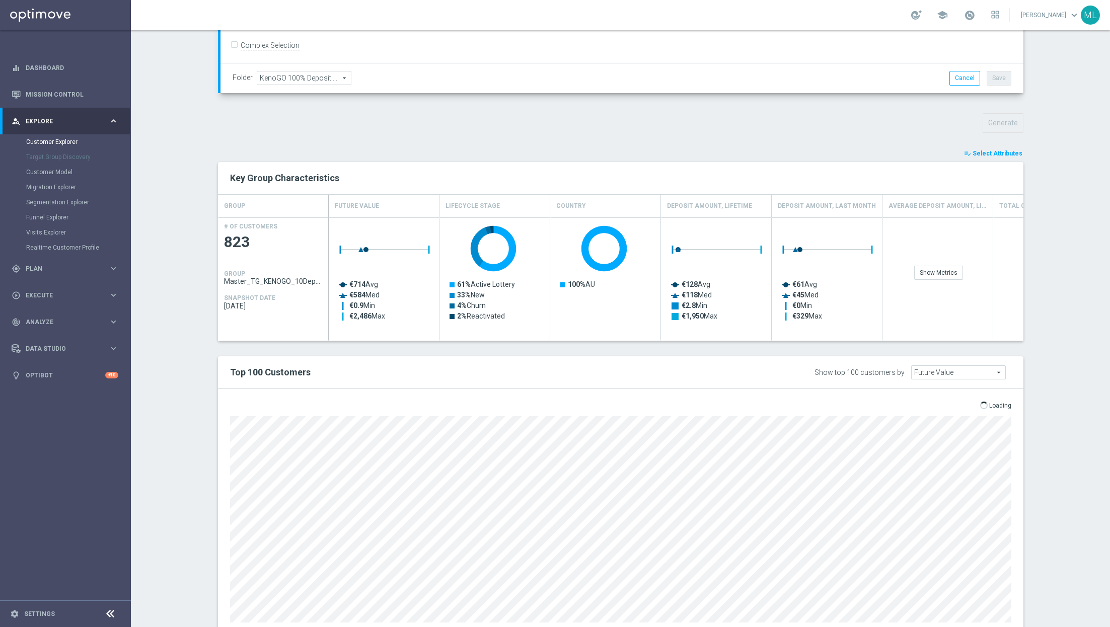
scroll to position [283, 0]
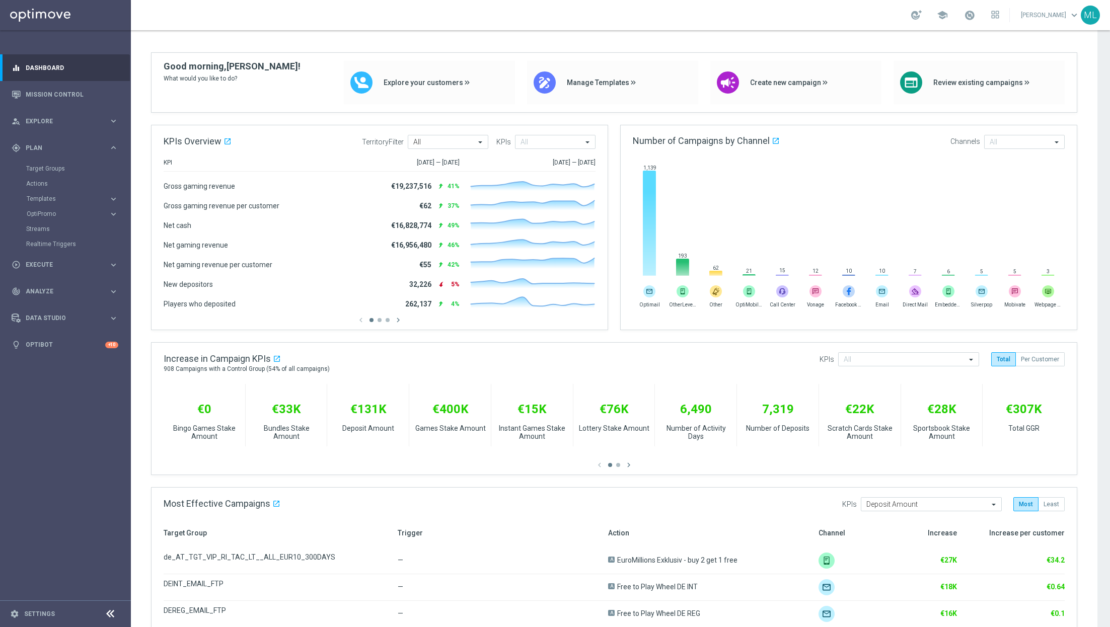
scroll to position [60, 0]
click at [38, 89] on link "Mission Control" at bounding box center [72, 94] width 93 height 27
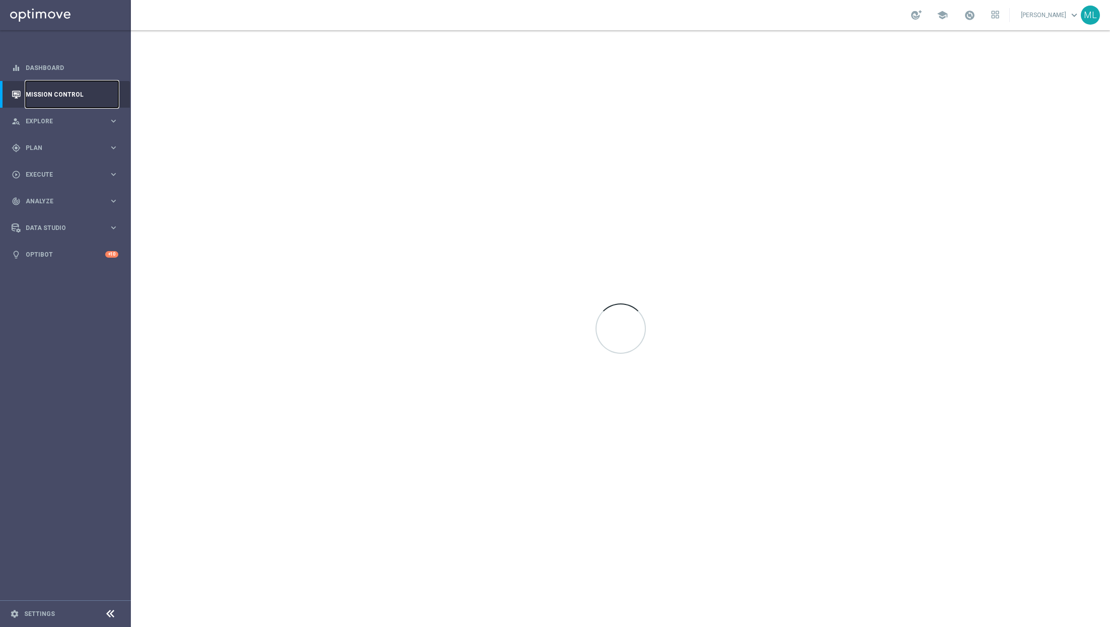
scroll to position [0, 0]
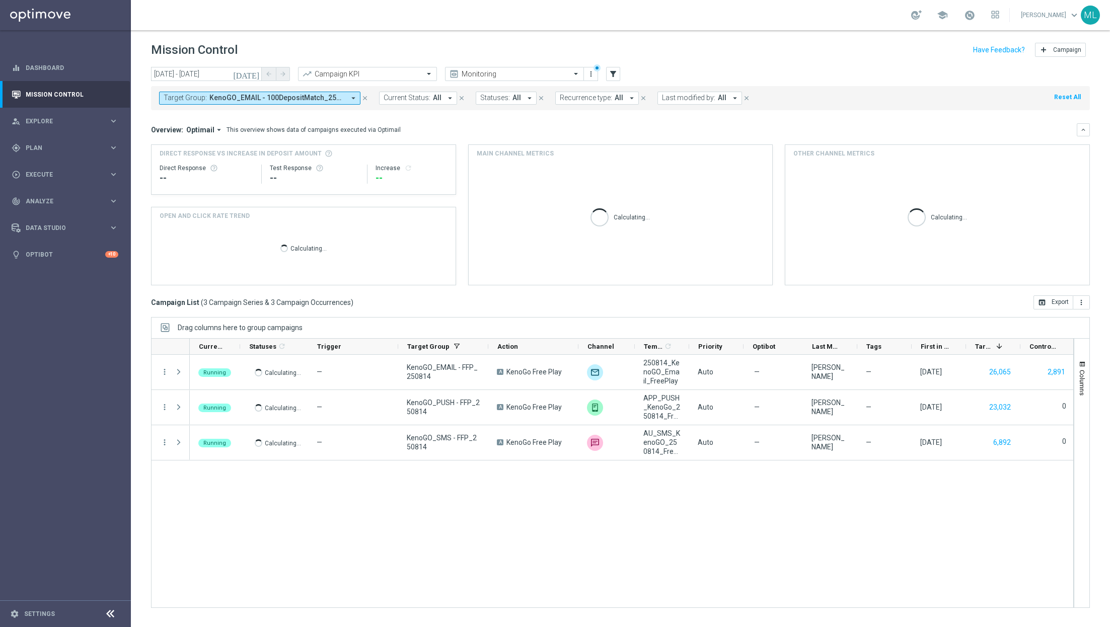
click at [256, 71] on icon "[DATE]" at bounding box center [246, 73] width 27 height 9
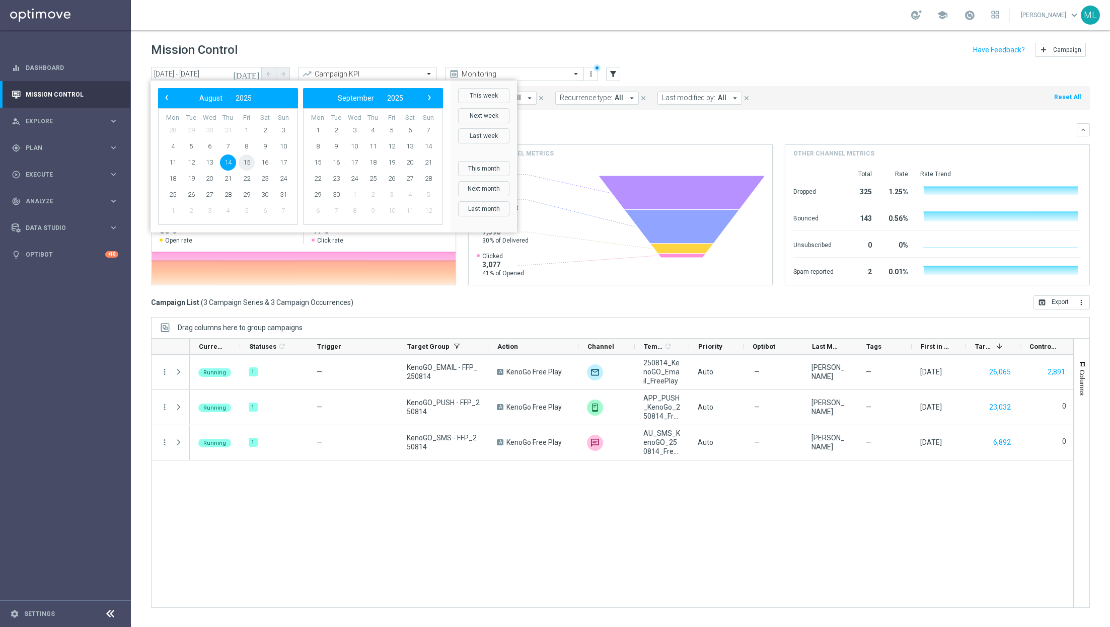
click at [246, 163] on span "15" at bounding box center [247, 163] width 16 height 16
click at [246, 159] on span "15" at bounding box center [247, 163] width 16 height 16
type input "15 Aug 2025 - 15 Aug 2025"
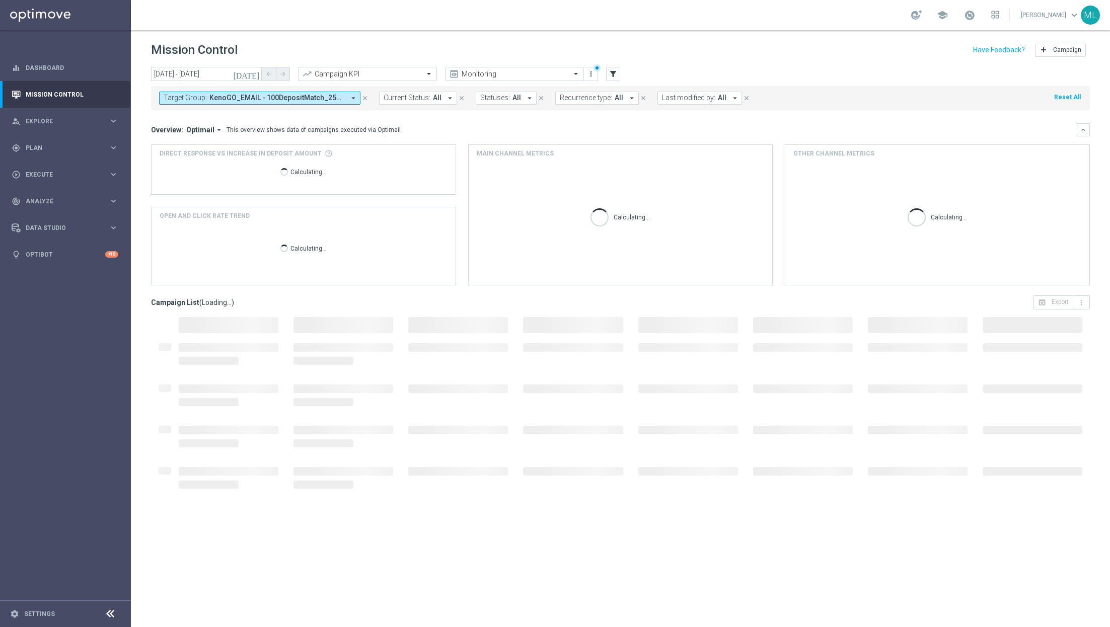
click at [287, 97] on span "KenoGO_EMAIL - 100DepositMatch_250813, KenoGO_EMAIL - 10DepositMatch_250813, Ke…" at bounding box center [276, 98] width 135 height 9
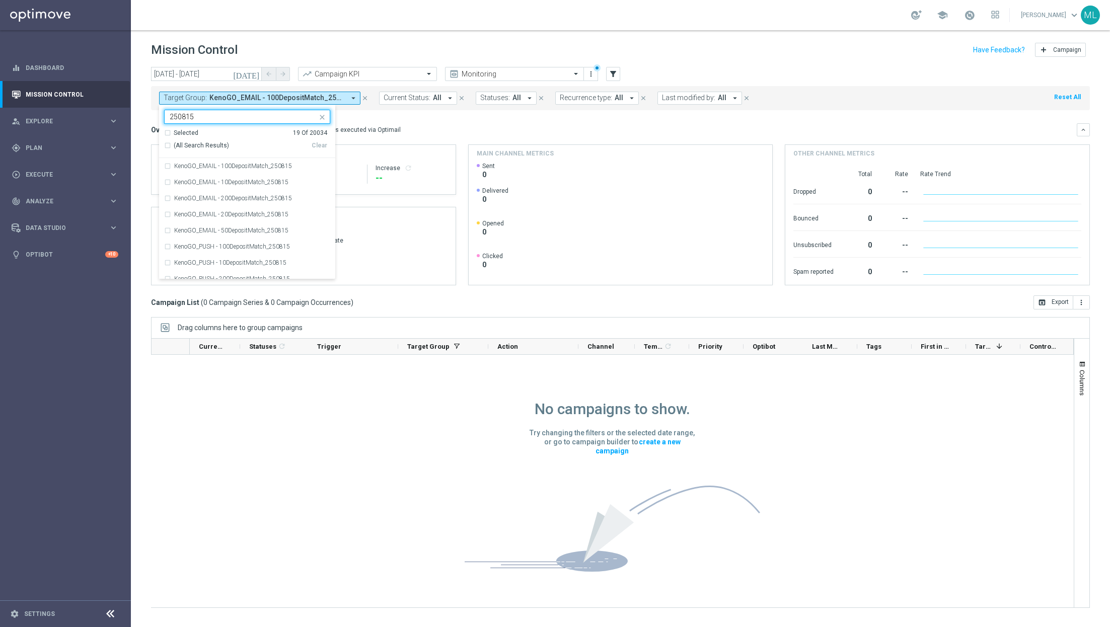
click at [260, 113] on input "250815" at bounding box center [244, 117] width 148 height 9
type input "250815"
click at [325, 114] on icon "close" at bounding box center [322, 117] width 8 height 8
click at [0, 0] on div "Clear" at bounding box center [0, 0] width 0 height 0
click at [261, 117] on input "text" at bounding box center [244, 117] width 148 height 9
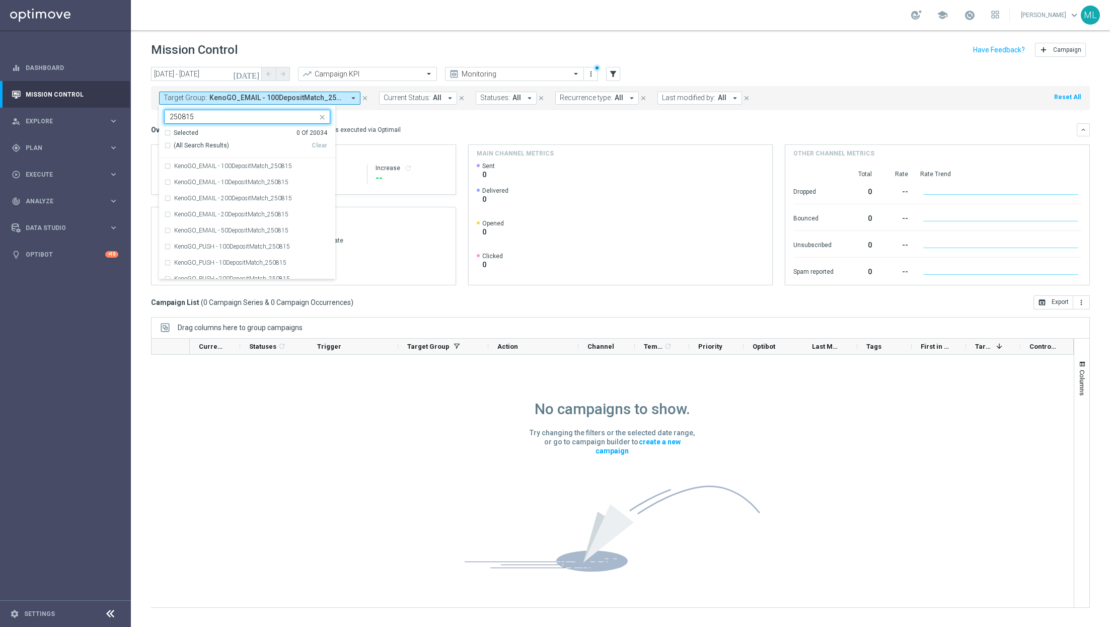
click at [167, 144] on div "(All Search Results)" at bounding box center [238, 145] width 148 height 9
type input "250815"
click at [375, 120] on mini-dashboard "Overview: Optimail arrow_drop_down This overview shows data of campaigns execut…" at bounding box center [620, 202] width 939 height 185
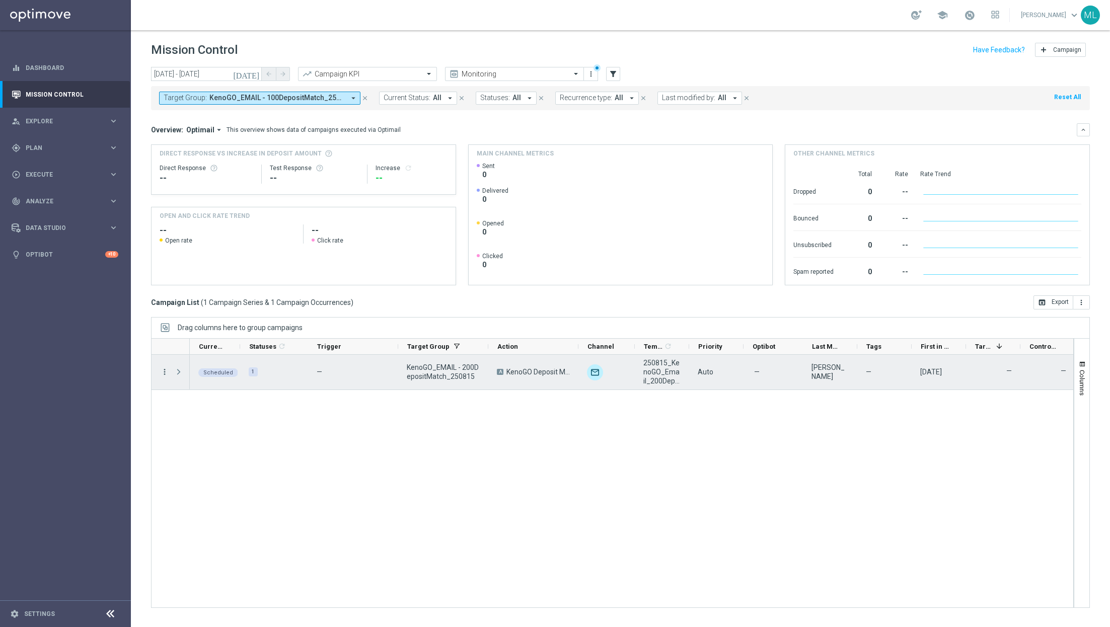
click at [164, 371] on icon "more_vert" at bounding box center [164, 372] width 9 height 9
click at [207, 486] on div "edit Edit" at bounding box center [225, 481] width 113 height 14
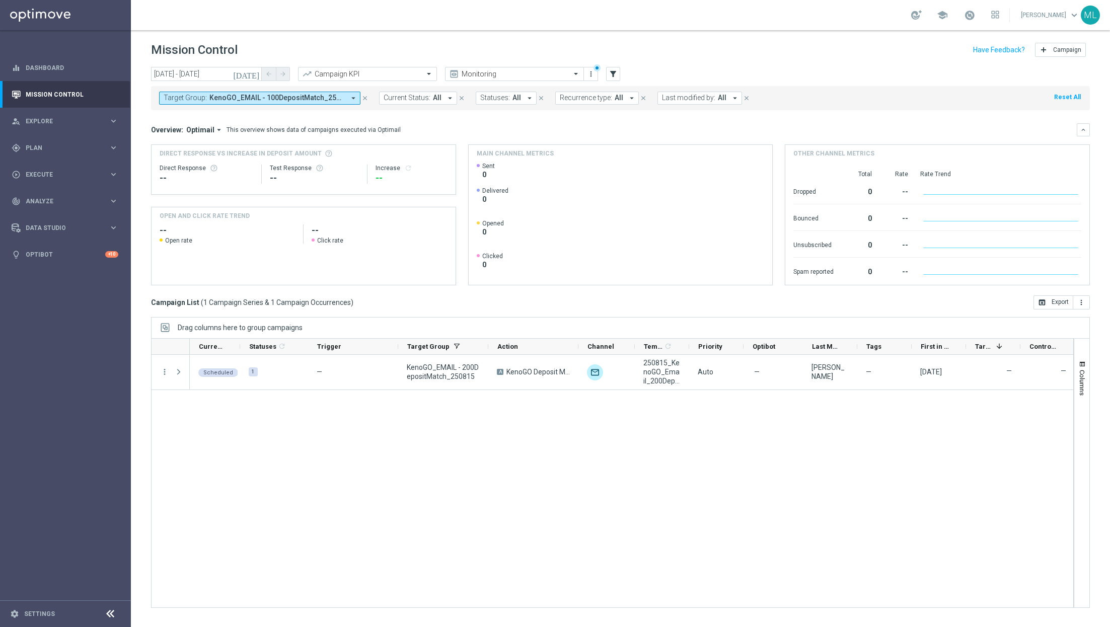
click at [301, 94] on span "KenoGO_EMAIL - 100DepositMatch_250815, KenoGO_EMAIL - 10DepositMatch_250815, Ke…" at bounding box center [276, 98] width 135 height 9
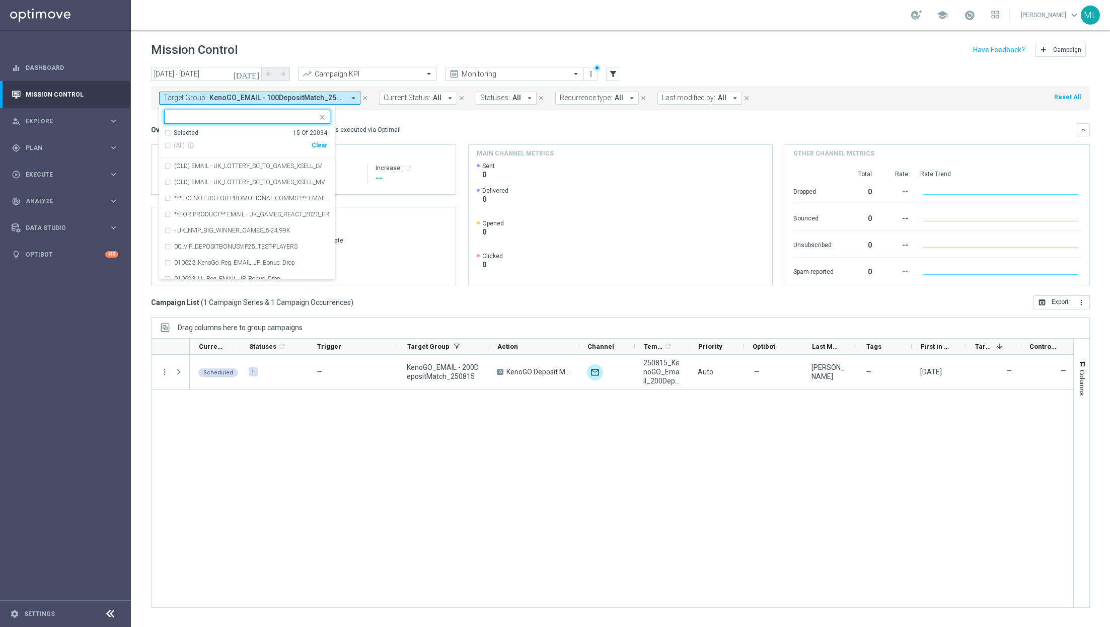
click at [0, 0] on div "Clear" at bounding box center [0, 0] width 0 height 0
click at [228, 115] on input "text" at bounding box center [244, 117] width 148 height 9
click at [169, 145] on div "(All Search Results)" at bounding box center [238, 145] width 148 height 9
type input "250815"
click at [395, 128] on div "Overview: Optimail arrow_drop_down This overview shows data of campaigns execut…" at bounding box center [614, 129] width 926 height 9
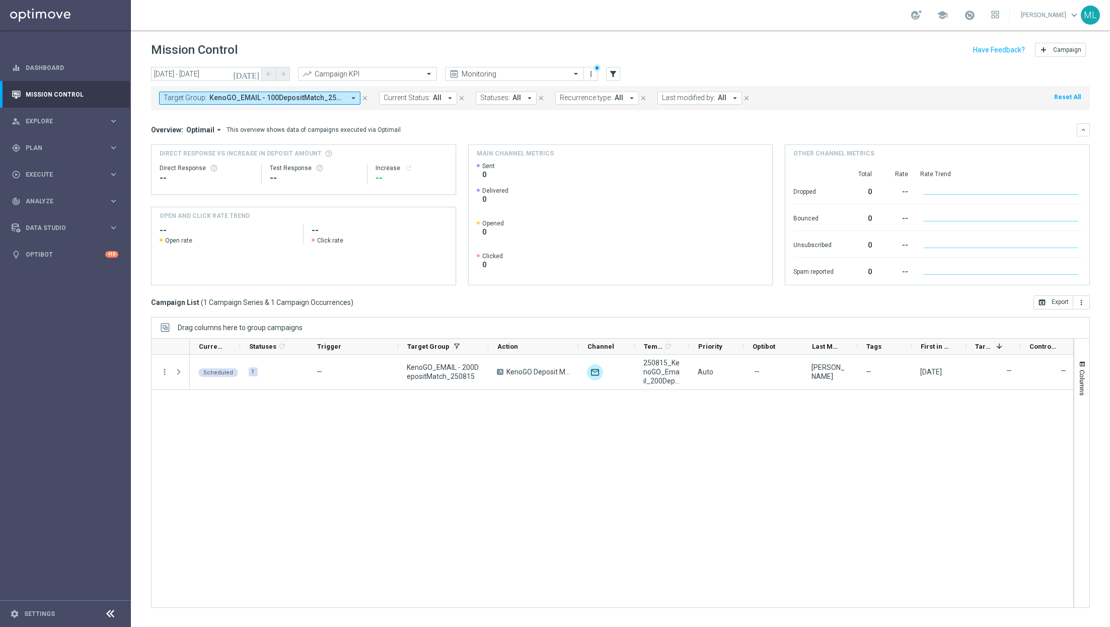
click at [336, 94] on span "KenoGO_EMAIL - 100DepositMatch_250815, KenoGO_EMAIL - 10DepositMatch_250815, Ke…" at bounding box center [276, 98] width 135 height 9
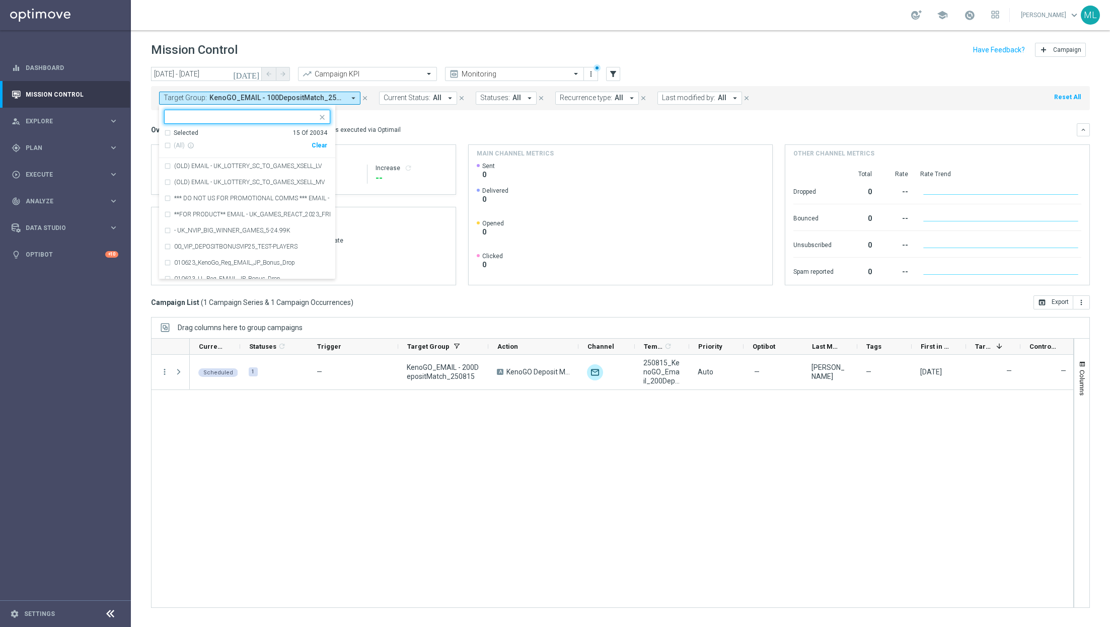
click at [0, 0] on div "Clear" at bounding box center [0, 0] width 0 height 0
click at [360, 129] on div "This overview shows data of campaigns executed via Optimail" at bounding box center [314, 129] width 174 height 9
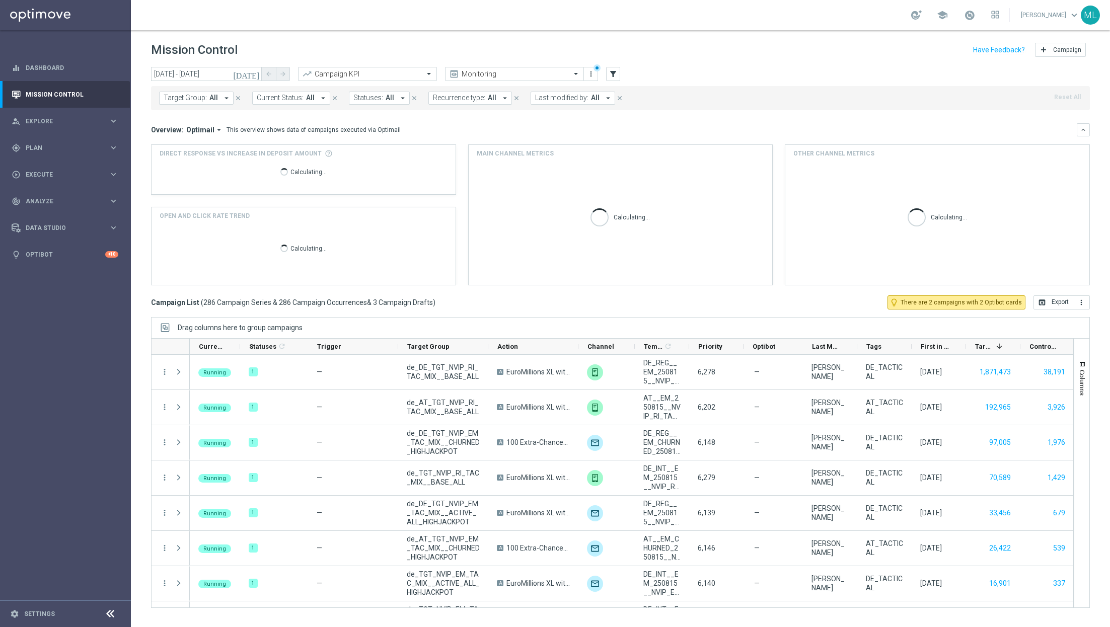
click at [222, 96] on icon "arrow_drop_down" at bounding box center [226, 98] width 9 height 9
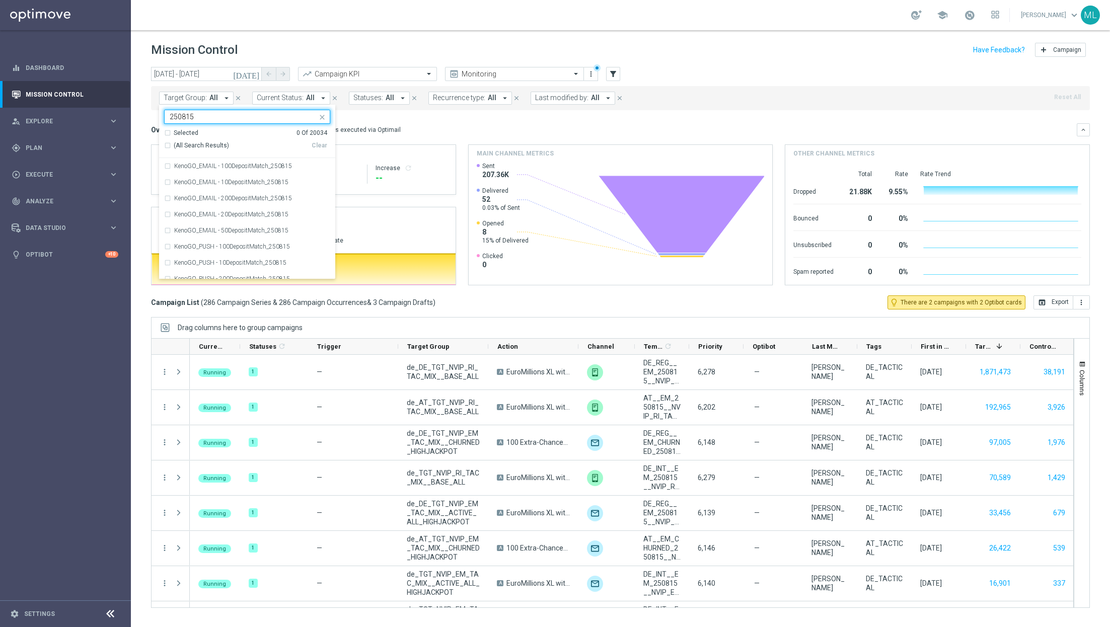
click at [168, 146] on div "(All Search Results)" at bounding box center [238, 145] width 148 height 9
type input "250815"
click at [401, 129] on div "Overview: Optimail arrow_drop_down This overview shows data of campaigns execut…" at bounding box center [614, 129] width 926 height 9
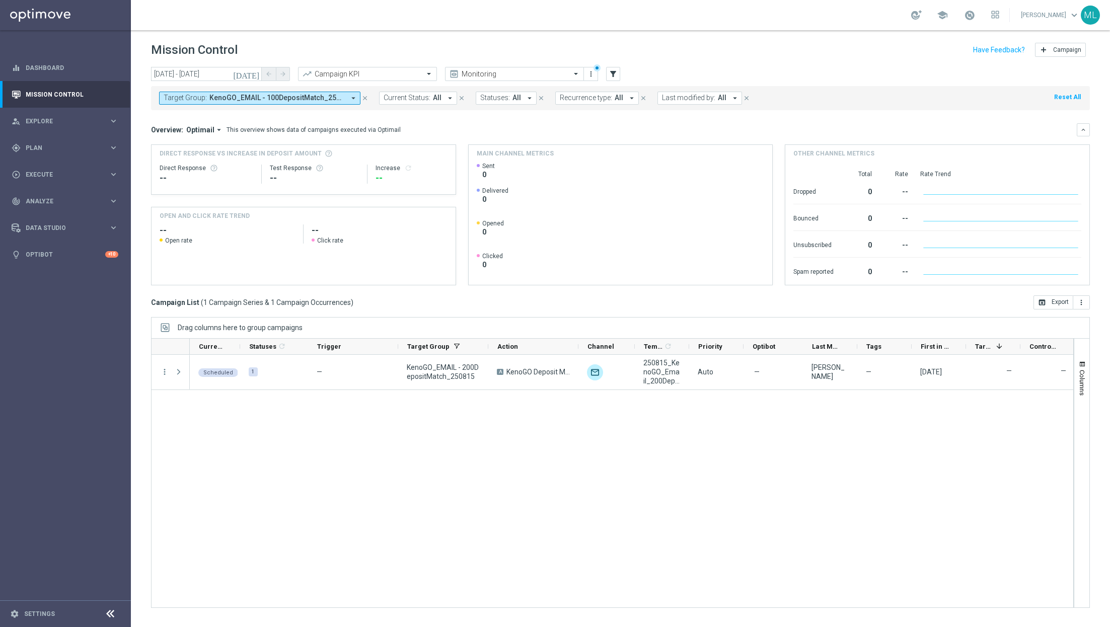
click at [344, 97] on span "KenoGO_EMAIL - 100DepositMatch_250815, KenoGO_EMAIL - 10DepositMatch_250815, Ke…" at bounding box center [276, 98] width 135 height 9
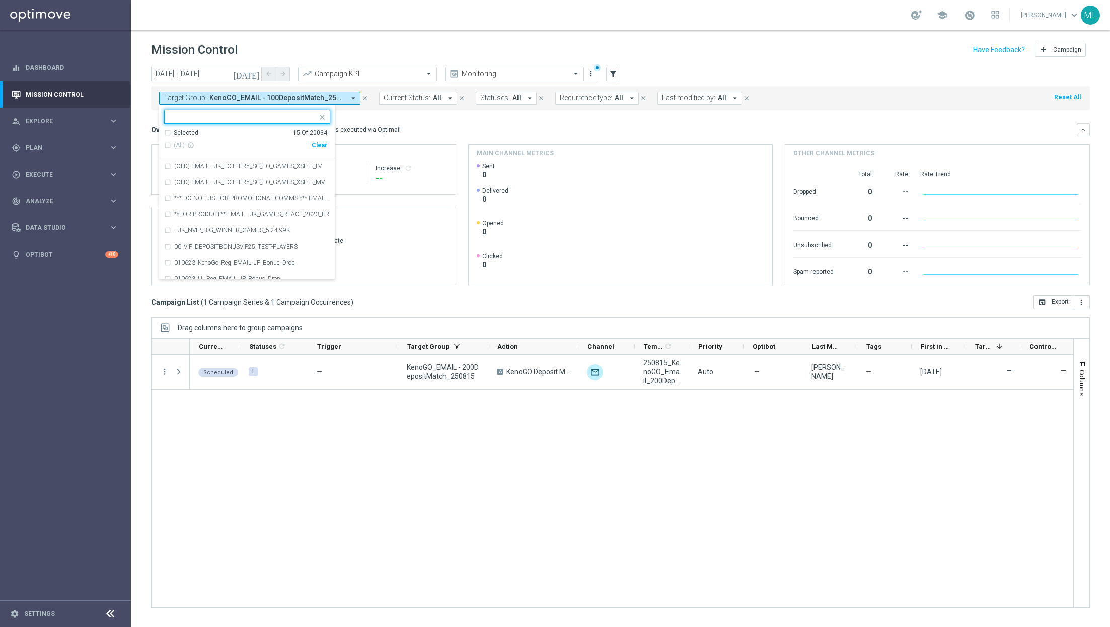
click at [0, 0] on div "Clear" at bounding box center [0, 0] width 0 height 0
click at [251, 112] on div at bounding box center [241, 116] width 153 height 13
click at [168, 142] on div "(All Search Results)" at bounding box center [238, 145] width 148 height 9
type input "250815"
click at [378, 133] on div "This overview shows data of campaigns executed via Optimail" at bounding box center [314, 129] width 174 height 9
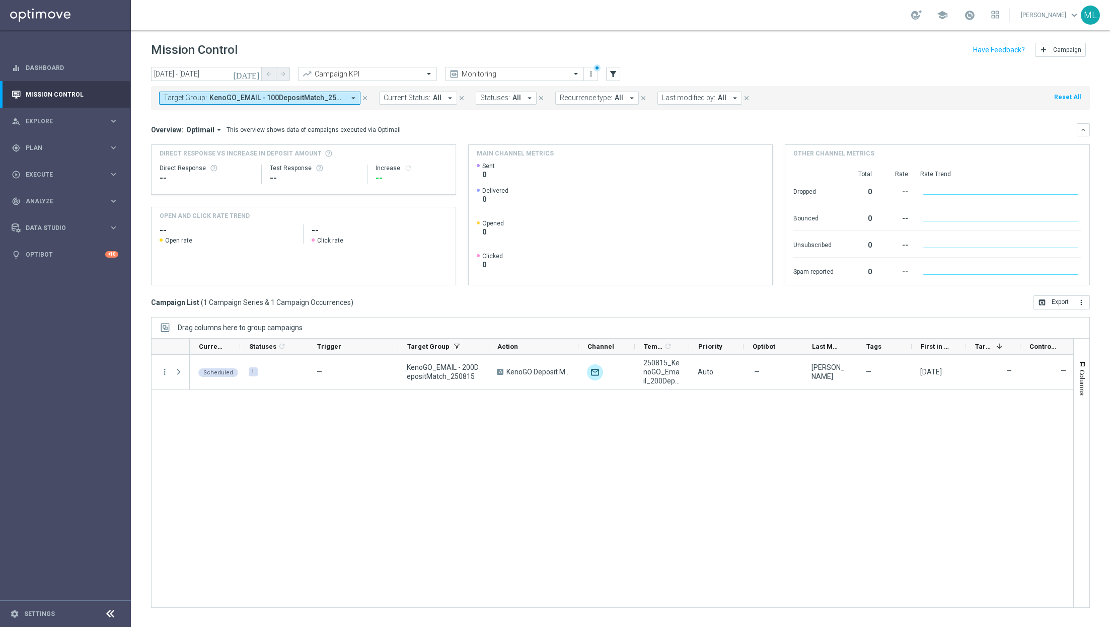
click at [378, 133] on div "This overview shows data of campaigns executed via Optimail" at bounding box center [314, 129] width 174 height 9
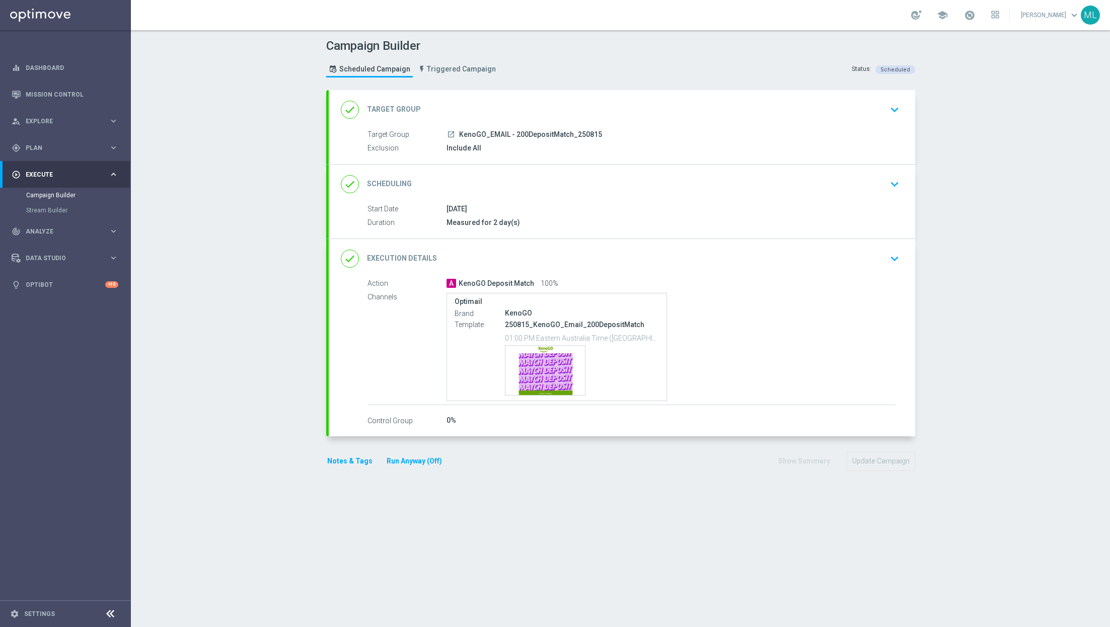
click at [418, 458] on button "Run Anyway (Off)" at bounding box center [414, 461] width 57 height 13
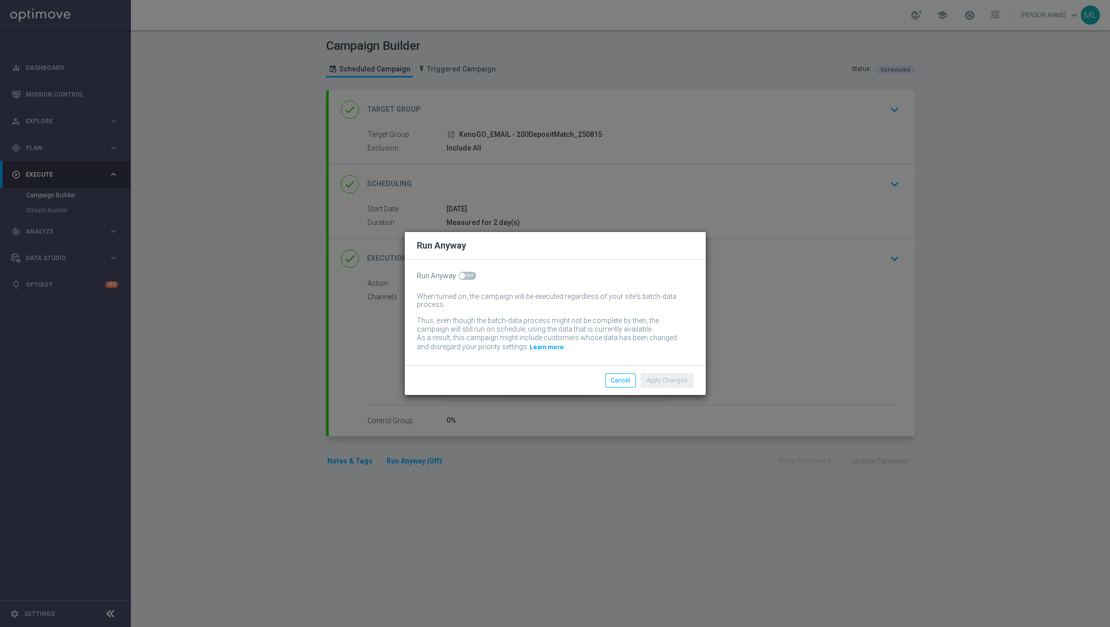
click at [468, 278] on span at bounding box center [468, 276] width 18 height 8
click at [468, 278] on input "checkbox" at bounding box center [468, 276] width 18 height 8
checkbox input "true"
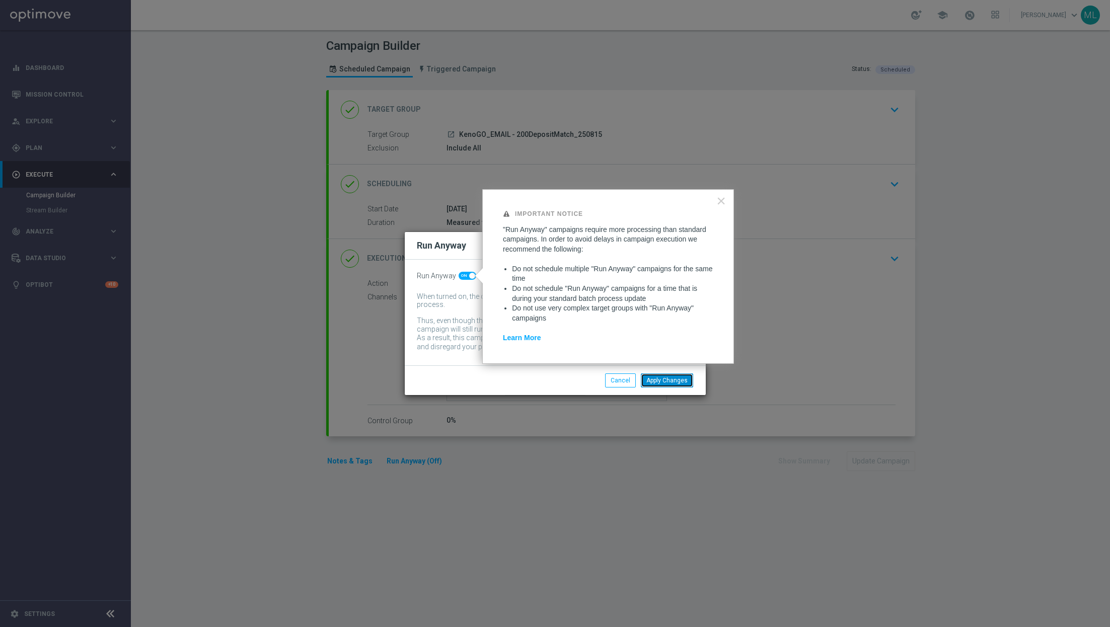
click at [664, 387] on button "Apply Changes" at bounding box center [667, 381] width 52 height 14
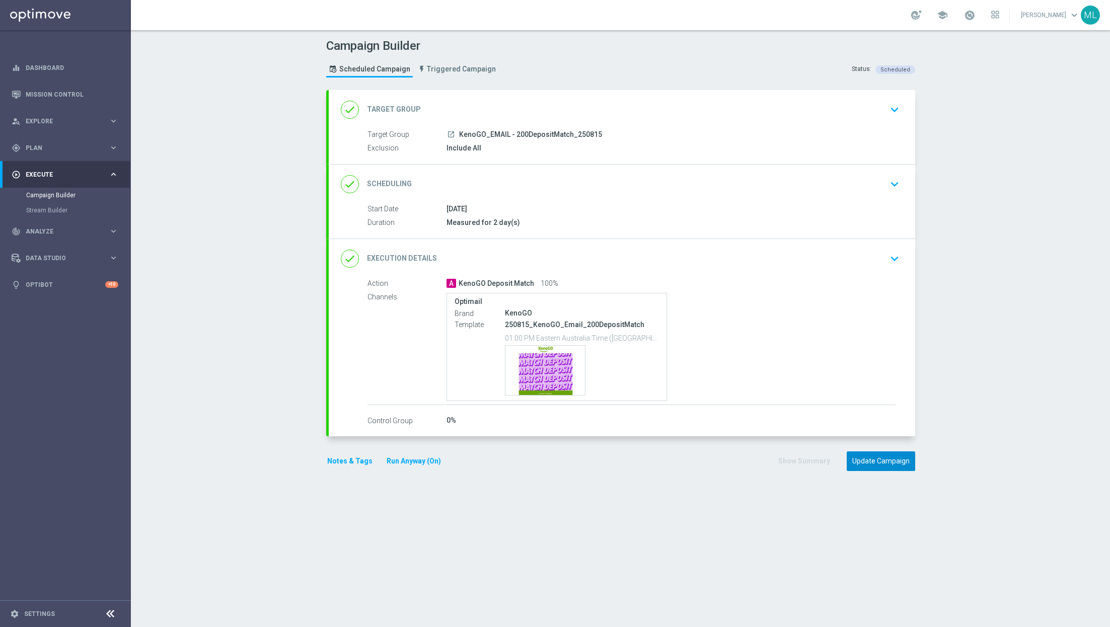
click at [872, 460] on button "Update Campaign" at bounding box center [881, 462] width 68 height 20
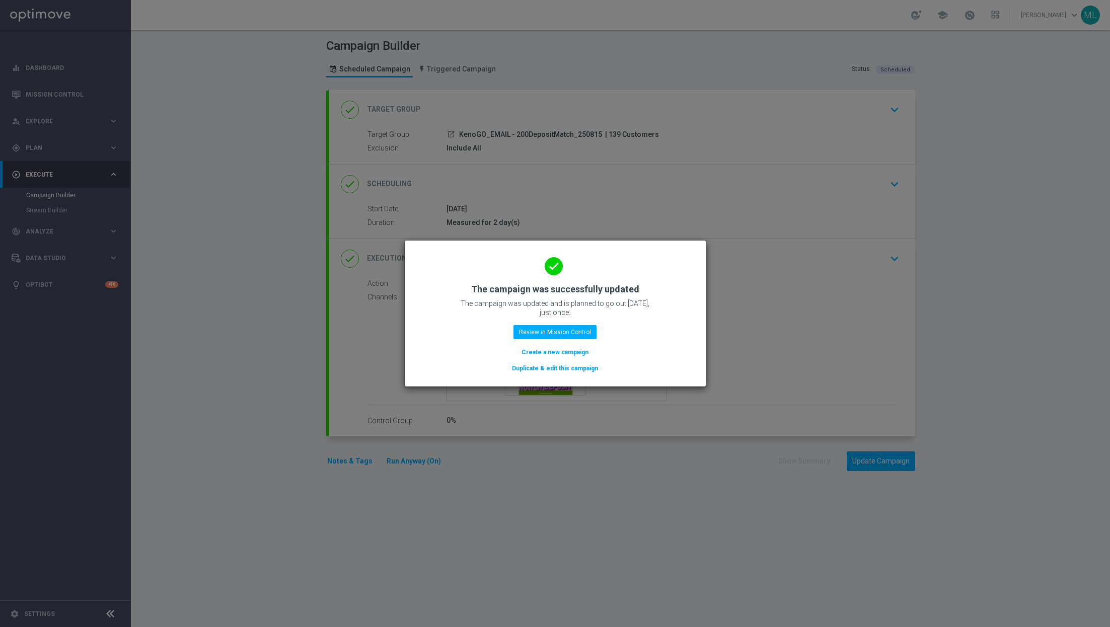
click at [554, 368] on button "Duplicate & edit this campaign" at bounding box center [555, 368] width 88 height 11
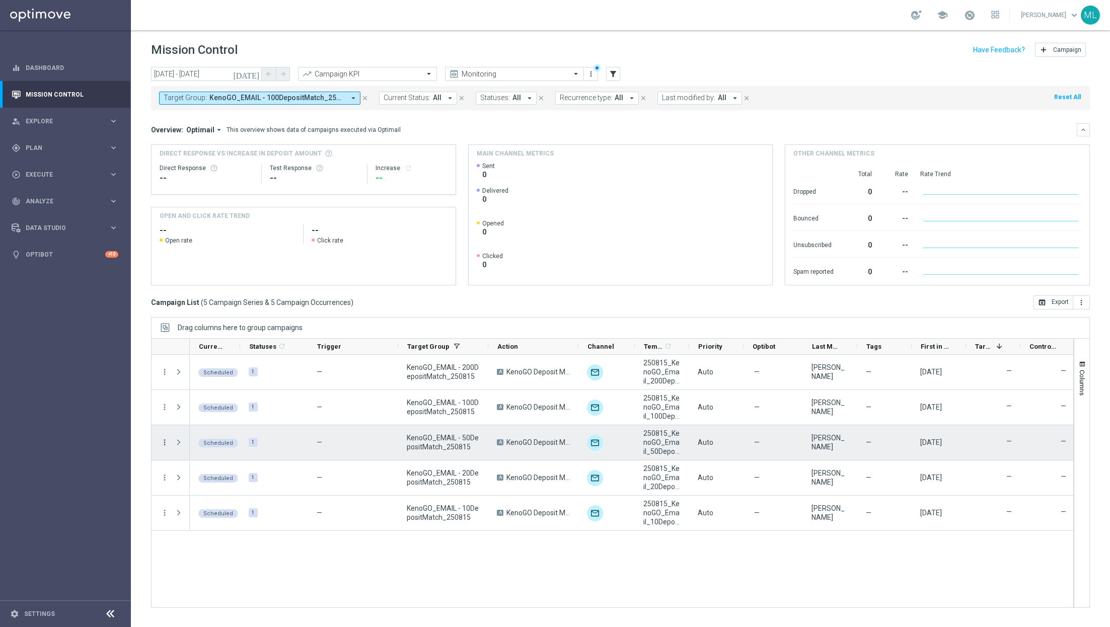
click at [163, 441] on icon "more_vert" at bounding box center [164, 442] width 9 height 9
click at [198, 550] on div "Edit" at bounding box center [231, 551] width 94 height 7
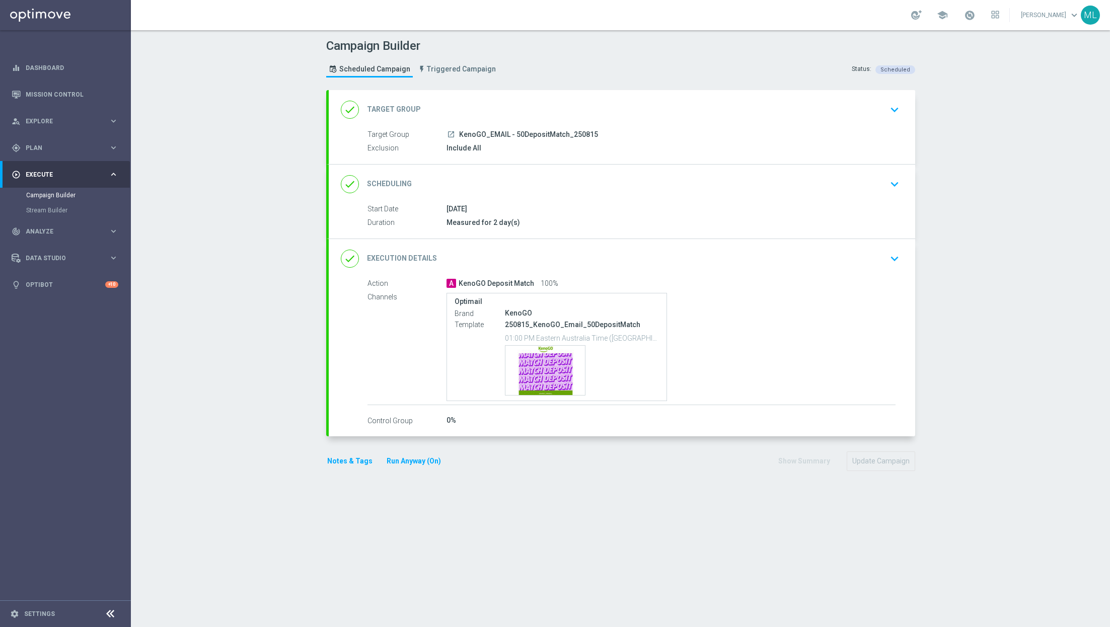
click at [892, 256] on icon "keyboard_arrow_down" at bounding box center [894, 258] width 15 height 15
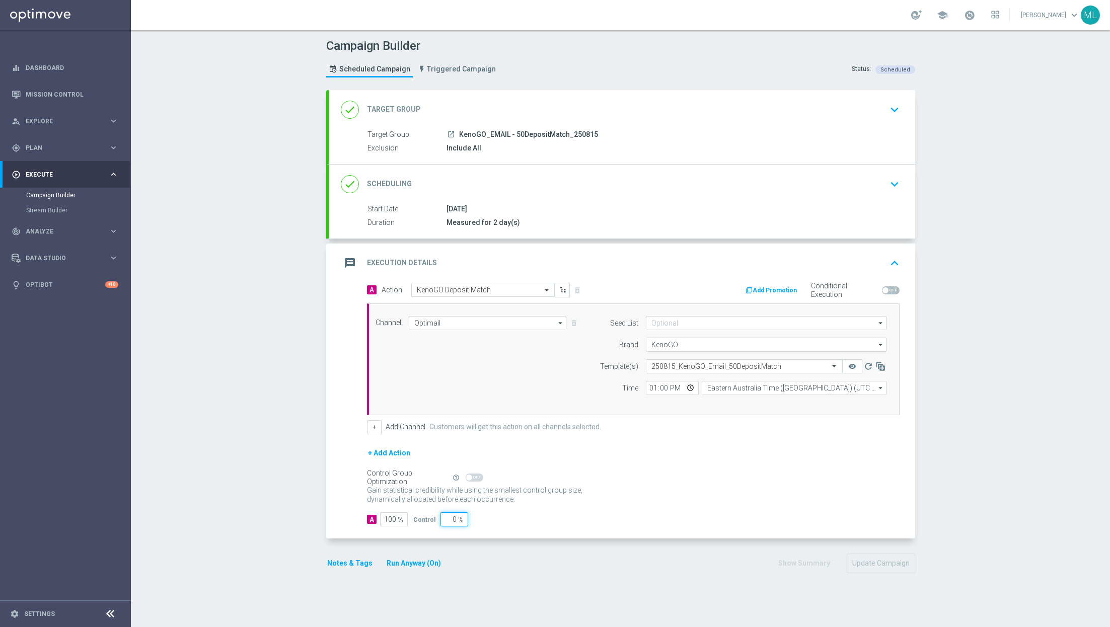
drag, startPoint x: 453, startPoint y: 517, endPoint x: 437, endPoint y: 517, distance: 15.6
click at [441, 517] on input "0" at bounding box center [455, 519] width 28 height 14
type input "1"
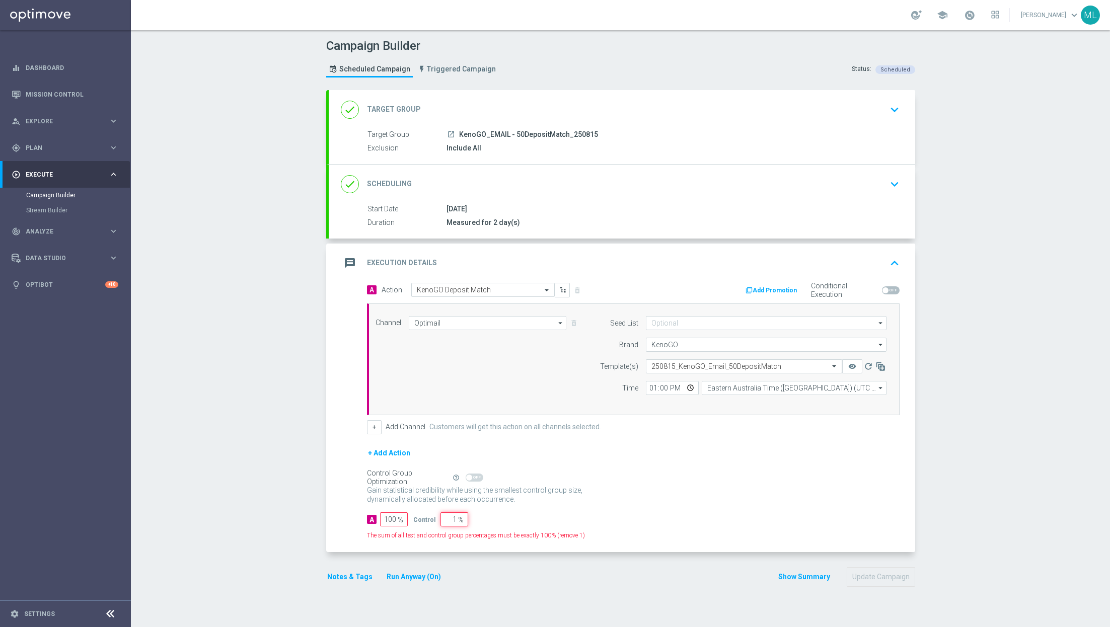
type input "99"
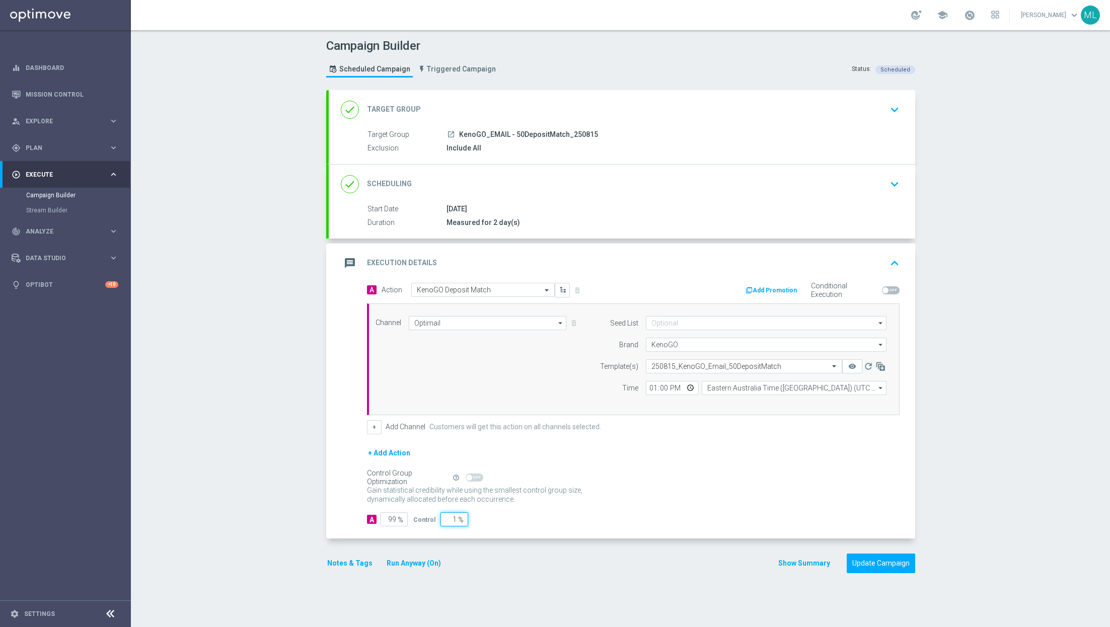
type input "10"
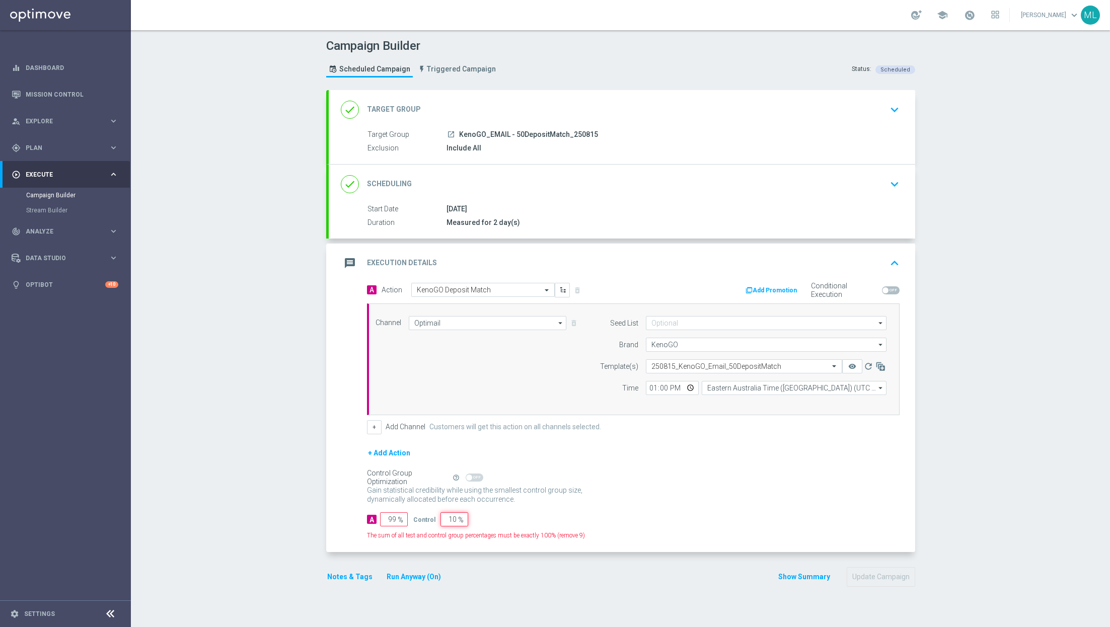
type input "90"
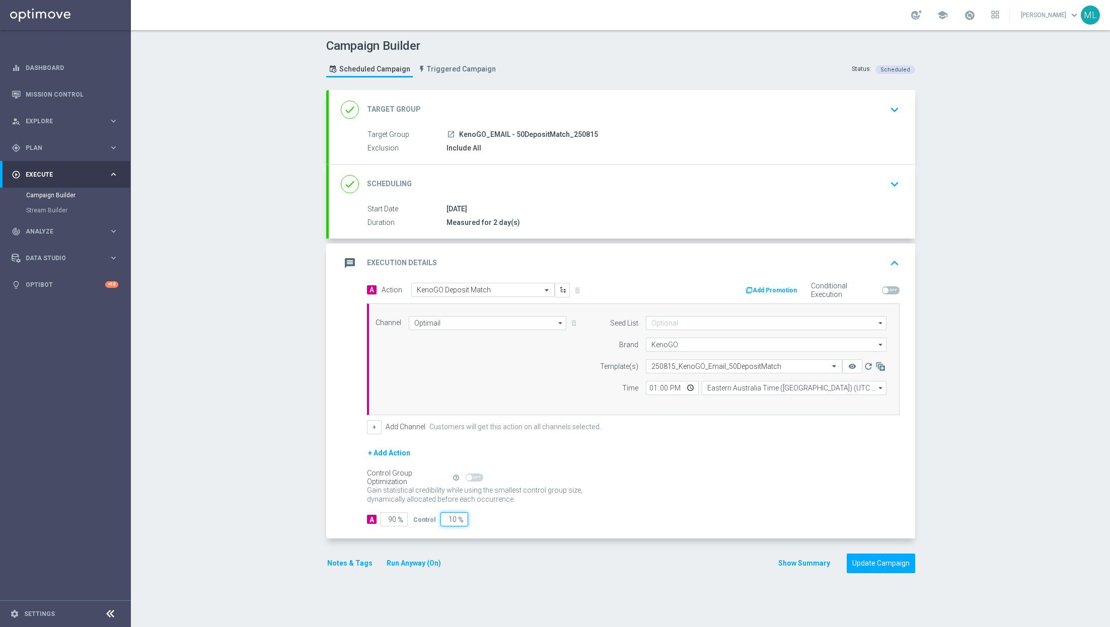
type input "10"
click at [672, 494] on div "Gain statistical credibility while using the smallest control group size, dynam…" at bounding box center [633, 495] width 533 height 24
click at [889, 114] on icon "keyboard_arrow_down" at bounding box center [894, 109] width 15 height 15
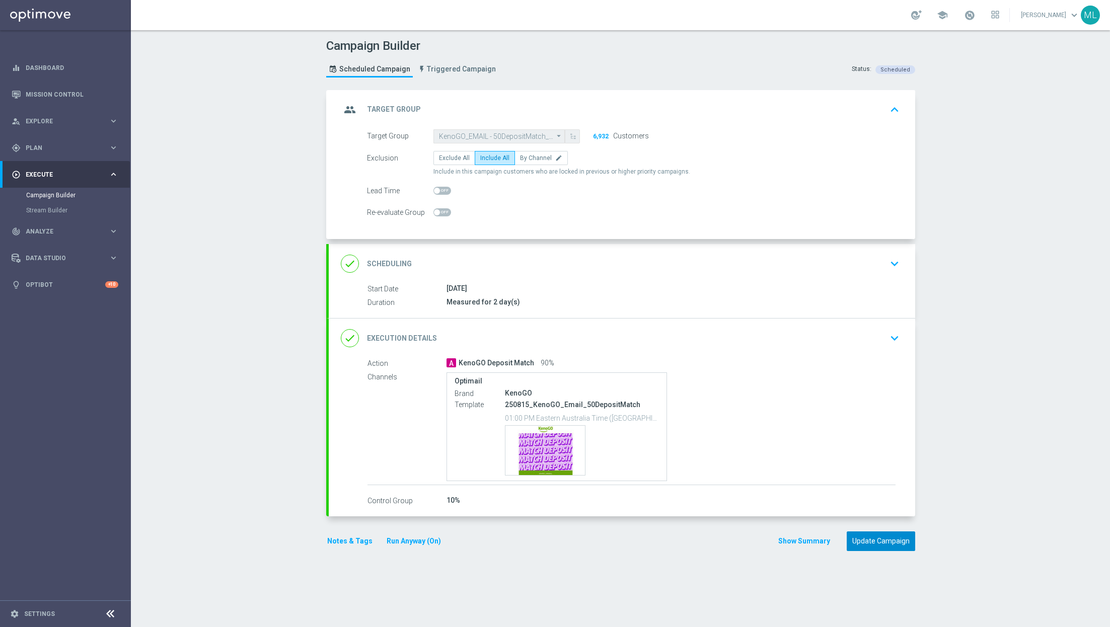
click at [866, 540] on button "Update Campaign" at bounding box center [881, 542] width 68 height 20
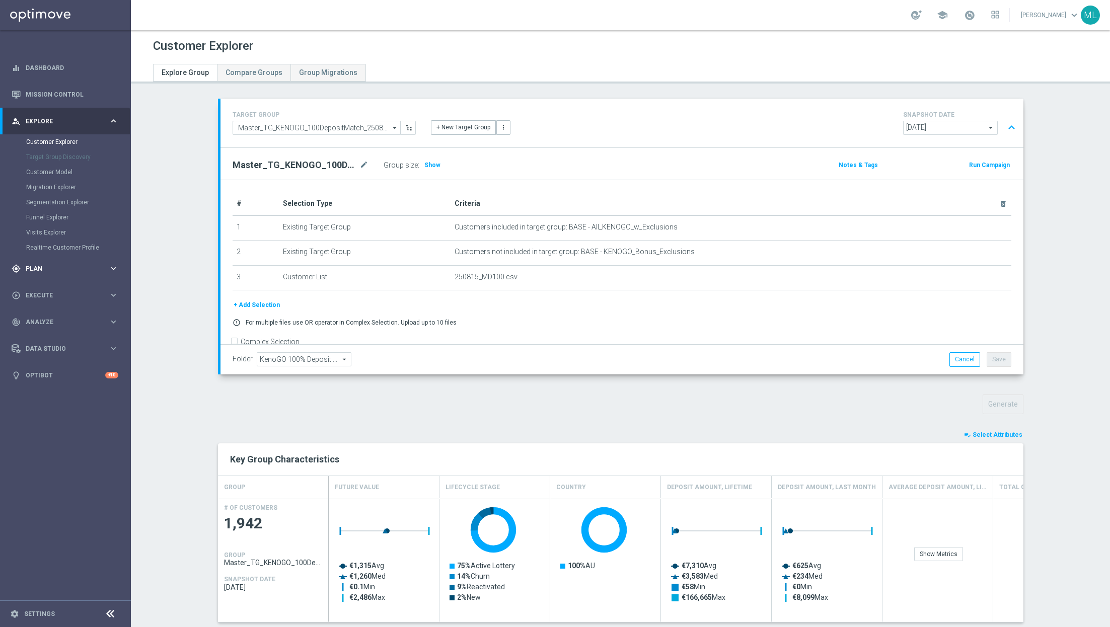
click at [96, 269] on span "Plan" at bounding box center [67, 269] width 83 height 6
click at [38, 166] on link "Target Groups" at bounding box center [65, 169] width 79 height 8
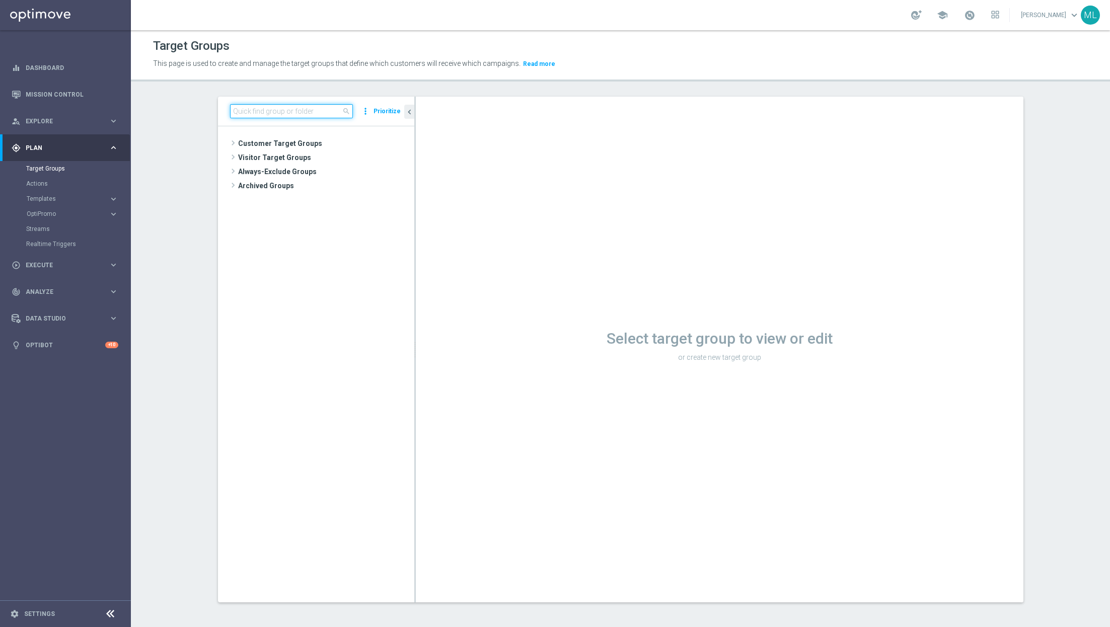
click at [252, 110] on input at bounding box center [291, 111] width 123 height 14
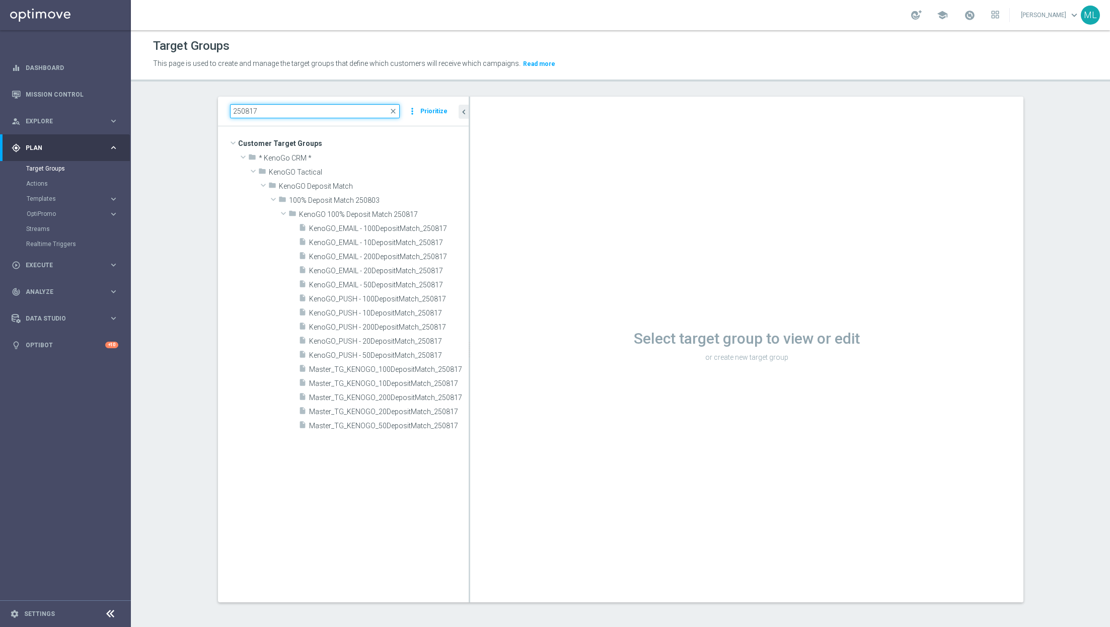
drag, startPoint x: 415, startPoint y: 307, endPoint x: 469, endPoint y: 323, distance: 56.9
click at [469, 323] on as-split "250817 close more_vert Prioritize Customer Target Groups library_add create_new…" at bounding box center [620, 350] width 805 height 506
type input "250817"
click at [464, 398] on icon "more_vert" at bounding box center [463, 398] width 8 height 8
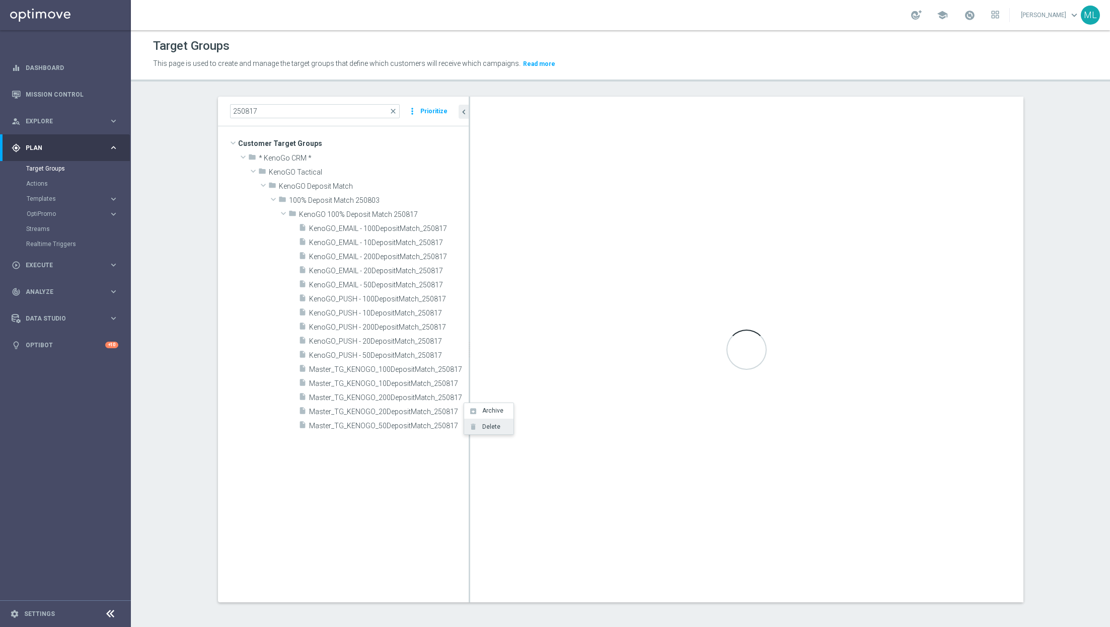
click at [479, 428] on span "Delete" at bounding box center [490, 426] width 22 height 7
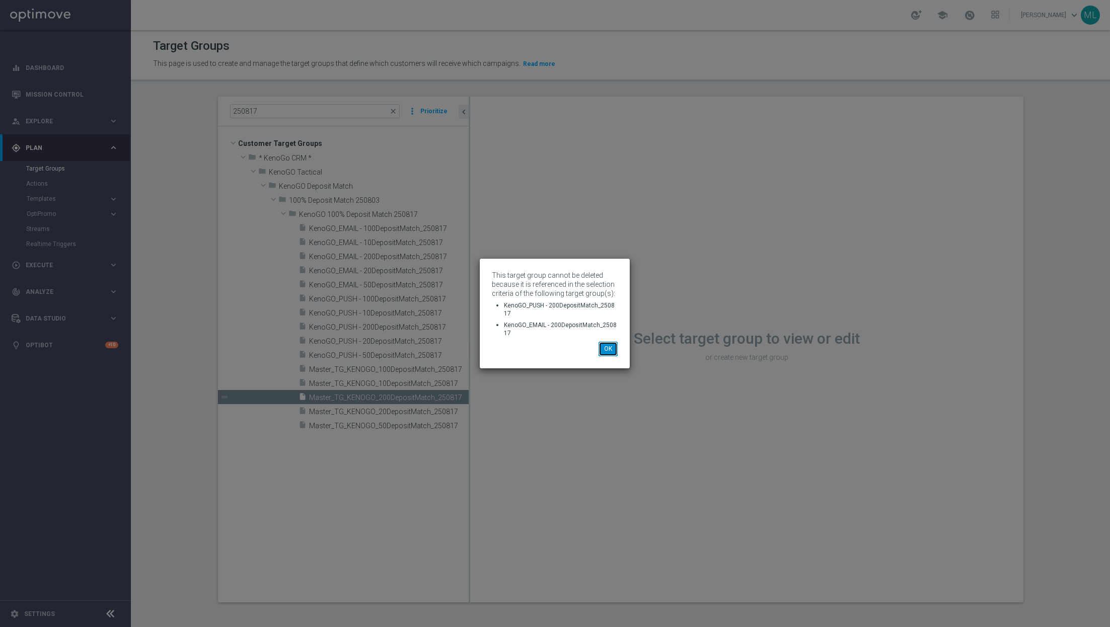
click at [608, 349] on button "OK" at bounding box center [608, 349] width 19 height 14
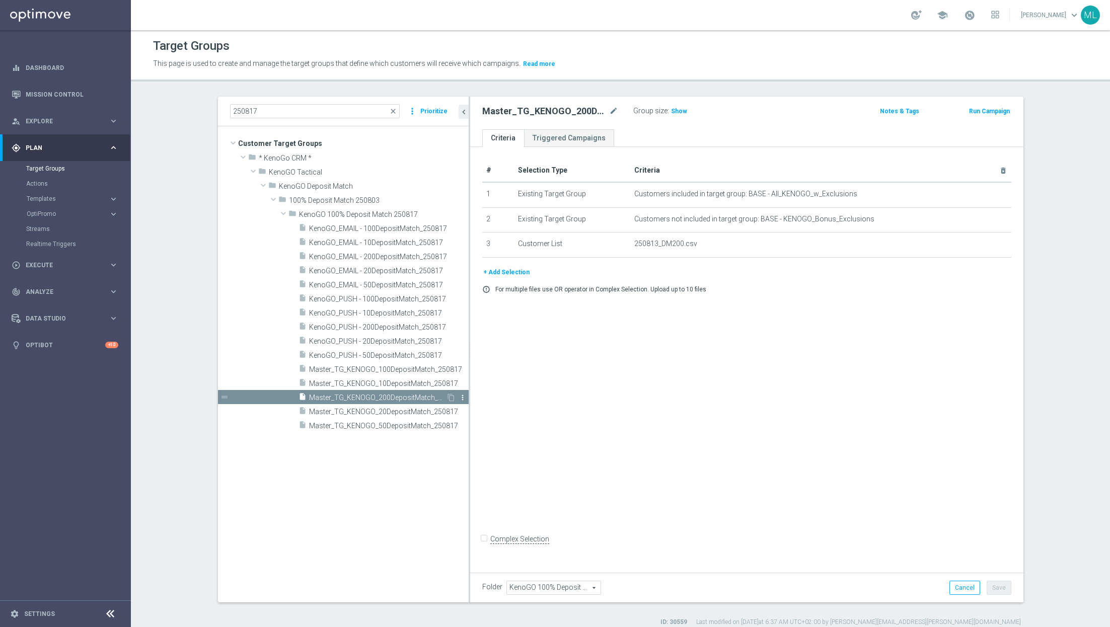
click at [463, 397] on icon "more_vert" at bounding box center [463, 398] width 8 height 8
click at [478, 426] on span "Delete" at bounding box center [489, 426] width 22 height 7
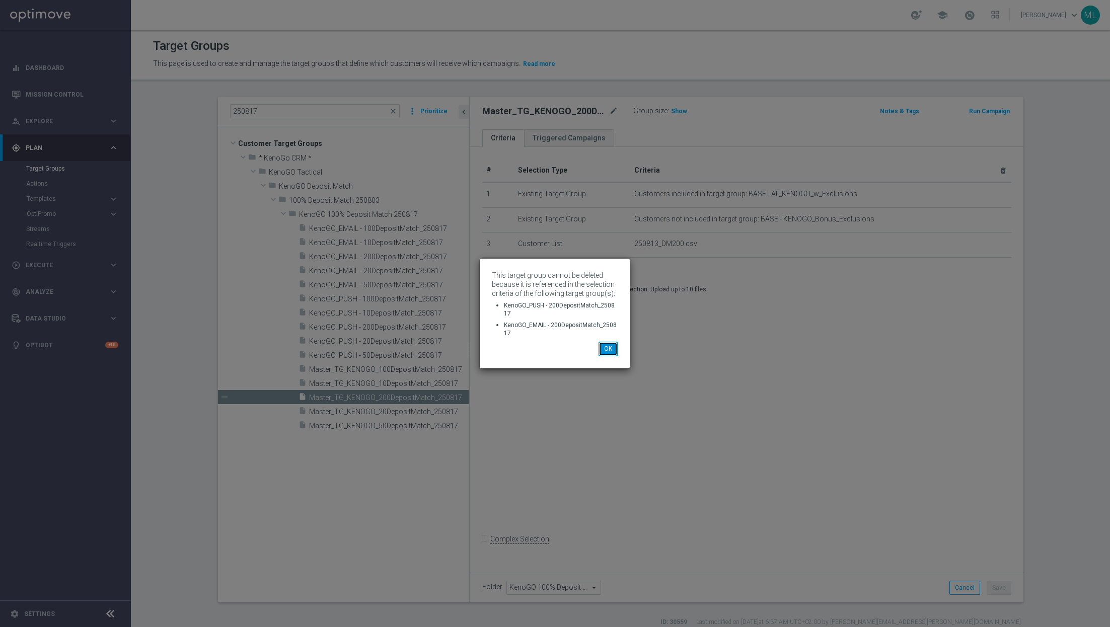
click at [612, 348] on button "OK" at bounding box center [608, 349] width 19 height 14
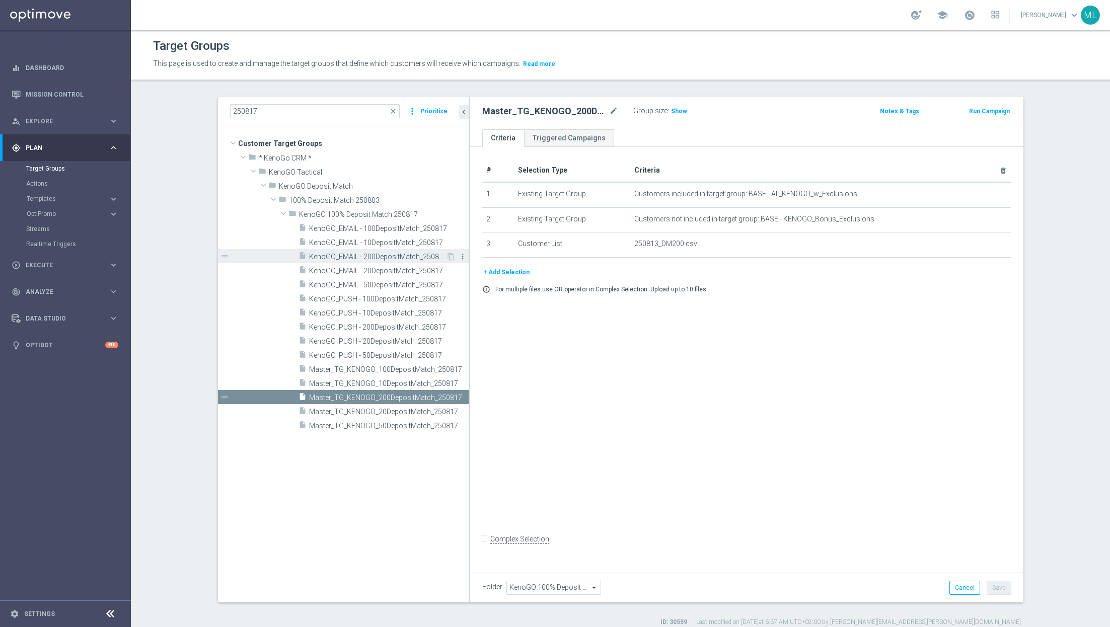
click at [461, 254] on icon "more_vert" at bounding box center [463, 257] width 8 height 8
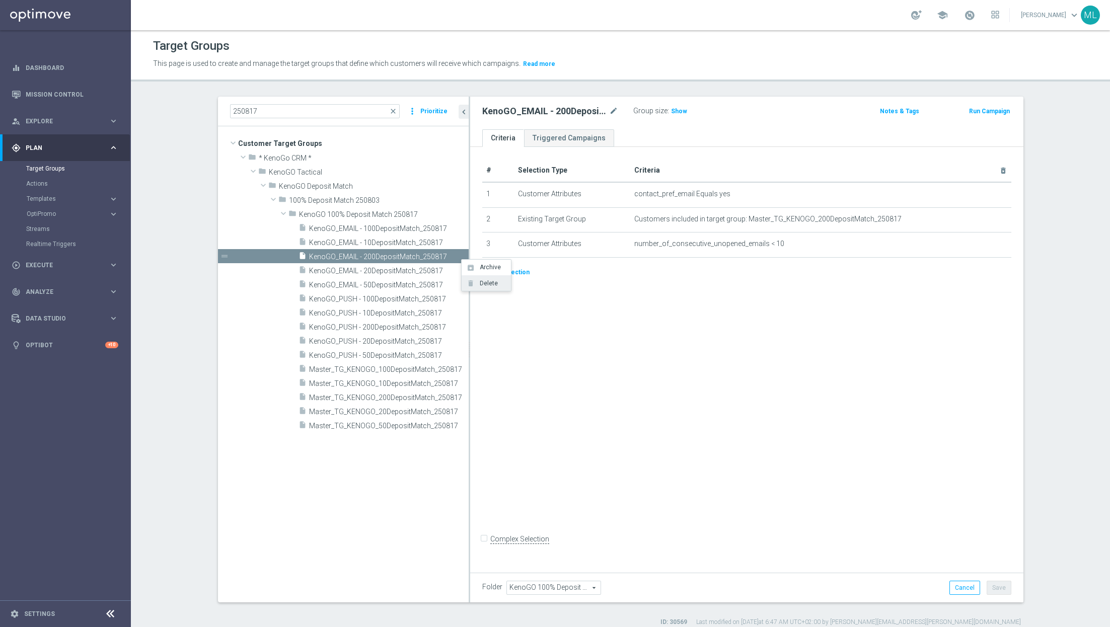
click at [476, 283] on span "Delete" at bounding box center [487, 283] width 22 height 7
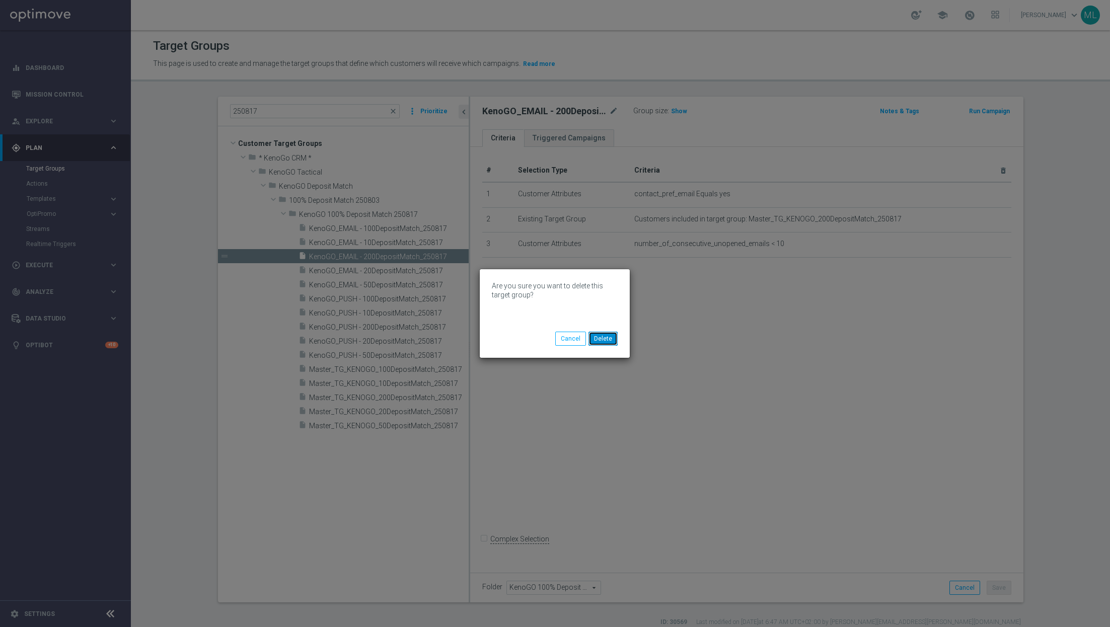
click at [599, 343] on button "Delete" at bounding box center [603, 339] width 29 height 14
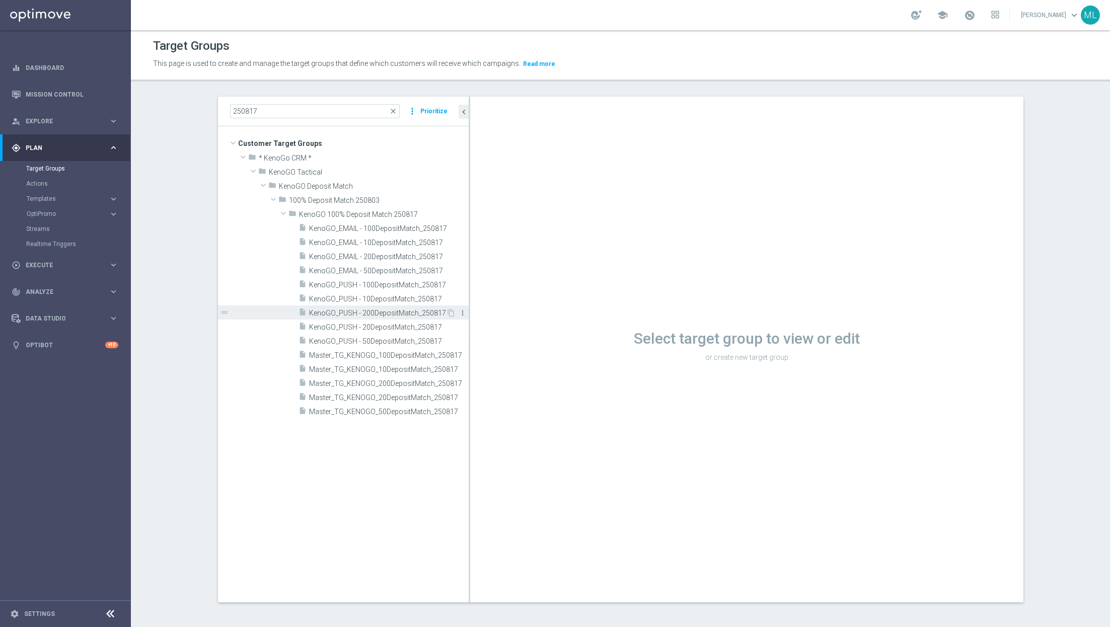
click at [463, 312] on icon "more_vert" at bounding box center [463, 313] width 8 height 8
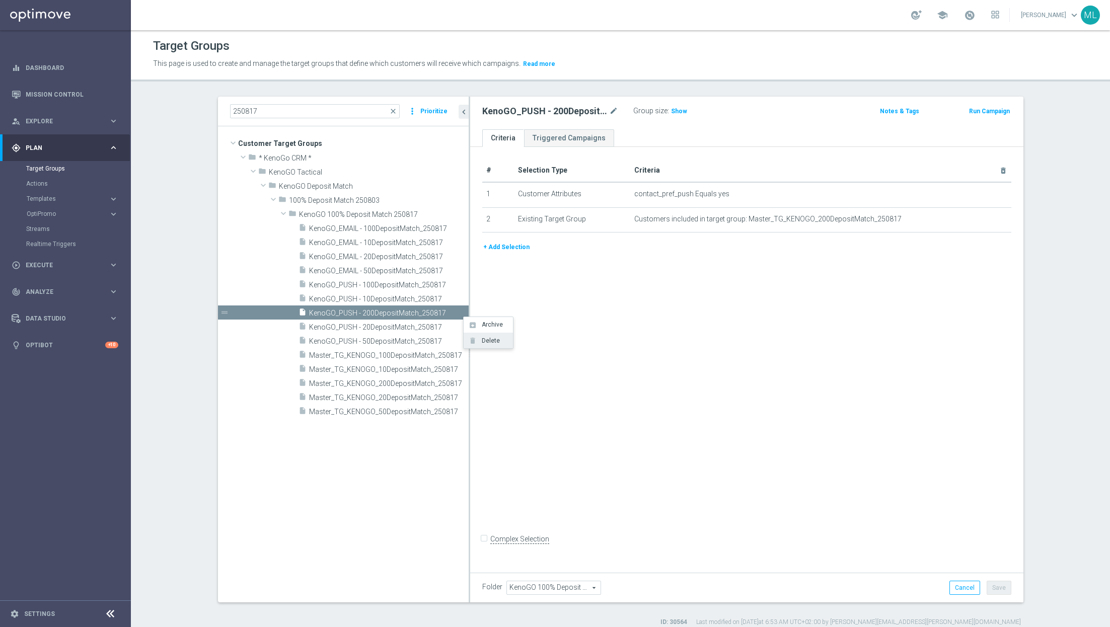
click at [483, 340] on span "Delete" at bounding box center [489, 340] width 22 height 7
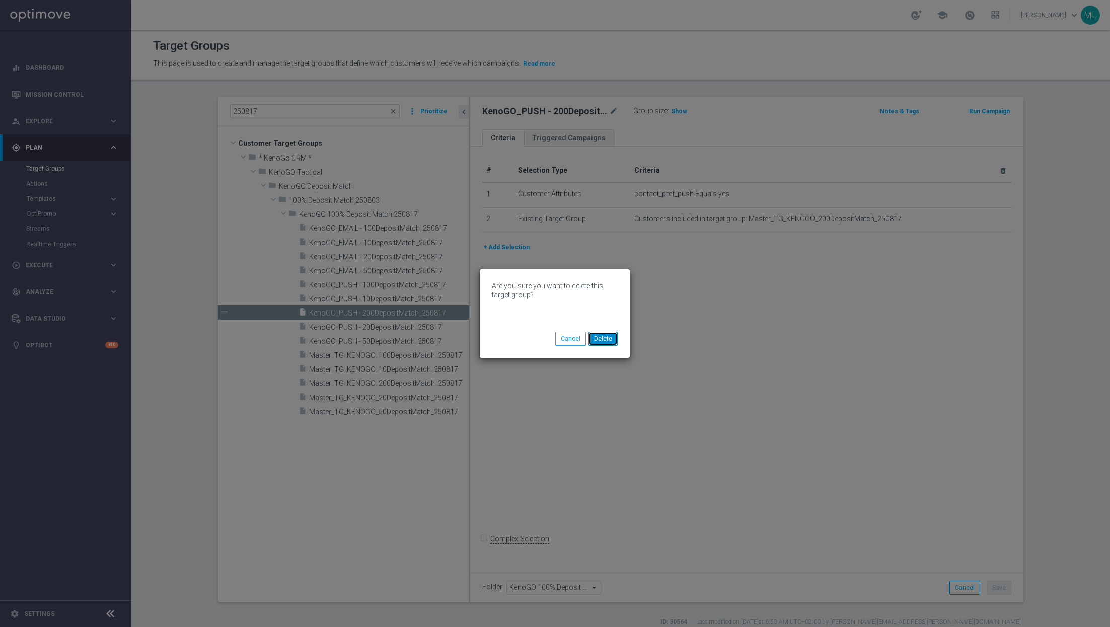
click at [603, 342] on button "Delete" at bounding box center [603, 339] width 29 height 14
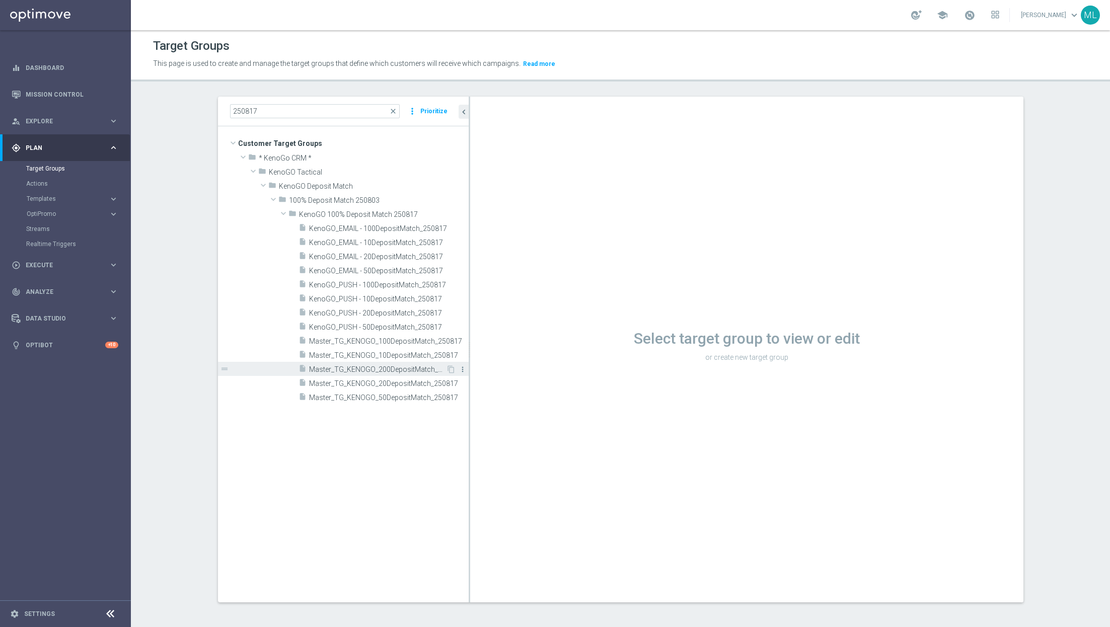
click at [463, 369] on icon "more_vert" at bounding box center [463, 369] width 8 height 8
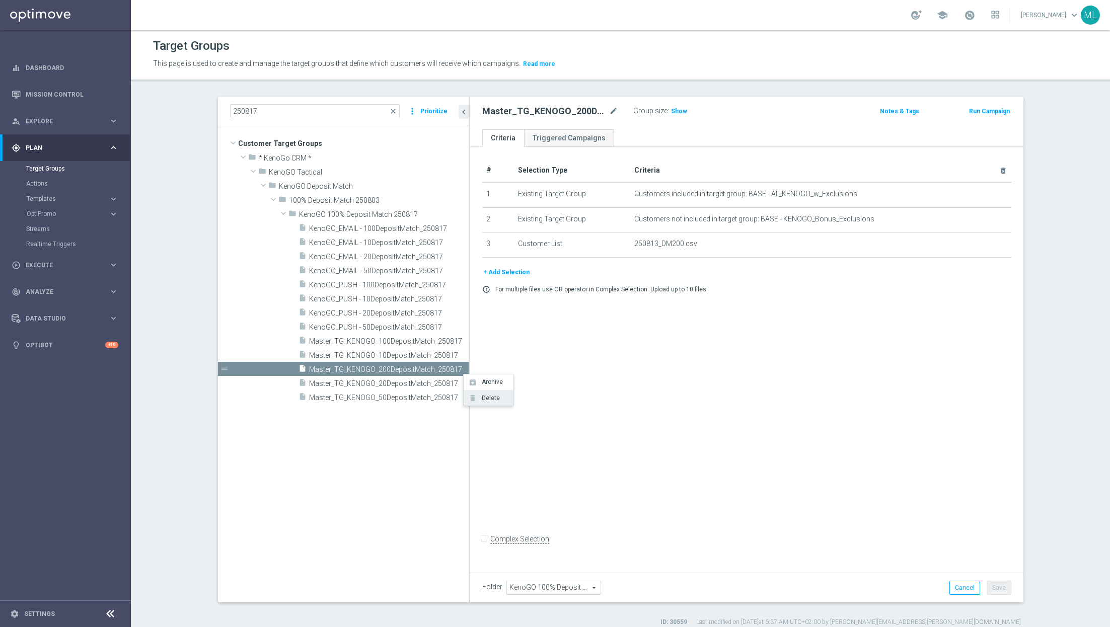
click at [486, 402] on li "delete Delete" at bounding box center [488, 398] width 49 height 16
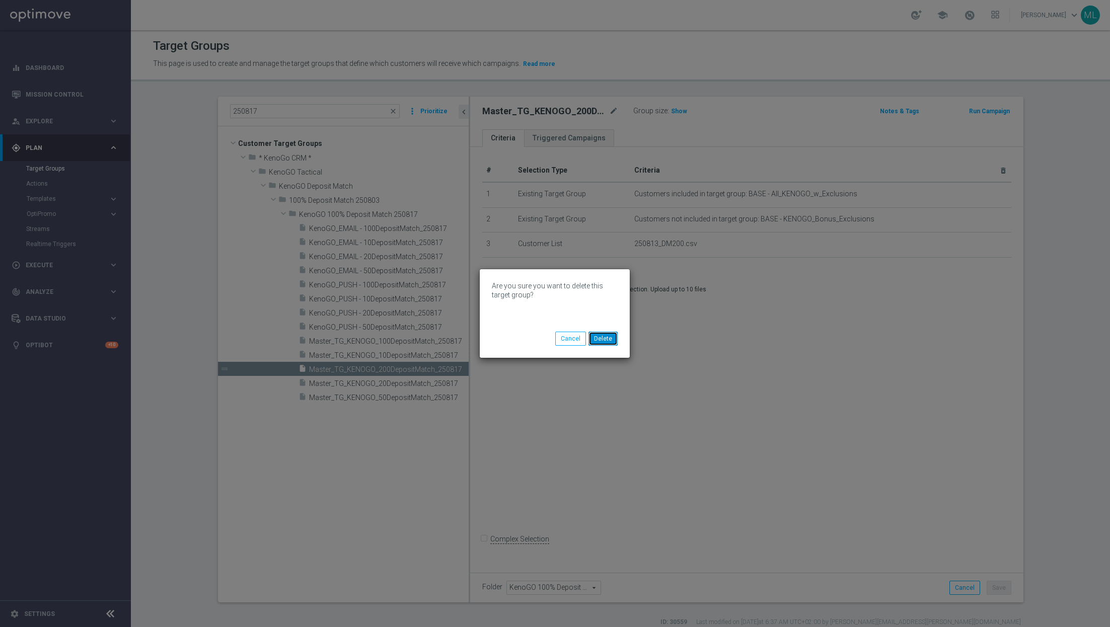
click at [600, 339] on button "Delete" at bounding box center [603, 339] width 29 height 14
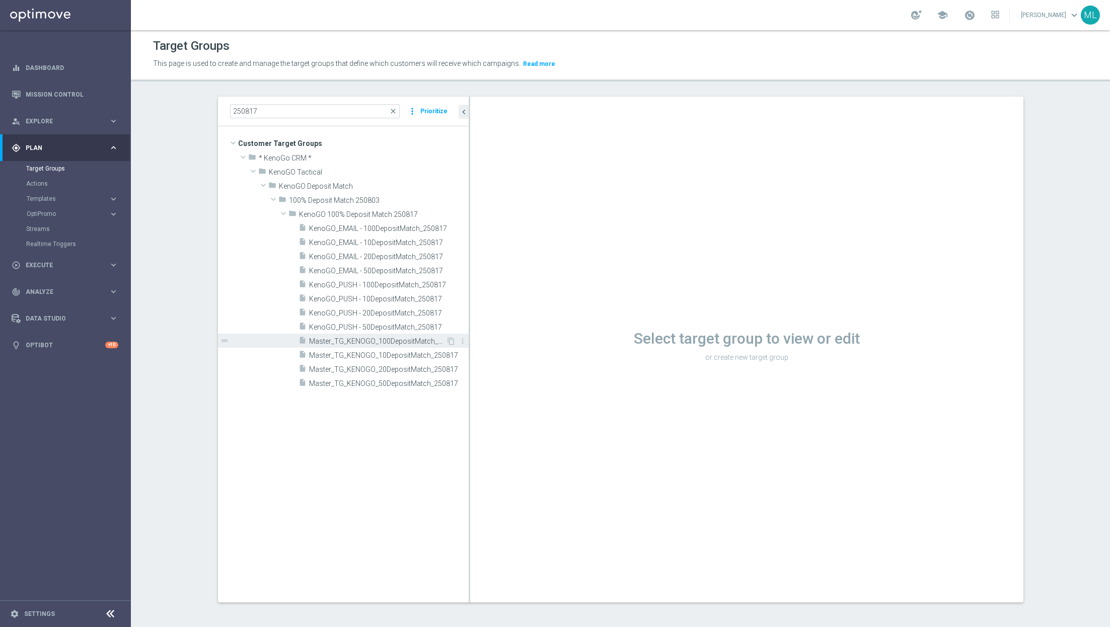
click at [392, 340] on span "Master_TG_KENOGO_100DepositMatch_250817" at bounding box center [377, 341] width 137 height 9
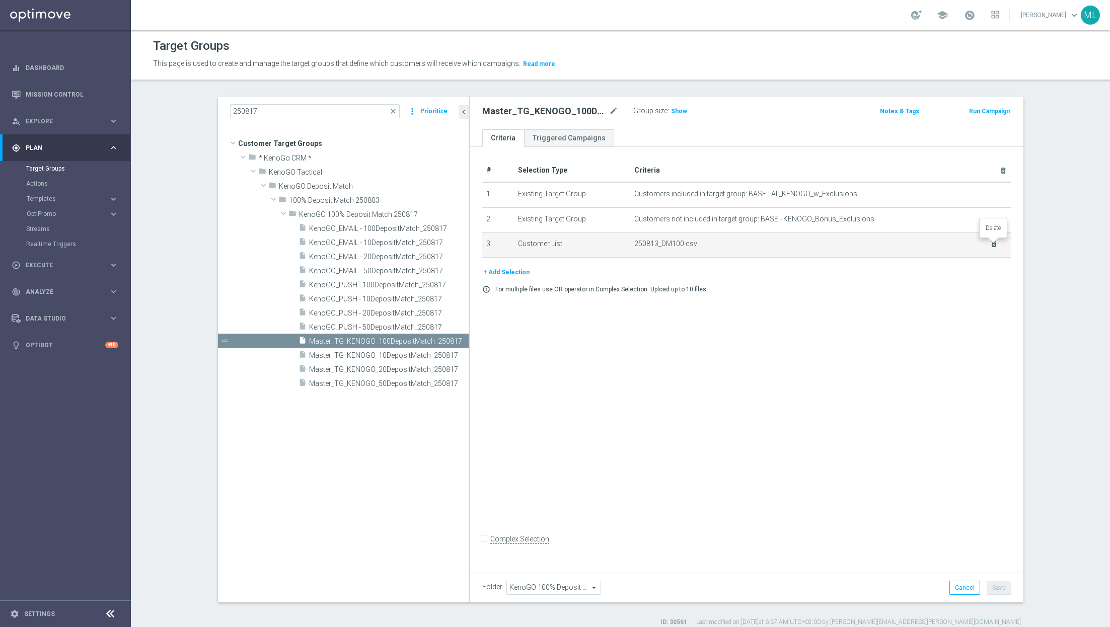
click at [994, 244] on icon "delete_forever" at bounding box center [994, 244] width 8 height 8
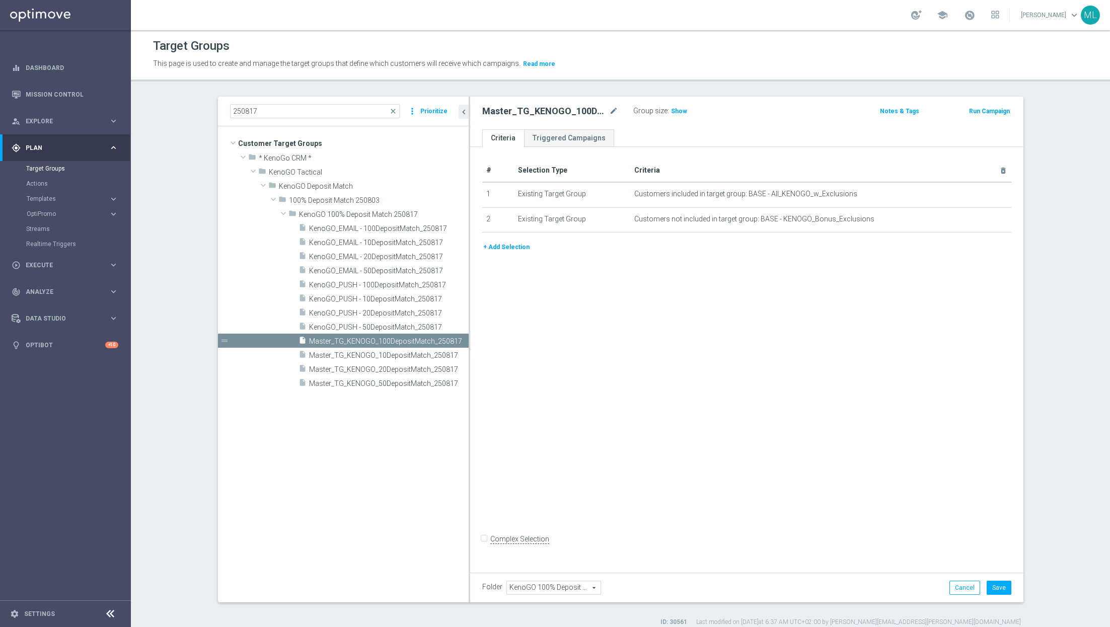
click at [512, 244] on button "+ Add Selection" at bounding box center [506, 247] width 48 height 11
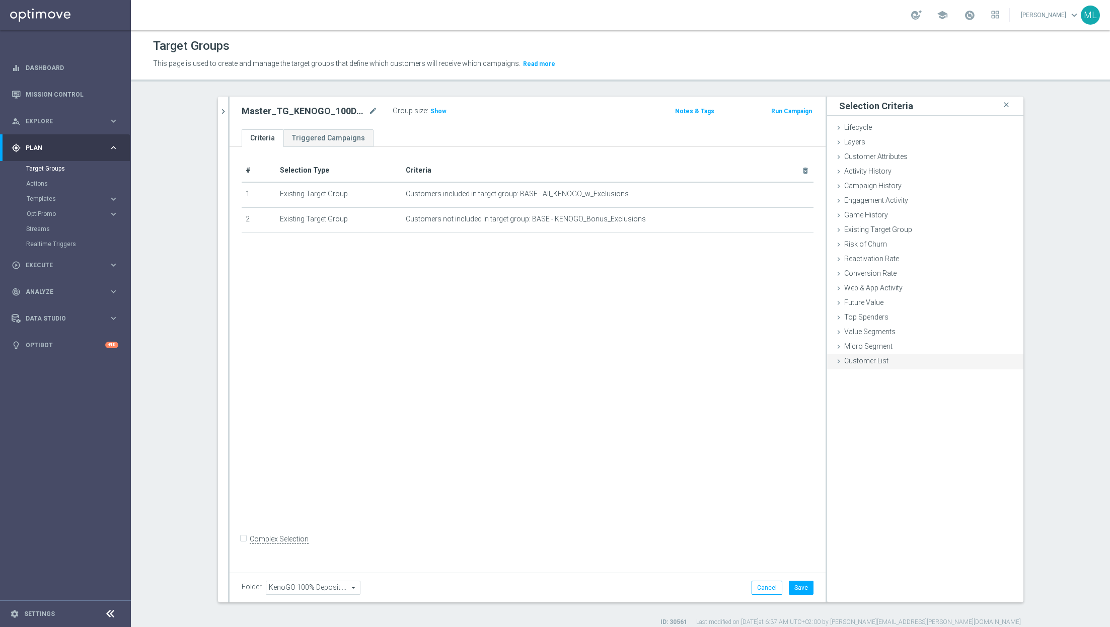
click at [842, 359] on icon at bounding box center [839, 361] width 8 height 8
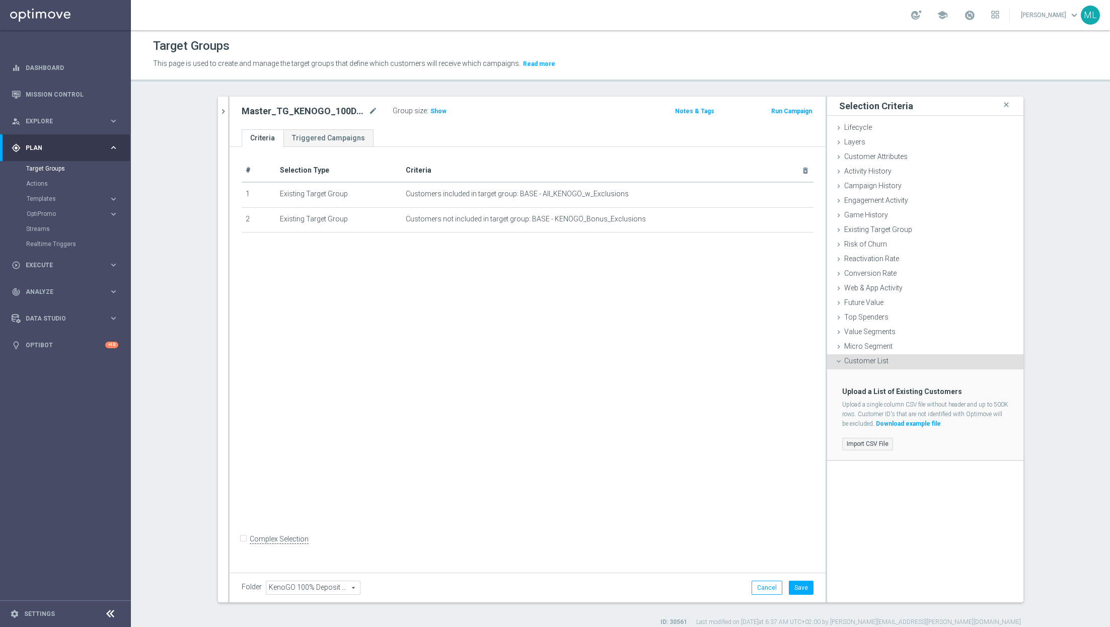
click at [862, 441] on label "Import CSV File" at bounding box center [867, 444] width 51 height 13
click at [0, 0] on input "Import CSV File" at bounding box center [0, 0] width 0 height 0
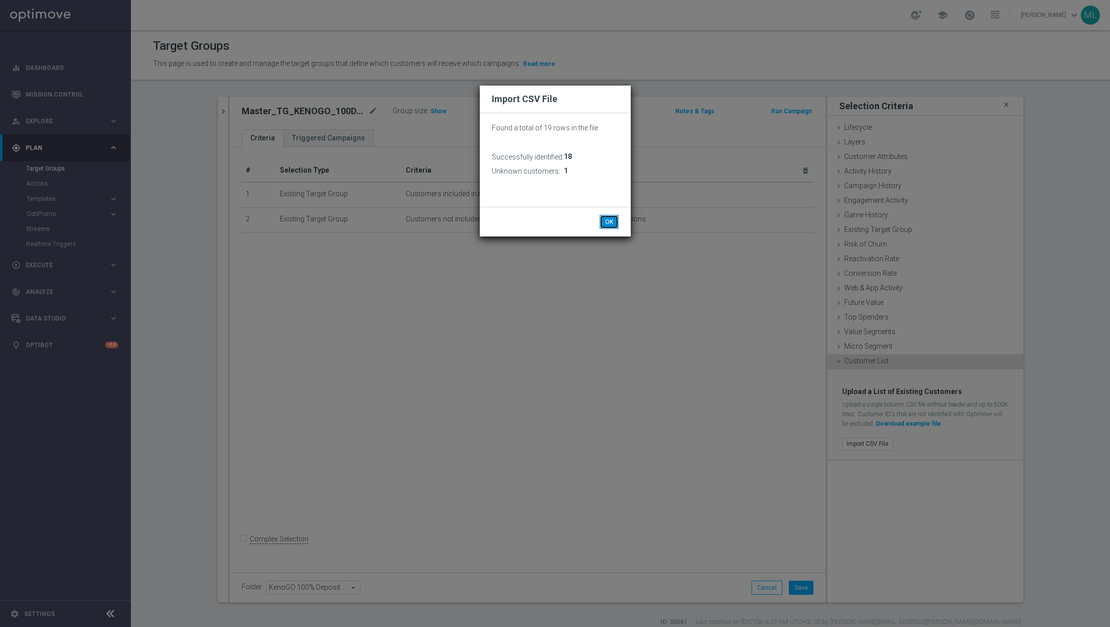
click at [615, 219] on button "OK" at bounding box center [609, 222] width 19 height 14
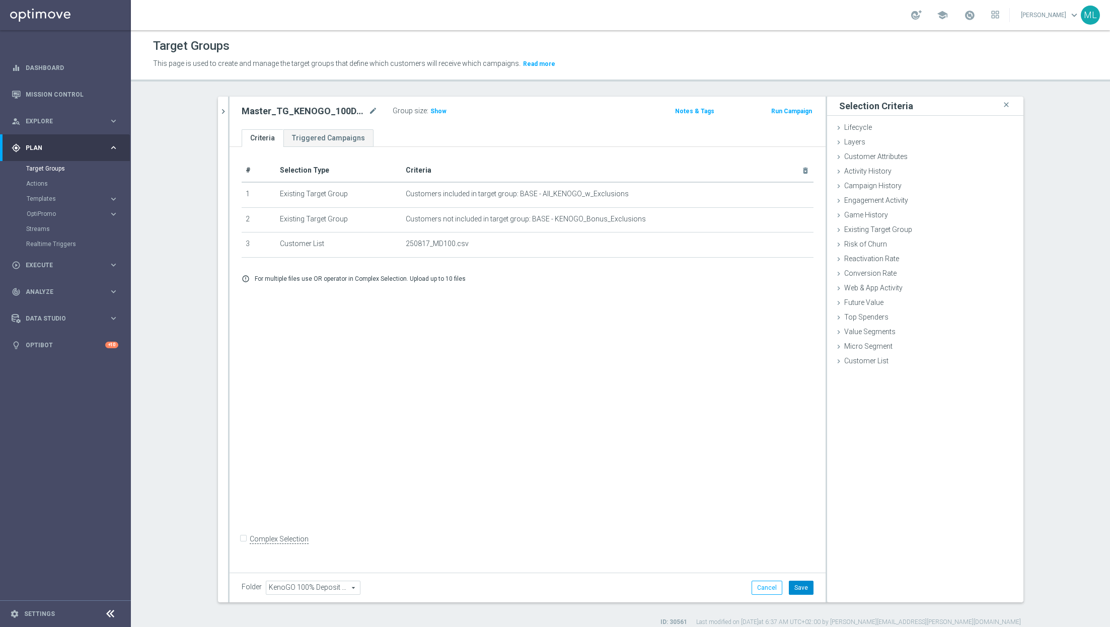
click at [805, 584] on button "Save" at bounding box center [801, 588] width 25 height 14
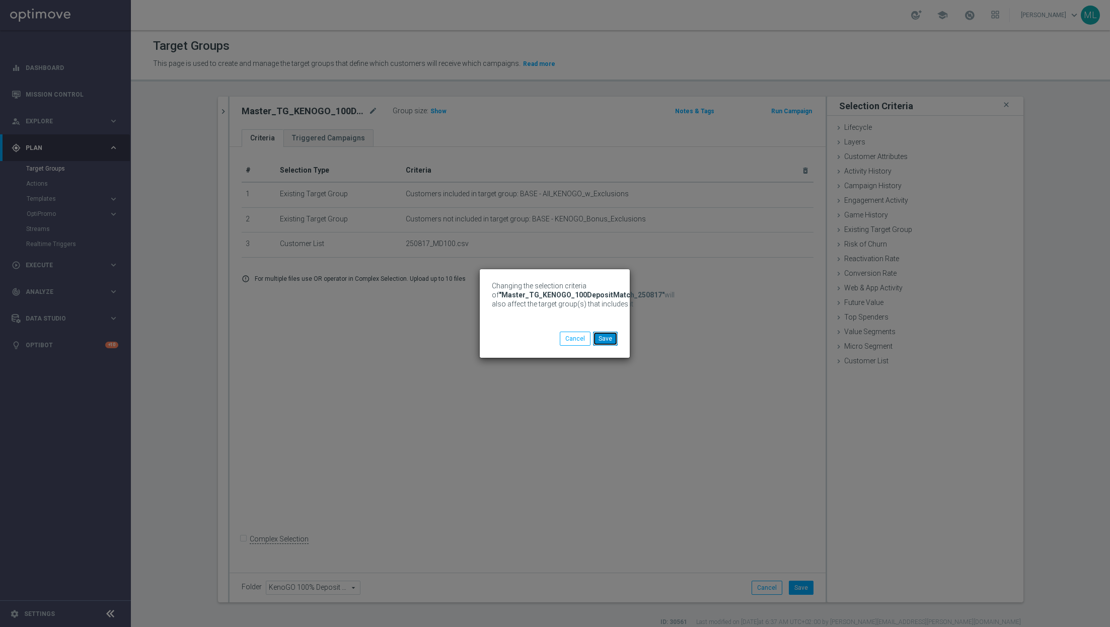
click at [608, 341] on button "Save" at bounding box center [605, 339] width 25 height 14
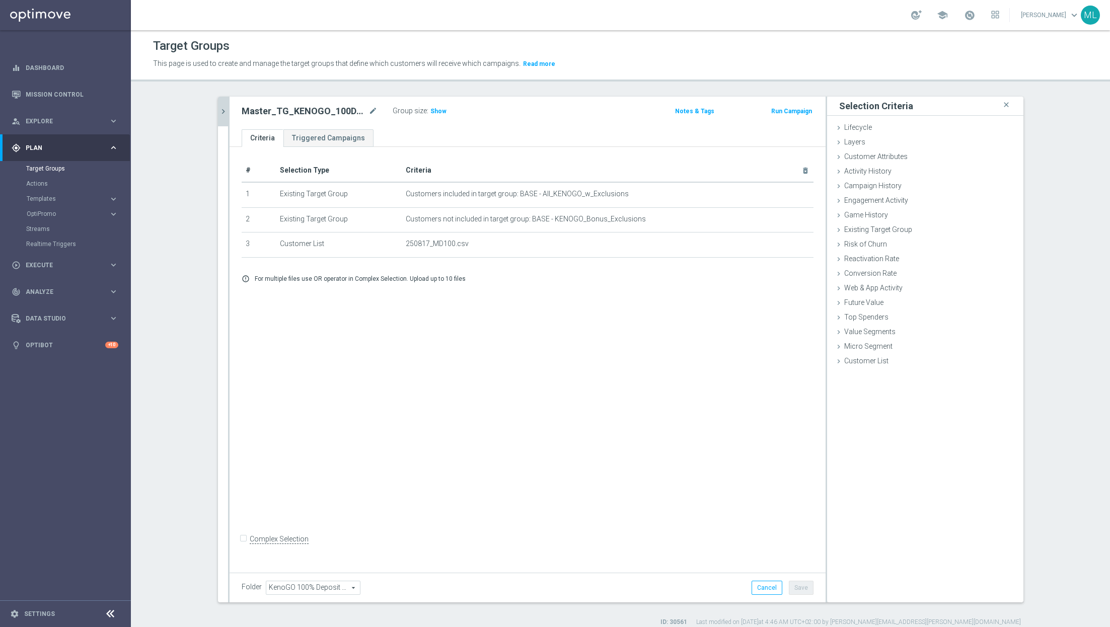
click at [223, 110] on icon "chevron_right" at bounding box center [223, 112] width 10 height 10
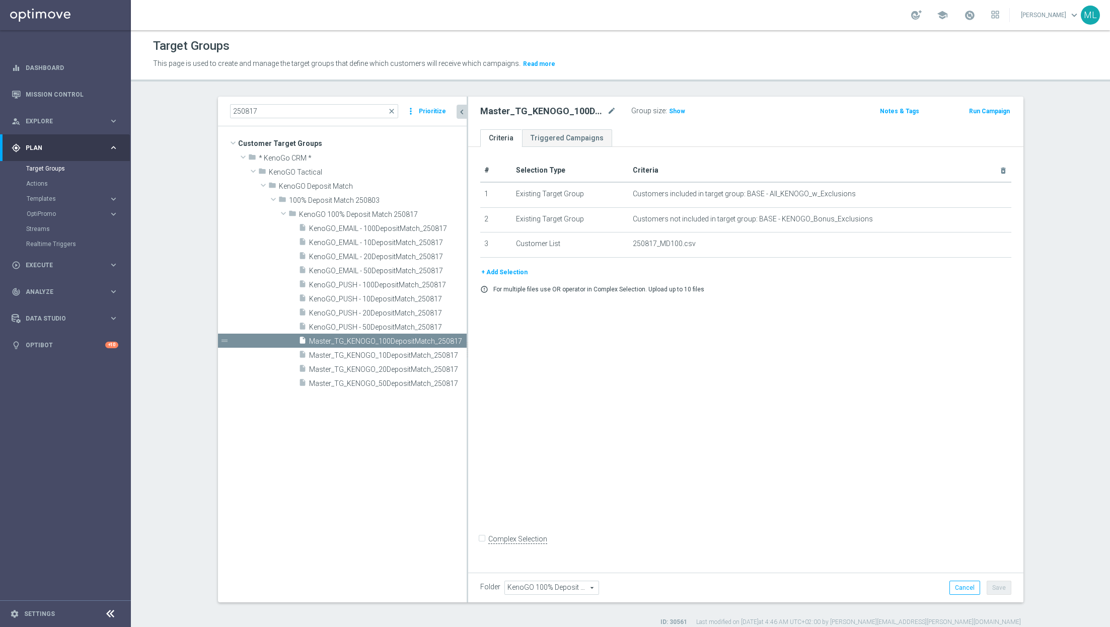
drag, startPoint x: 415, startPoint y: 340, endPoint x: 470, endPoint y: 344, distance: 55.0
click at [470, 344] on as-split "250817 close more_vert Prioritize Customer Target Groups library_add create_new…" at bounding box center [620, 350] width 805 height 506
click at [392, 381] on span "Master_TG_KENOGO_50DepositMatch_250817" at bounding box center [377, 384] width 137 height 9
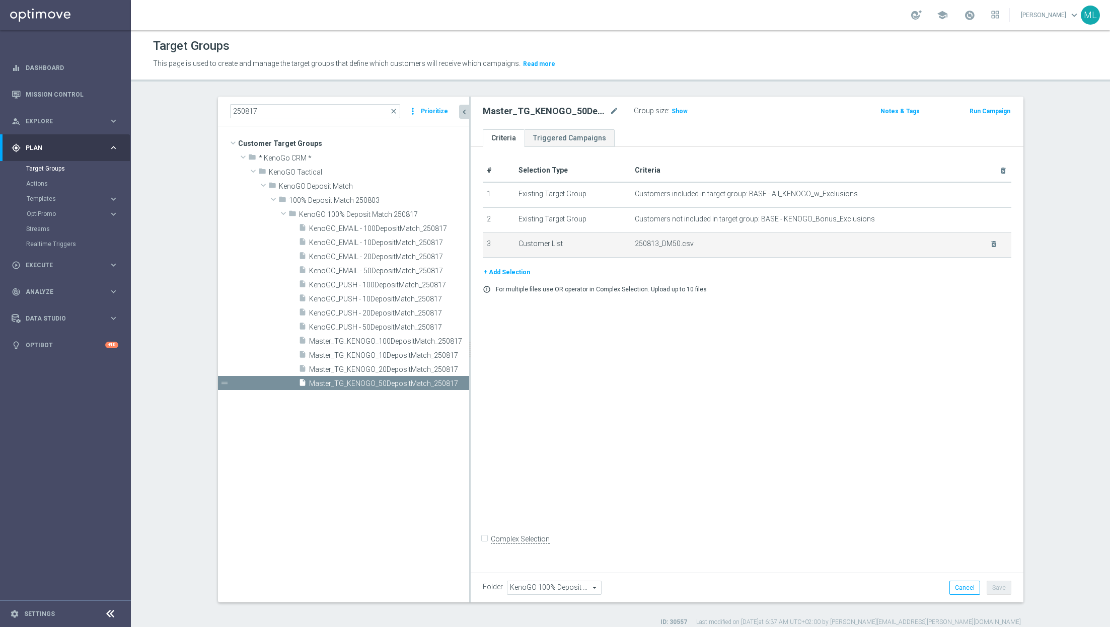
click at [998, 243] on td "250813_DM50.csv delete_forever" at bounding box center [821, 245] width 381 height 25
click at [992, 242] on icon "delete_forever" at bounding box center [994, 244] width 8 height 8
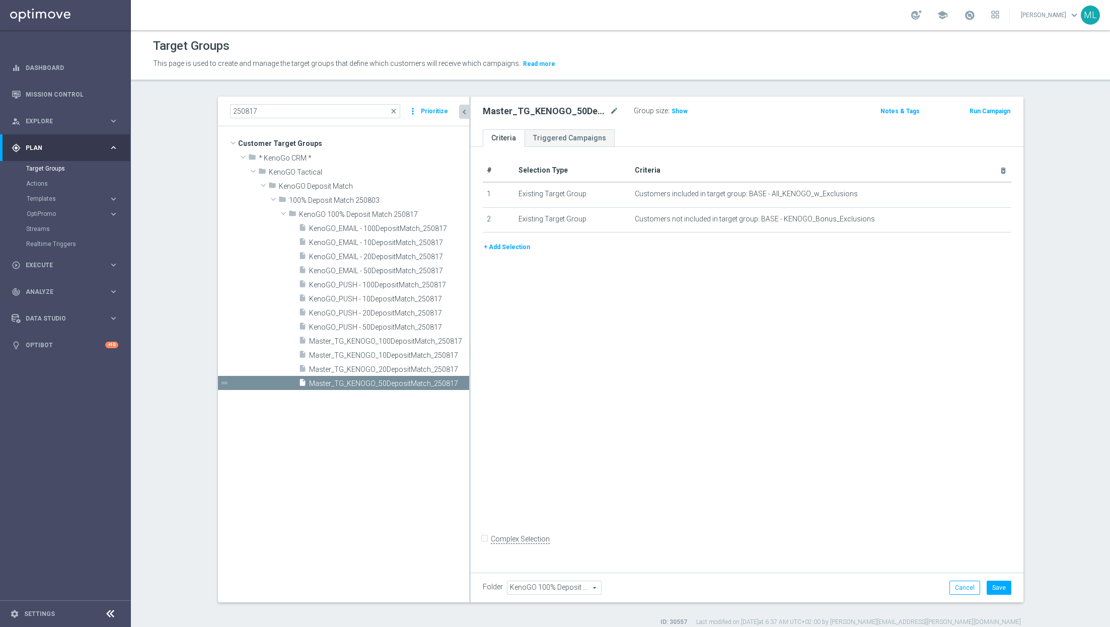
click at [512, 242] on button "+ Add Selection" at bounding box center [507, 247] width 48 height 11
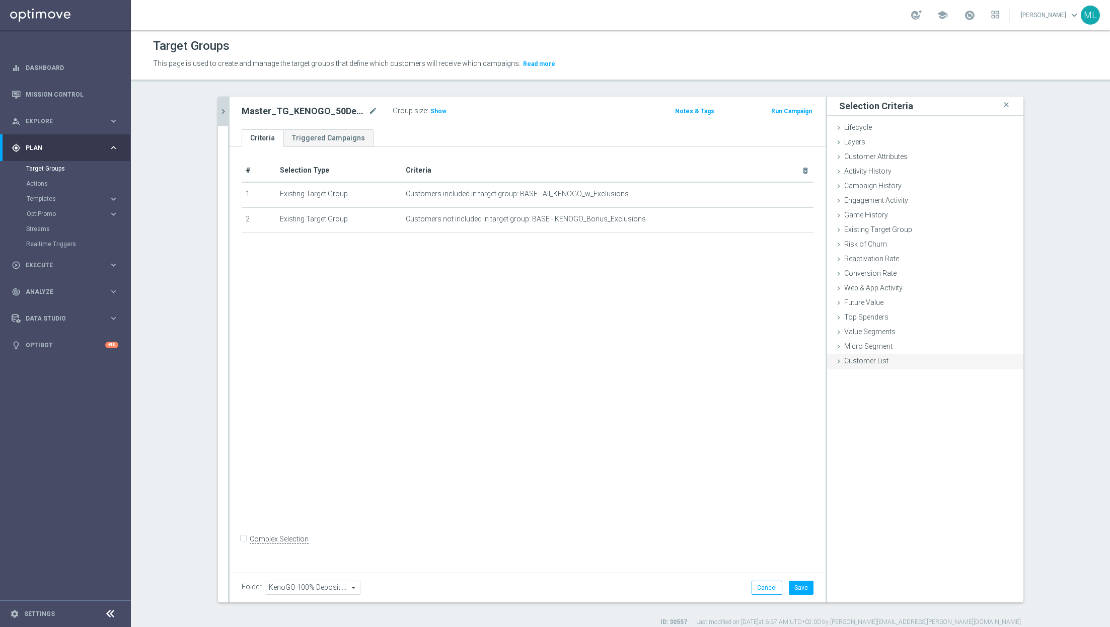
click at [839, 362] on icon at bounding box center [839, 361] width 8 height 8
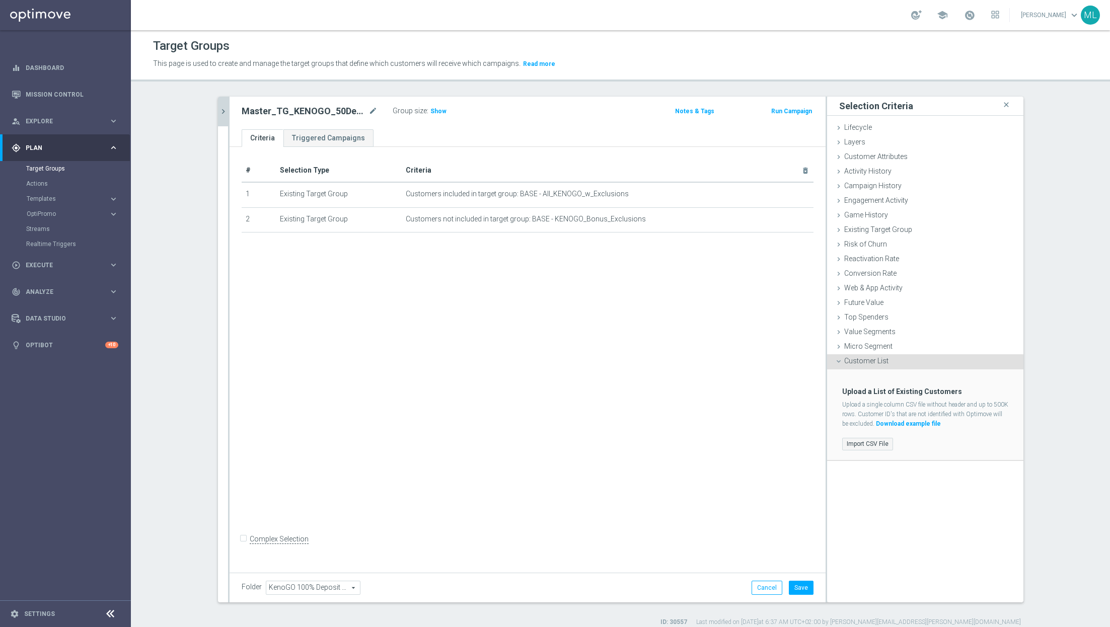
click at [862, 445] on label "Import CSV File" at bounding box center [867, 444] width 51 height 13
click at [0, 0] on input "Import CSV File" at bounding box center [0, 0] width 0 height 0
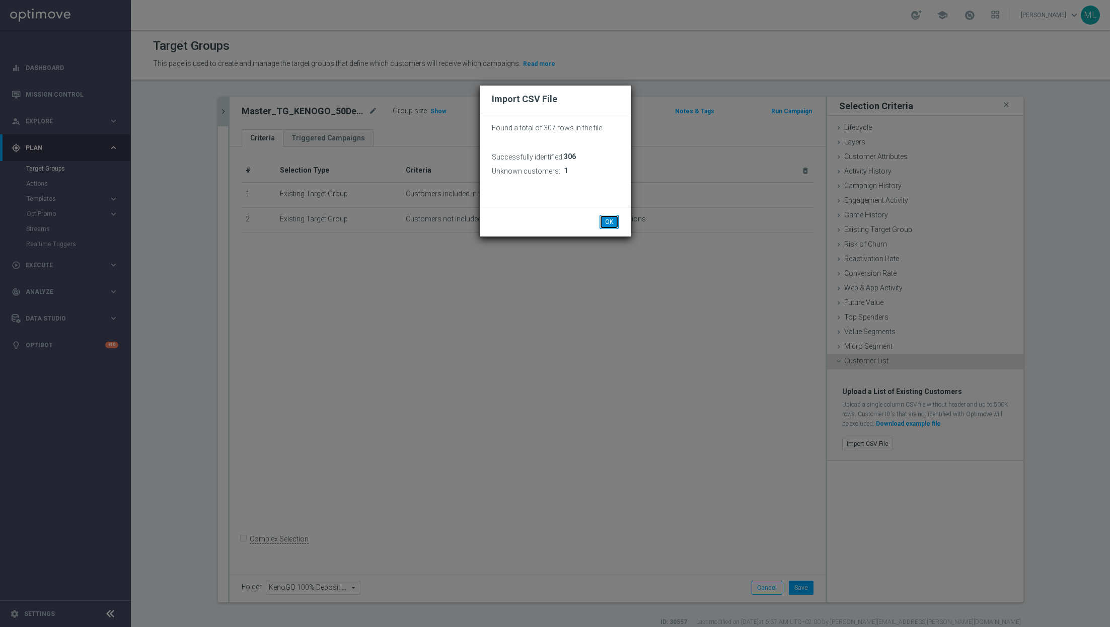
click at [604, 221] on button "OK" at bounding box center [609, 222] width 19 height 14
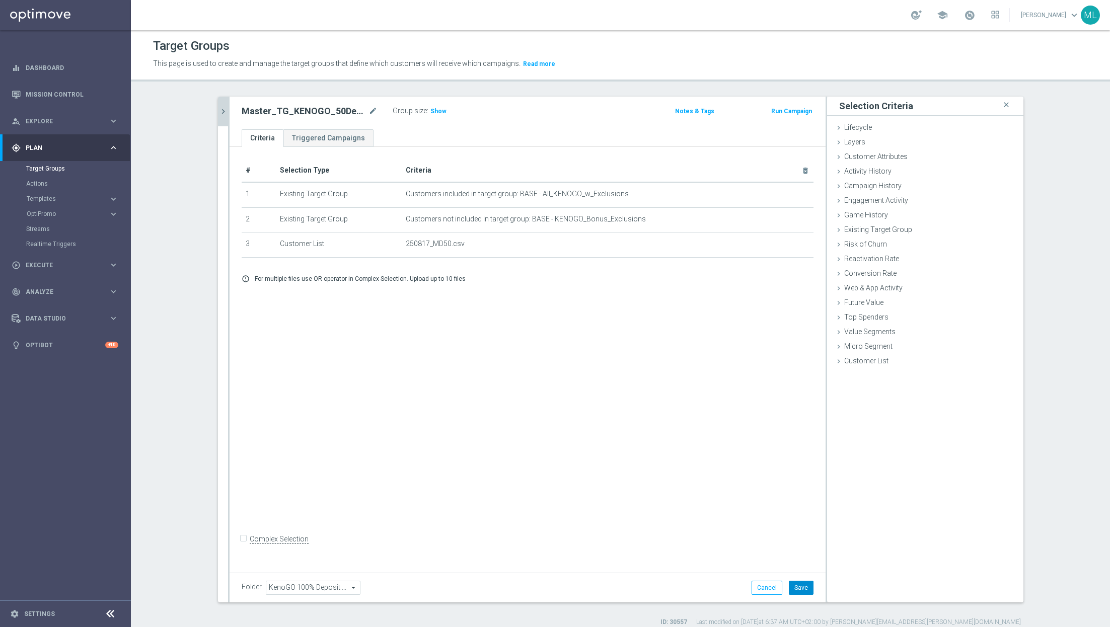
click at [803, 590] on button "Save" at bounding box center [801, 588] width 25 height 14
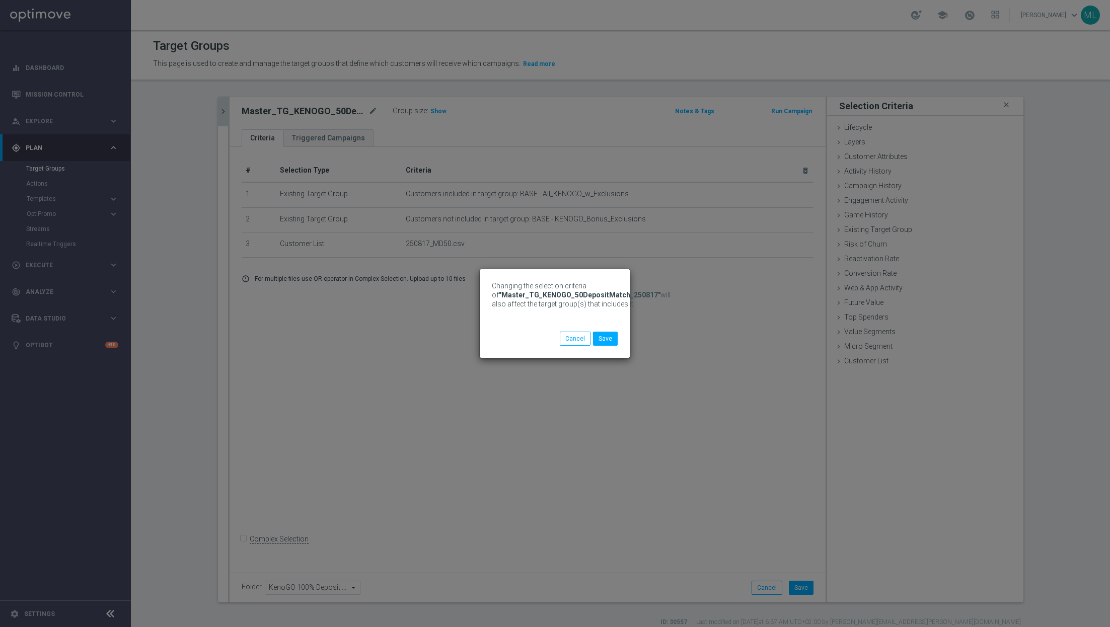
click at [610, 346] on div "Changing the selection criteria of "Master_TG_KENOGO_50DepositMatch_250817" wil…" at bounding box center [555, 313] width 150 height 89
click at [608, 342] on button "Save" at bounding box center [605, 339] width 25 height 14
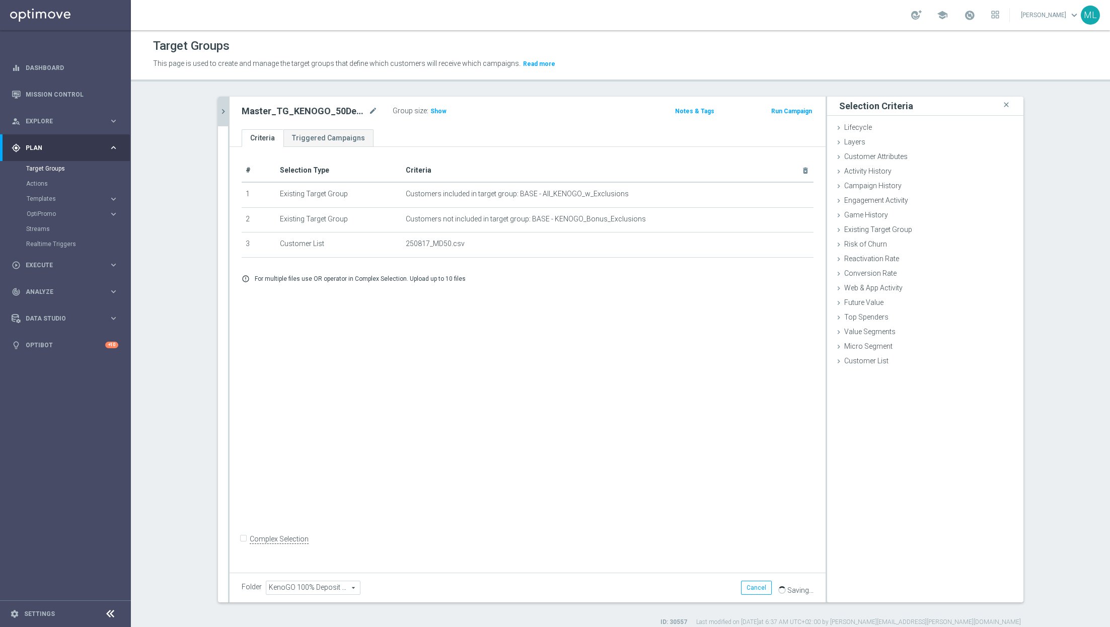
click at [225, 113] on icon "chevron_right" at bounding box center [223, 112] width 10 height 10
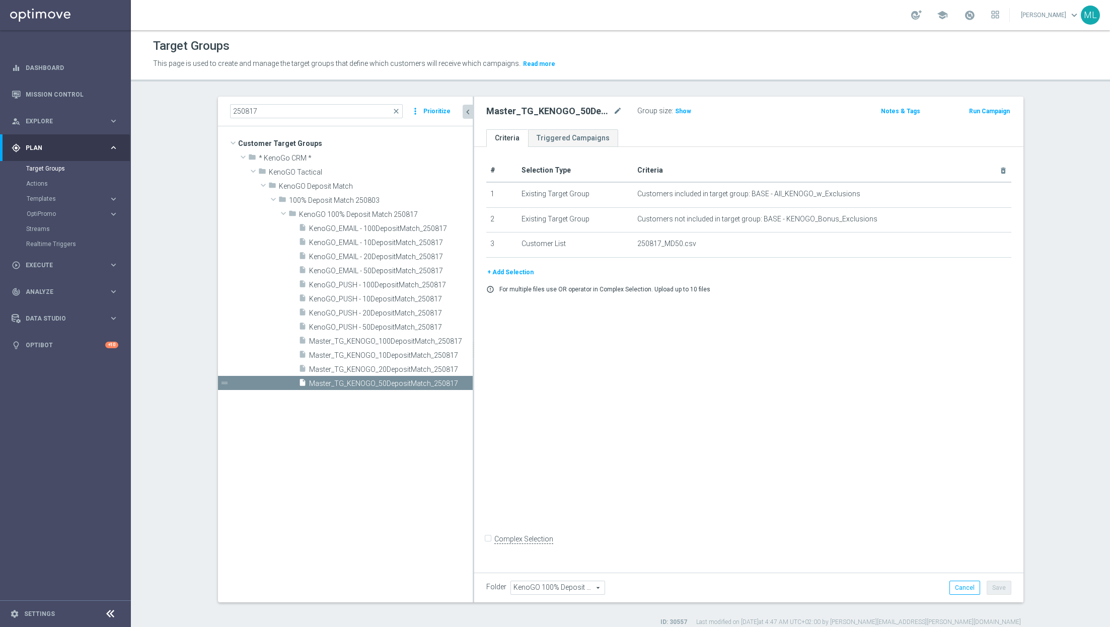
drag, startPoint x: 414, startPoint y: 351, endPoint x: 473, endPoint y: 362, distance: 59.5
click at [473, 362] on div at bounding box center [474, 350] width 2 height 506
click at [394, 367] on span "Master_TG_KENOGO_20DepositMatch_250817" at bounding box center [379, 369] width 141 height 9
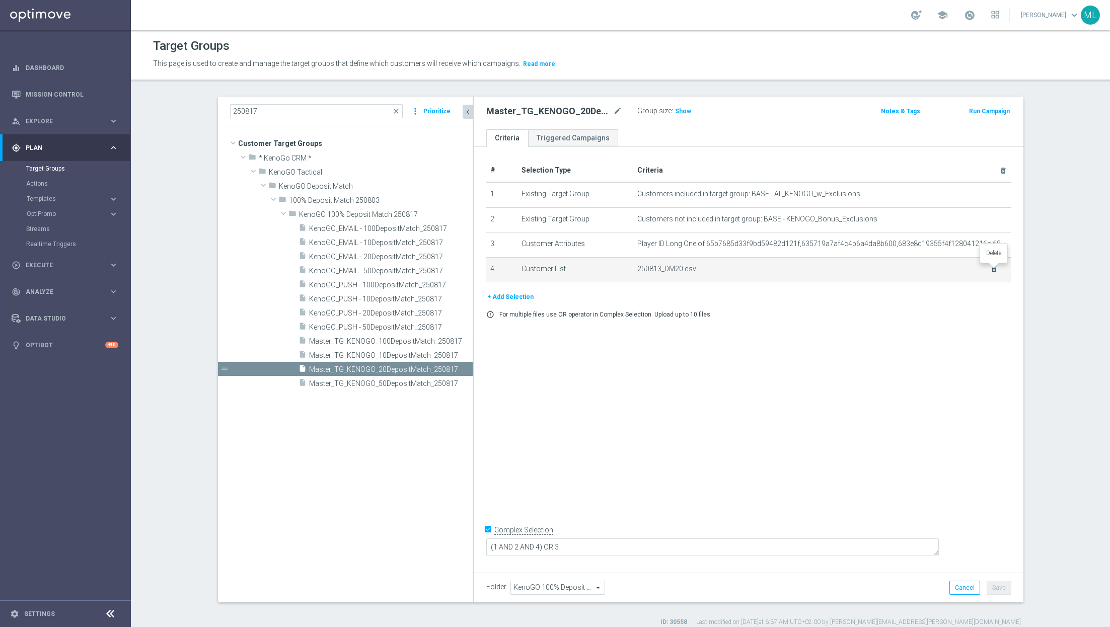
click at [992, 268] on icon "delete_forever" at bounding box center [994, 269] width 8 height 8
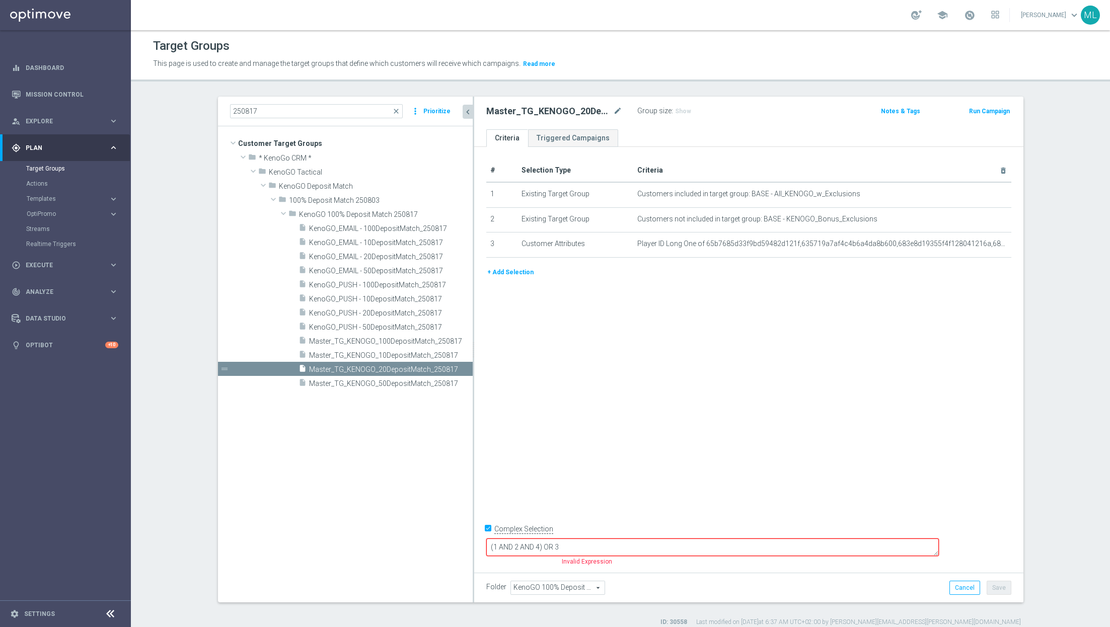
click at [508, 272] on button "+ Add Selection" at bounding box center [510, 272] width 48 height 11
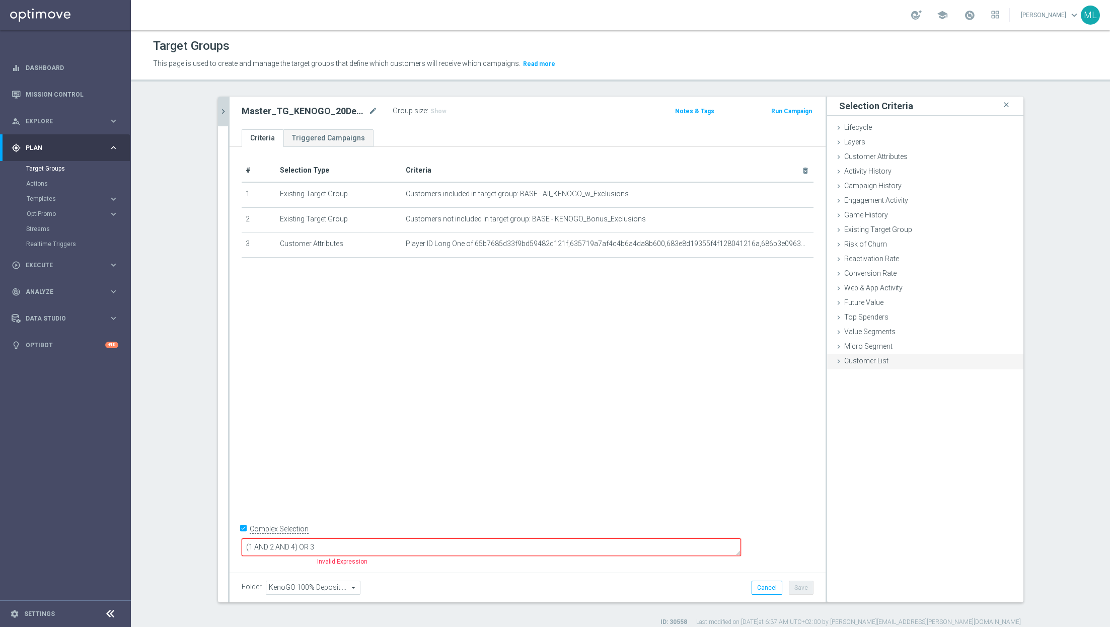
click at [837, 364] on icon at bounding box center [839, 361] width 8 height 8
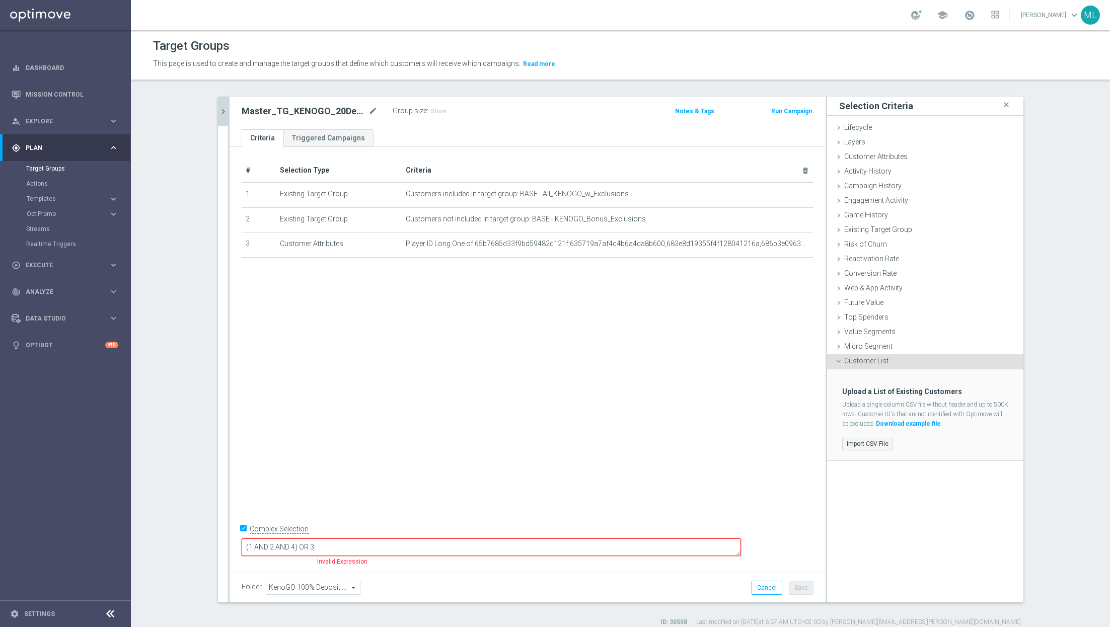
click at [868, 438] on label "Import CSV File" at bounding box center [867, 444] width 51 height 13
click at [0, 0] on input "Import CSV File" at bounding box center [0, 0] width 0 height 0
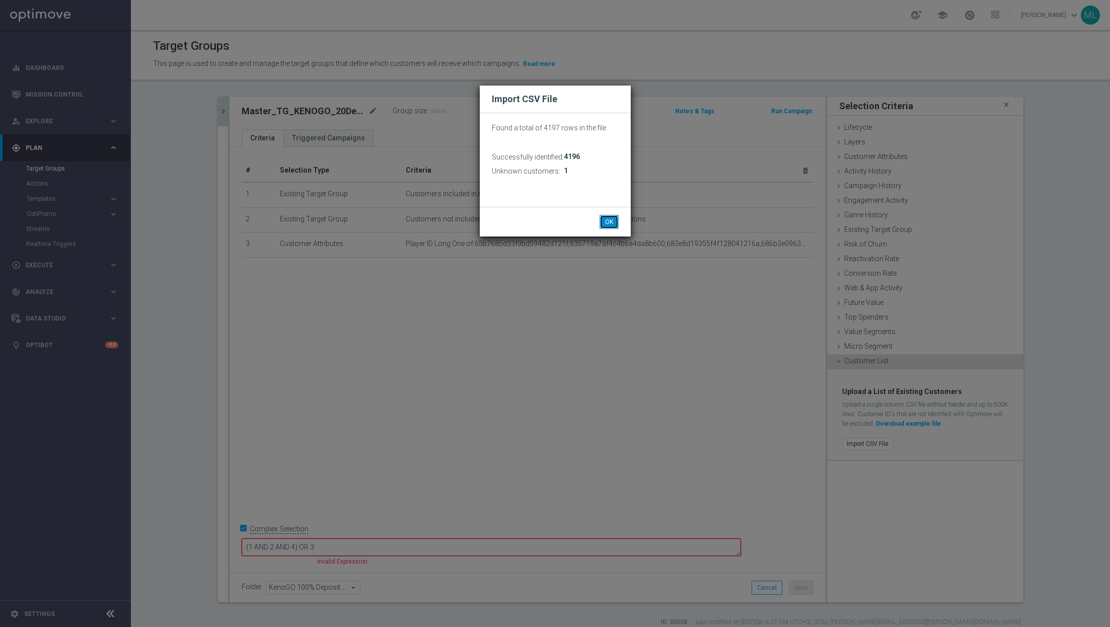
click at [612, 226] on button "OK" at bounding box center [609, 222] width 19 height 14
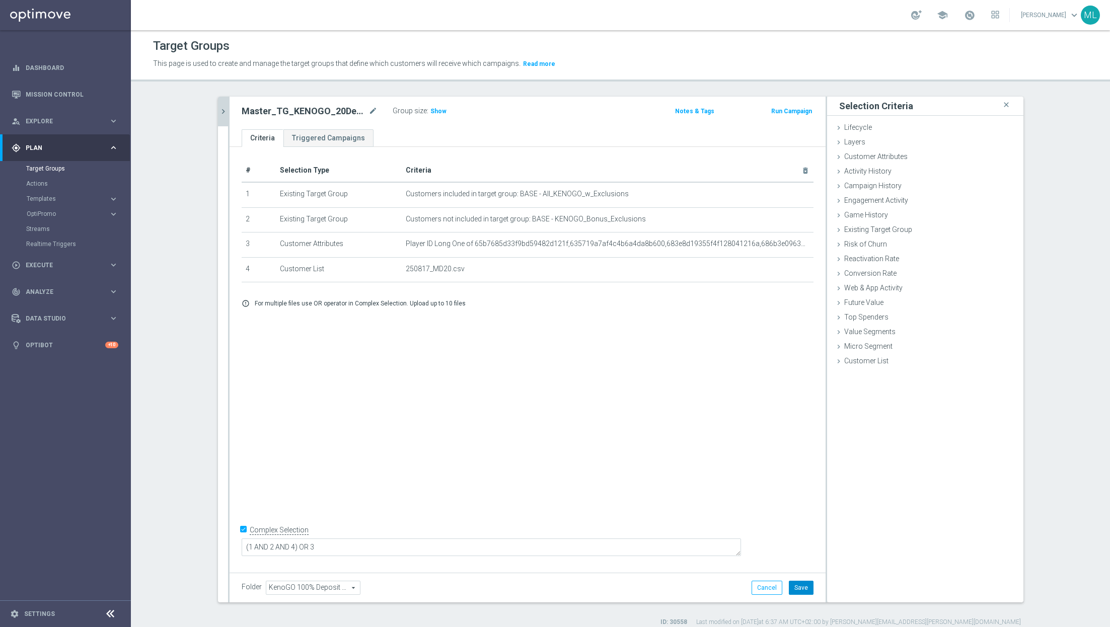
click at [803, 587] on button "Save" at bounding box center [801, 588] width 25 height 14
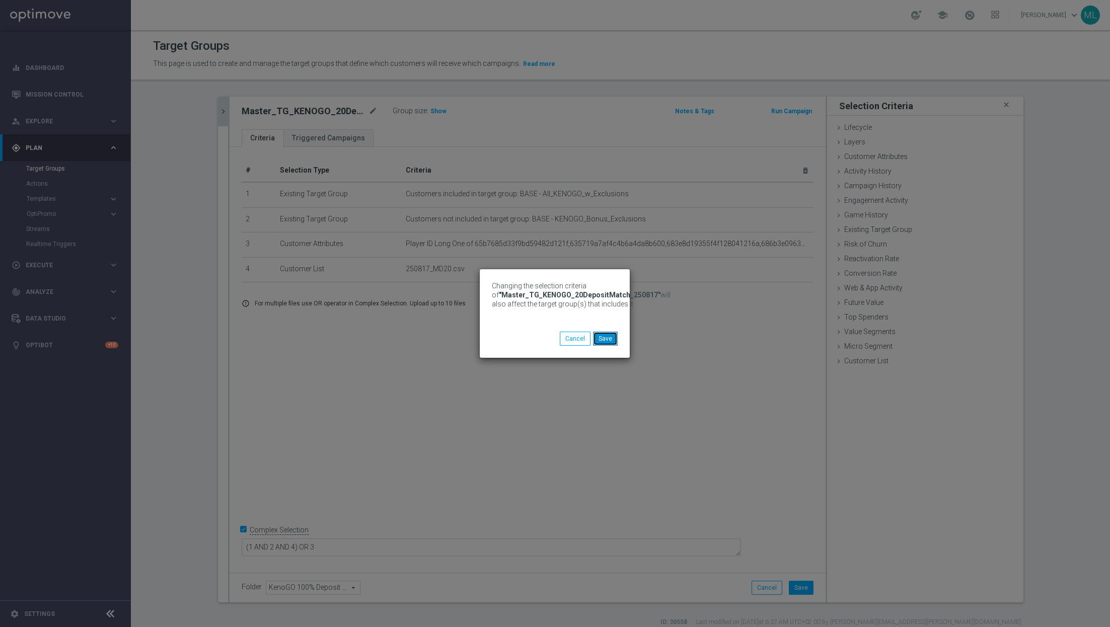
click at [609, 340] on button "Save" at bounding box center [605, 339] width 25 height 14
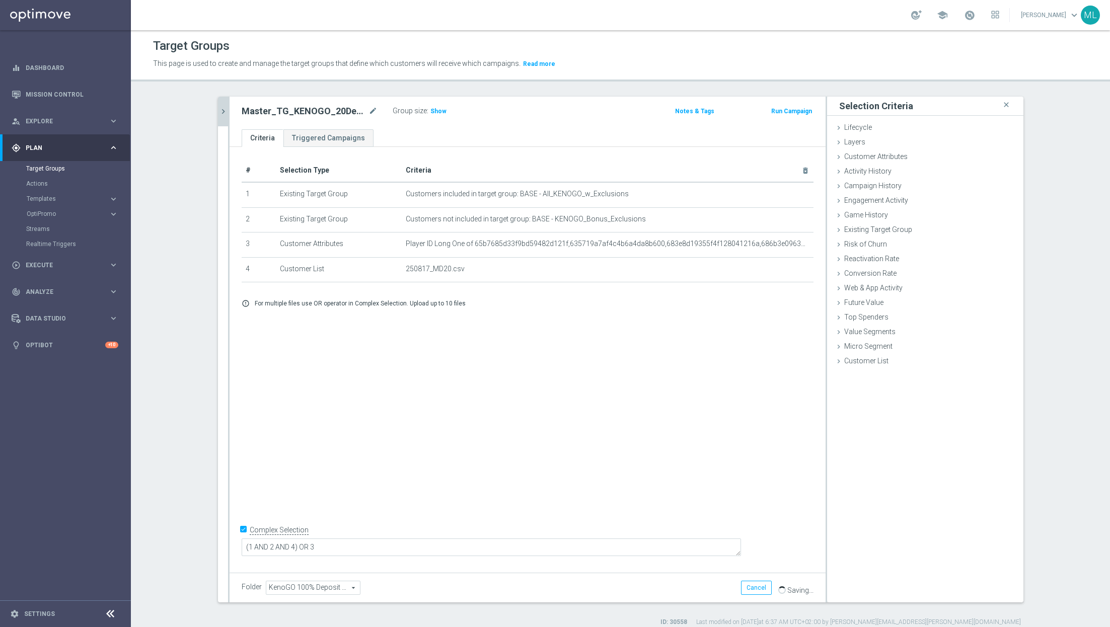
click at [225, 116] on button "chevron_right" at bounding box center [223, 112] width 10 height 30
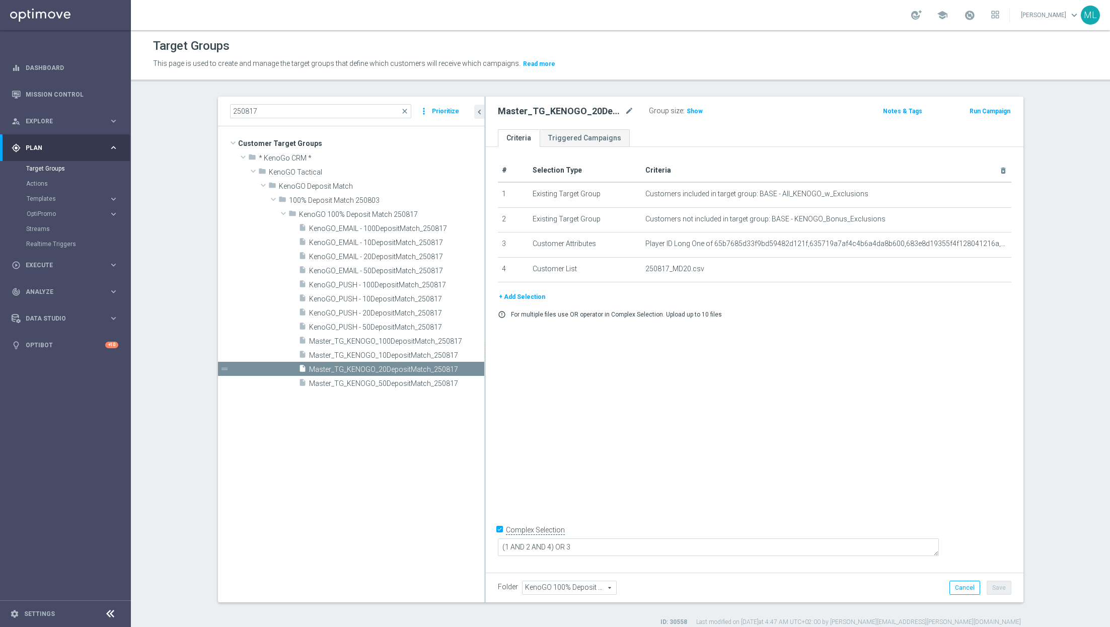
drag, startPoint x: 414, startPoint y: 329, endPoint x: 484, endPoint y: 343, distance: 71.3
click at [484, 343] on div at bounding box center [485, 350] width 2 height 506
click at [413, 354] on span "Master_TG_KENOGO_10DepositMatch_250817" at bounding box center [384, 355] width 151 height 9
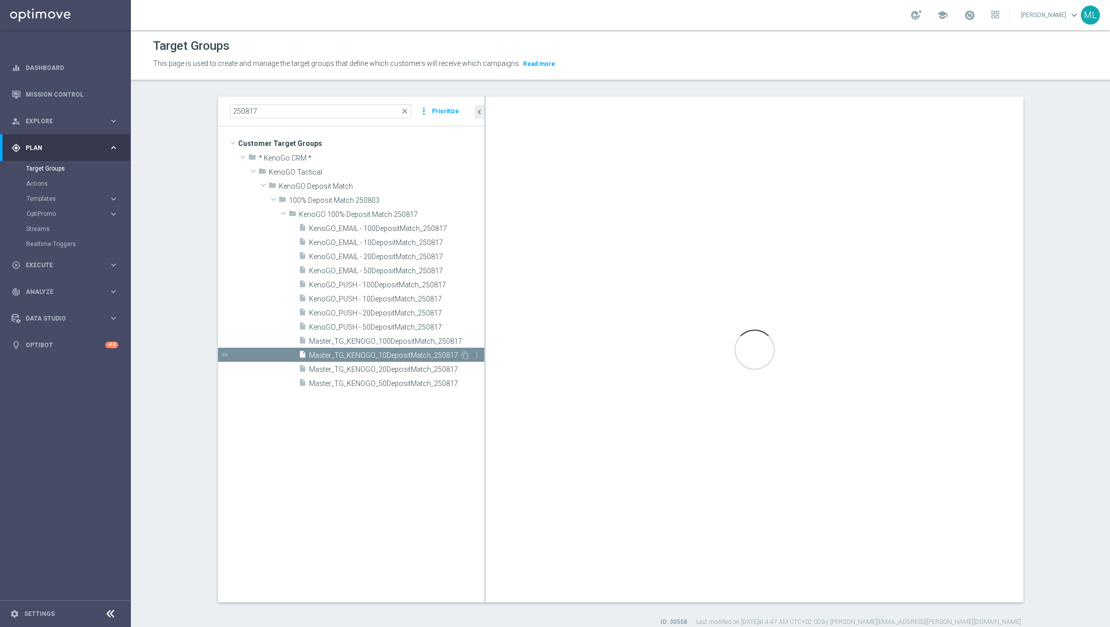
checkbox input "false"
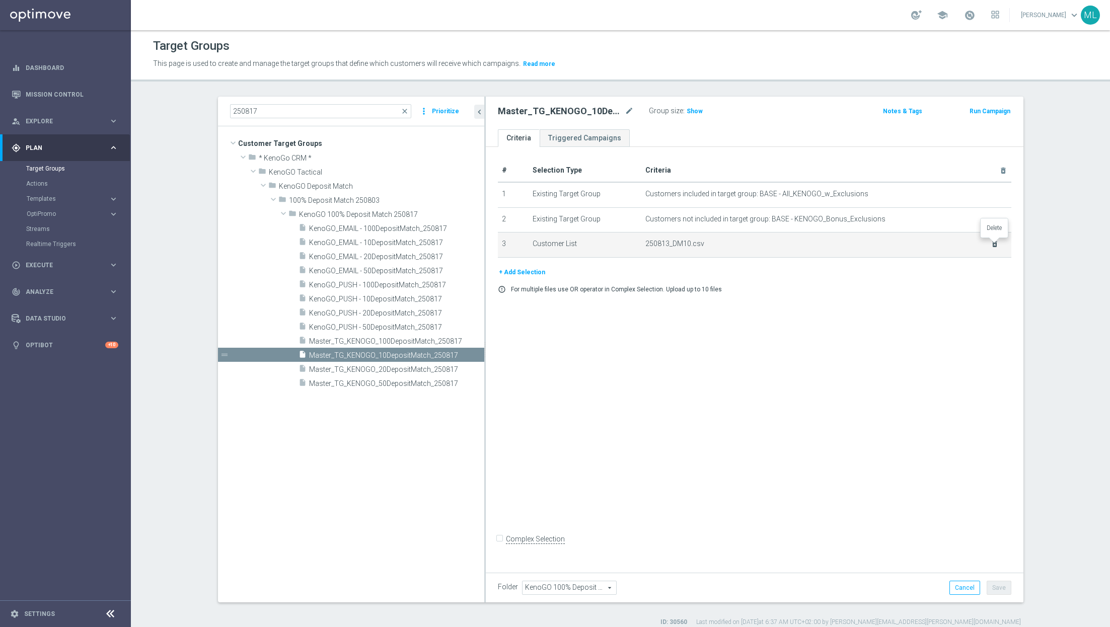
click at [994, 243] on icon "delete_forever" at bounding box center [995, 244] width 8 height 8
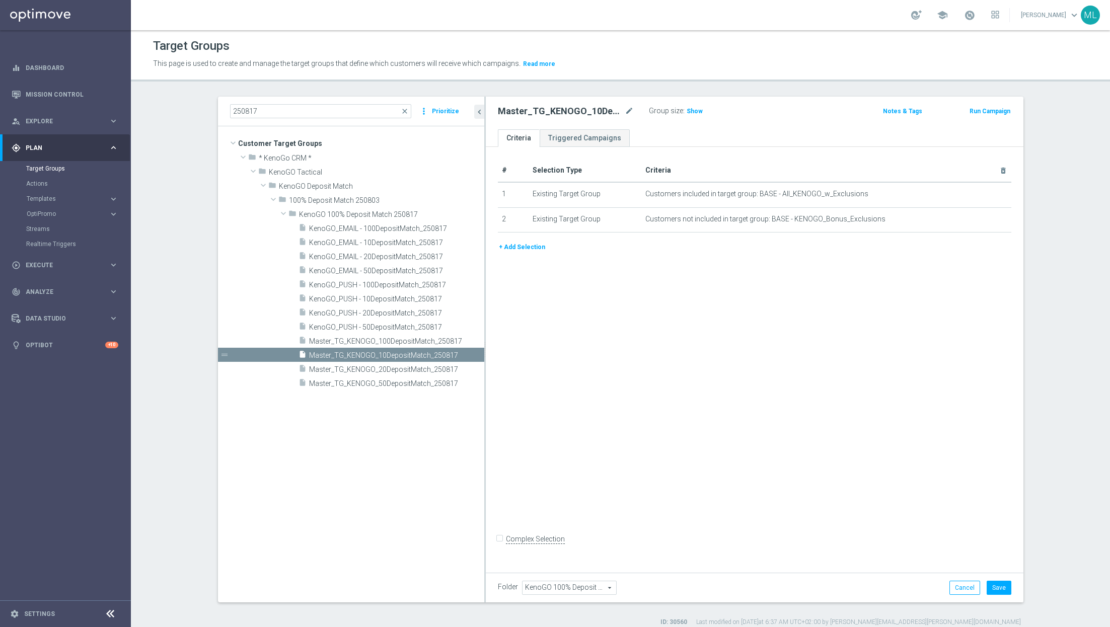
click at [530, 242] on button "+ Add Selection" at bounding box center [522, 247] width 48 height 11
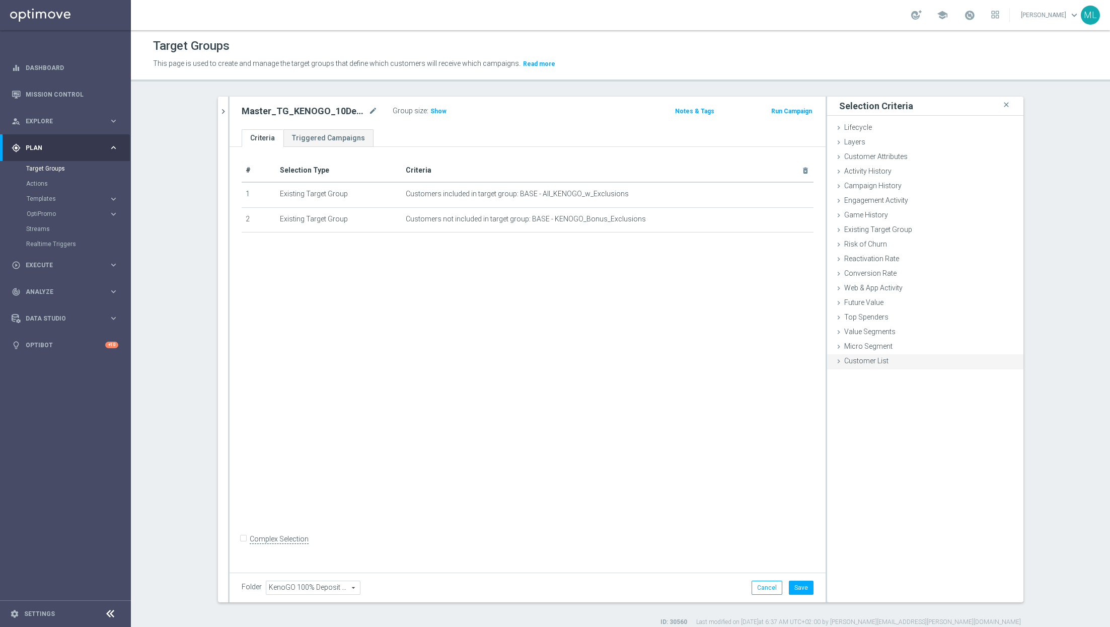
click at [835, 357] on icon at bounding box center [839, 361] width 8 height 8
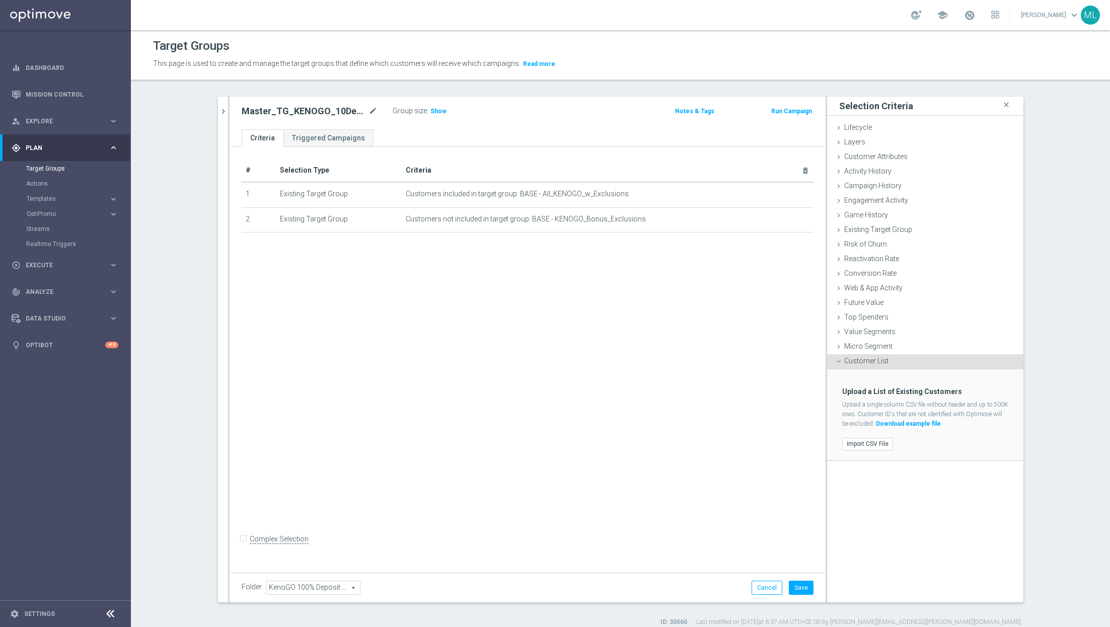
click at [869, 434] on div "Import CSV File" at bounding box center [925, 443] width 181 height 20
click at [867, 438] on label "Import CSV File" at bounding box center [867, 444] width 51 height 13
click at [0, 0] on input "Import CSV File" at bounding box center [0, 0] width 0 height 0
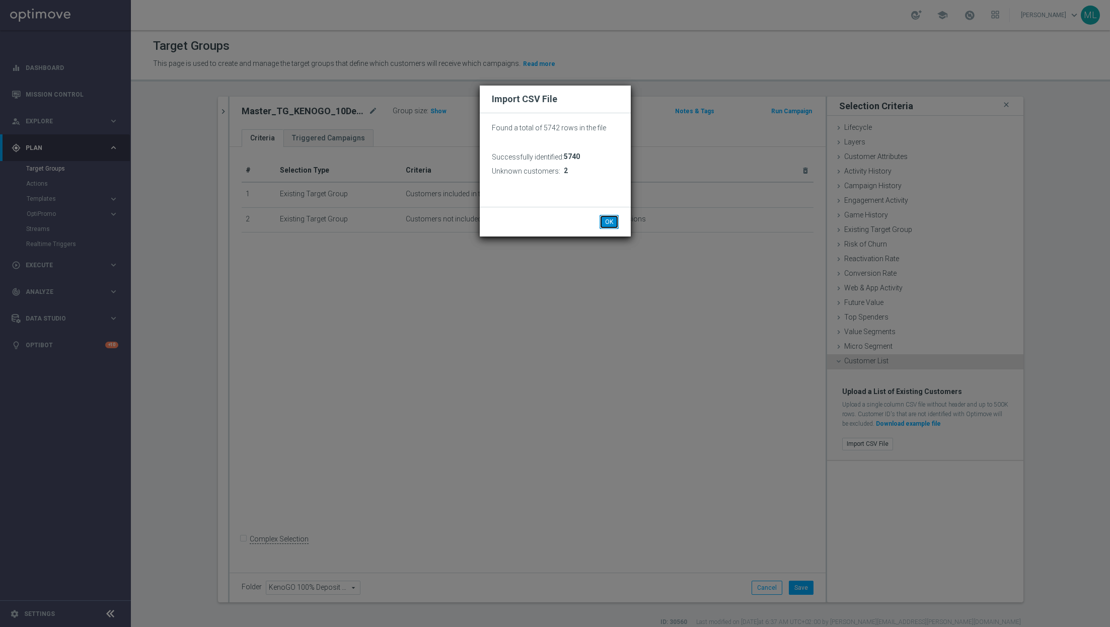
click at [615, 226] on button "OK" at bounding box center [609, 222] width 19 height 14
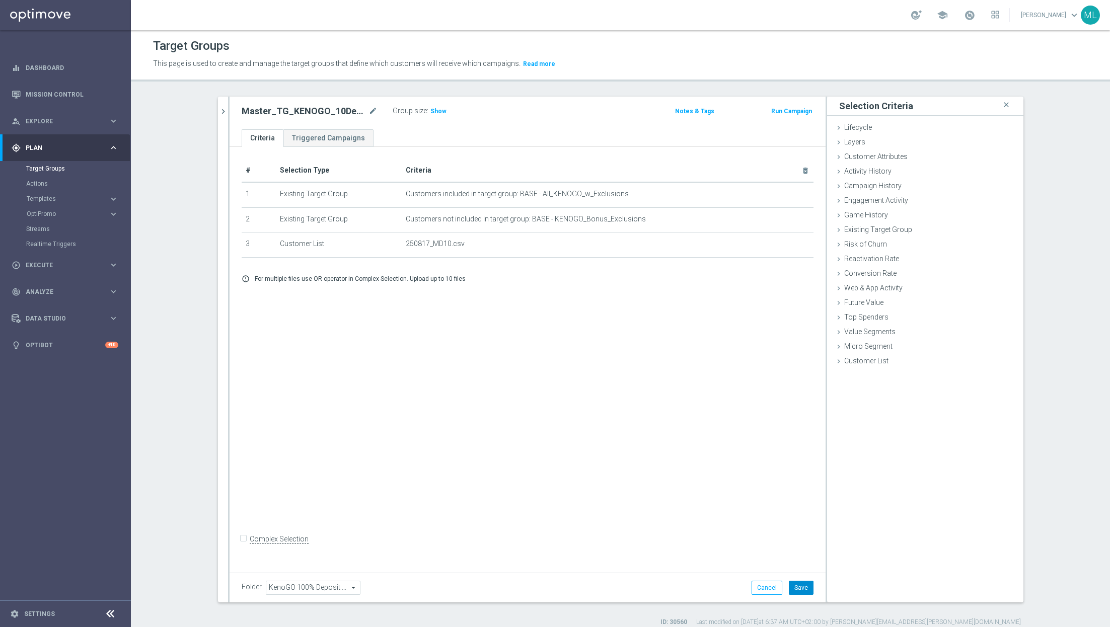
click at [803, 587] on button "Save" at bounding box center [801, 588] width 25 height 14
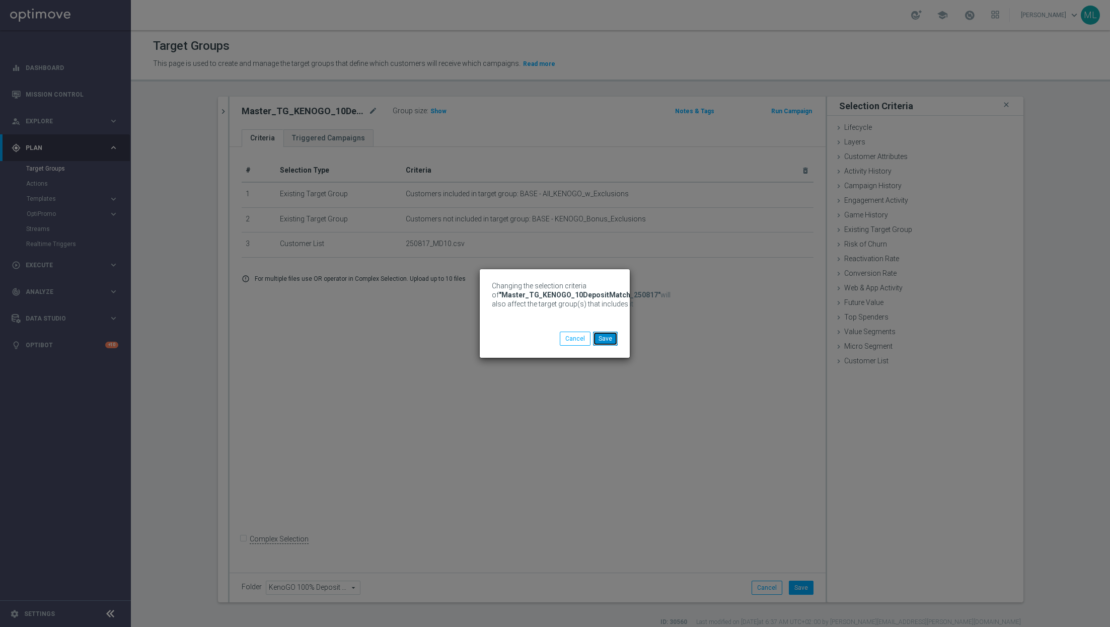
click at [609, 343] on button "Save" at bounding box center [605, 339] width 25 height 14
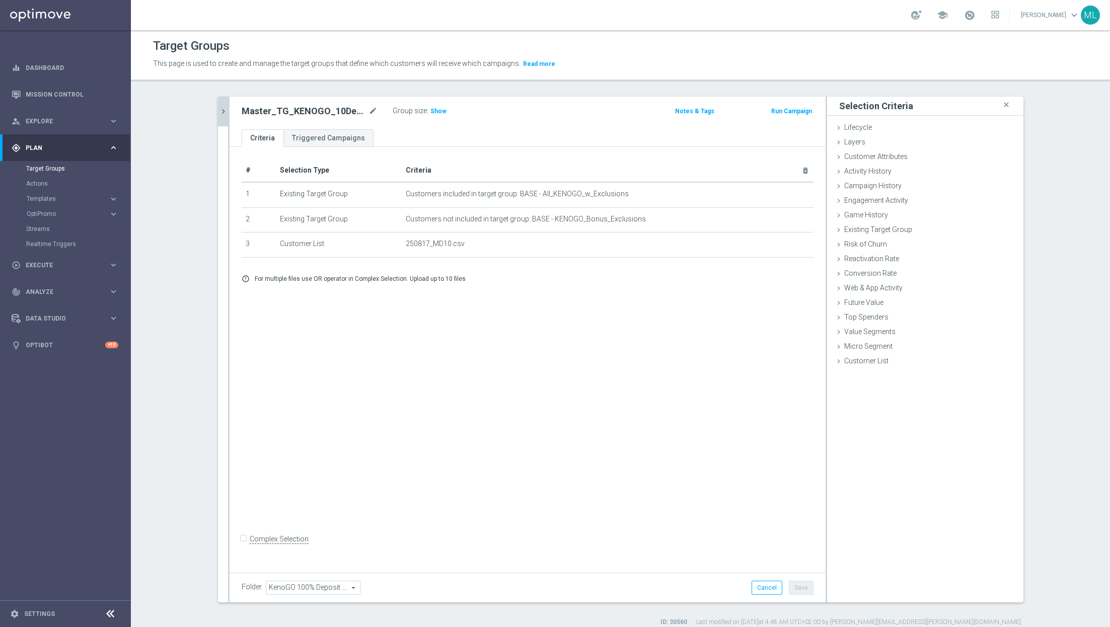
click at [223, 114] on icon "chevron_right" at bounding box center [223, 112] width 10 height 10
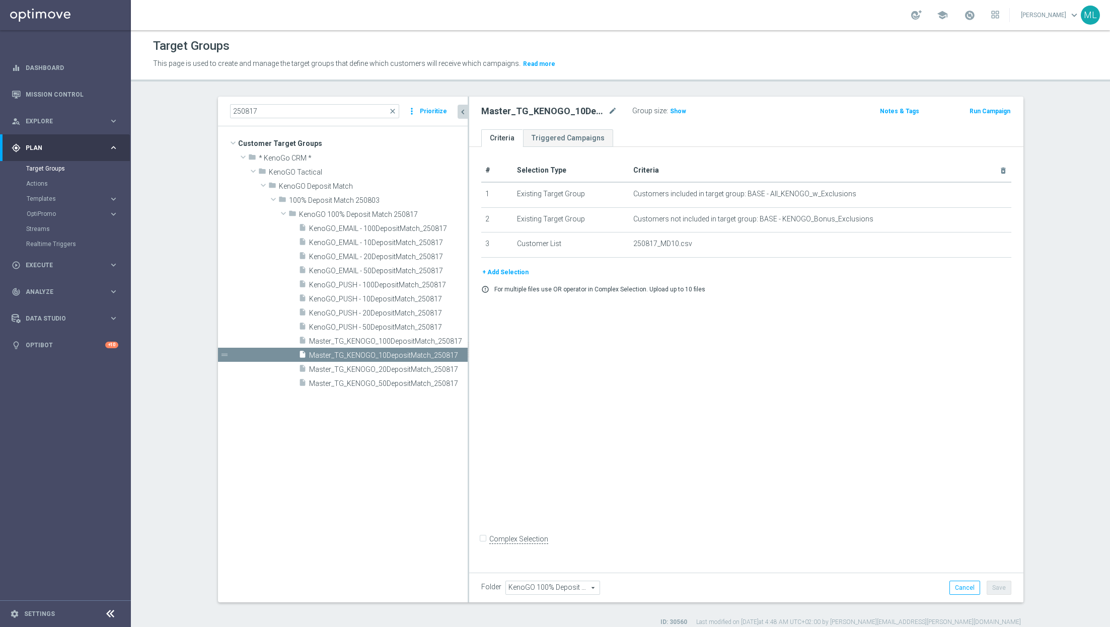
drag, startPoint x: 414, startPoint y: 324, endPoint x: 469, endPoint y: 347, distance: 59.4
click at [469, 347] on div at bounding box center [469, 350] width 2 height 506
click at [375, 285] on span "KenoGO_PUSH - 100DepositMatch_250817" at bounding box center [377, 285] width 137 height 9
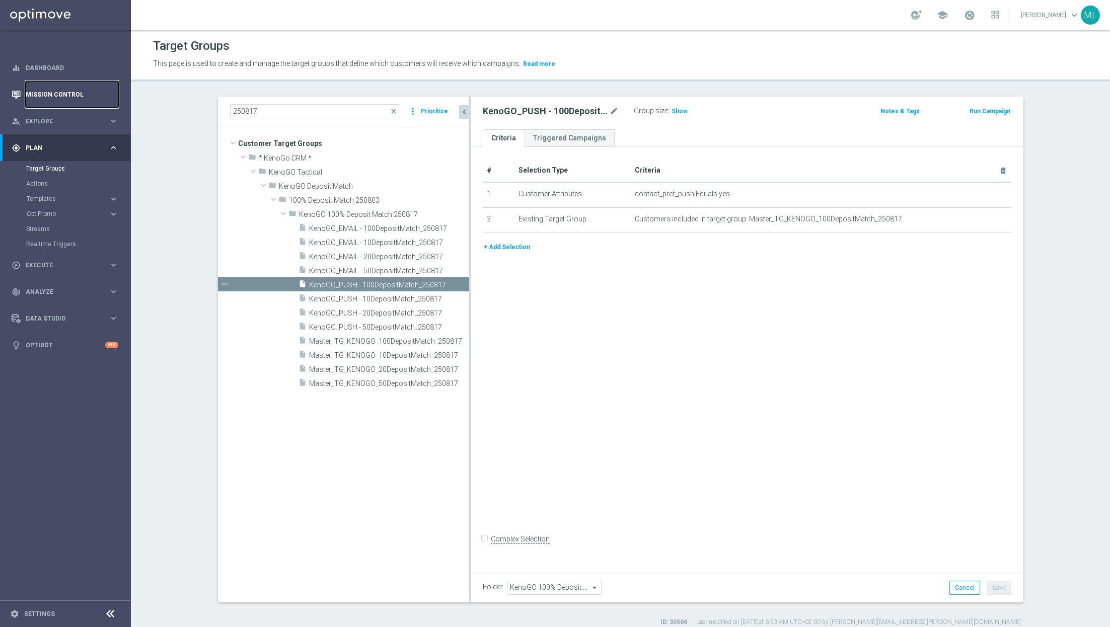
click at [65, 94] on link "Mission Control" at bounding box center [72, 94] width 93 height 27
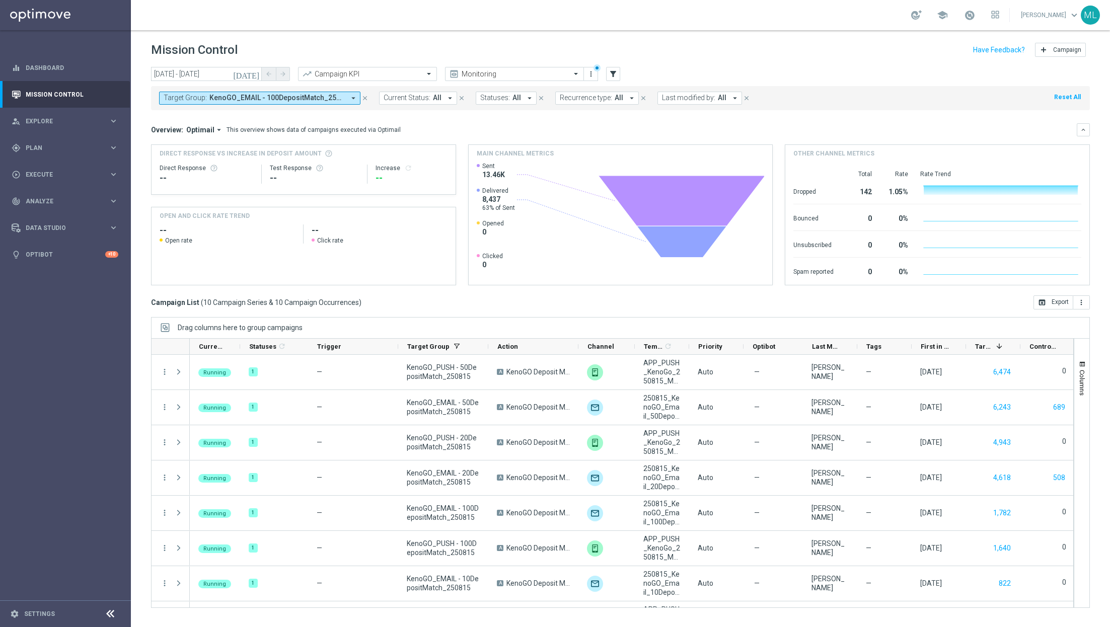
click at [320, 98] on span "KenoGO_EMAIL - 100DepositMatch_250815, KenoGO_EMAIL - 10DepositMatch_250815, Ke…" at bounding box center [276, 98] width 135 height 9
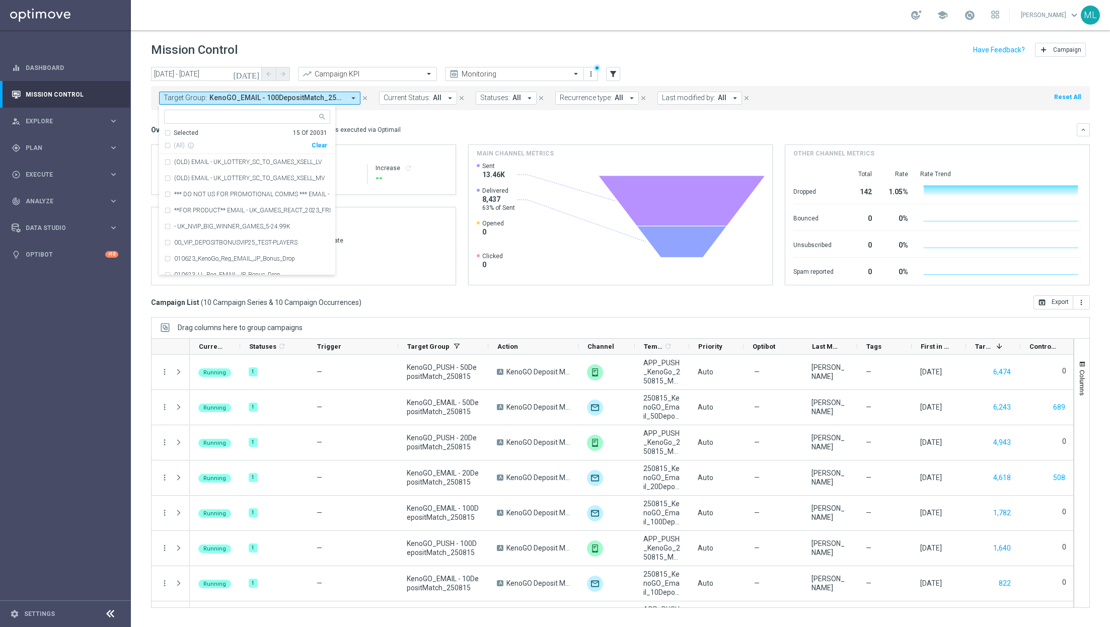
click at [321, 49] on div "Mission Control add Campaign" at bounding box center [620, 50] width 939 height 20
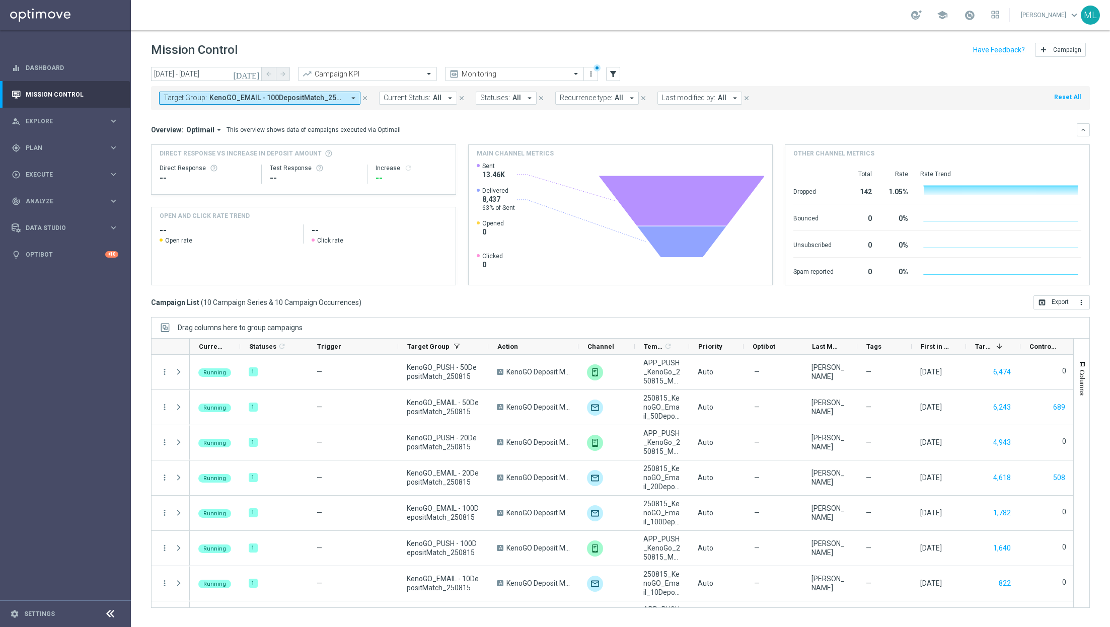
click at [301, 102] on button "Target Group: KenoGO_EMAIL - 100DepositMatch_250815, KenoGO_EMAIL - 10DepositMa…" at bounding box center [259, 98] width 201 height 13
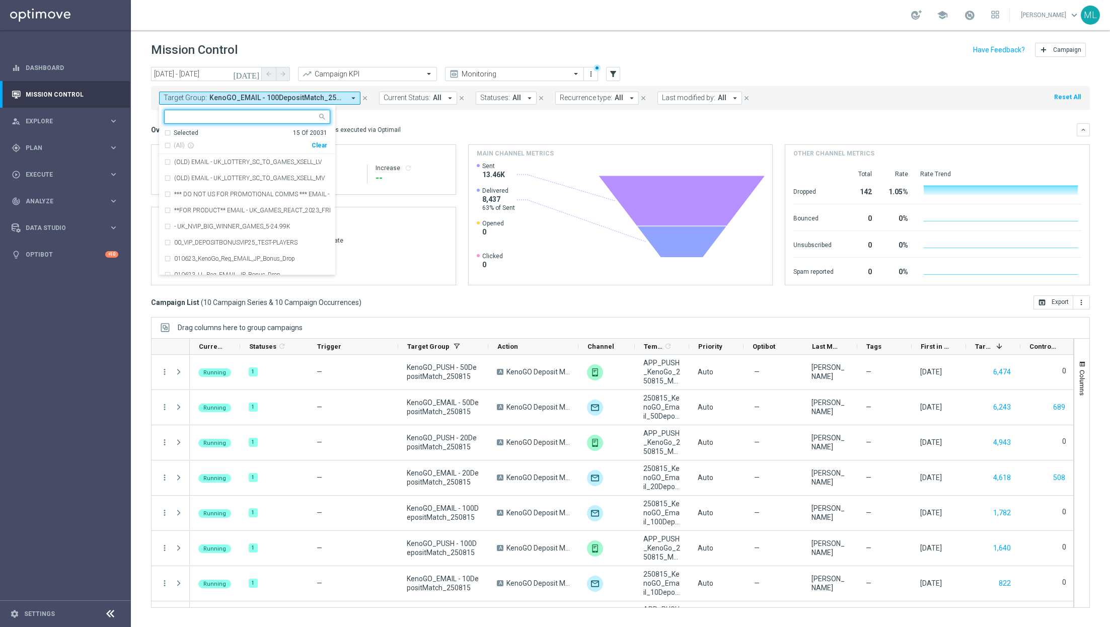
click at [0, 0] on div "Clear" at bounding box center [0, 0] width 0 height 0
click at [273, 118] on input "text" at bounding box center [244, 117] width 148 height 9
type input "2"
drag, startPoint x: 187, startPoint y: 119, endPoint x: 170, endPoint y: 115, distance: 17.6
click at [170, 115] on input "2" at bounding box center [244, 117] width 148 height 9
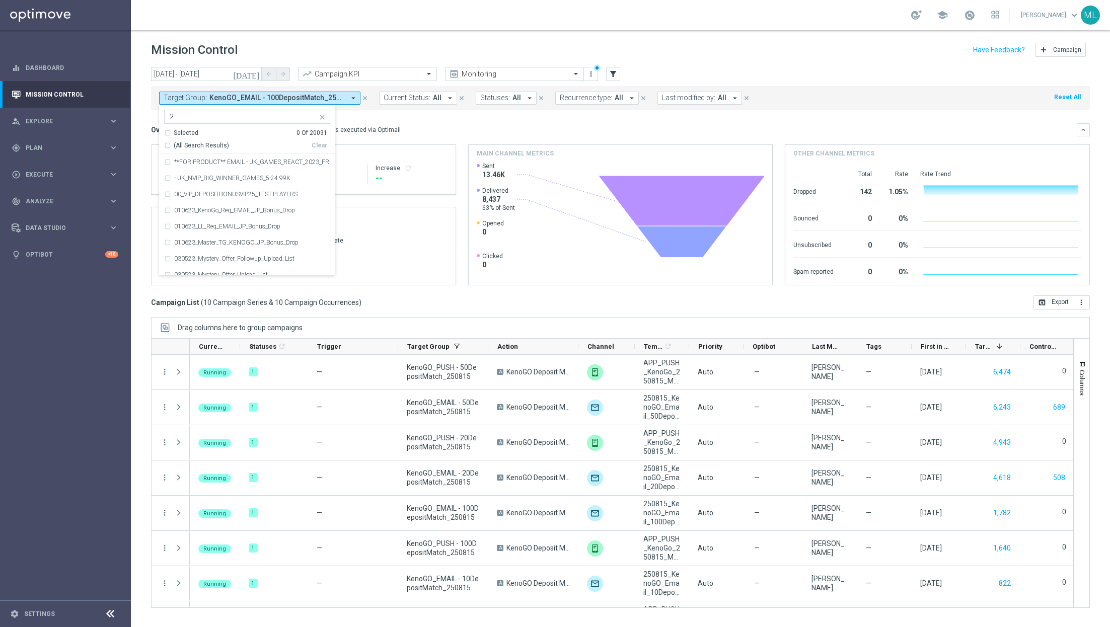
click at [253, 75] on icon "[DATE]" at bounding box center [246, 73] width 27 height 9
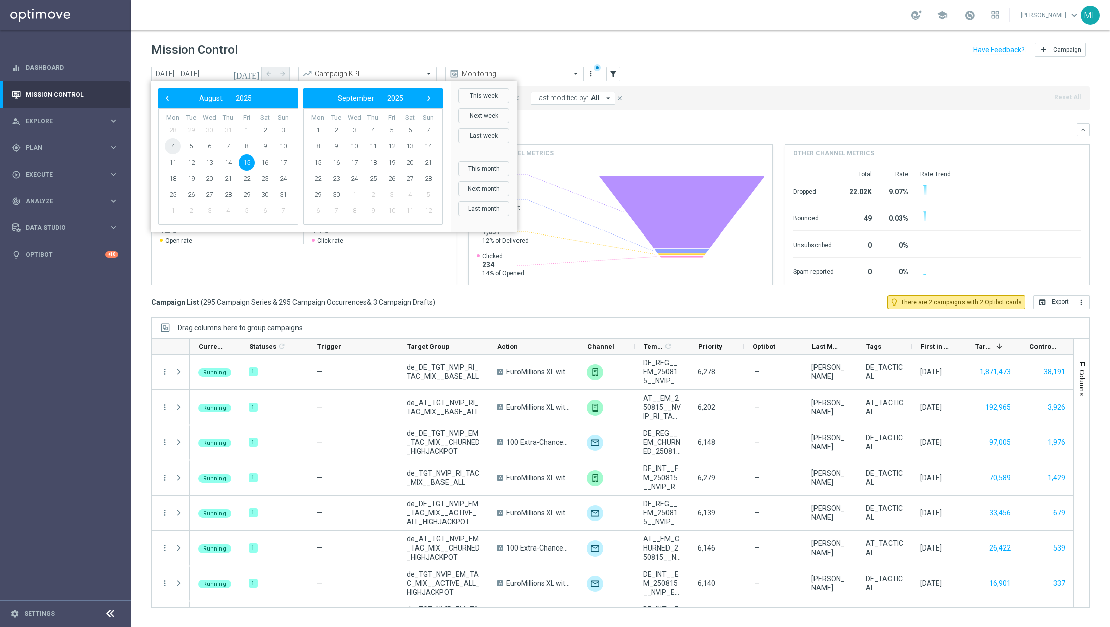
click at [172, 148] on span "4" at bounding box center [173, 146] width 16 height 16
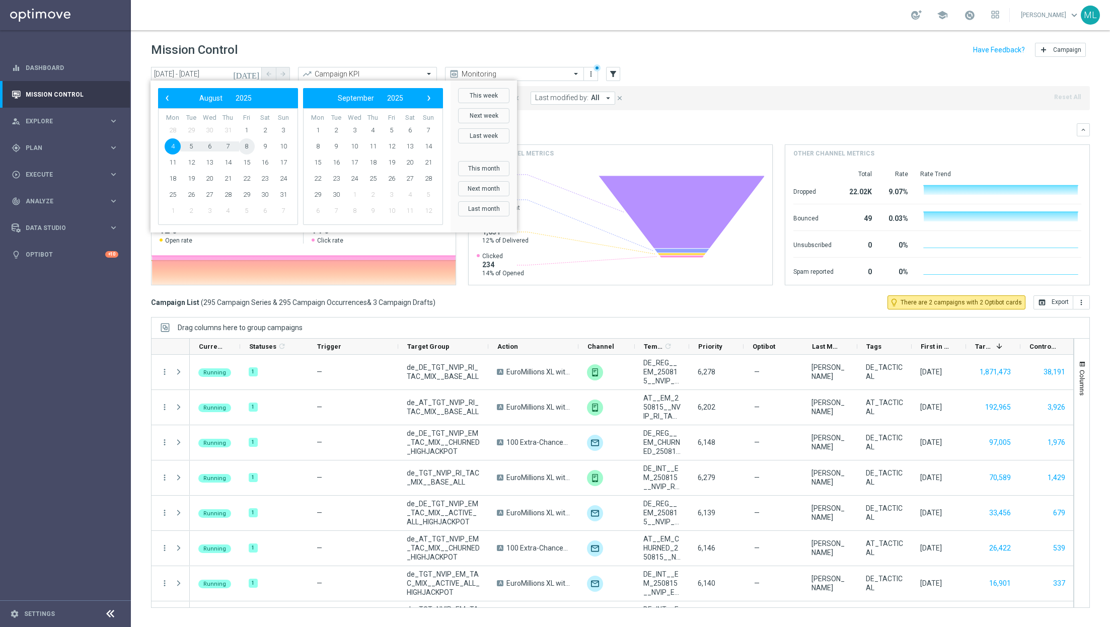
click at [241, 146] on span "8" at bounding box center [247, 146] width 16 height 16
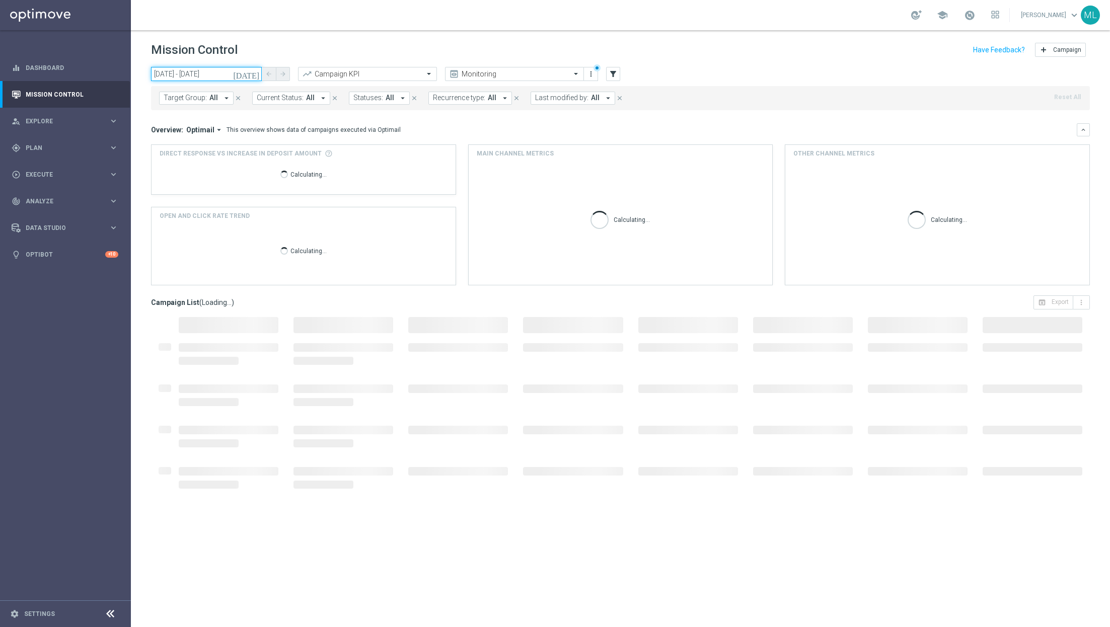
click at [225, 76] on input "04 Aug 2025 - 08 Aug 2025" at bounding box center [206, 74] width 111 height 14
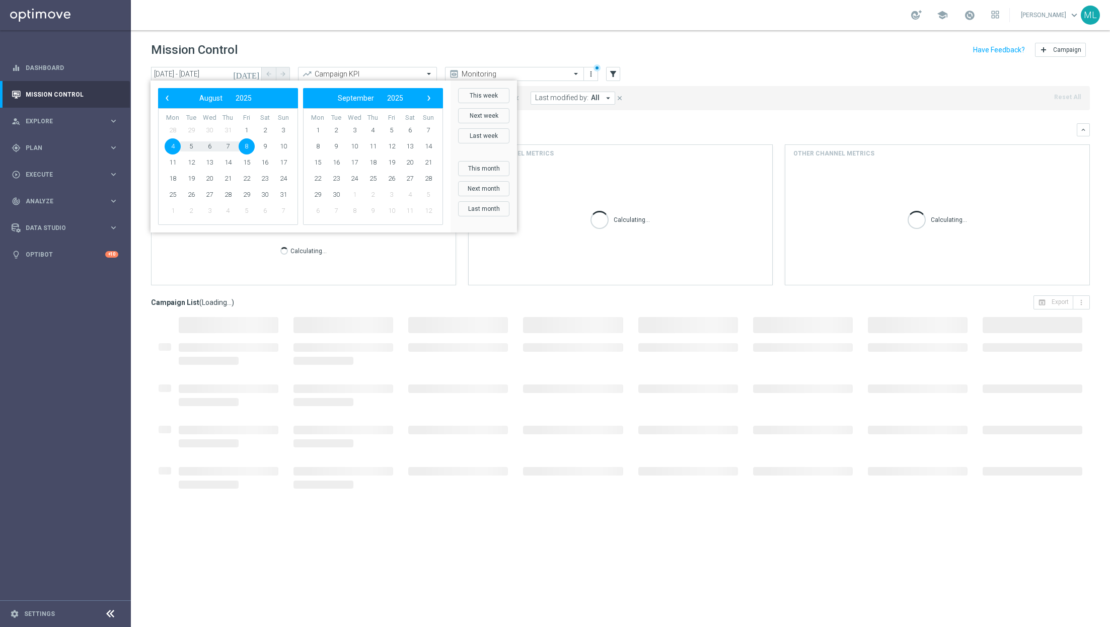
click at [249, 141] on span "8" at bounding box center [247, 146] width 16 height 16
type input "08 Aug 2025 - 08 Aug 2025"
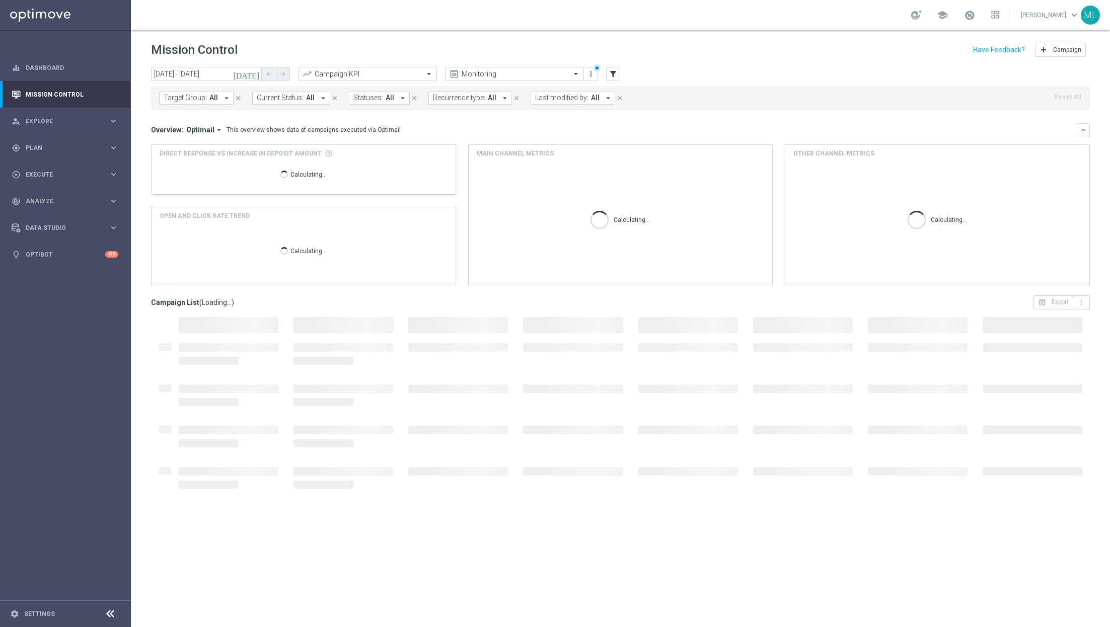
click at [247, 59] on div "Mission Control add Campaign" at bounding box center [620, 50] width 939 height 20
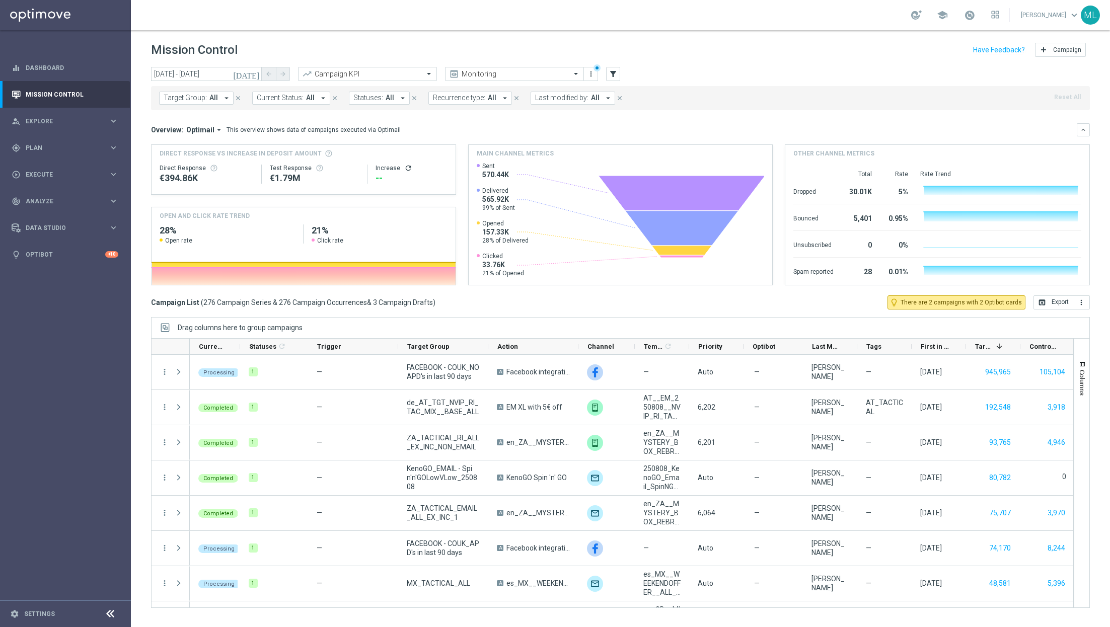
click at [214, 98] on span "All" at bounding box center [213, 98] width 9 height 9
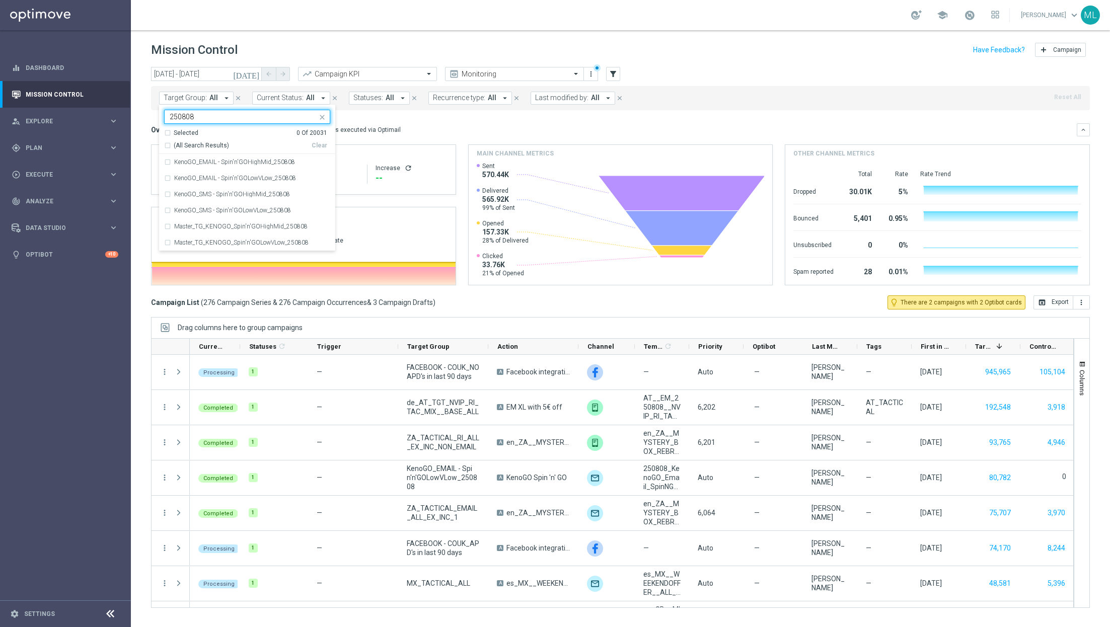
click at [167, 143] on div "(All Search Results)" at bounding box center [238, 145] width 148 height 9
type input "250808"
click at [685, 69] on div "today 08 Aug 2025 - 08 Aug 2025 arrow_back arrow_forward Campaign KPI trending_…" at bounding box center [620, 74] width 939 height 15
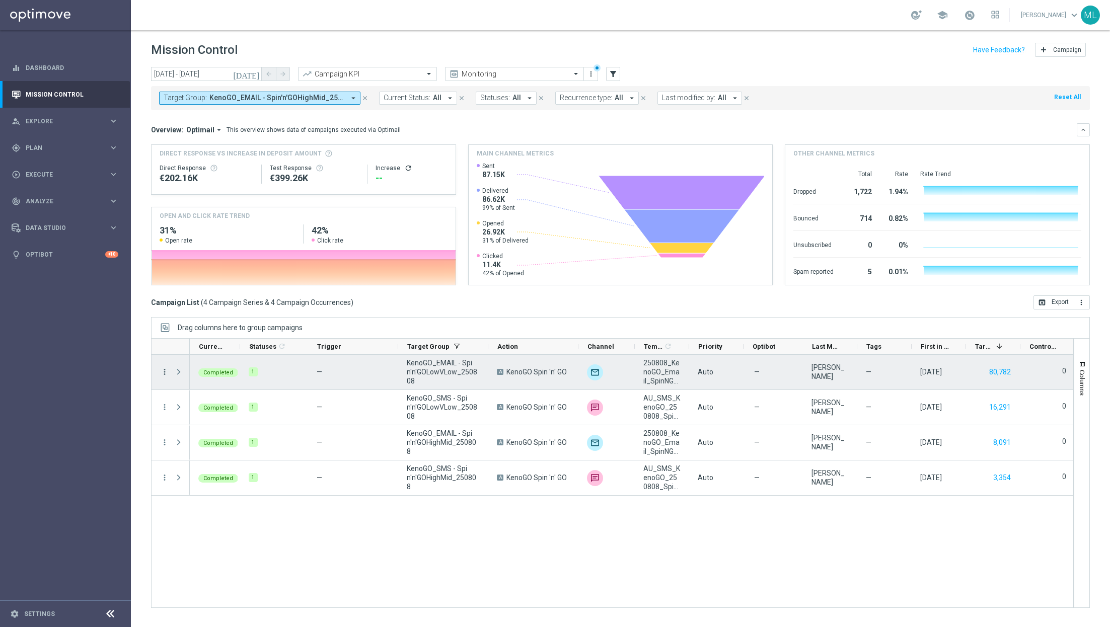
click at [163, 370] on icon "more_vert" at bounding box center [164, 372] width 9 height 9
click at [223, 434] on span "Go to Campaign Analysis" at bounding box center [220, 434] width 72 height 7
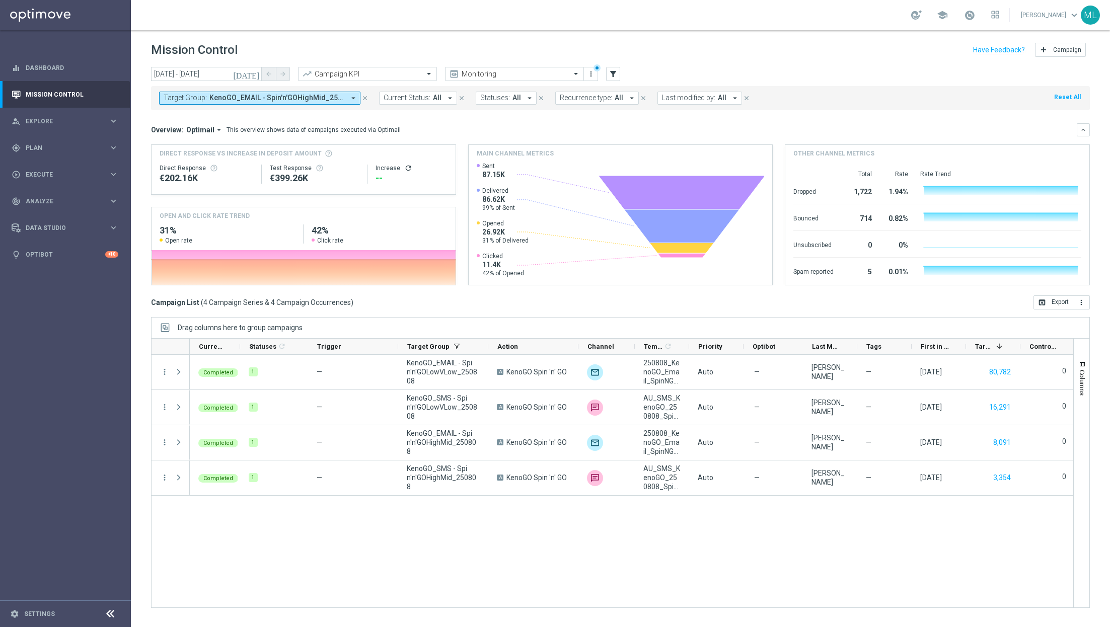
click at [334, 99] on span "KenoGO_EMAIL - Spin'n'GOHighMid_250808, KenoGO_EMAIL - Spin'n'GOLowVLow_250808,…" at bounding box center [276, 98] width 135 height 9
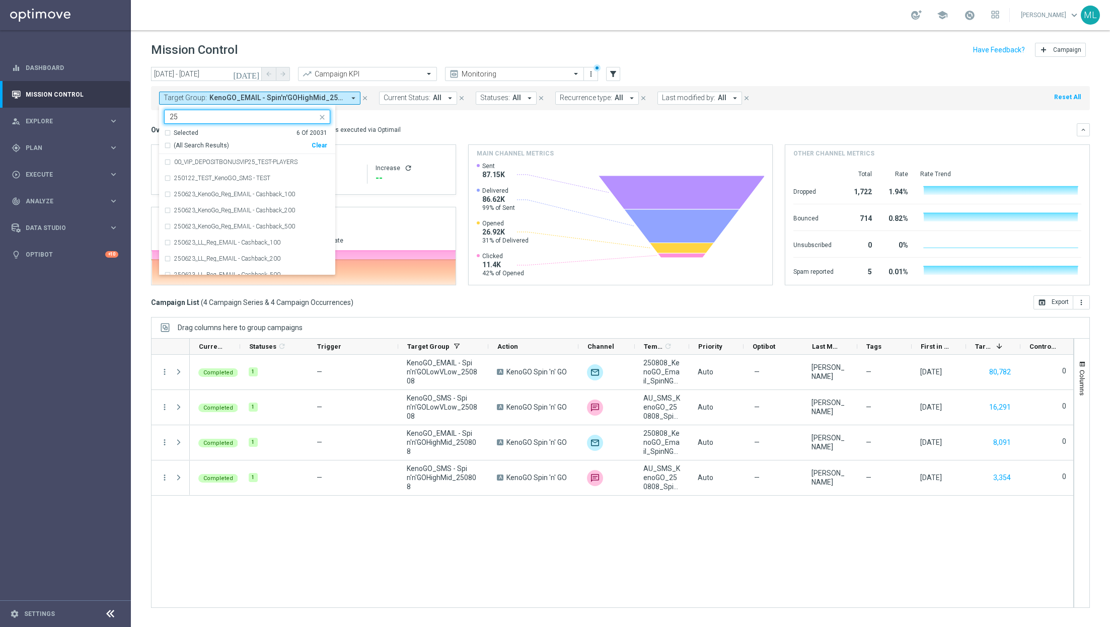
type input "2"
click at [253, 70] on icon "[DATE]" at bounding box center [246, 73] width 27 height 9
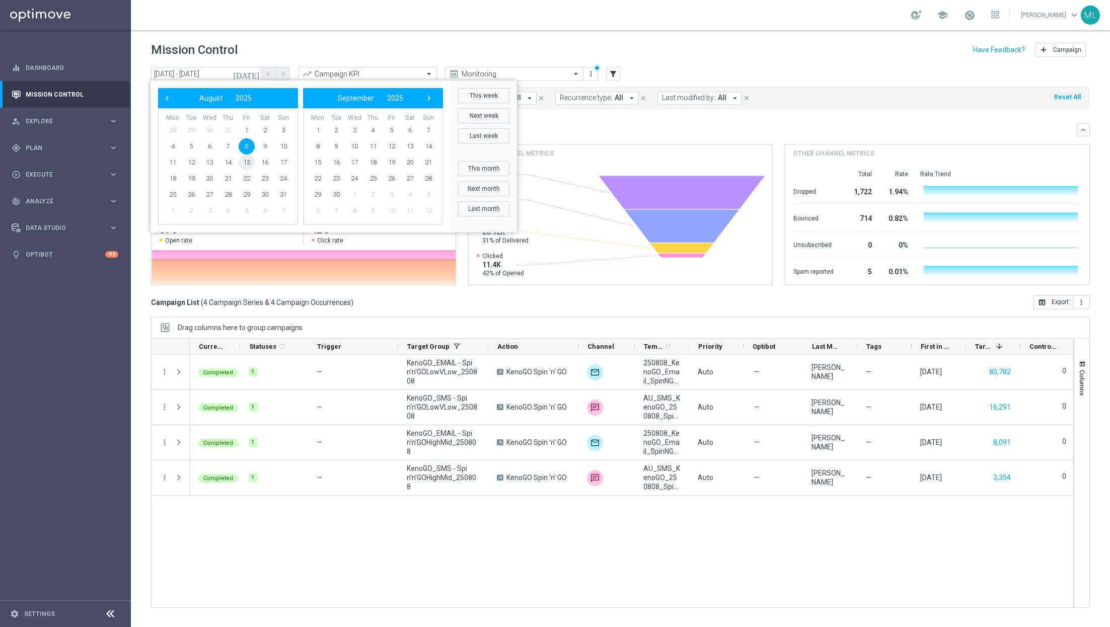
click at [242, 164] on span "15" at bounding box center [247, 163] width 16 height 16
type input "15 Aug 2025 - 15 Aug 2025"
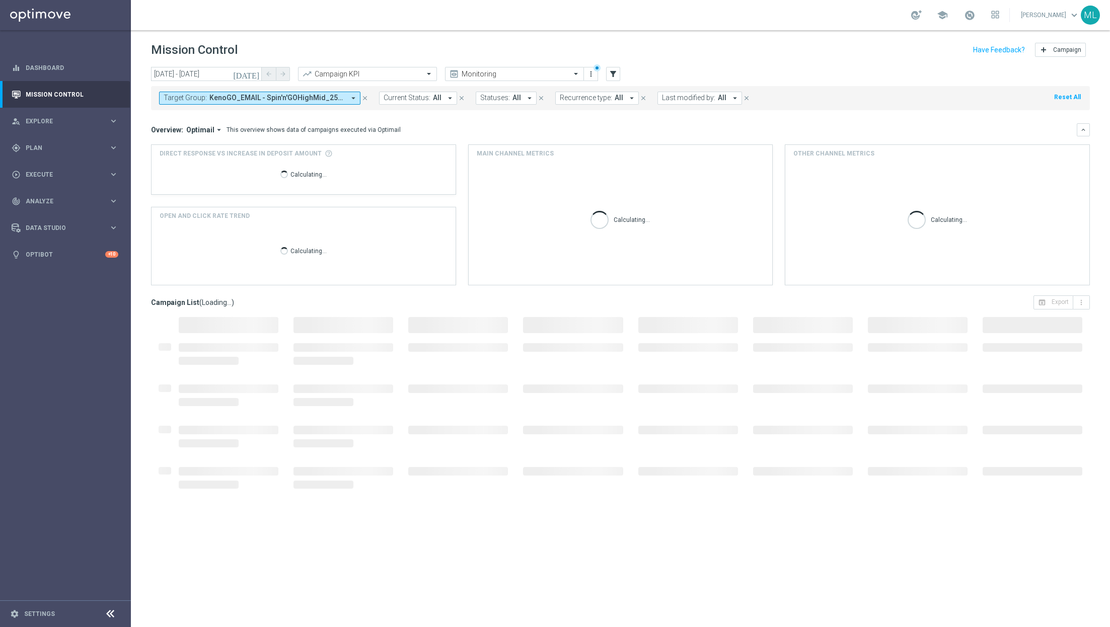
click at [330, 97] on span "KenoGO_EMAIL - Spin'n'GOHighMid_250808, KenoGO_EMAIL - Spin'n'GOLowVLow_250808,…" at bounding box center [276, 98] width 135 height 9
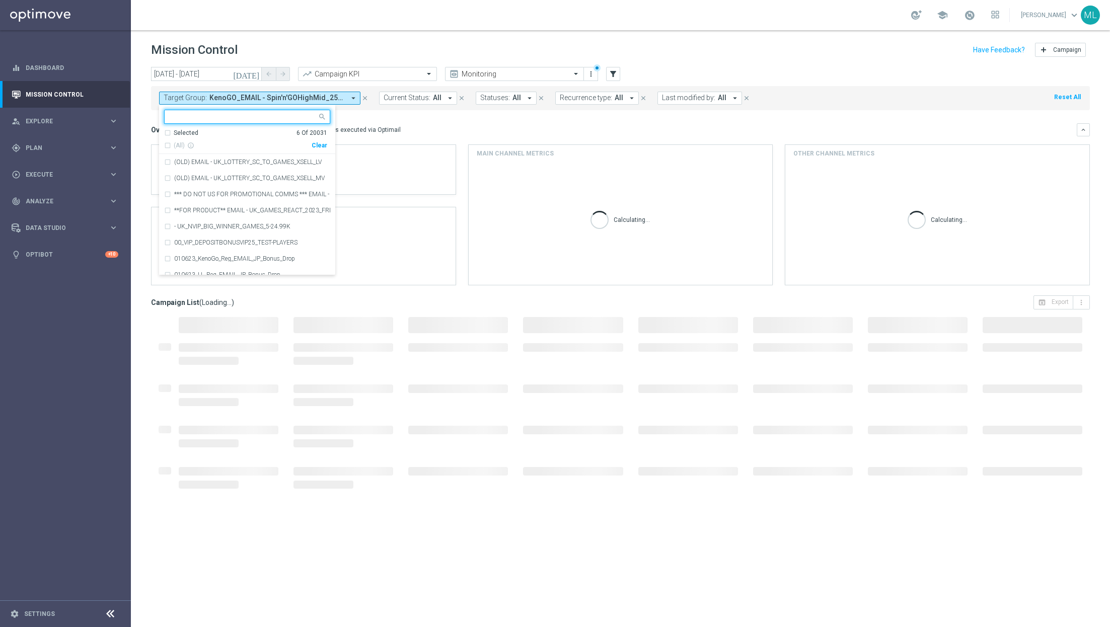
click at [320, 149] on div "(All) info_outline Clear" at bounding box center [245, 143] width 163 height 13
click at [0, 0] on div "Clear" at bounding box center [0, 0] width 0 height 0
click at [230, 115] on input "text" at bounding box center [244, 117] width 148 height 9
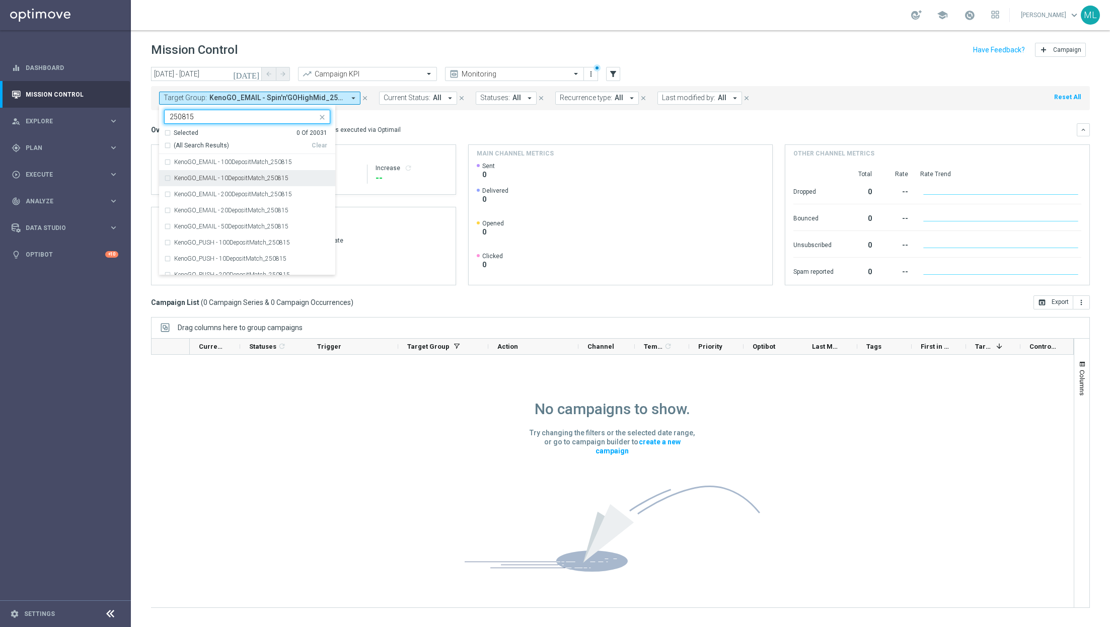
click at [168, 145] on div "(All Search Results)" at bounding box center [238, 145] width 148 height 9
type input "250815"
click at [434, 129] on div "Overview: Optimail arrow_drop_down This overview shows data of campaigns execut…" at bounding box center [614, 129] width 926 height 9
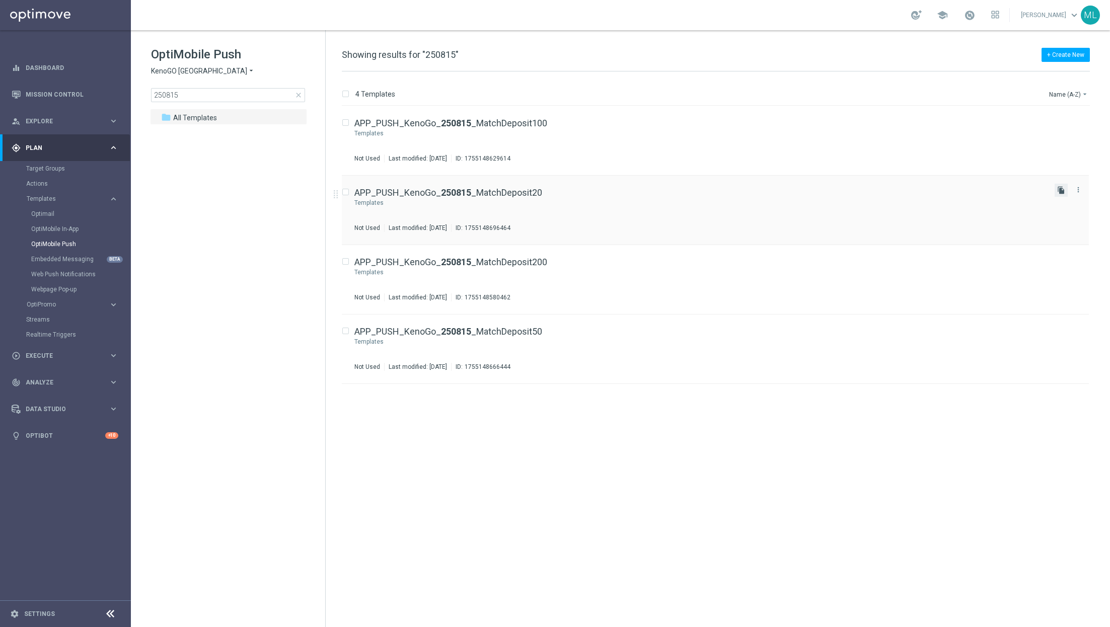
click at [1062, 190] on icon "file_copy" at bounding box center [1061, 190] width 8 height 8
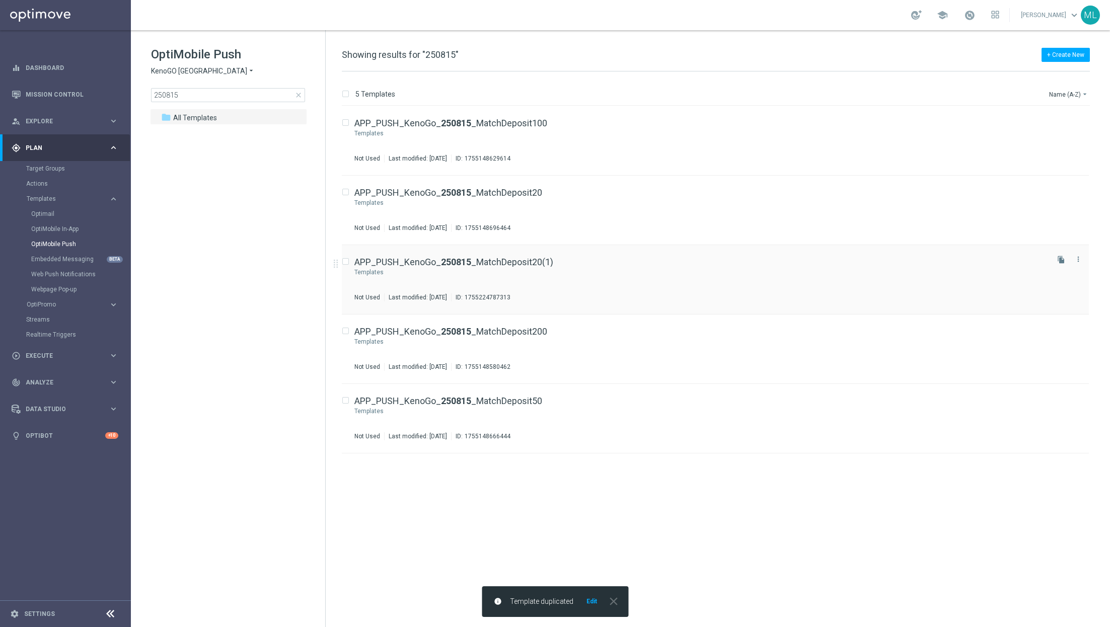
click at [552, 272] on div "Press SPACE to select this row." at bounding box center [716, 272] width 662 height 8
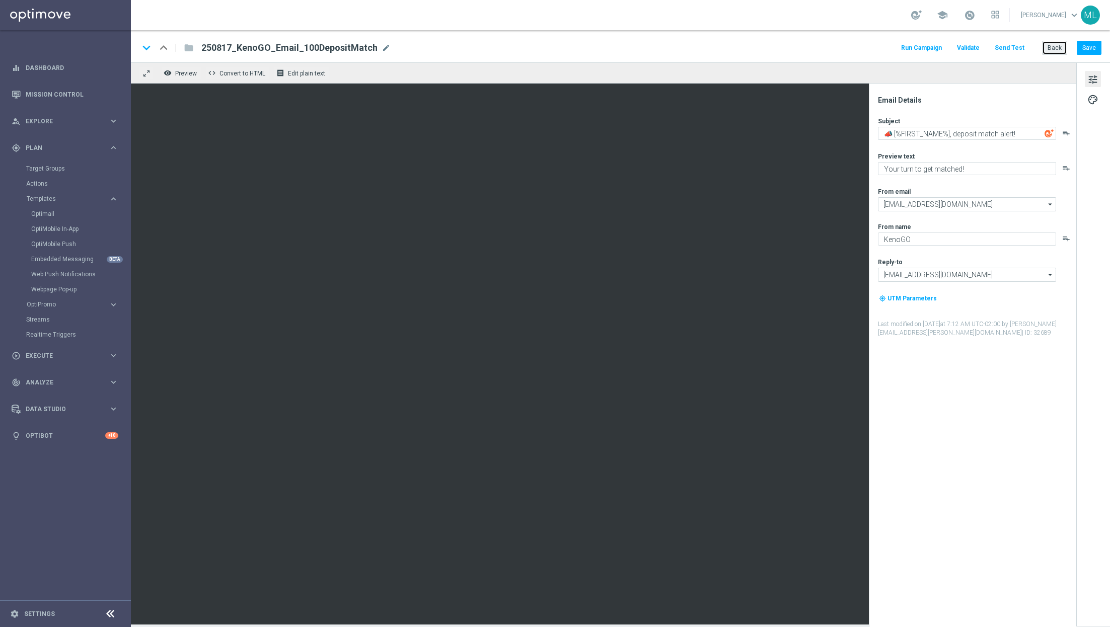
click at [1059, 48] on button "Back" at bounding box center [1054, 48] width 25 height 14
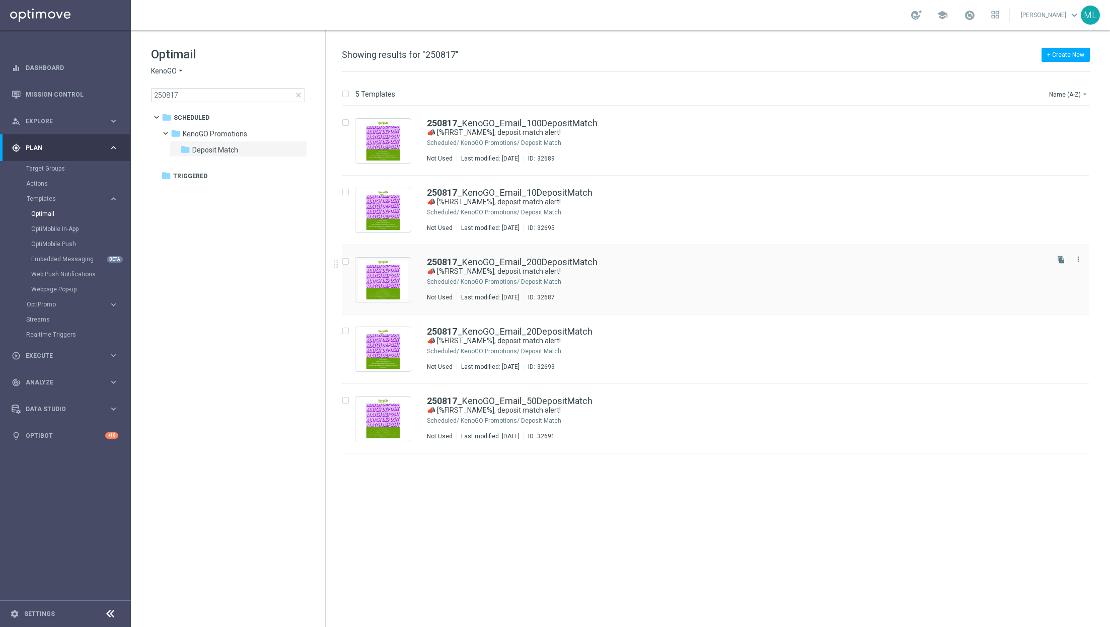
click at [626, 260] on div "250817 _KenoGO_Email_200DepositMatch" at bounding box center [737, 262] width 620 height 9
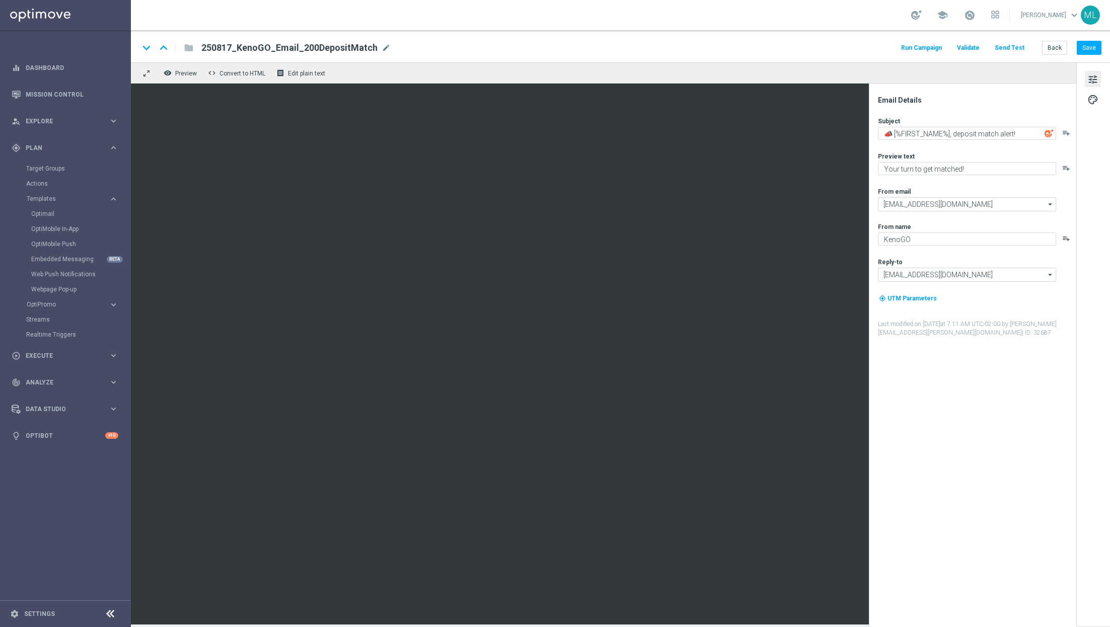
click at [1011, 46] on button "Send Test" at bounding box center [1009, 48] width 33 height 14
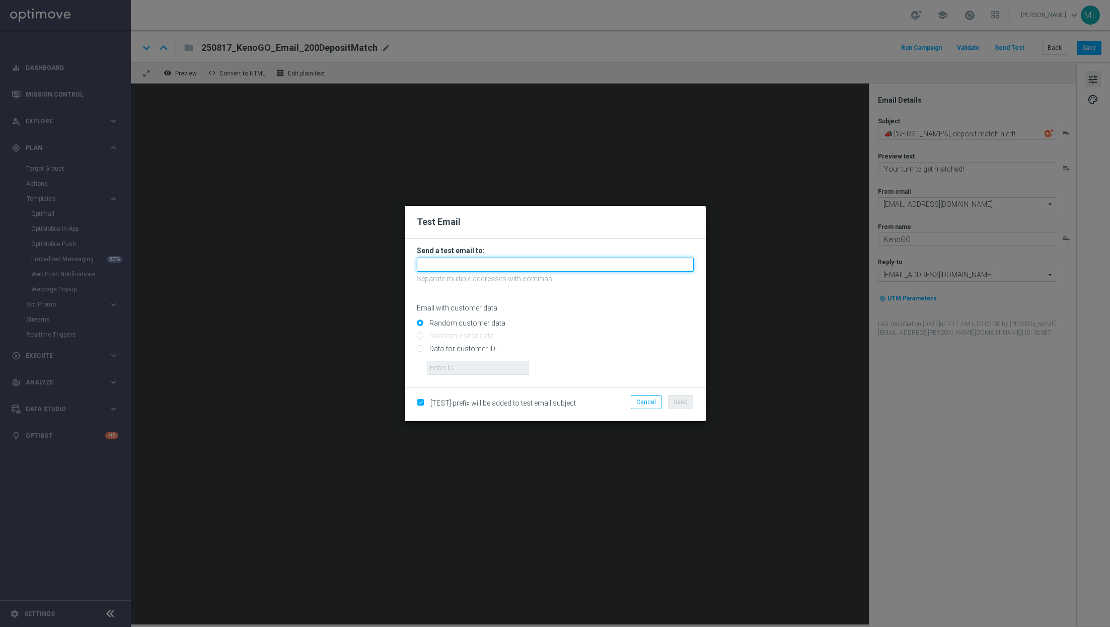
click at [494, 263] on input "text" at bounding box center [555, 265] width 277 height 14
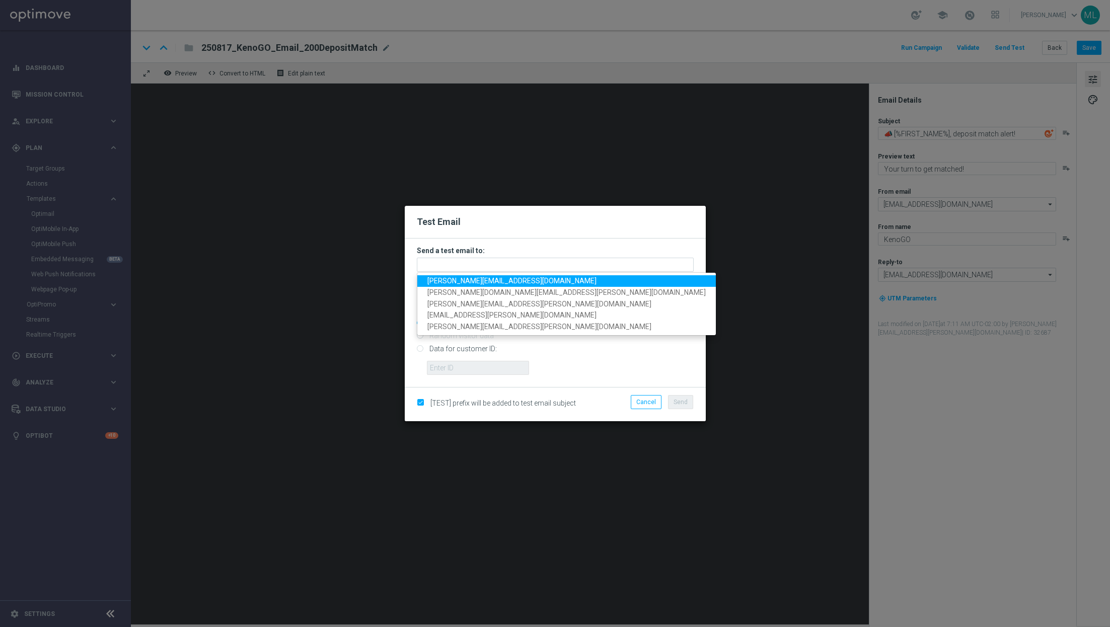
click at [489, 280] on span "[PERSON_NAME][EMAIL_ADDRESS][DOMAIN_NAME]" at bounding box center [511, 281] width 169 height 8
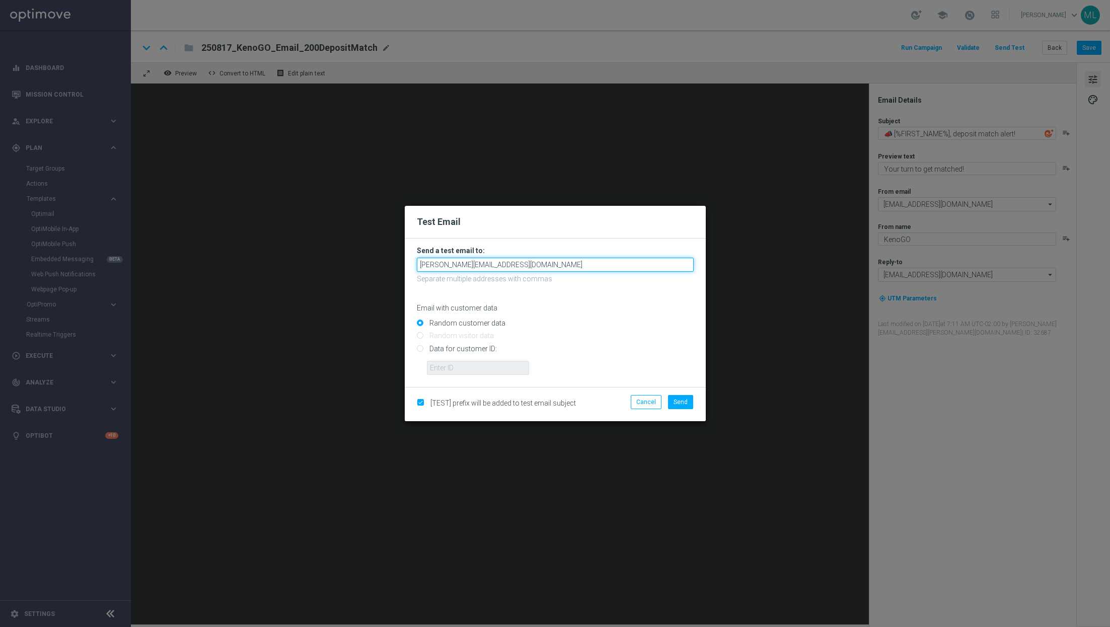
click at [524, 267] on input "[PERSON_NAME][EMAIL_ADDRESS][DOMAIN_NAME]" at bounding box center [555, 265] width 277 height 14
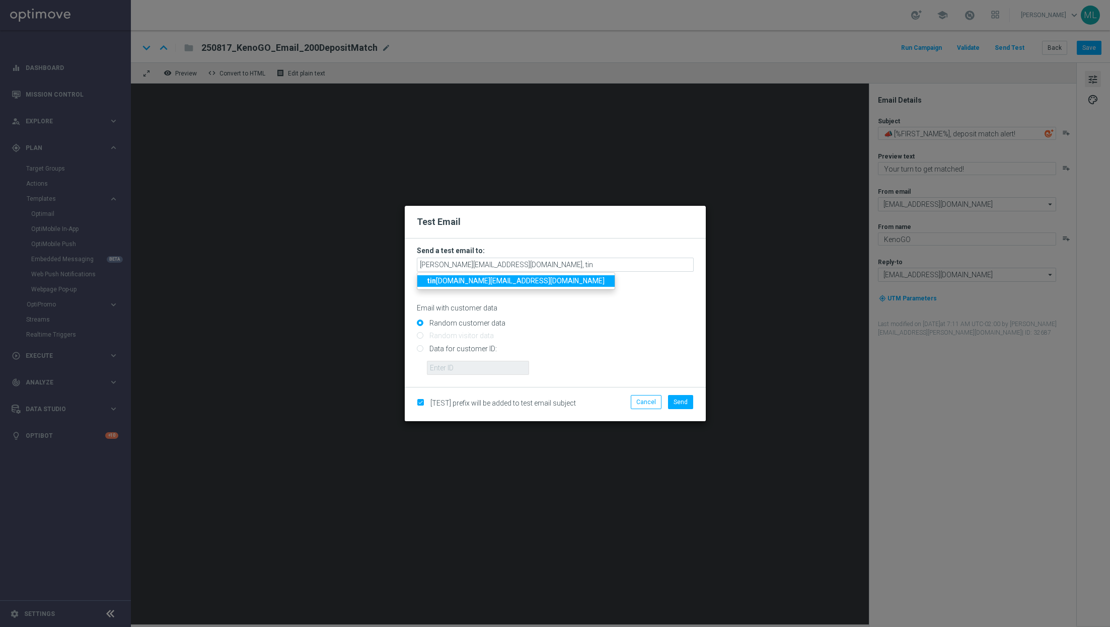
click at [481, 280] on span "tin a.wang@lottoland.com" at bounding box center [515, 281] width 177 height 8
click at [606, 266] on input "adam.pustetto@lottoland.com,tina.wang@lottoland.com" at bounding box center [555, 265] width 277 height 14
click at [515, 277] on link "ma ria.lopez@lottoland.com" at bounding box center [523, 281] width 212 height 12
type input "adam.pustetto@lottoland.com,tina.wang@lottoland.com,maria.lopez@lottoland.com"
click at [685, 403] on span "Send" at bounding box center [681, 402] width 14 height 7
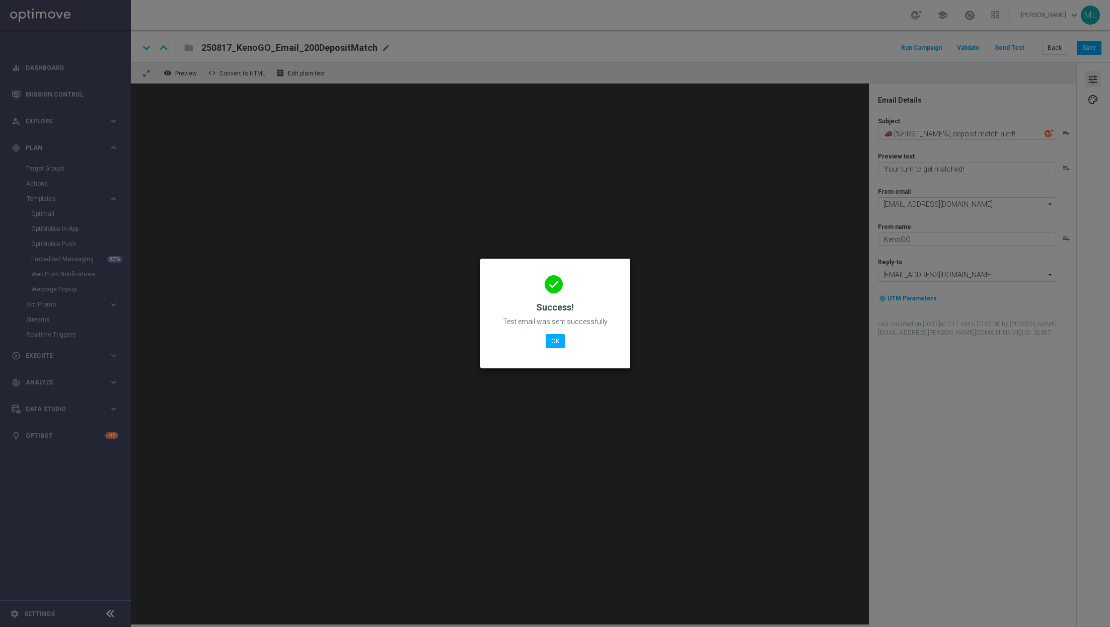
click at [1055, 48] on modal-container "done Success! Test email was sent successfully OK" at bounding box center [555, 313] width 1110 height 627
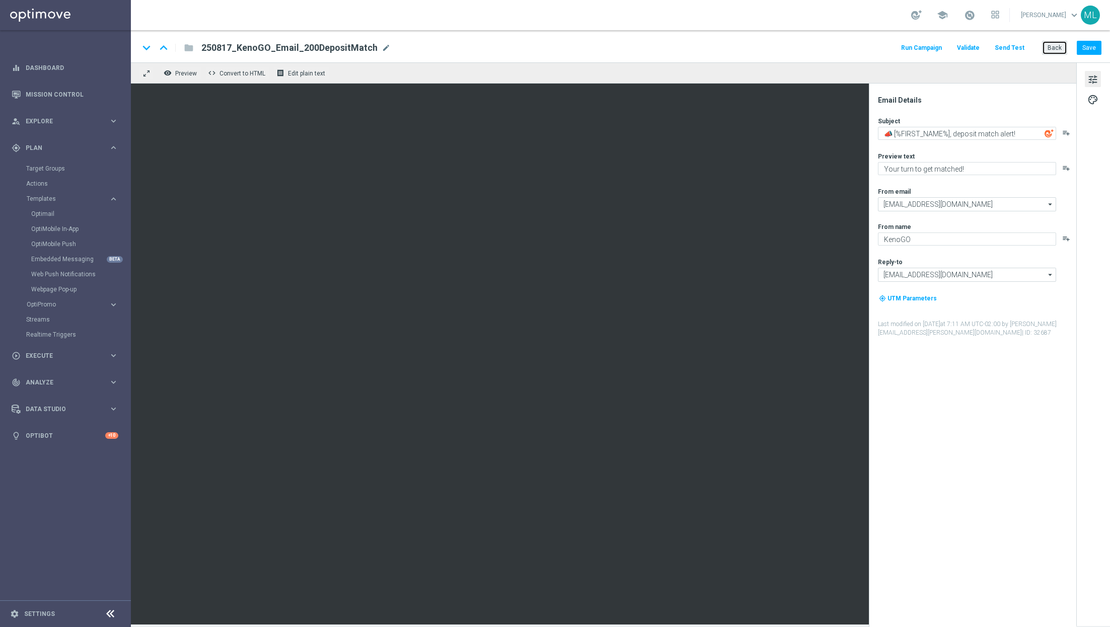
click at [1057, 49] on button "Back" at bounding box center [1054, 48] width 25 height 14
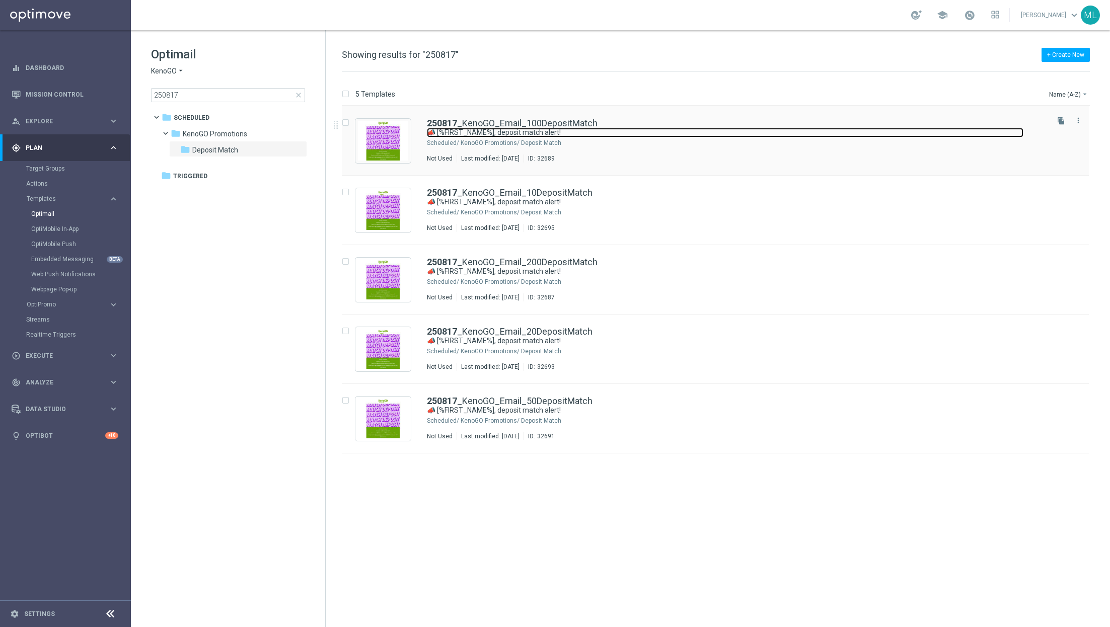
click at [681, 128] on link "📣 [%FIRST_NAME%], deposit match alert!" at bounding box center [725, 133] width 597 height 10
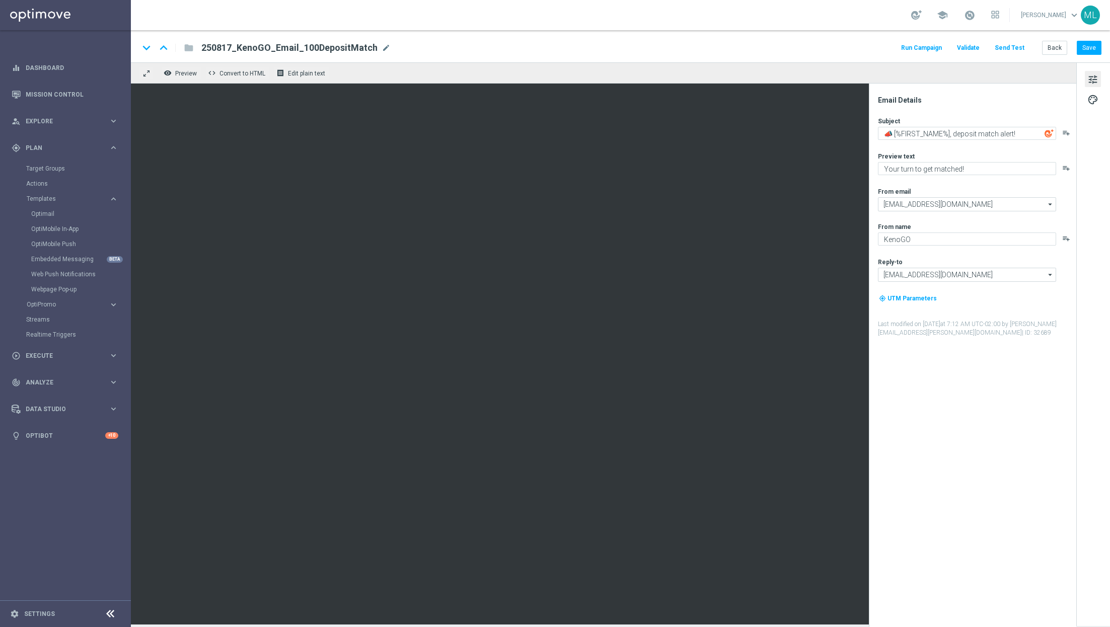
click at [1009, 46] on button "Send Test" at bounding box center [1009, 48] width 33 height 14
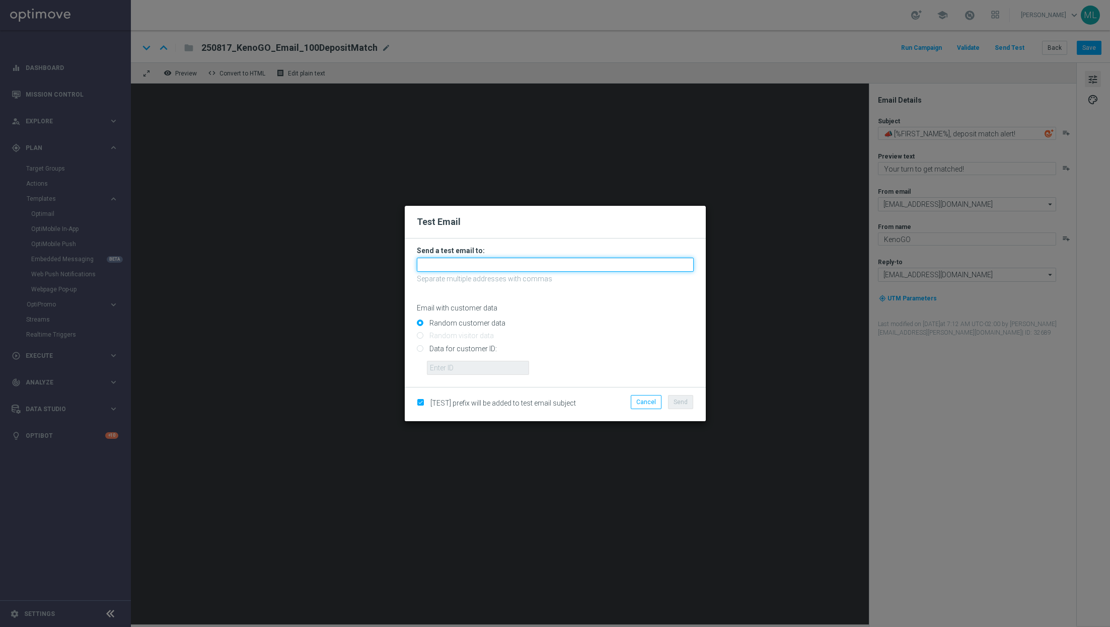
click at [486, 264] on input "text" at bounding box center [555, 265] width 277 height 14
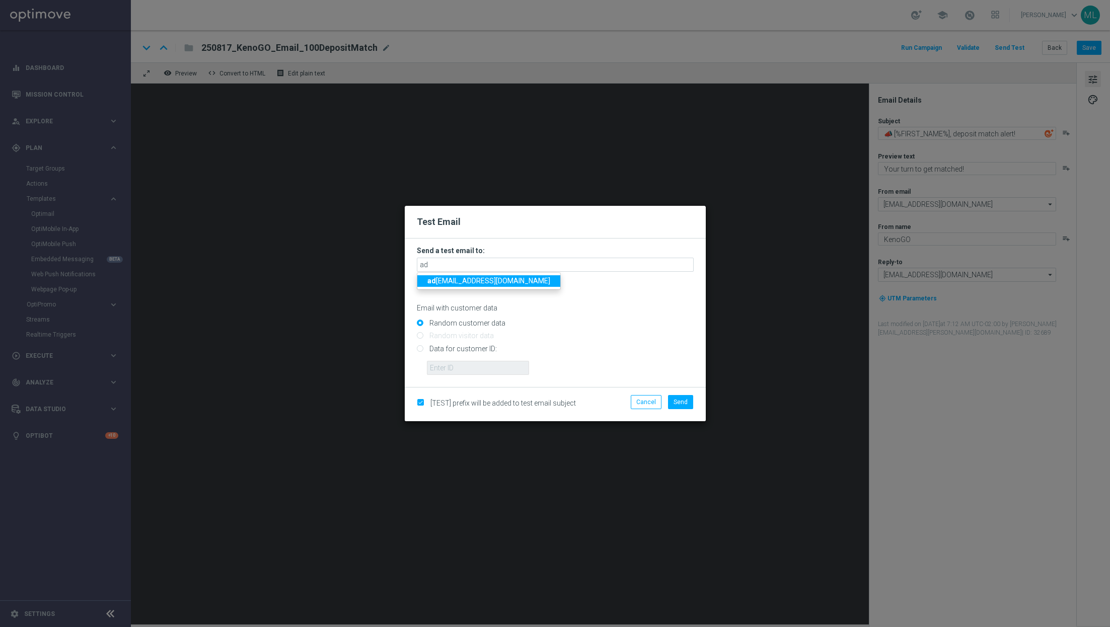
click at [474, 282] on span "ad am.pustetto@lottoland.com" at bounding box center [488, 281] width 123 height 8
click at [530, 271] on input "adam.pustetto@lottoland.com" at bounding box center [555, 265] width 277 height 14
click at [506, 279] on strong "adam.pustetto@lottoland.com" at bounding box center [513, 281] width 173 height 8
click at [590, 265] on input "adam.pustetto@lottoland.com" at bounding box center [555, 265] width 277 height 14
click at [497, 279] on span "tin a.wang@lottoland.com" at bounding box center [515, 281] width 177 height 8
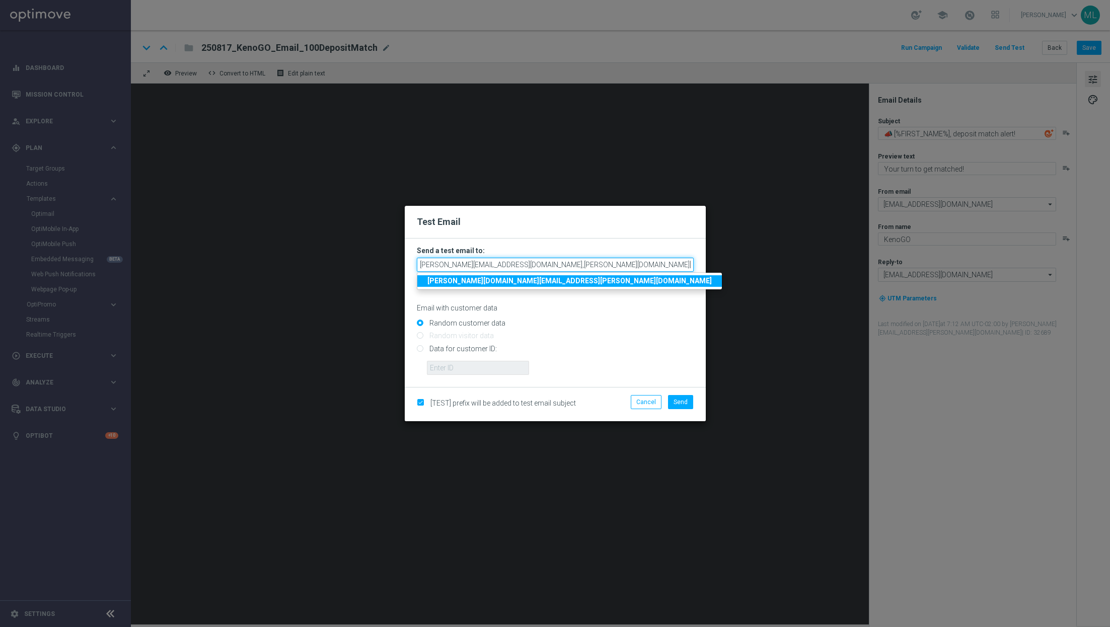
click at [616, 268] on input "adam.pustetto@lottoland.com,tina.wang@lottoland.com" at bounding box center [555, 265] width 277 height 14
click at [486, 281] on span "mar ia.lopez@lottoland.com" at bounding box center [518, 281] width 183 height 8
type input "adam.pustetto@lottoland.com,tina.wang@lottoland.com,maria.lopez@lottoland.com"
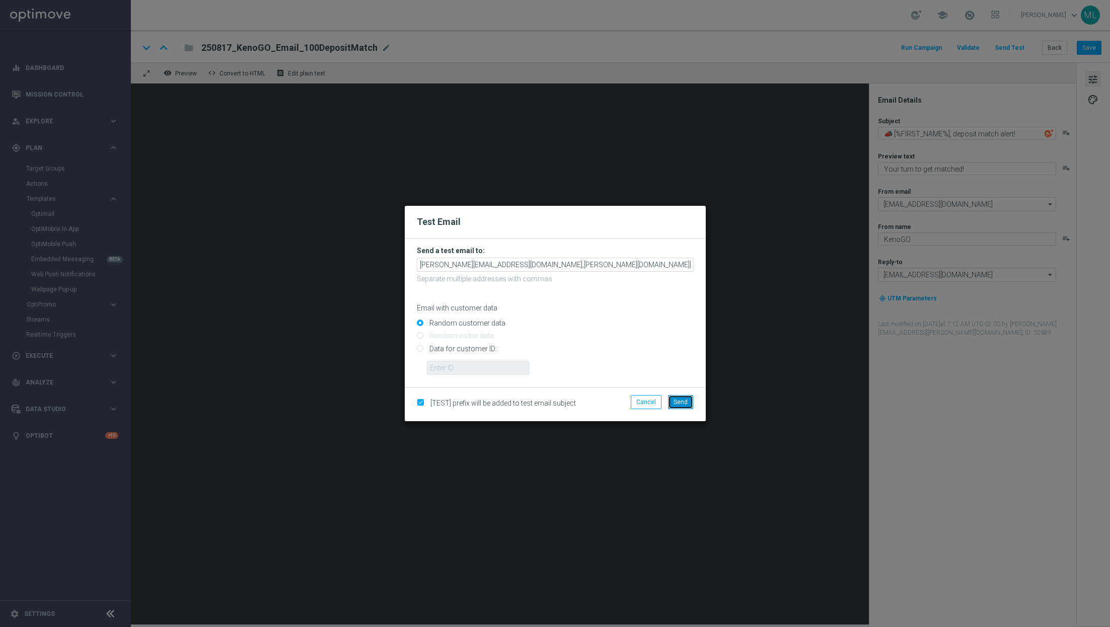
click at [687, 401] on span "Send" at bounding box center [681, 402] width 14 height 7
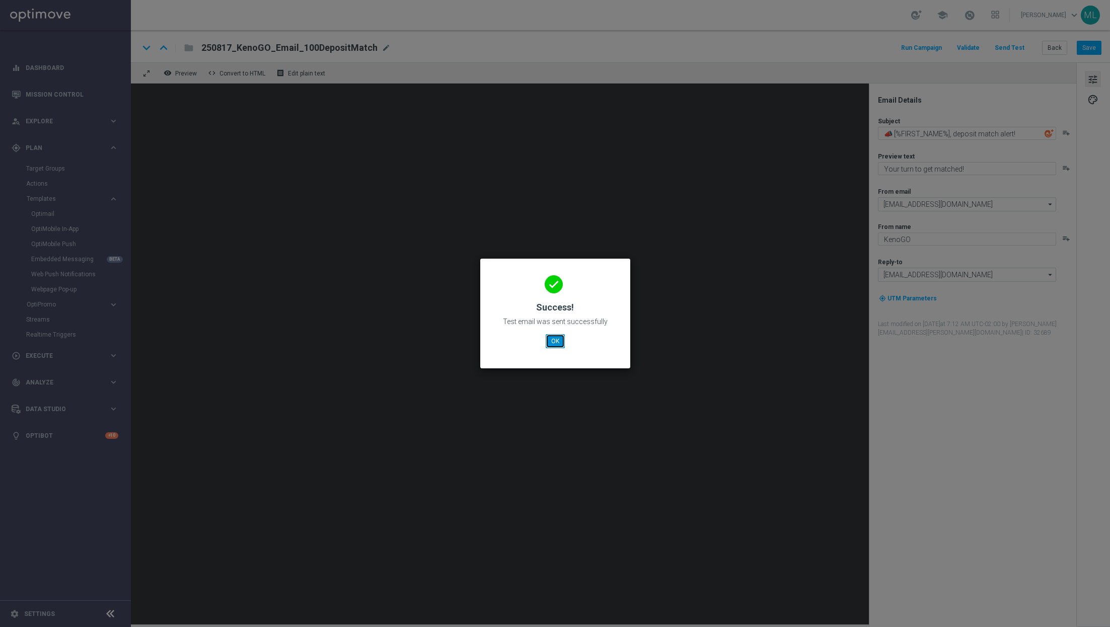
click at [557, 338] on button "OK" at bounding box center [555, 341] width 19 height 14
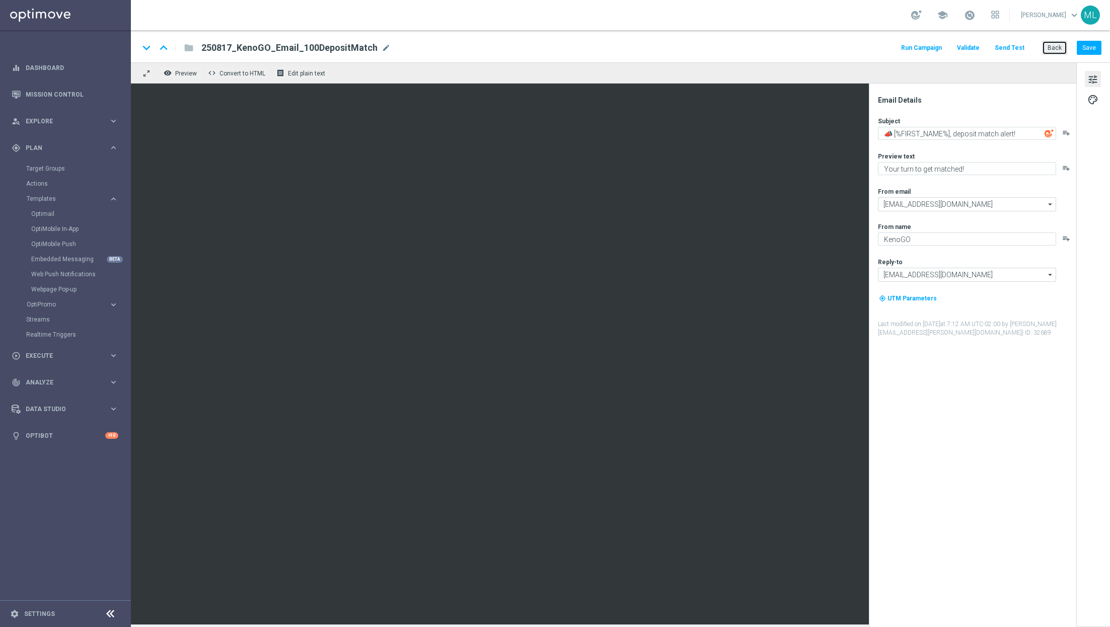
click at [1049, 48] on button "Back" at bounding box center [1054, 48] width 25 height 14
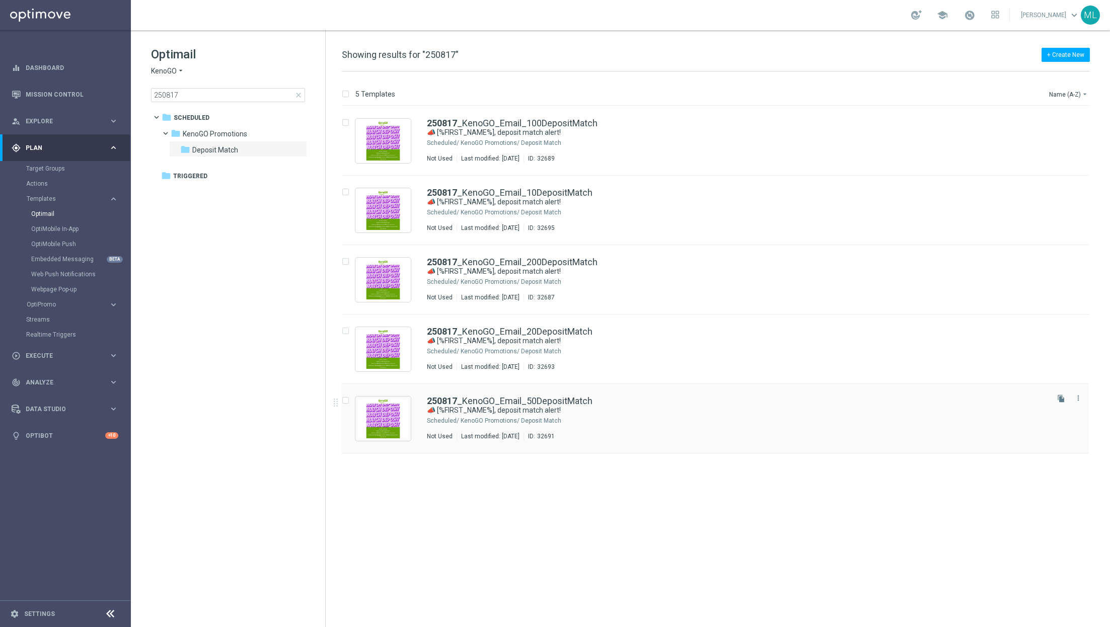
click at [632, 404] on div "250817 _KenoGO_Email_50DepositMatch" at bounding box center [737, 401] width 620 height 9
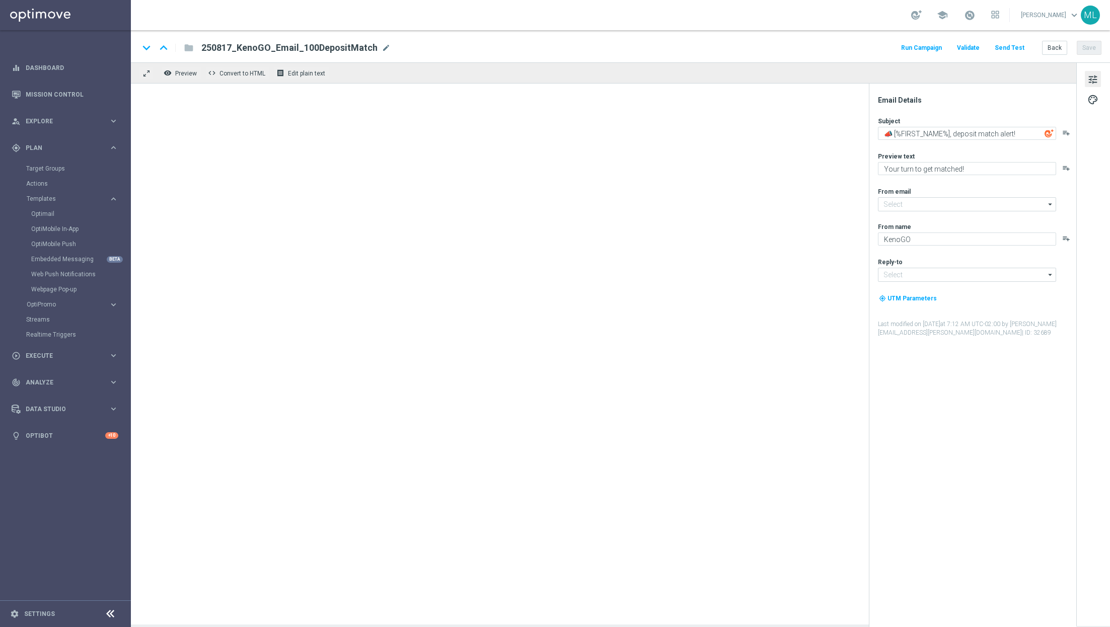
type input "mail@crm.kenogo.com.au"
type input "support@kenogo.com.au"
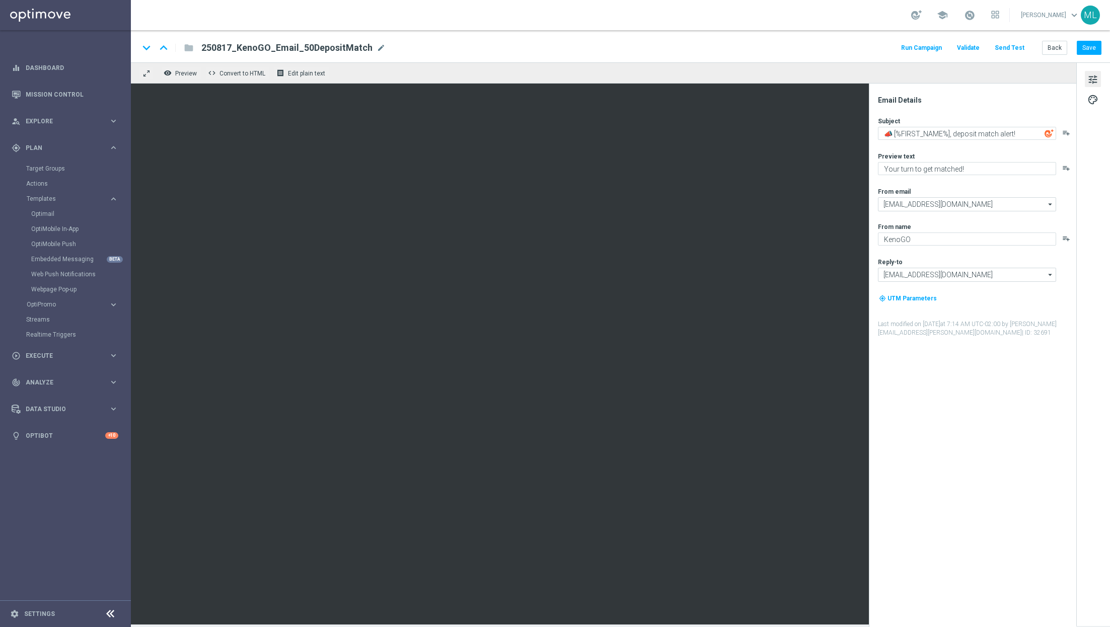
click at [1014, 45] on button "Send Test" at bounding box center [1009, 48] width 33 height 14
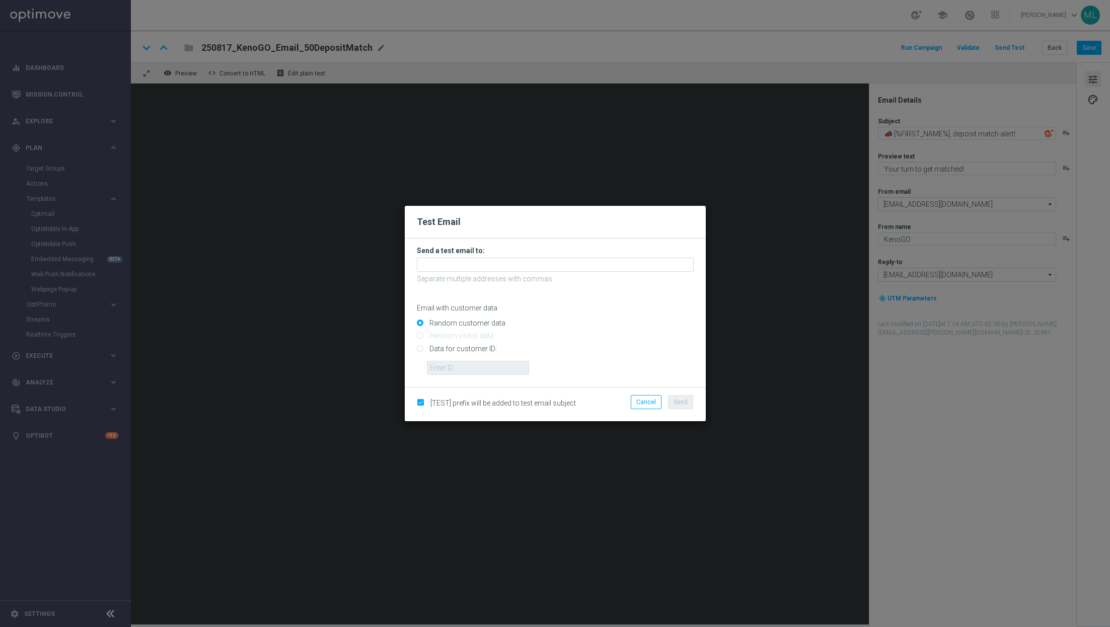
click at [526, 257] on form "Send a test email to: Separate multiple addresses with commas Email with custom…" at bounding box center [555, 310] width 277 height 129
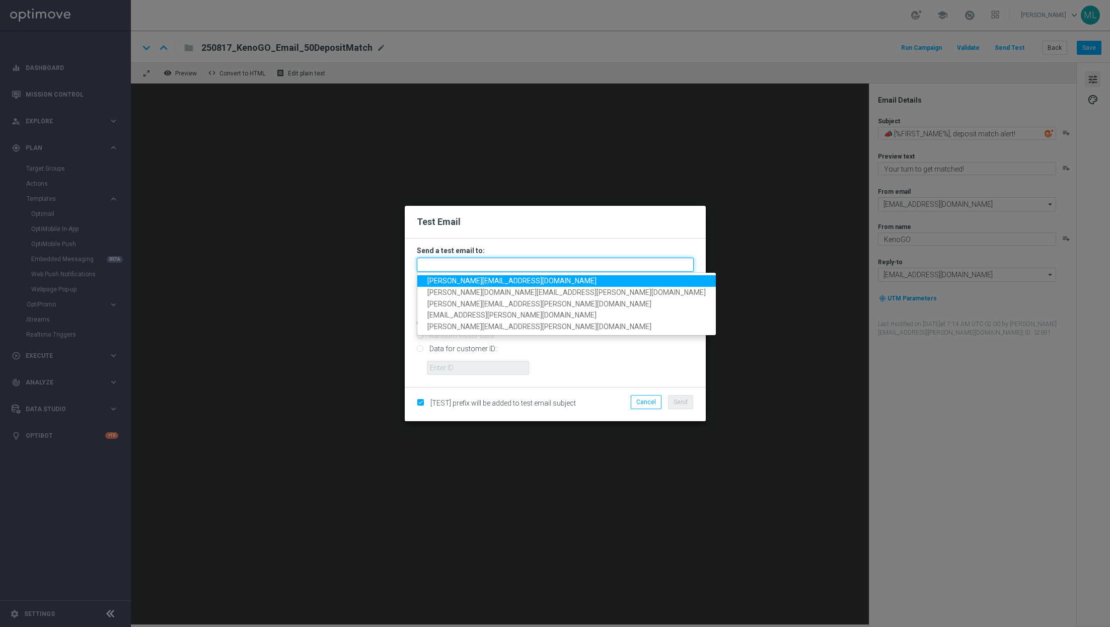
click at [507, 263] on input "text" at bounding box center [555, 265] width 277 height 14
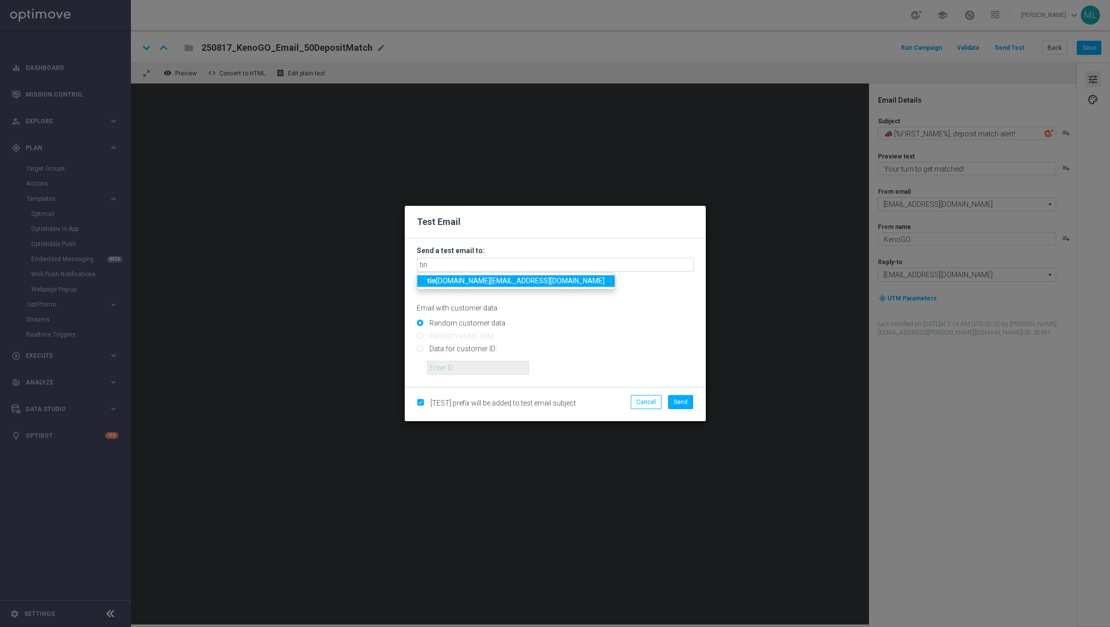
click at [469, 280] on span "tin a.wang@lottoland.com" at bounding box center [515, 281] width 177 height 8
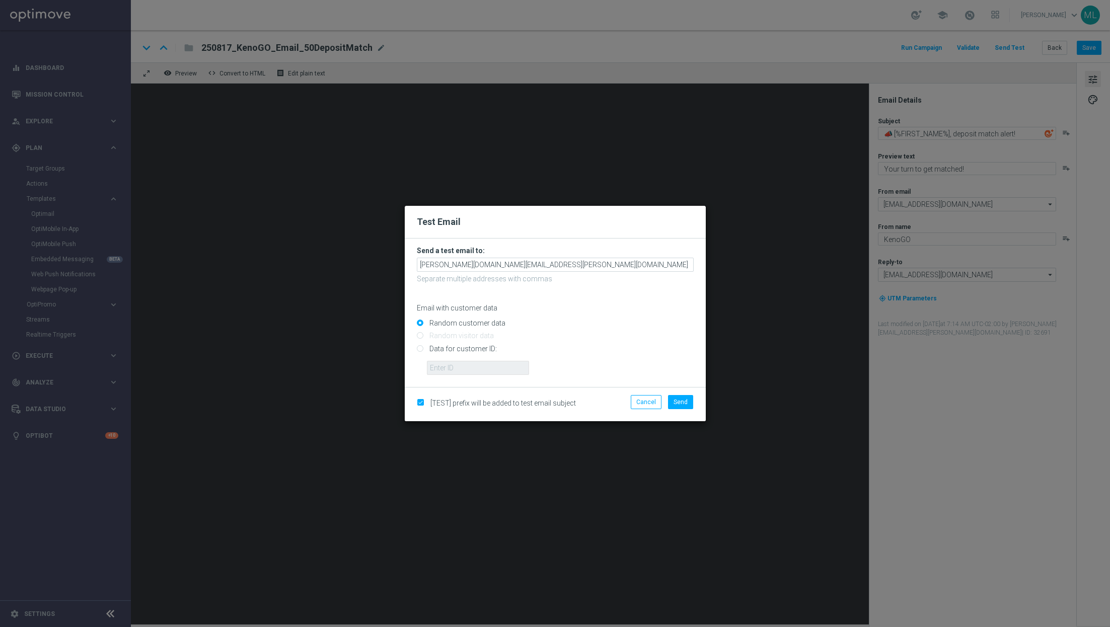
click at [504, 274] on form "Send a test email to: tina.wang@lottoland.com Separate multiple addresses with …" at bounding box center [555, 310] width 277 height 129
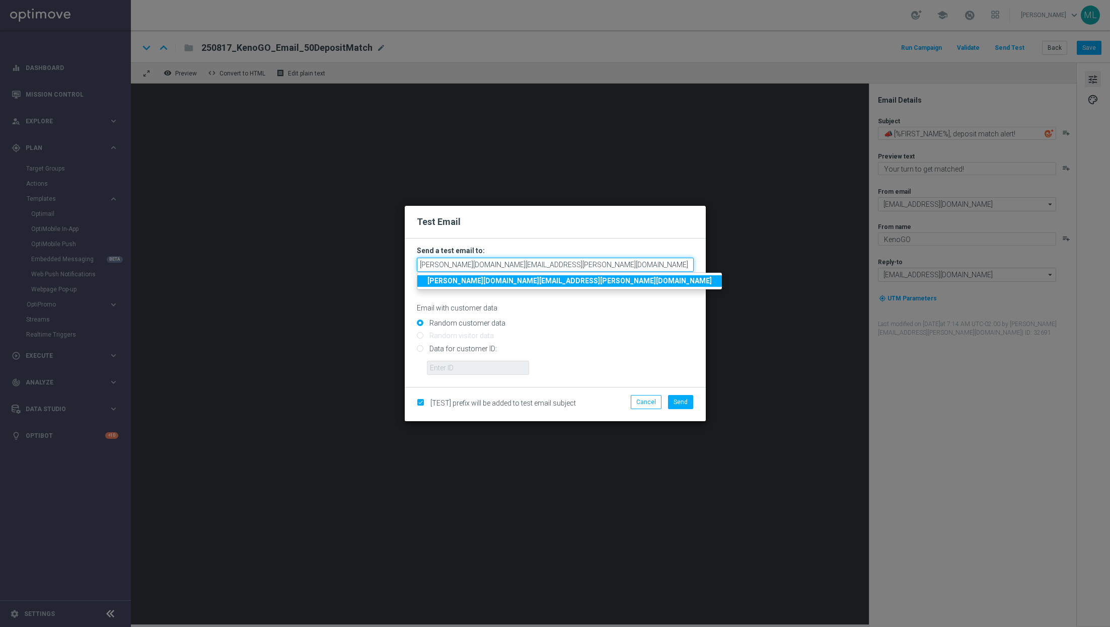
click at [512, 266] on input "tina.wang@lottoland.com" at bounding box center [555, 265] width 277 height 14
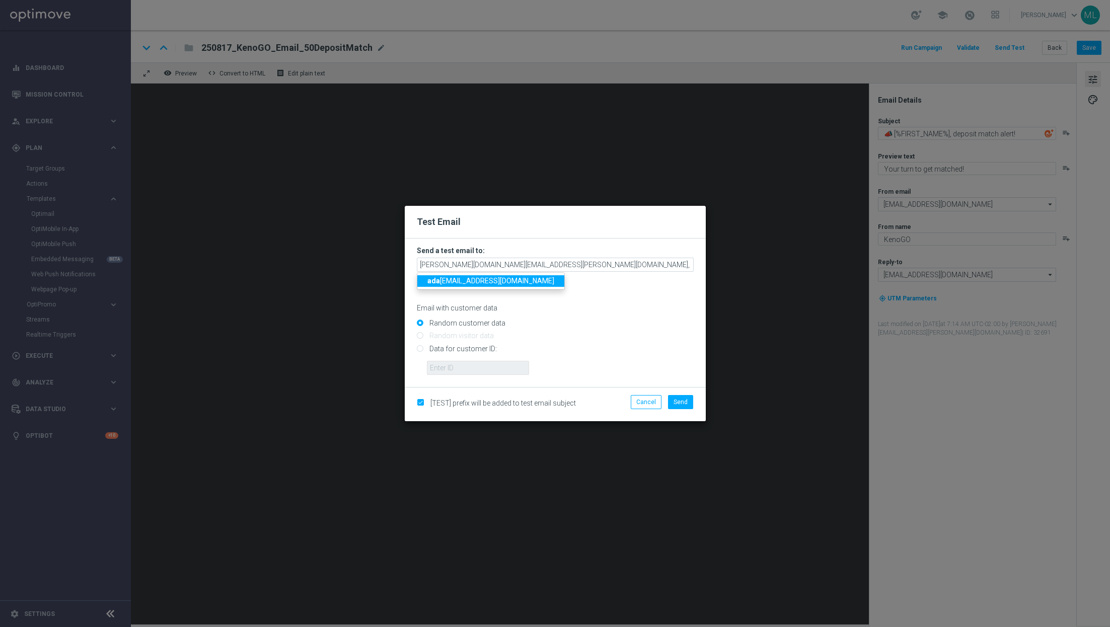
click at [479, 286] on link "ada m.pustetto@lottoland.com" at bounding box center [490, 281] width 147 height 12
click at [620, 271] on input "tina.wang@lottoland.com,adam.pustetto@lottoland.com" at bounding box center [555, 265] width 277 height 14
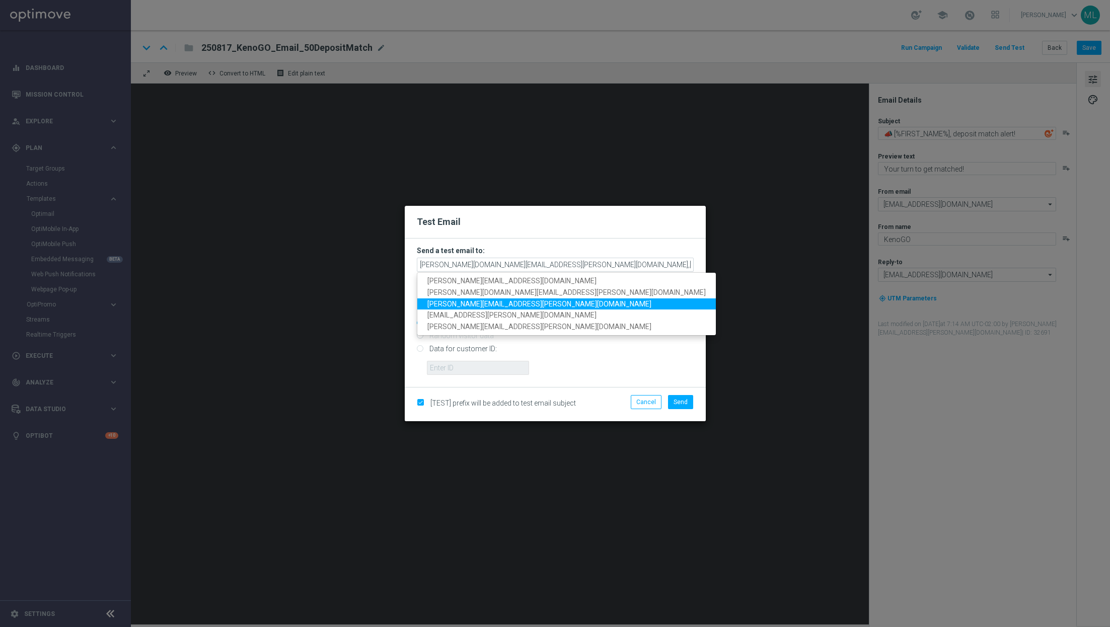
click at [518, 300] on link "maria.lopez@lottoland.com" at bounding box center [566, 304] width 299 height 12
type input "tina.wang@lottoland.com,adam.pustetto@lottoland.com,maria.lopez@lottoland.com"
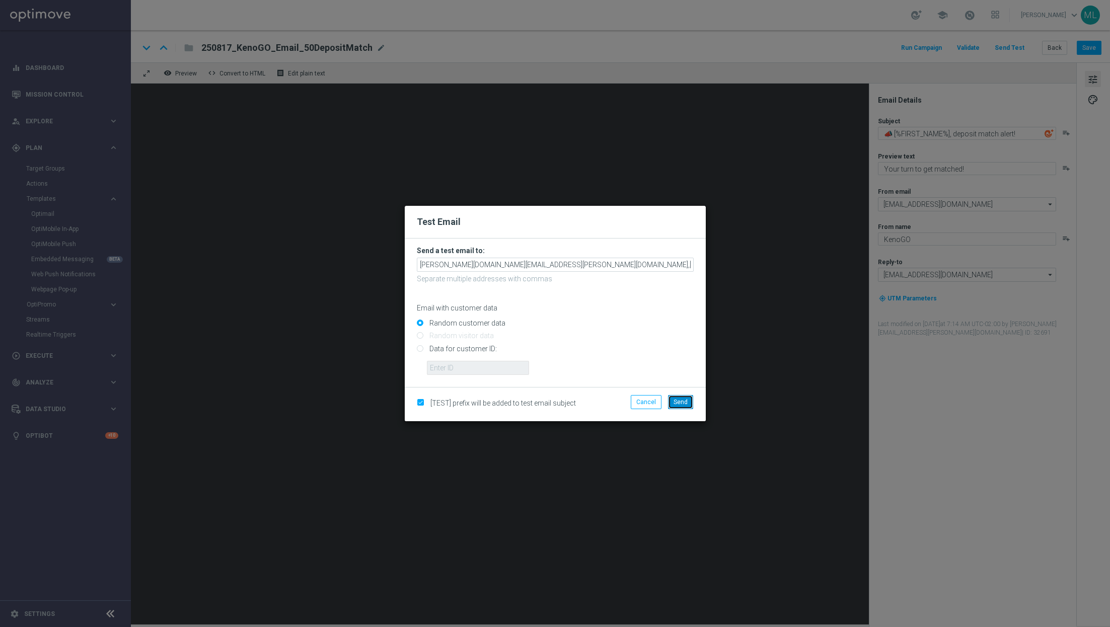
click at [690, 400] on button "Send" at bounding box center [680, 402] width 25 height 14
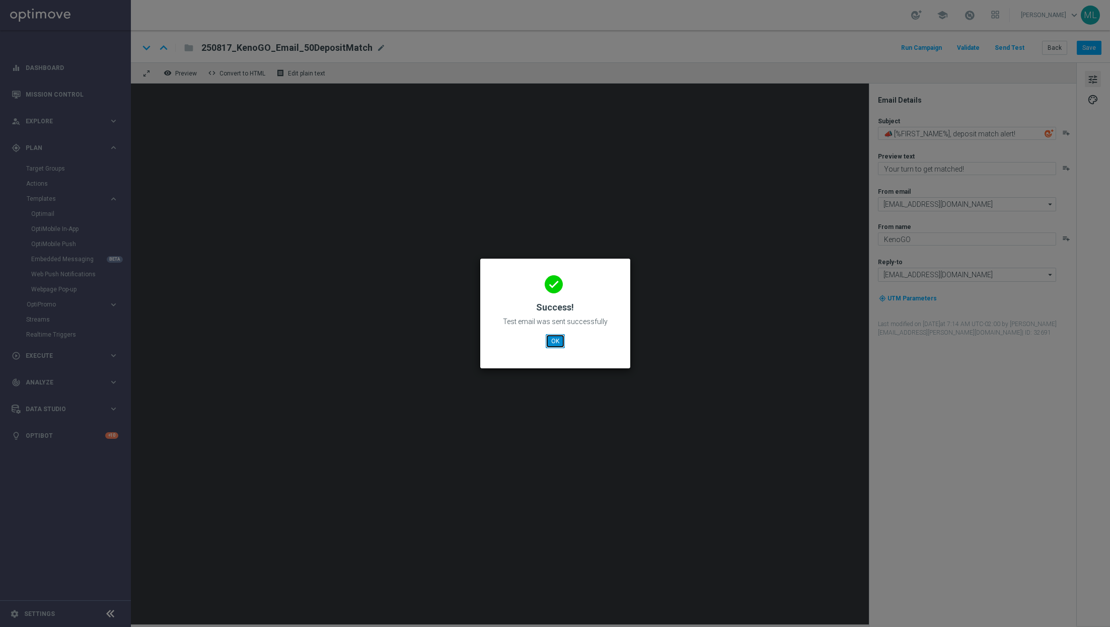
click at [556, 343] on button "OK" at bounding box center [555, 341] width 19 height 14
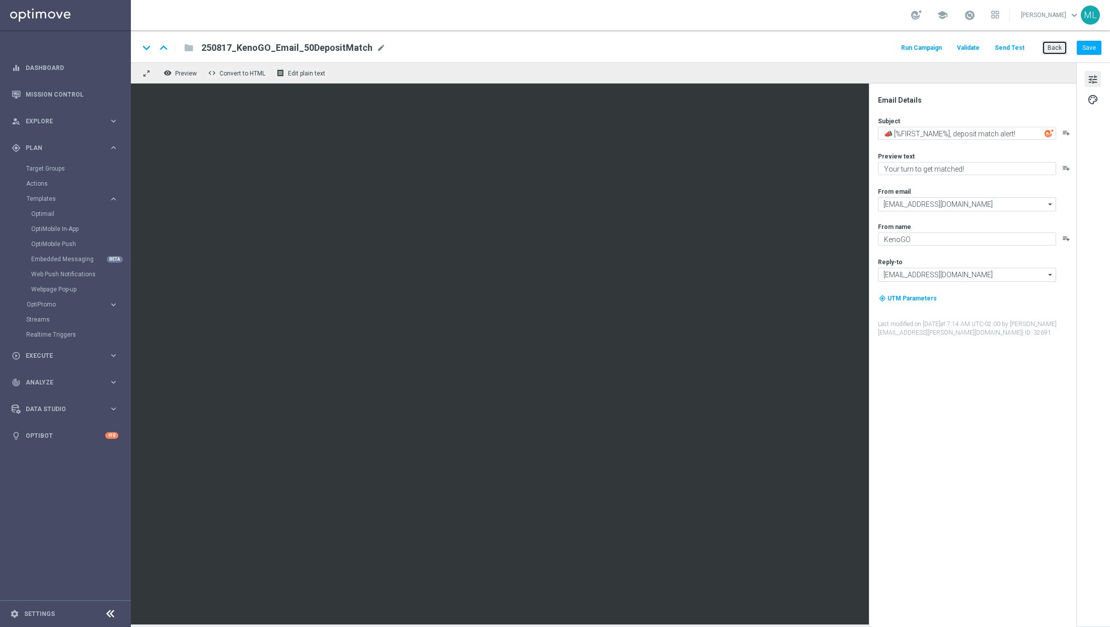
click at [1053, 48] on button "Back" at bounding box center [1054, 48] width 25 height 14
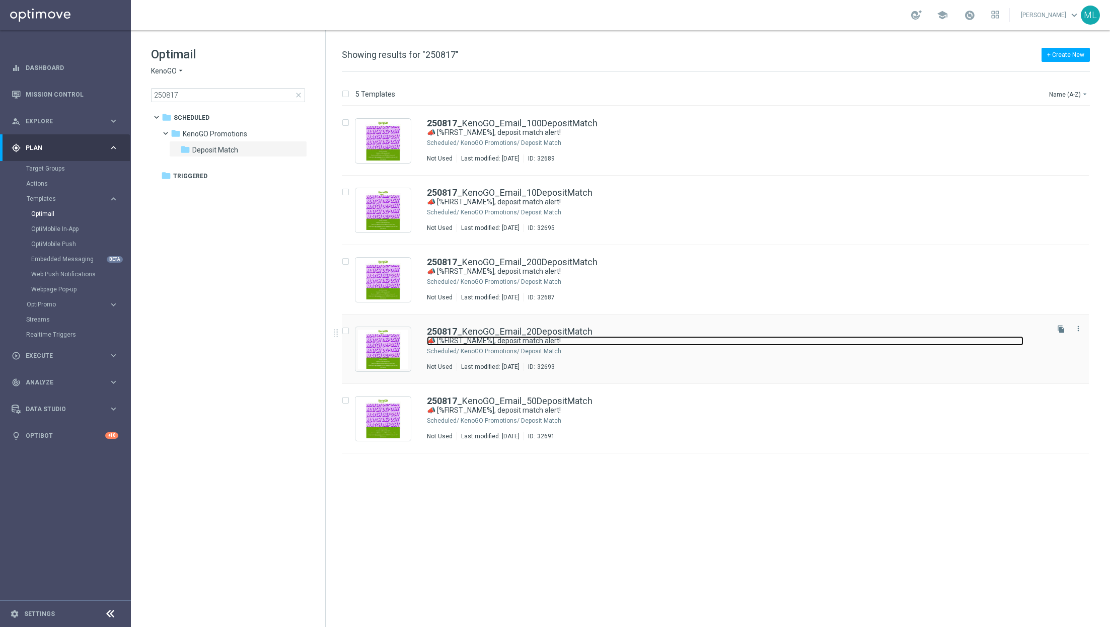
click at [643, 338] on link "📣 [%FIRST_NAME%], deposit match alert!" at bounding box center [725, 341] width 597 height 10
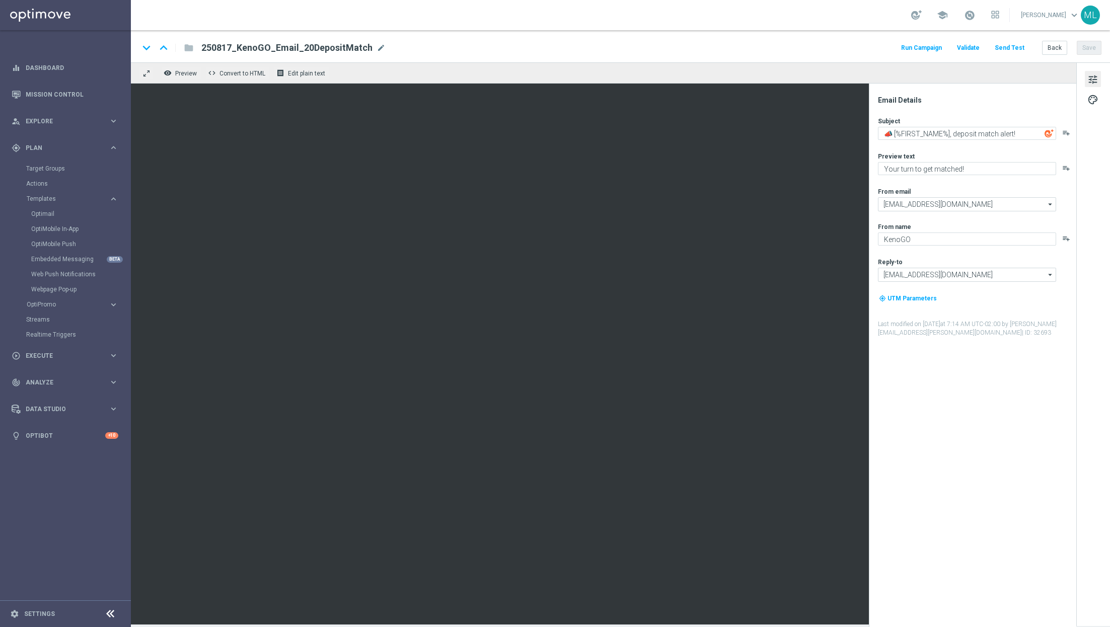
click at [1009, 47] on button "Send Test" at bounding box center [1009, 48] width 33 height 14
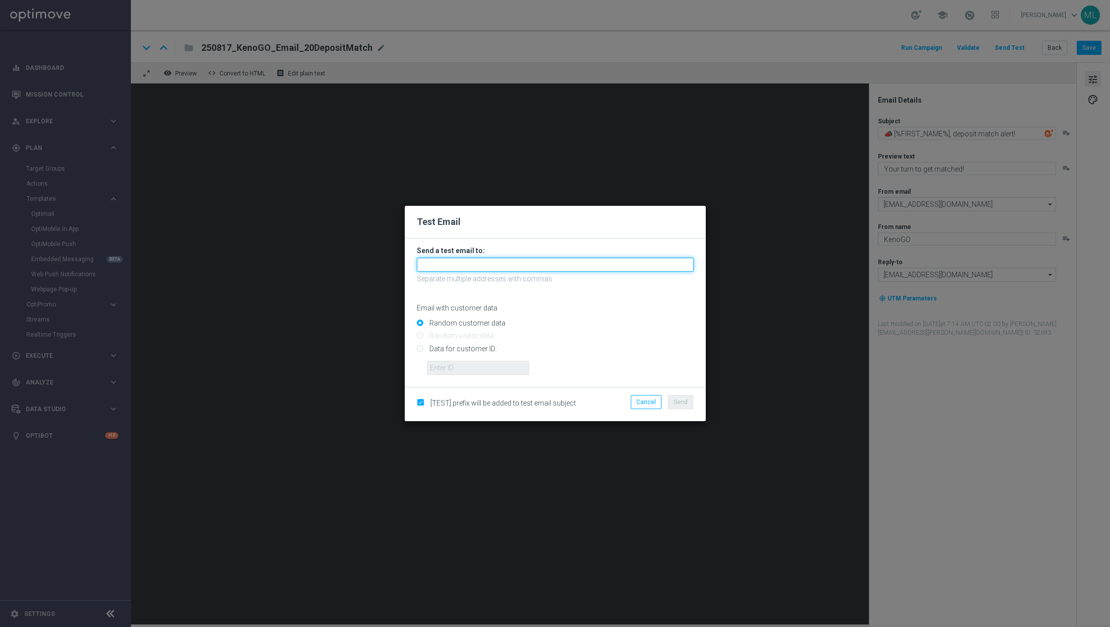
click at [504, 271] on input "text" at bounding box center [555, 265] width 277 height 14
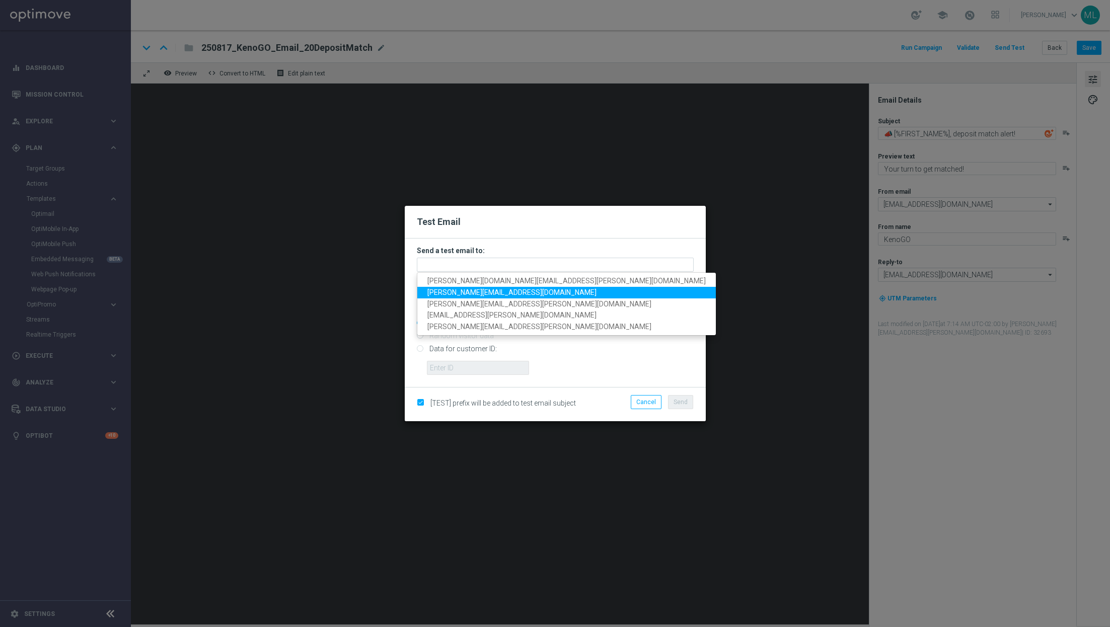
click at [503, 291] on span "adam.pustetto@lottoland.com" at bounding box center [511, 292] width 169 height 8
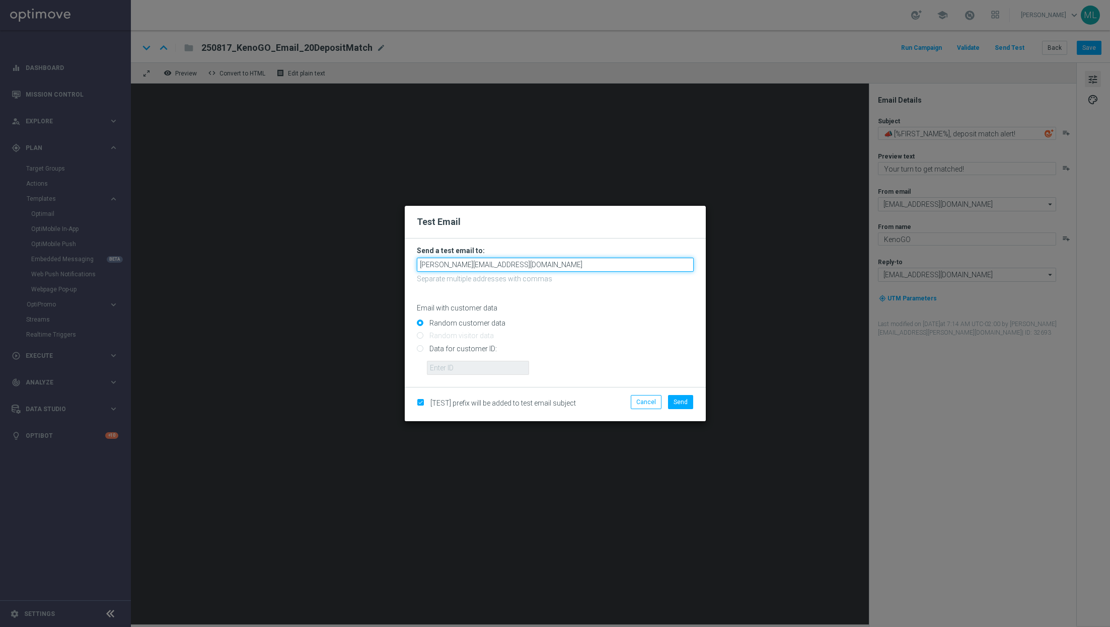
click at [536, 268] on input "adam.pustetto@lottoland.com" at bounding box center [555, 265] width 277 height 14
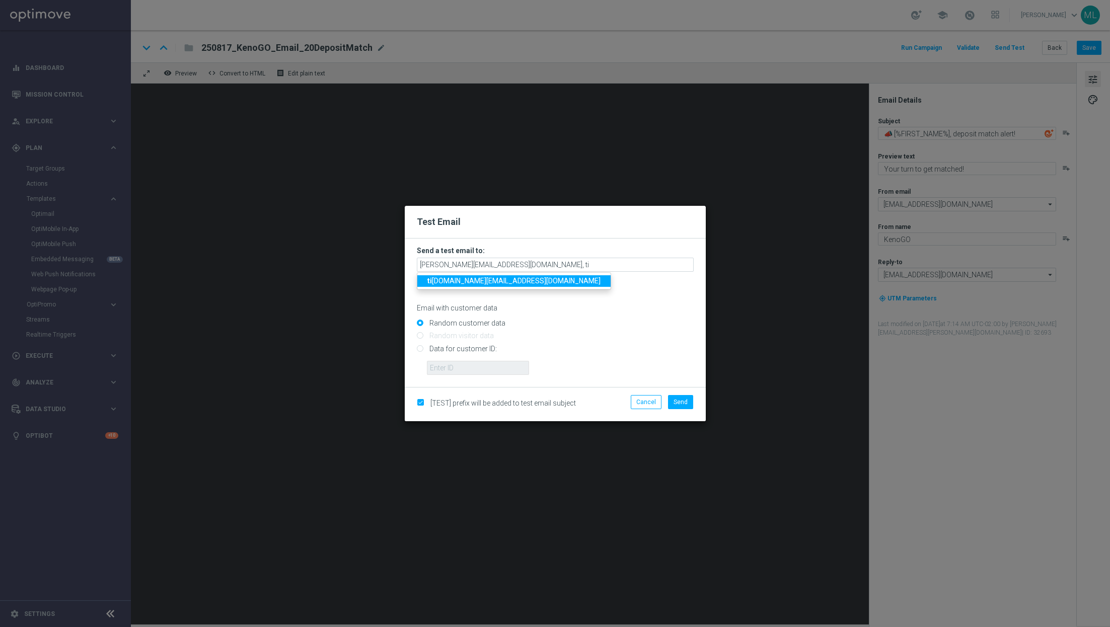
click at [487, 282] on span "ti na.wang@lottoland.com" at bounding box center [513, 281] width 173 height 8
click at [603, 265] on input "adam.pustetto@lottoland.com,tina.wang@lottoland.com" at bounding box center [555, 265] width 277 height 14
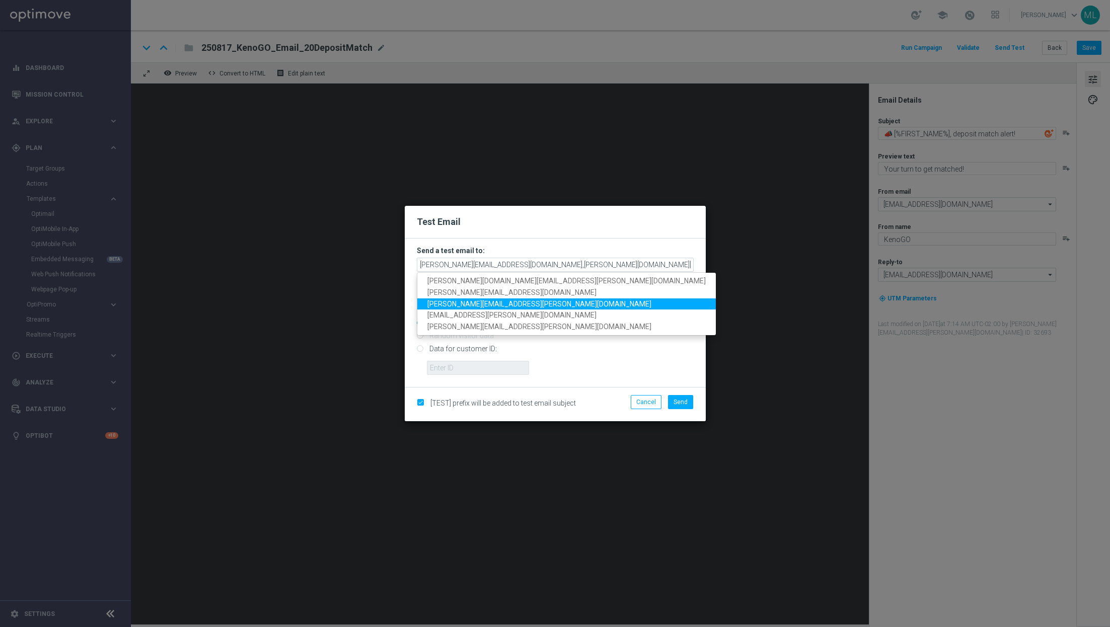
click at [489, 302] on span "maria.lopez@lottoland.com" at bounding box center [539, 304] width 224 height 8
type input "adam.pustetto@lottoland.com,tina.wang@lottoland.com,maria.lopez@lottoland.com"
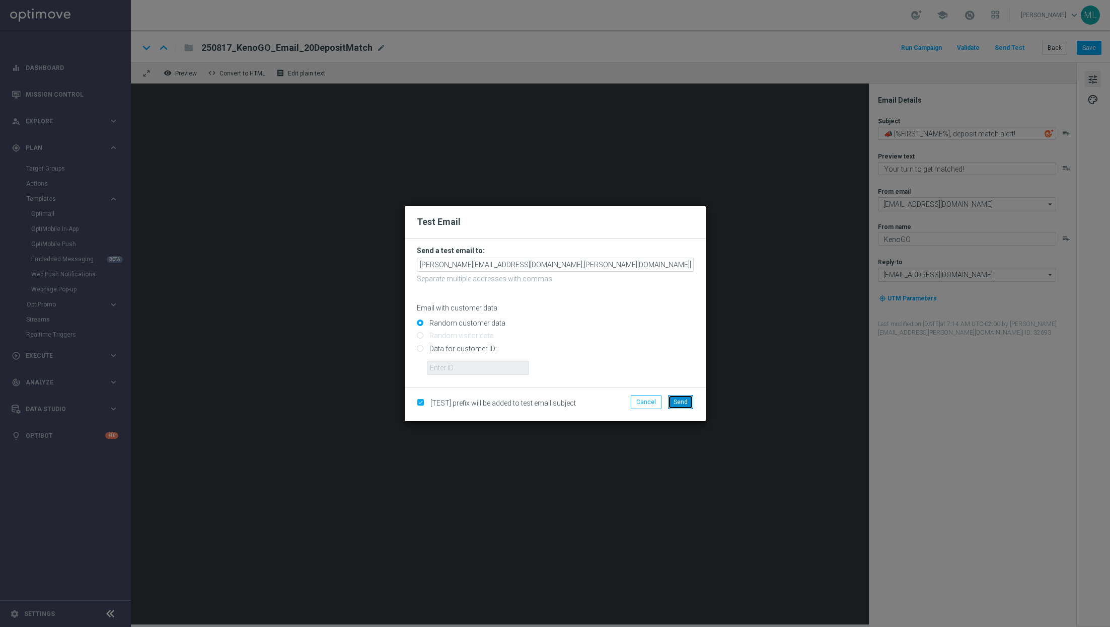
click at [684, 399] on span "Send" at bounding box center [681, 402] width 14 height 7
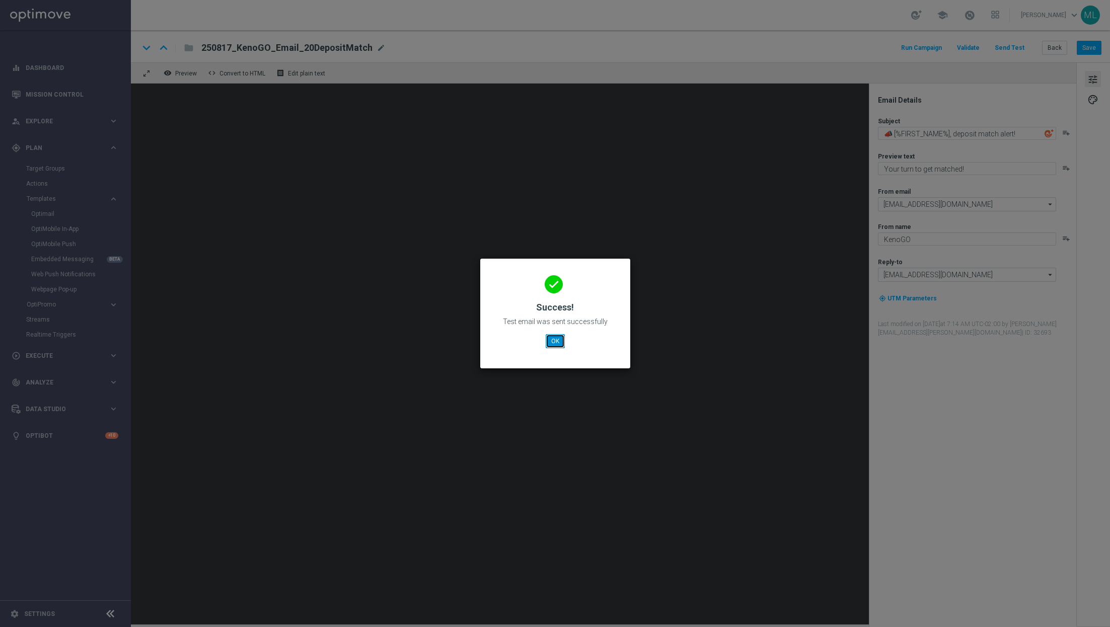
click at [551, 344] on button "OK" at bounding box center [555, 341] width 19 height 14
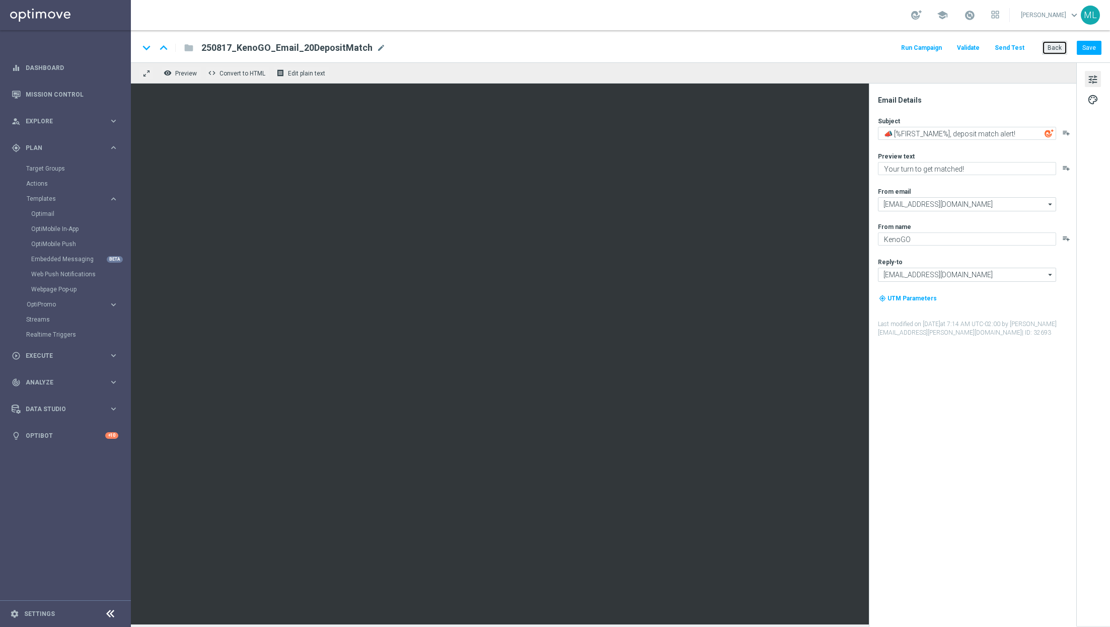
click at [1057, 52] on button "Back" at bounding box center [1054, 48] width 25 height 14
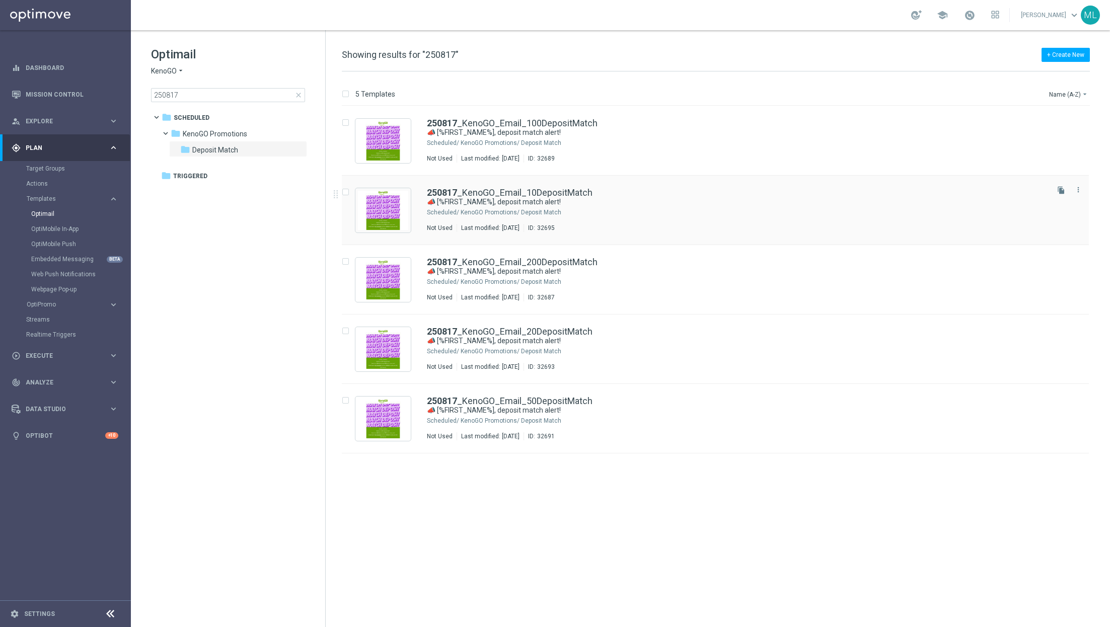
click at [636, 221] on div "250817 _KenoGO_Email_10DepositMatch 📣 [%FIRST_NAME%], deposit match alert! Sche…" at bounding box center [737, 210] width 620 height 44
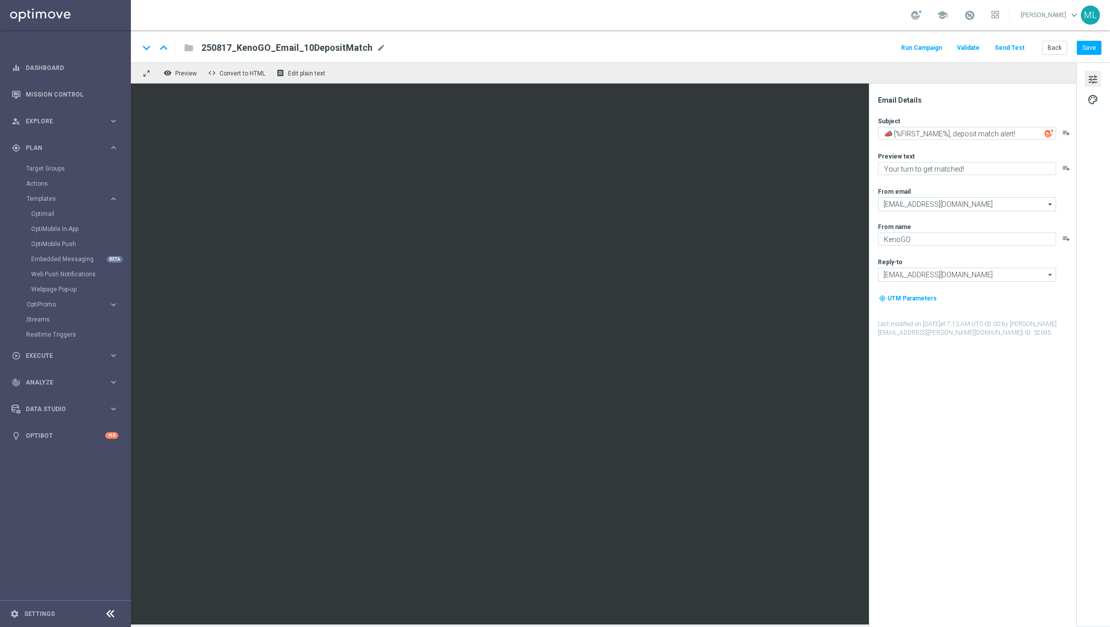
click at [1018, 46] on button "Send Test" at bounding box center [1009, 48] width 33 height 14
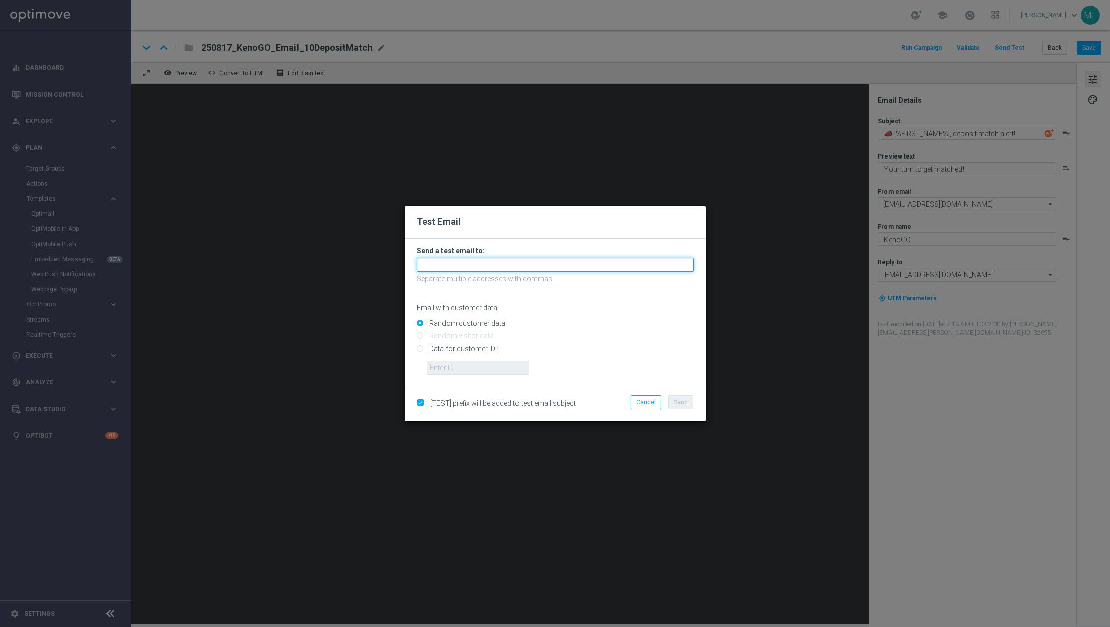
click at [471, 267] on input "text" at bounding box center [555, 265] width 277 height 14
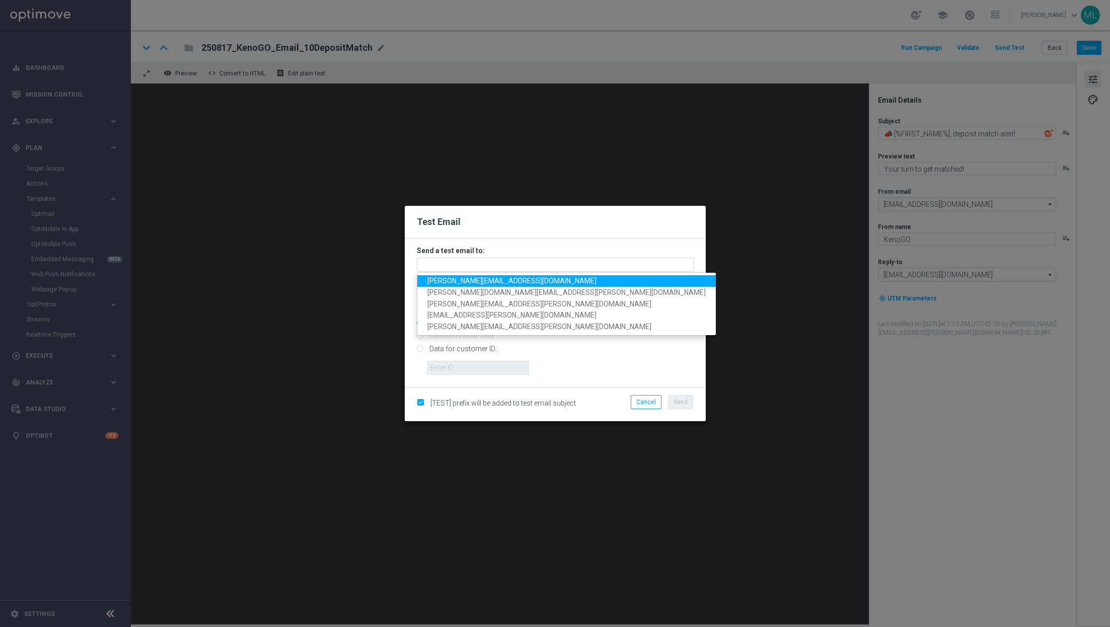
click at [474, 282] on span "adam.pustetto@lottoland.com" at bounding box center [511, 281] width 169 height 8
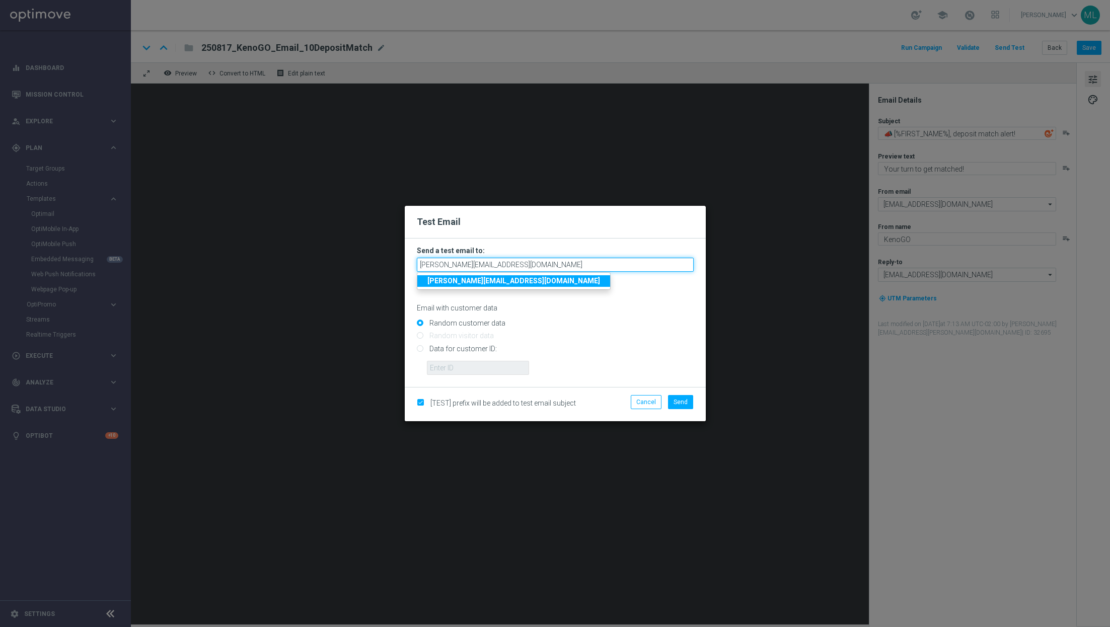
click at [538, 263] on input "adam.pustetto@lottoland.com" at bounding box center [555, 265] width 277 height 14
click at [478, 279] on span "tin a.wang@lottoland.com" at bounding box center [515, 281] width 177 height 8
click at [615, 269] on input "adam.pustetto@lottoland.com,tina.wang@lottoland.com" at bounding box center [555, 265] width 277 height 14
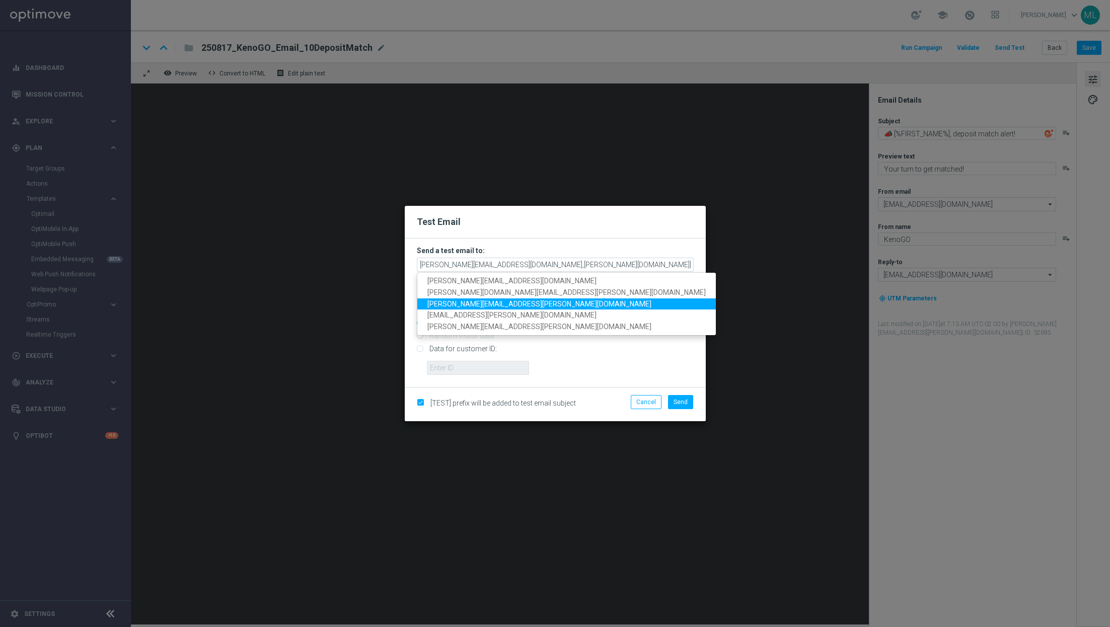
click at [501, 303] on span "maria.lopez@lottoland.com" at bounding box center [539, 304] width 224 height 8
type input "adam.pustetto@lottoland.com,tina.wang@lottoland.com,maria.lopez@lottoland.com"
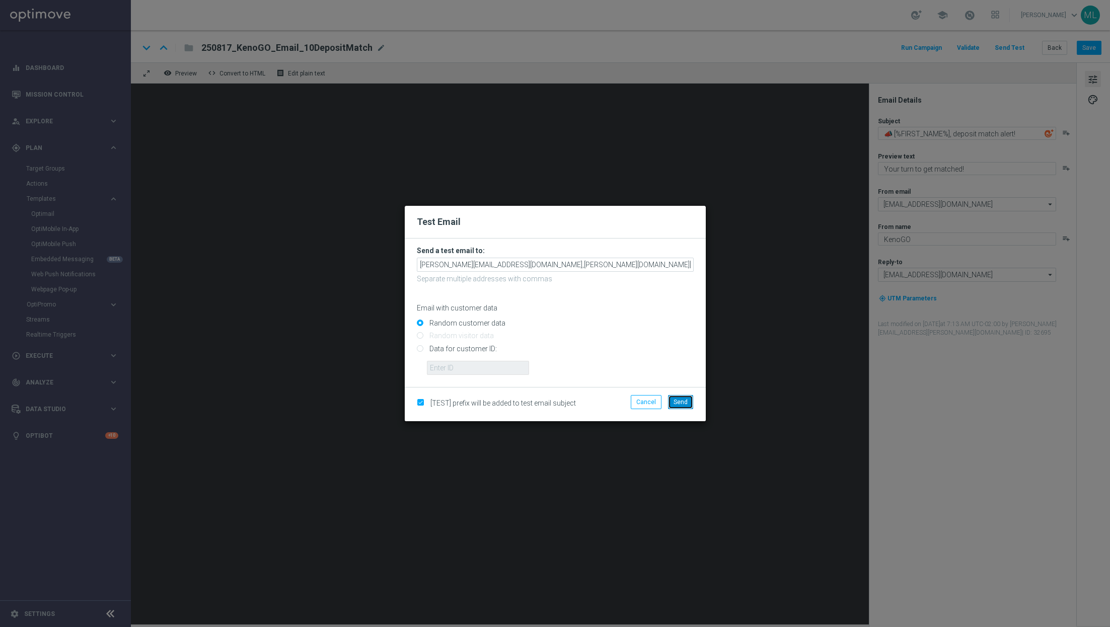
click at [679, 399] on span "Send" at bounding box center [681, 402] width 14 height 7
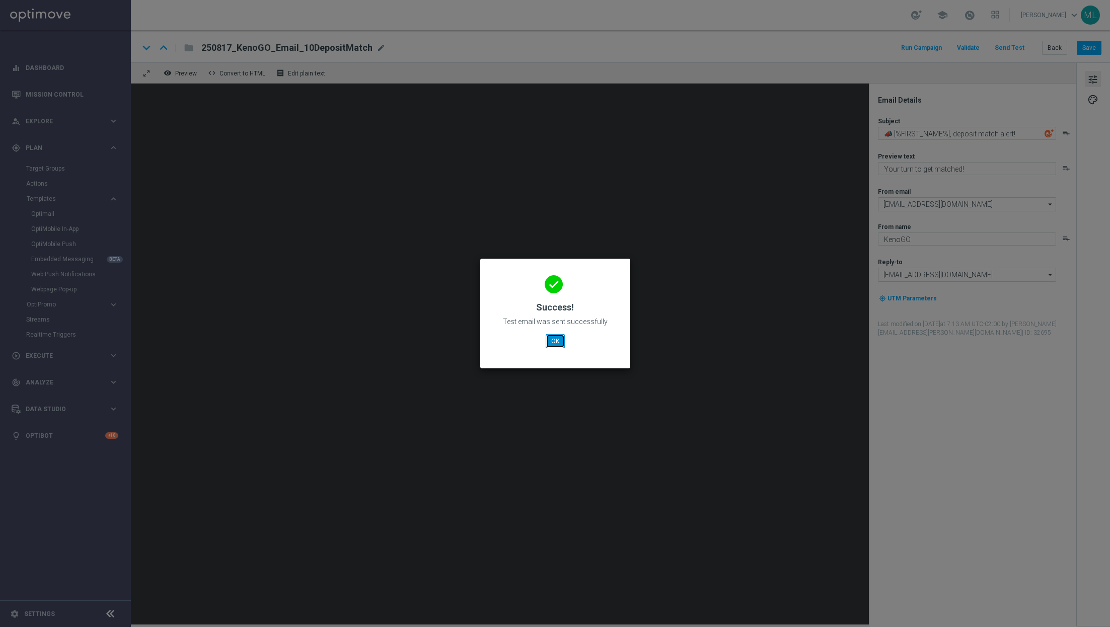
click at [561, 339] on button "OK" at bounding box center [555, 341] width 19 height 14
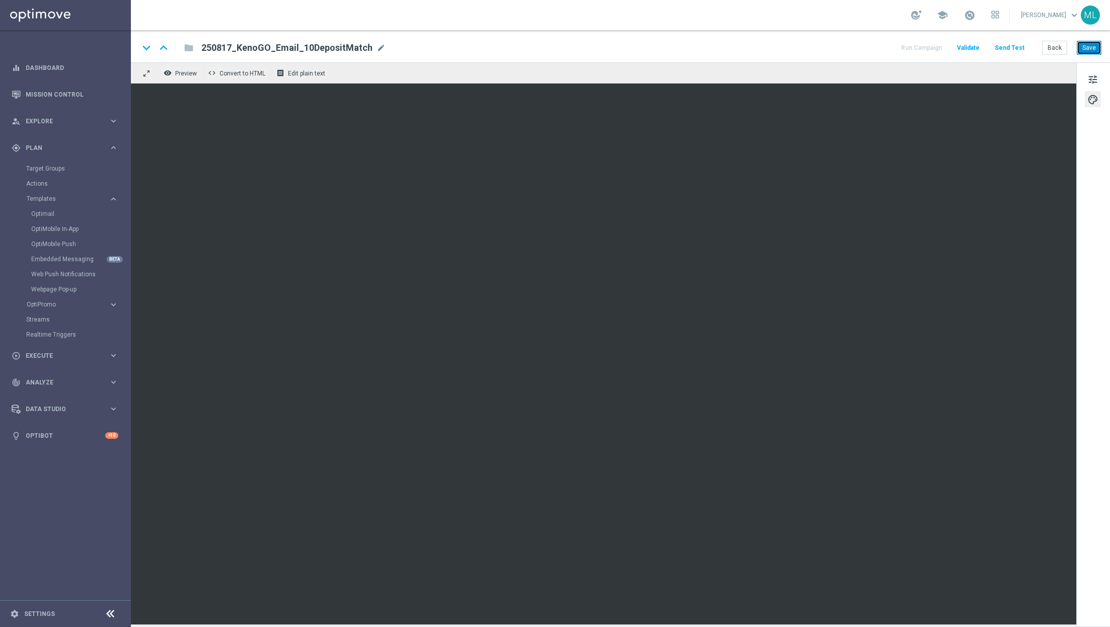
click at [1088, 45] on button "Save" at bounding box center [1089, 48] width 25 height 14
click at [1053, 49] on button "Back" at bounding box center [1054, 48] width 25 height 14
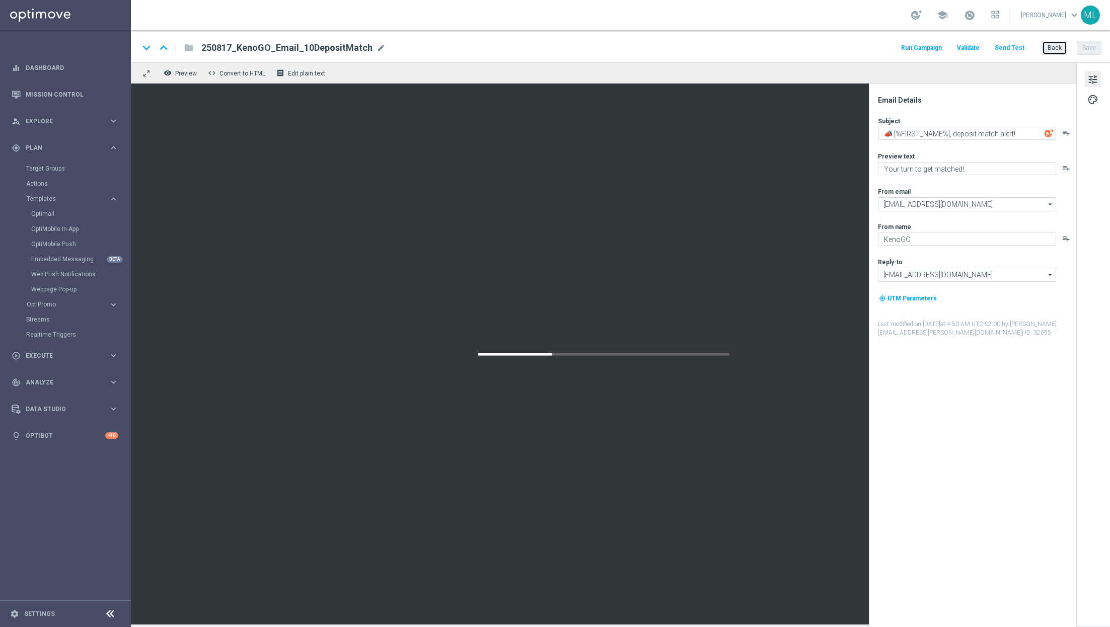
click at [1053, 49] on button "Back" at bounding box center [1054, 48] width 25 height 14
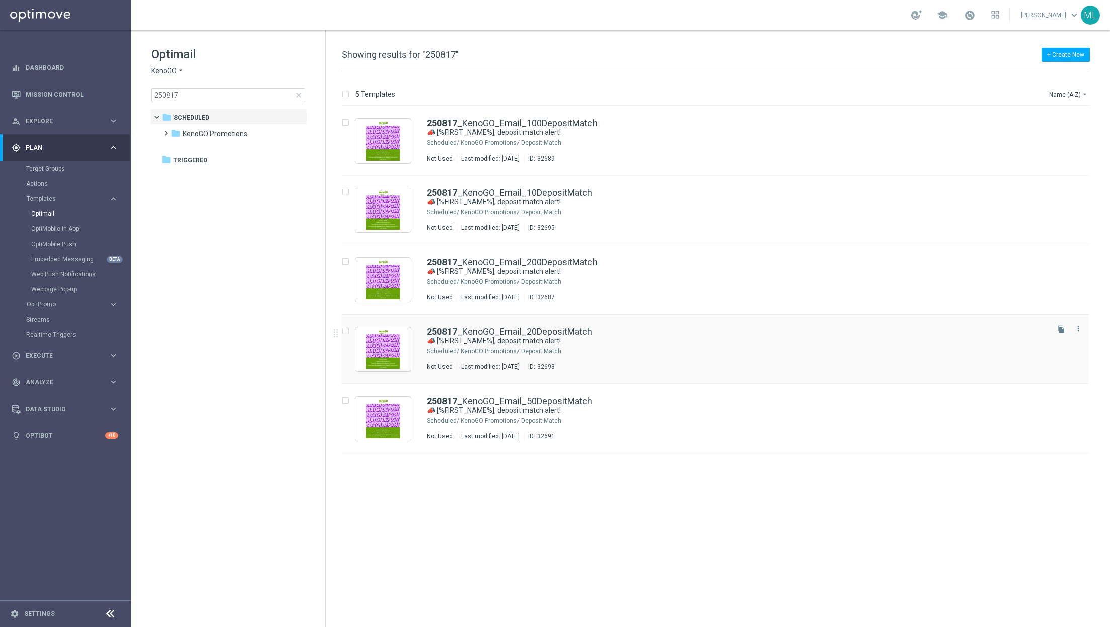
click at [624, 347] on div "KenoGO Promotions/ Deposit Match" at bounding box center [754, 351] width 586 height 8
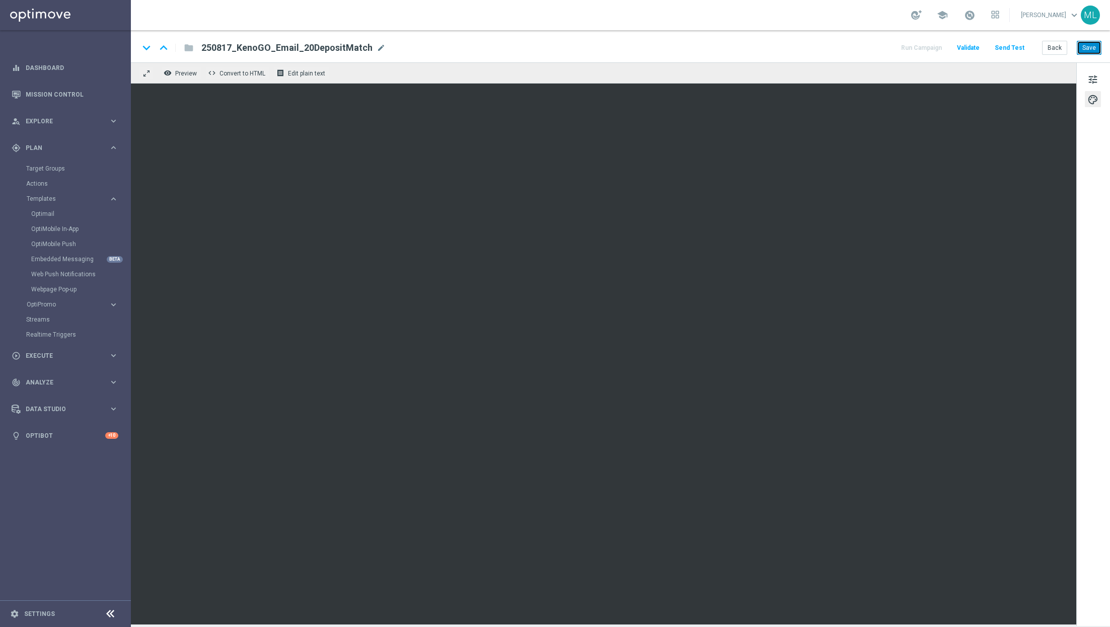
click at [1089, 48] on button "Save" at bounding box center [1089, 48] width 25 height 14
click at [1055, 48] on button "Back" at bounding box center [1054, 48] width 25 height 14
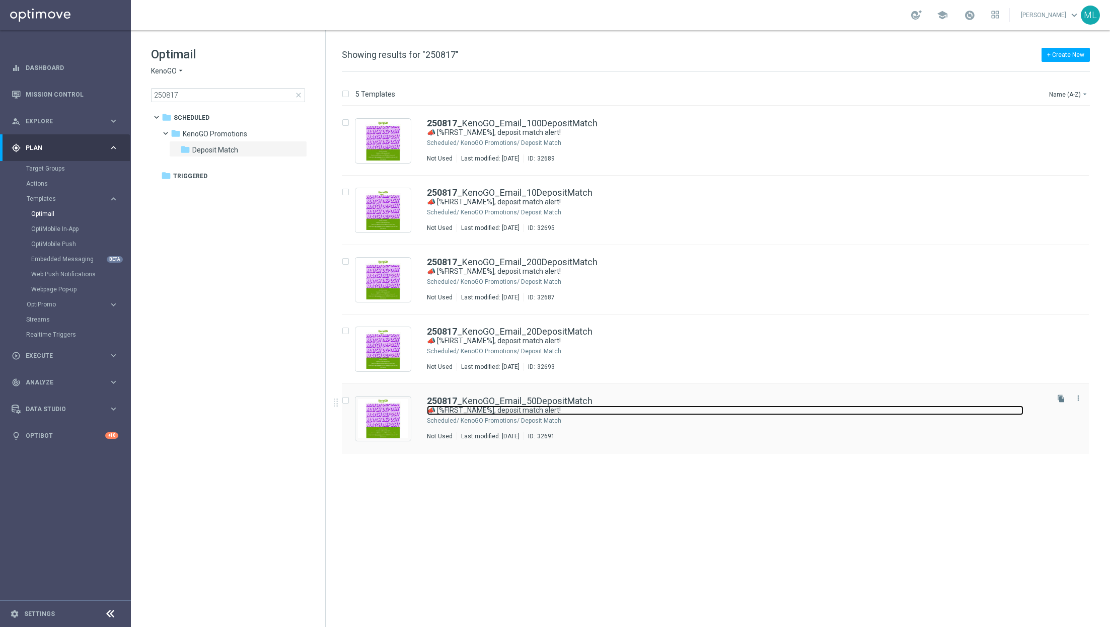
click at [637, 409] on link "📣 [%FIRST_NAME%], deposit match alert!" at bounding box center [725, 411] width 597 height 10
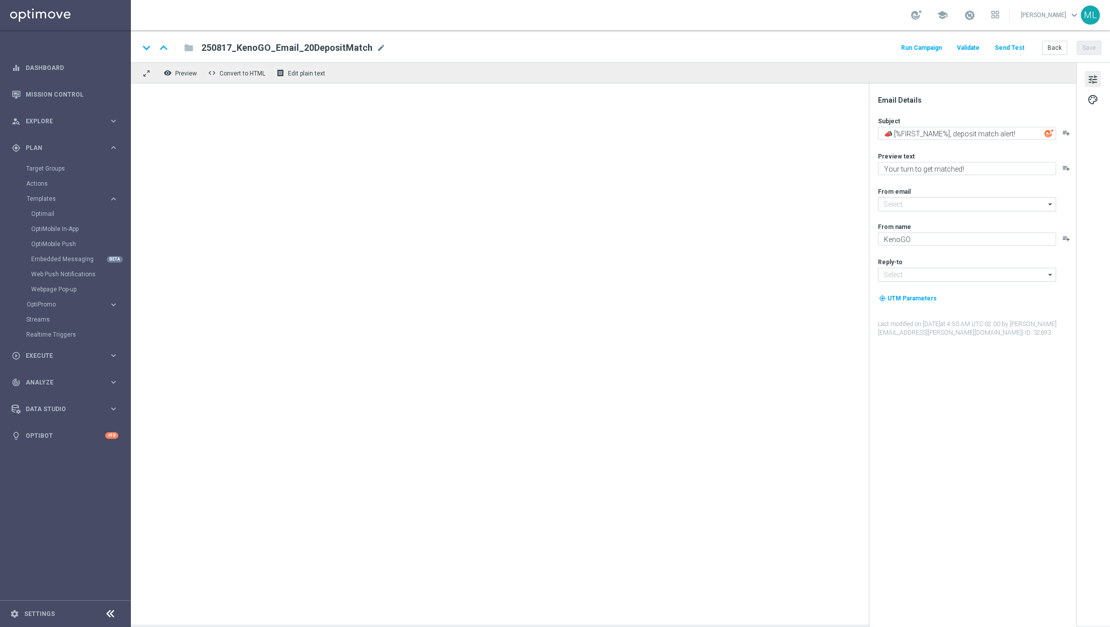
type input "mail@crm.kenogo.com.au"
type input "support@kenogo.com.au"
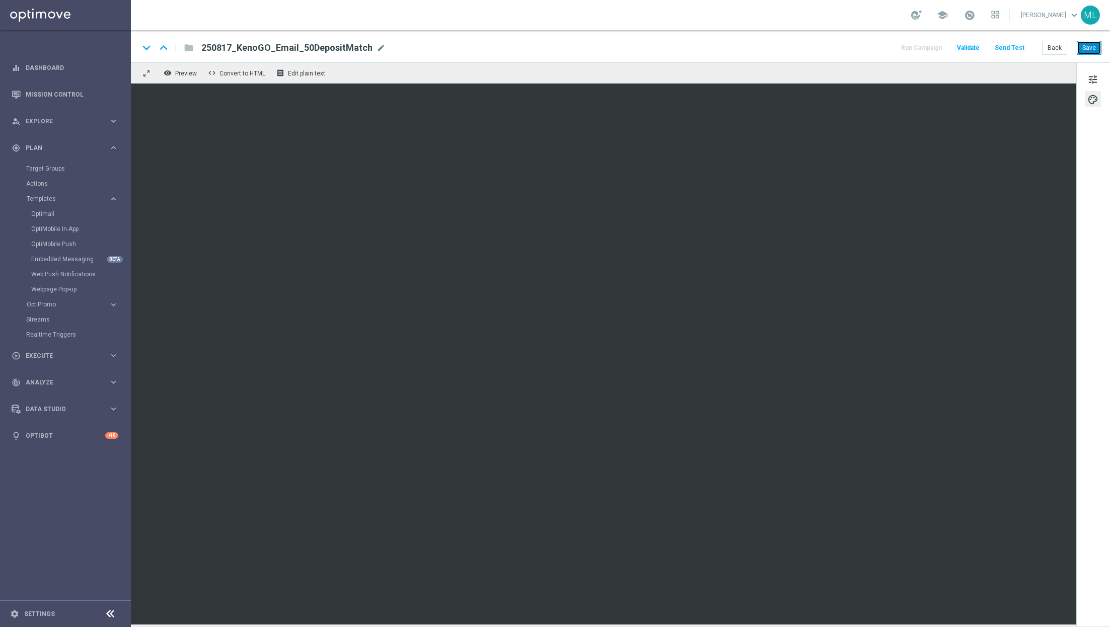
click at [1090, 50] on button "Save" at bounding box center [1089, 48] width 25 height 14
click at [1058, 48] on button "Back" at bounding box center [1054, 48] width 25 height 14
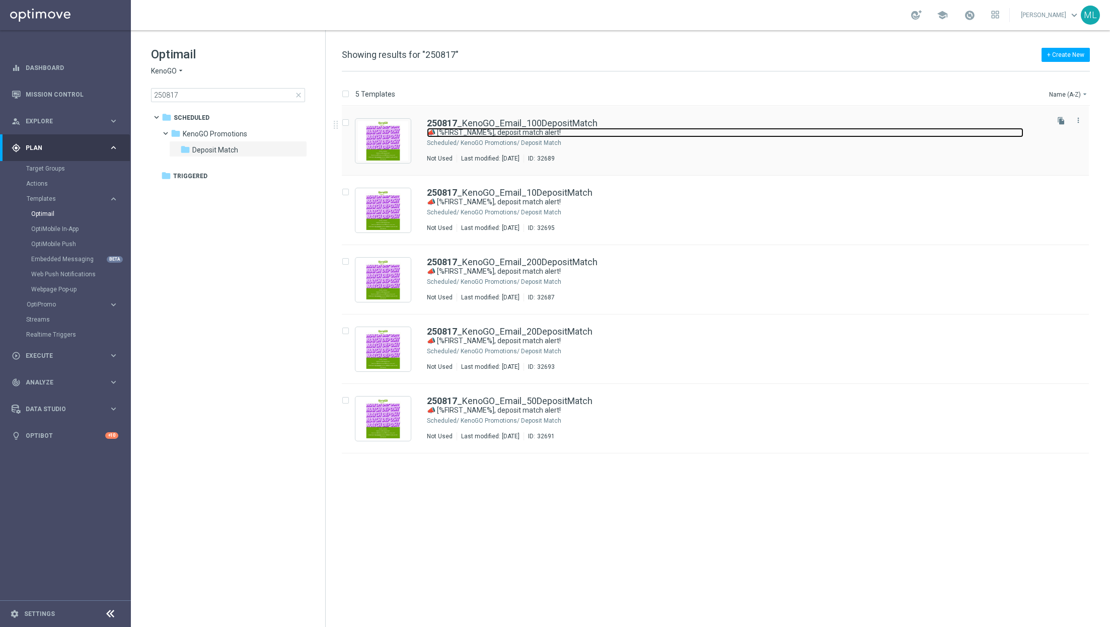
click at [599, 130] on link "📣 [%FIRST_NAME%], deposit match alert!" at bounding box center [725, 133] width 597 height 10
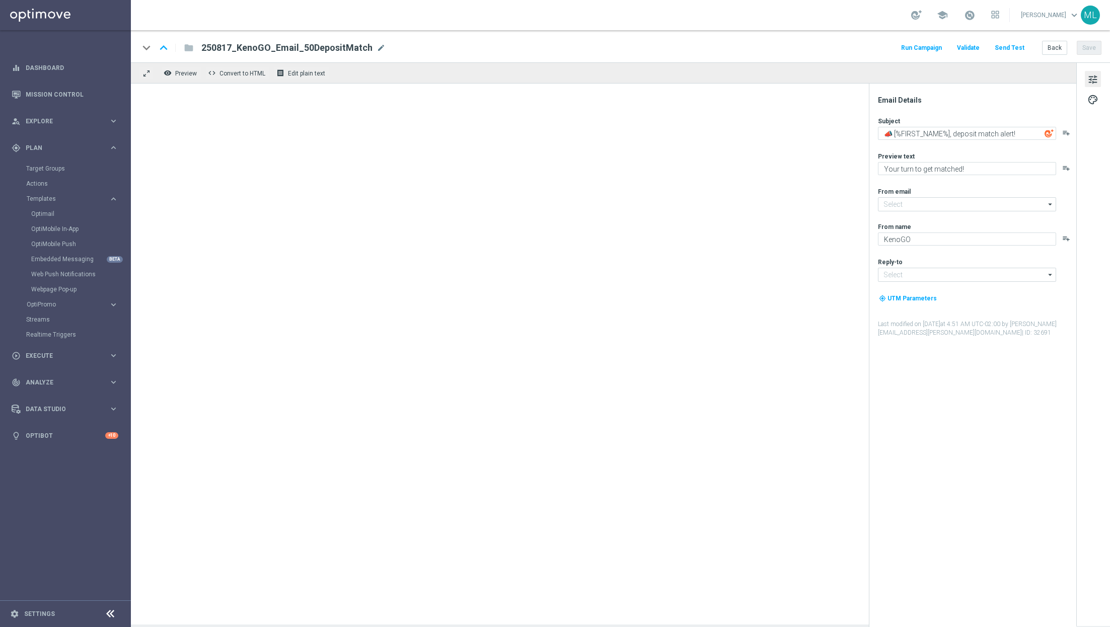
type input "mail@crm.kenogo.com.au"
type input "support@kenogo.com.au"
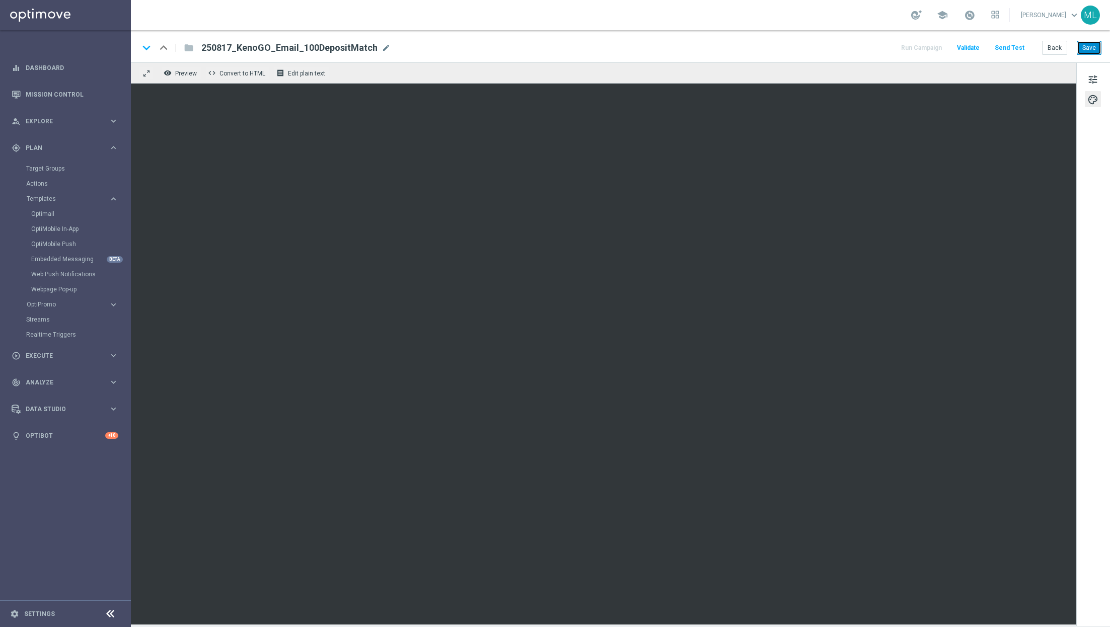
click at [1093, 49] on button "Save" at bounding box center [1089, 48] width 25 height 14
click at [1056, 47] on button "Back" at bounding box center [1054, 48] width 25 height 14
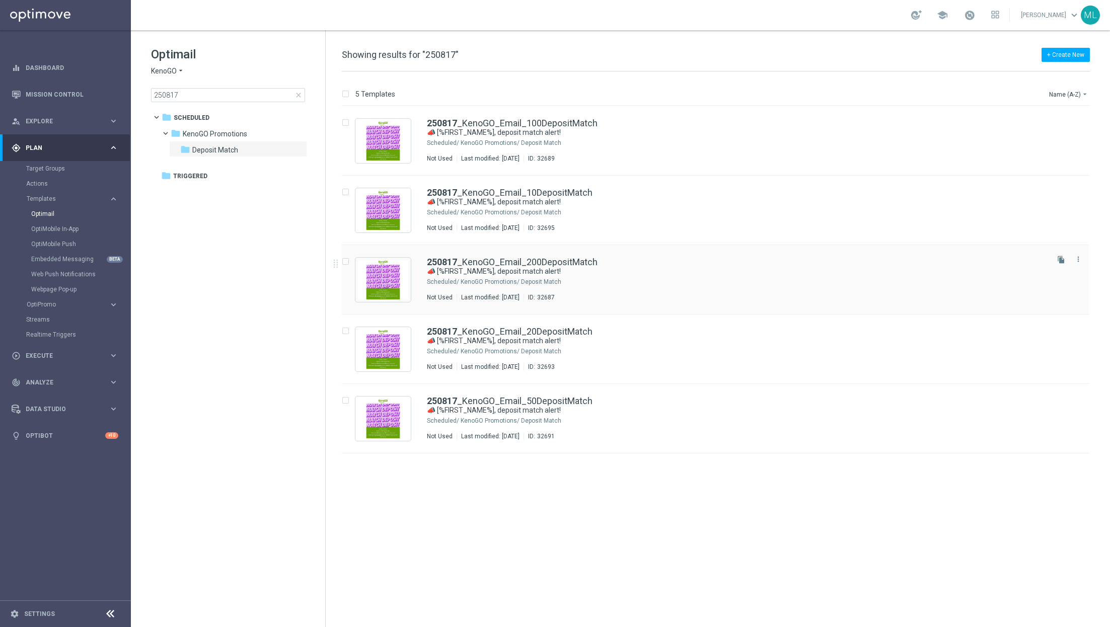
click at [670, 262] on div "250817 _KenoGO_Email_200DepositMatch" at bounding box center [737, 262] width 620 height 9
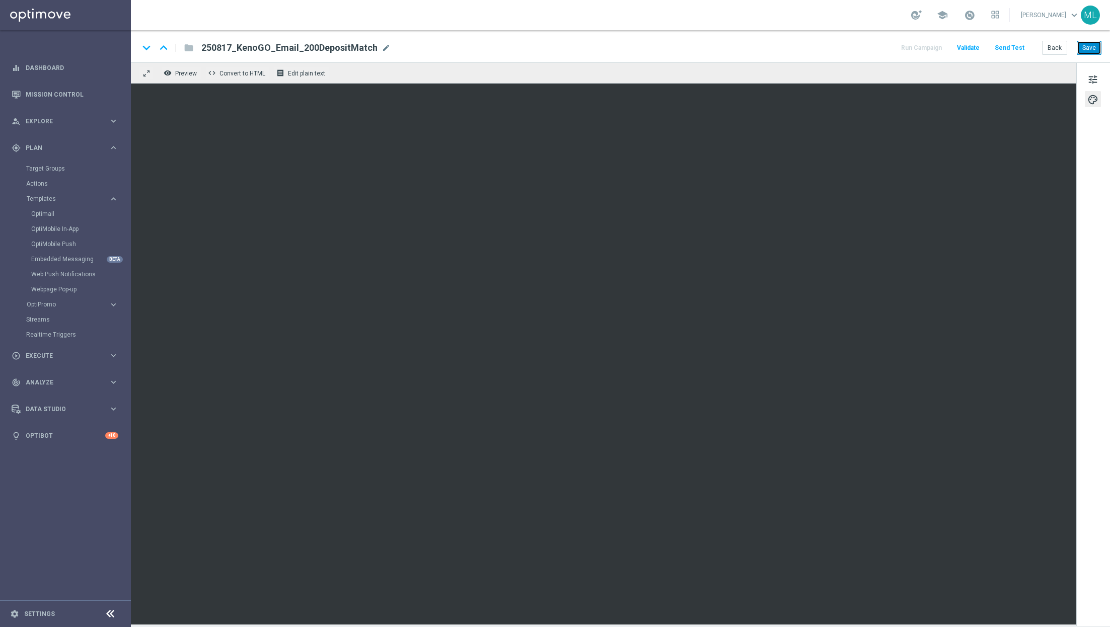
click at [1086, 49] on button "Save" at bounding box center [1089, 48] width 25 height 14
click at [1059, 47] on button "Back" at bounding box center [1054, 48] width 25 height 14
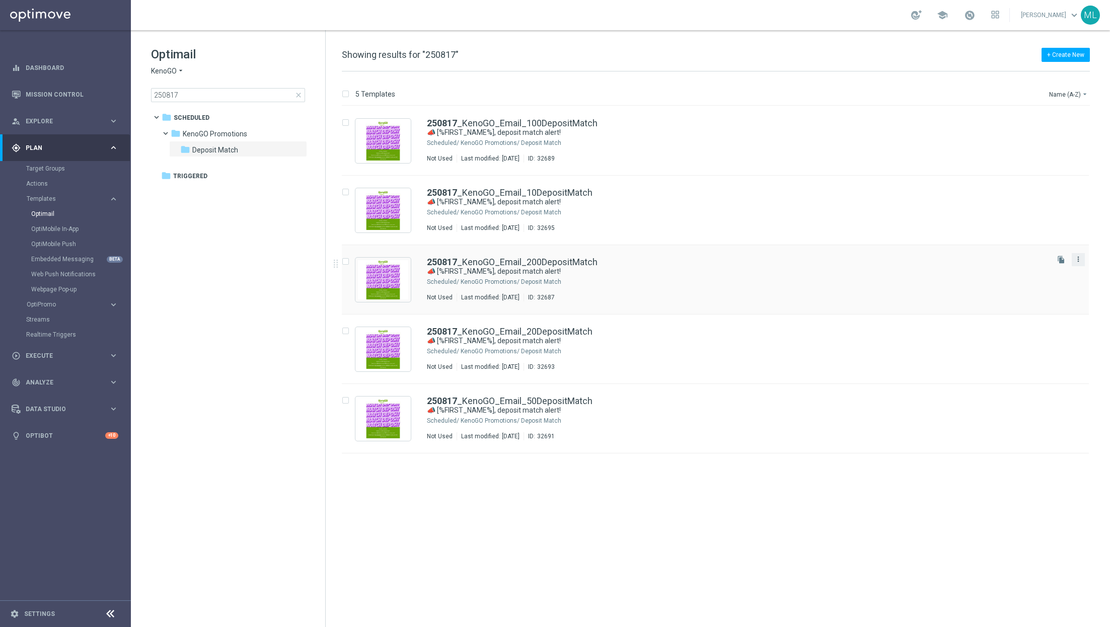
click at [1080, 260] on icon "more_vert" at bounding box center [1078, 259] width 8 height 8
click at [1015, 298] on span "Delete" at bounding box center [1017, 298] width 19 height 7
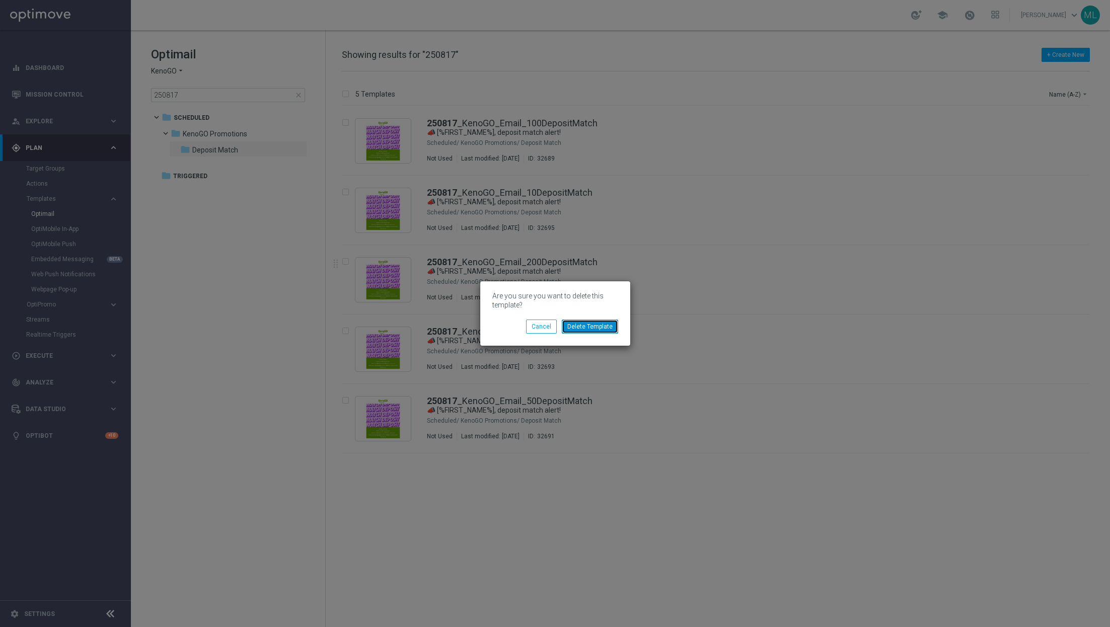
click at [597, 324] on button "Delete Template" at bounding box center [590, 327] width 56 height 14
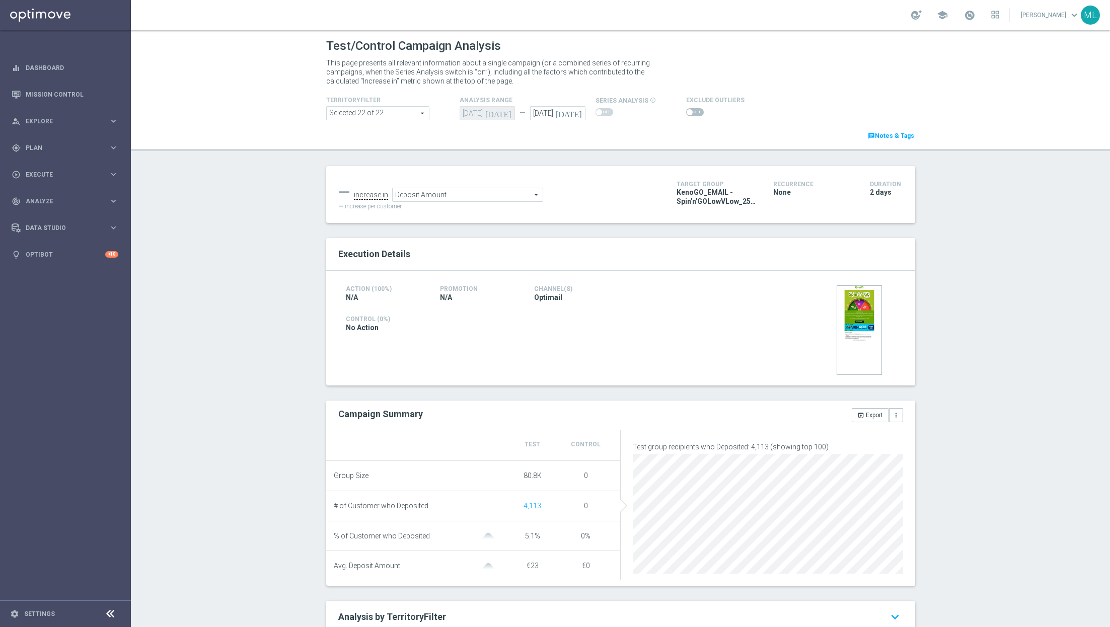
click at [461, 190] on span "Deposit Amount" at bounding box center [468, 194] width 150 height 13
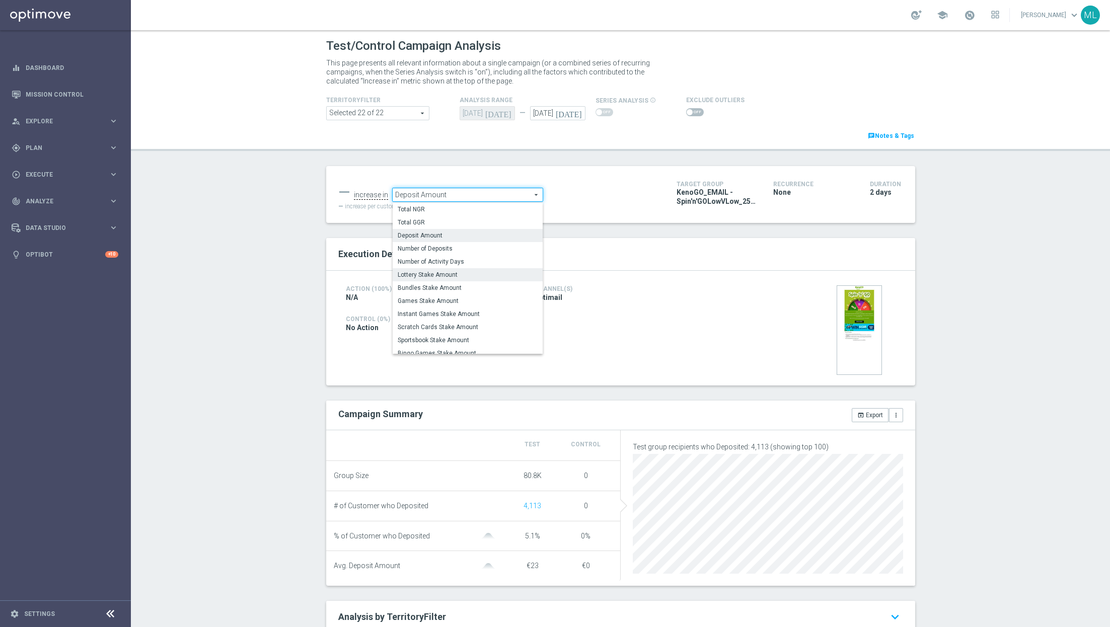
click at [463, 271] on span "Lottery Stake Amount" at bounding box center [468, 275] width 140 height 8
type input "Lottery Stake Amount"
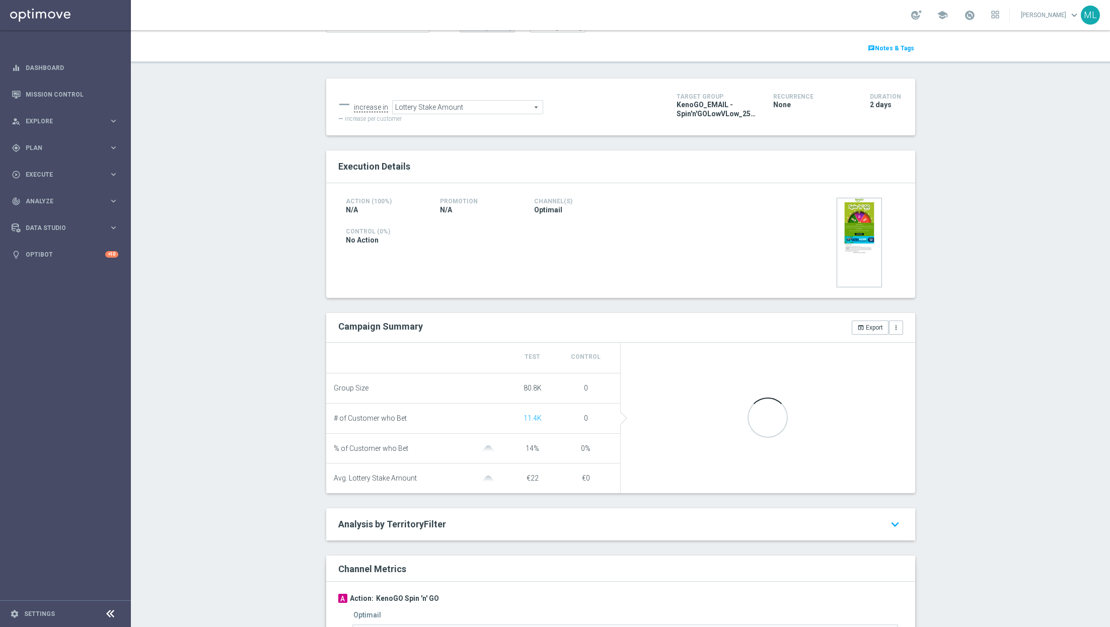
scroll to position [106, 0]
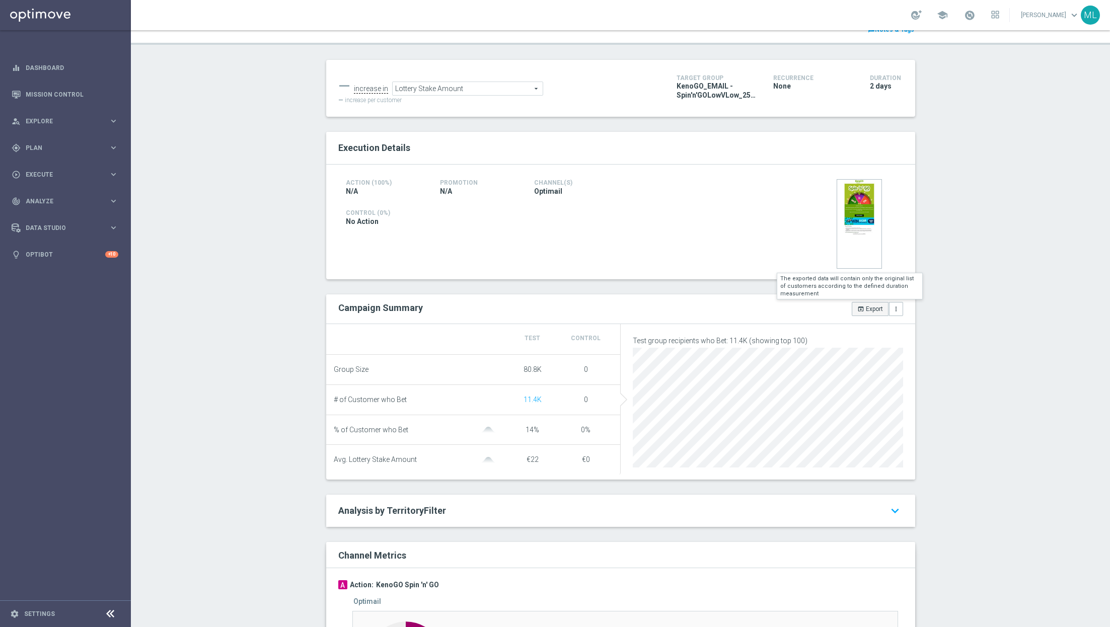
click at [882, 307] on button "open_in_browser Export" at bounding box center [870, 309] width 37 height 14
